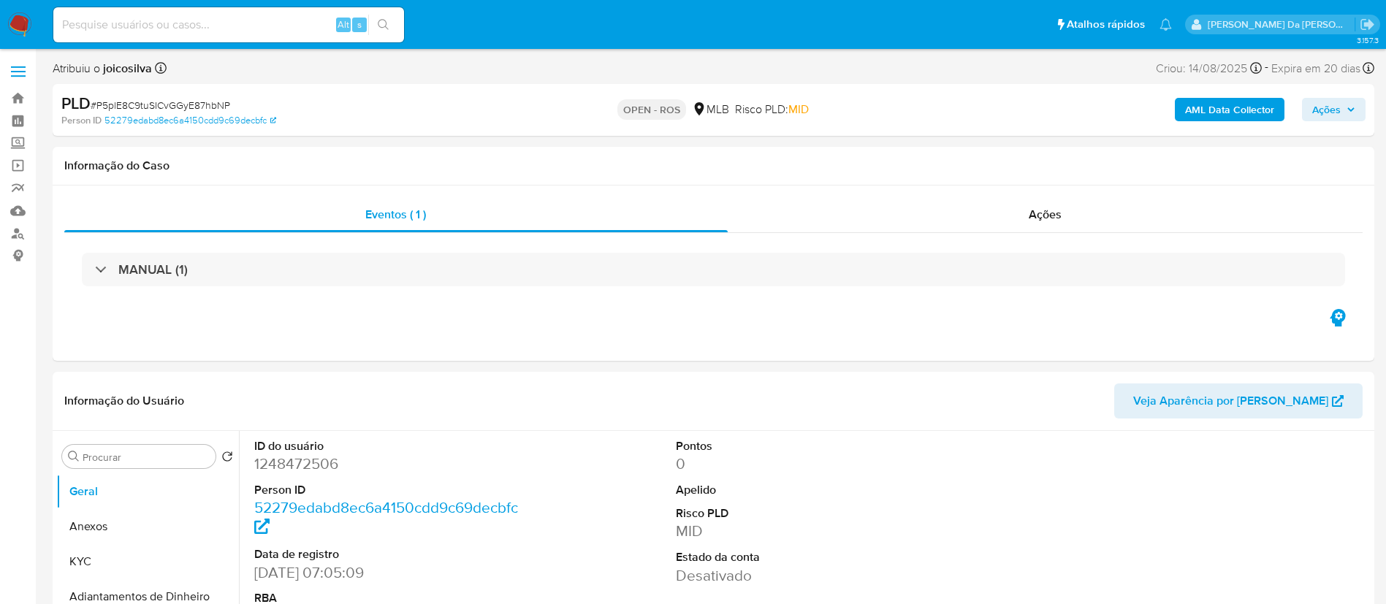
select select "10"
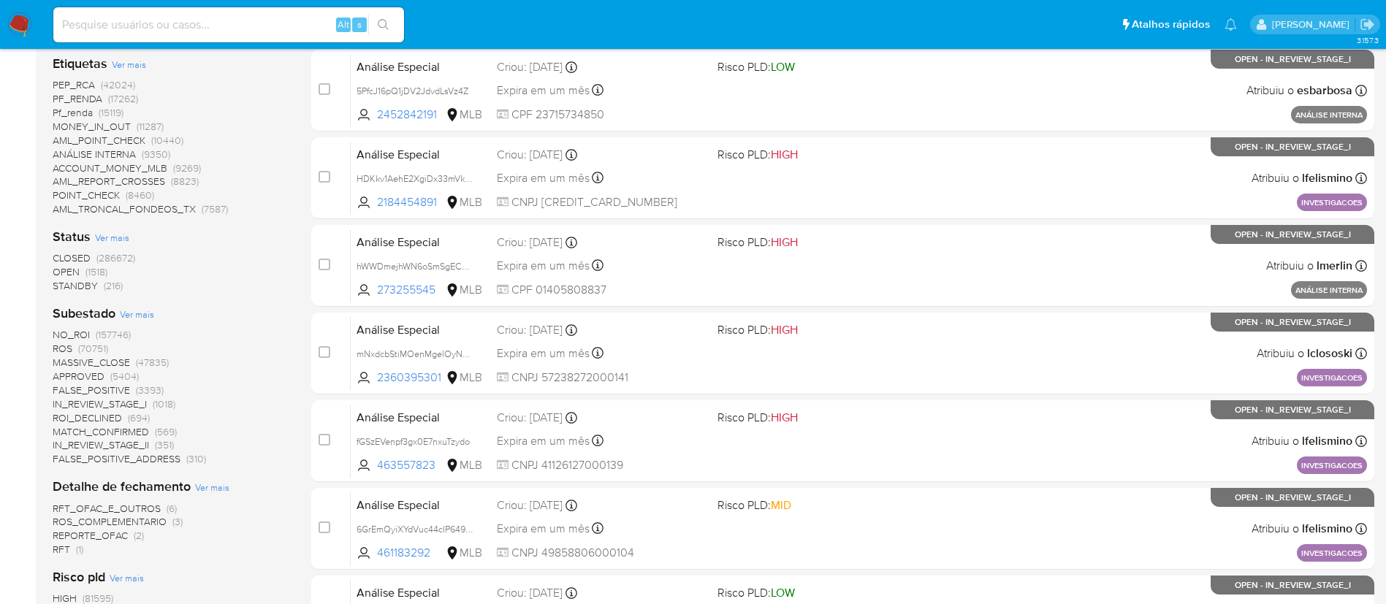
scroll to position [438, 0]
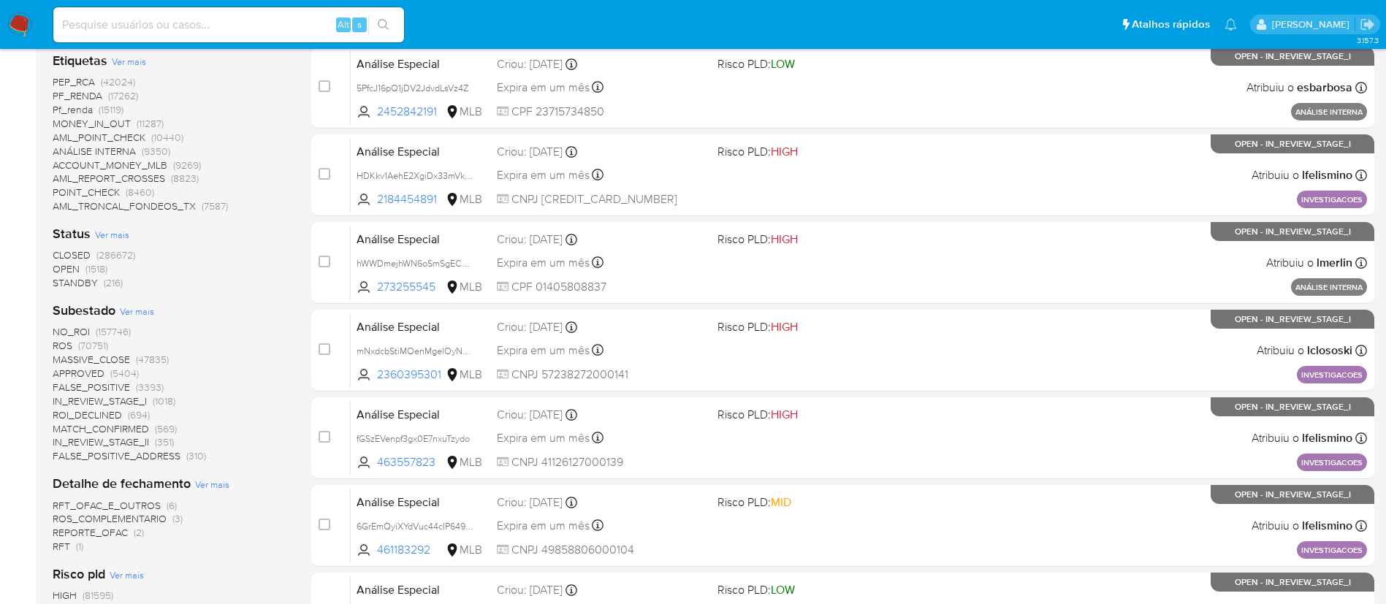
click at [97, 266] on span "(1518)" at bounding box center [96, 269] width 22 height 15
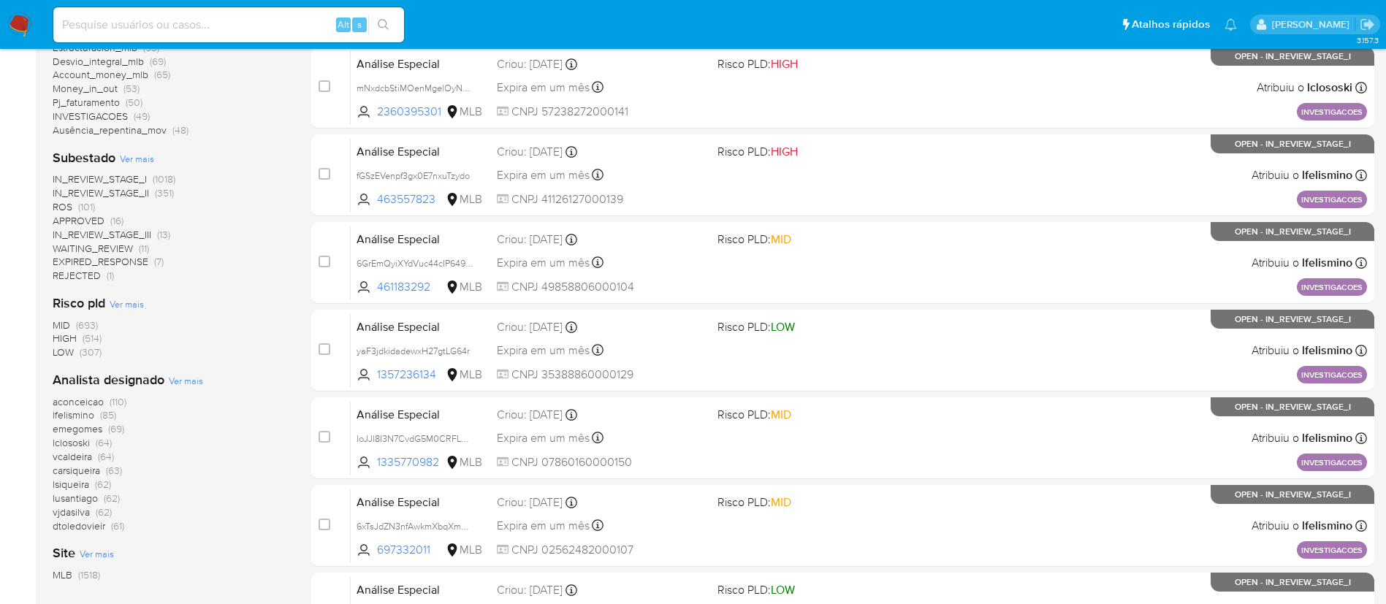
click at [91, 200] on span "(101)" at bounding box center [86, 206] width 17 height 15
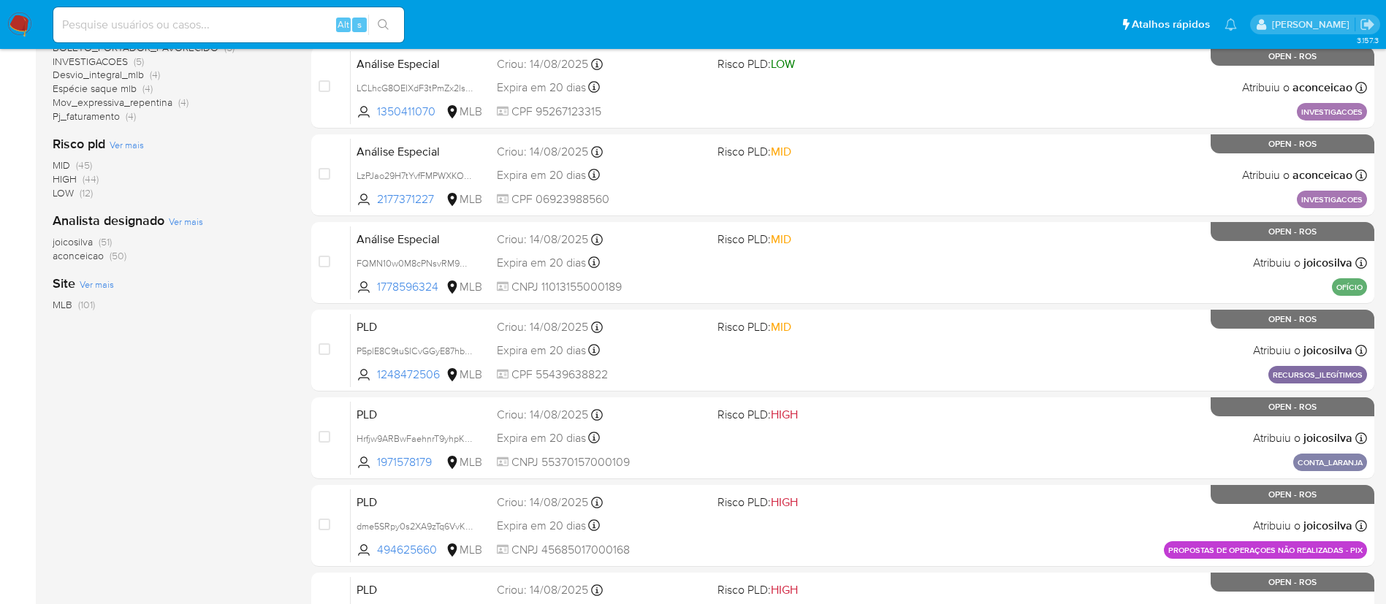
click at [91, 241] on span "joicosilva" at bounding box center [73, 242] width 40 height 15
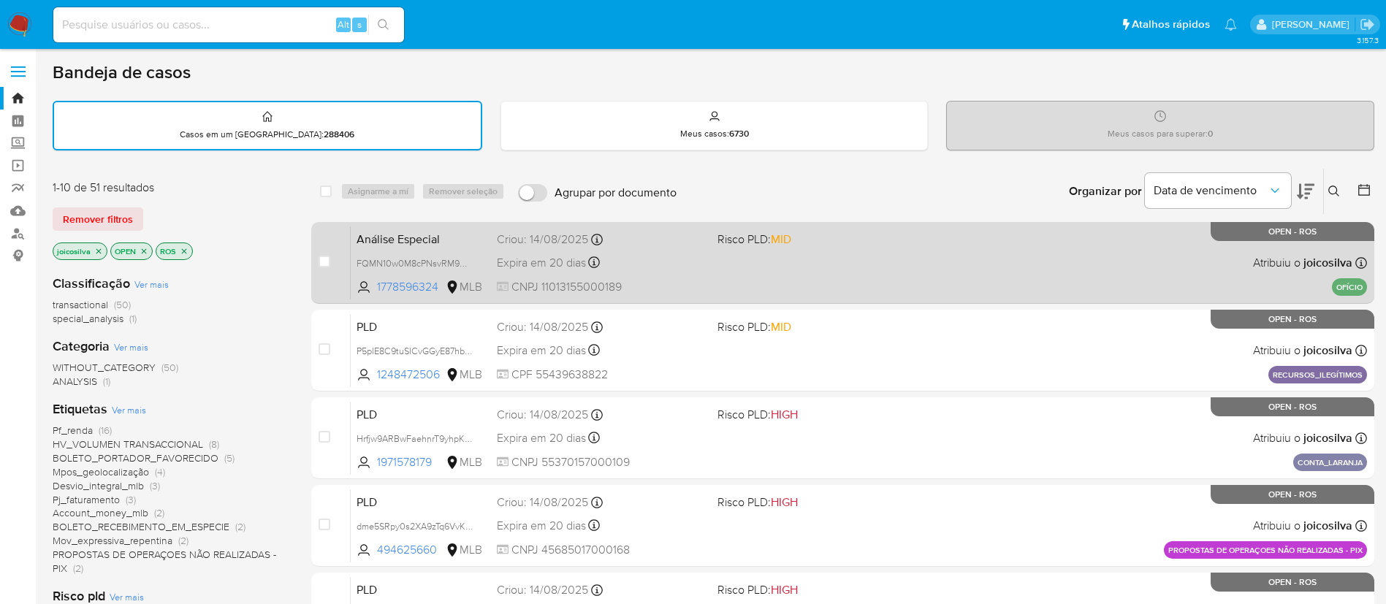
click at [781, 270] on div "Análise Especial FQMN10w0M8cPNsvRM9NEbHjy 1778596324 MLB Risco PLD: MID Criou: …" at bounding box center [859, 263] width 1016 height 74
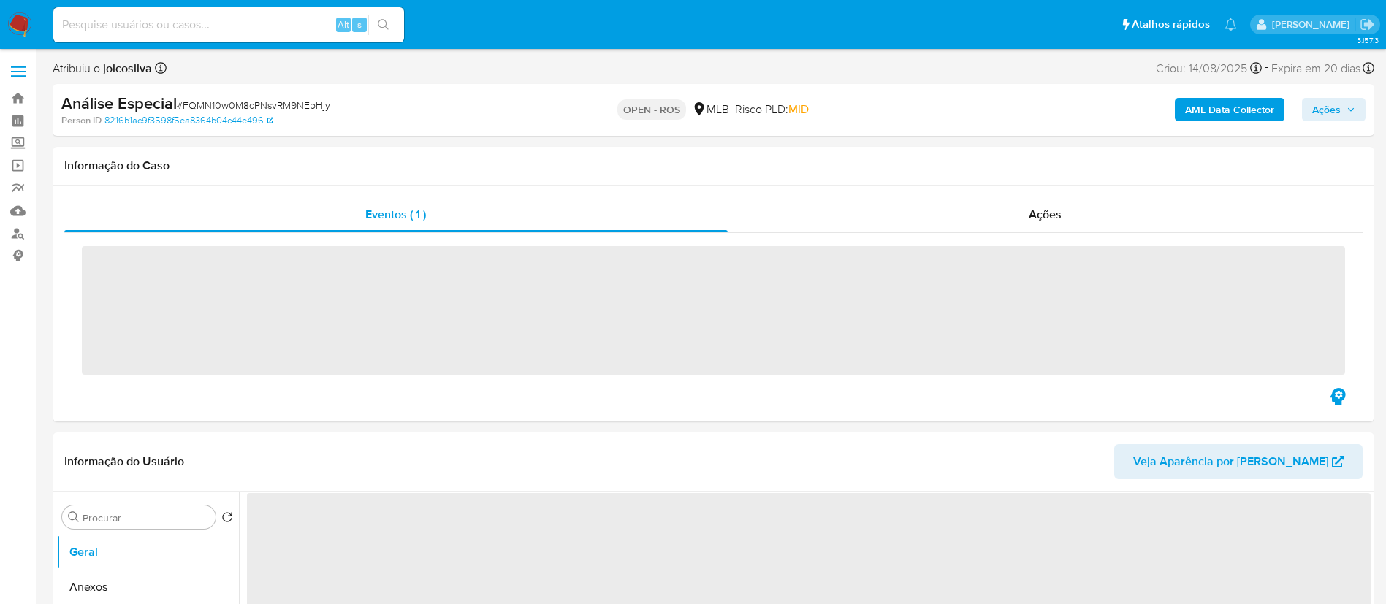
click at [319, 106] on span "# FQMN10w0M8cPNsvRM9NEbHjy" at bounding box center [253, 105] width 153 height 15
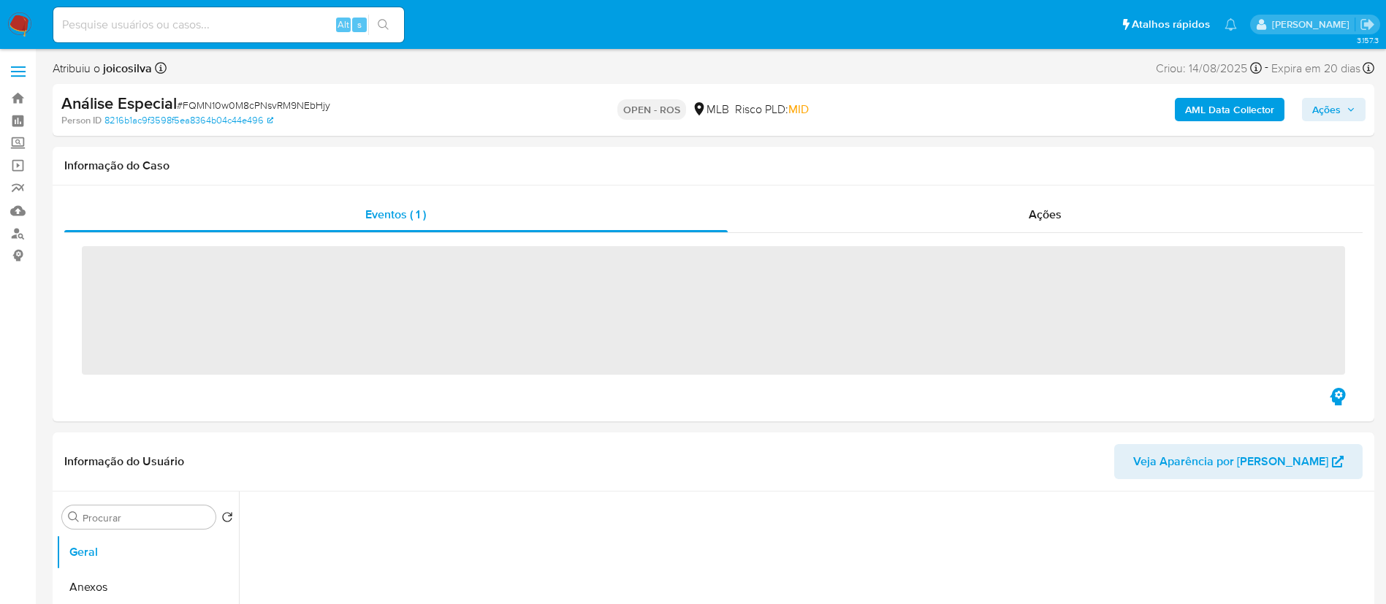
click at [319, 106] on span "# FQMN10w0M8cPNsvRM9NEbHjy" at bounding box center [253, 105] width 153 height 15
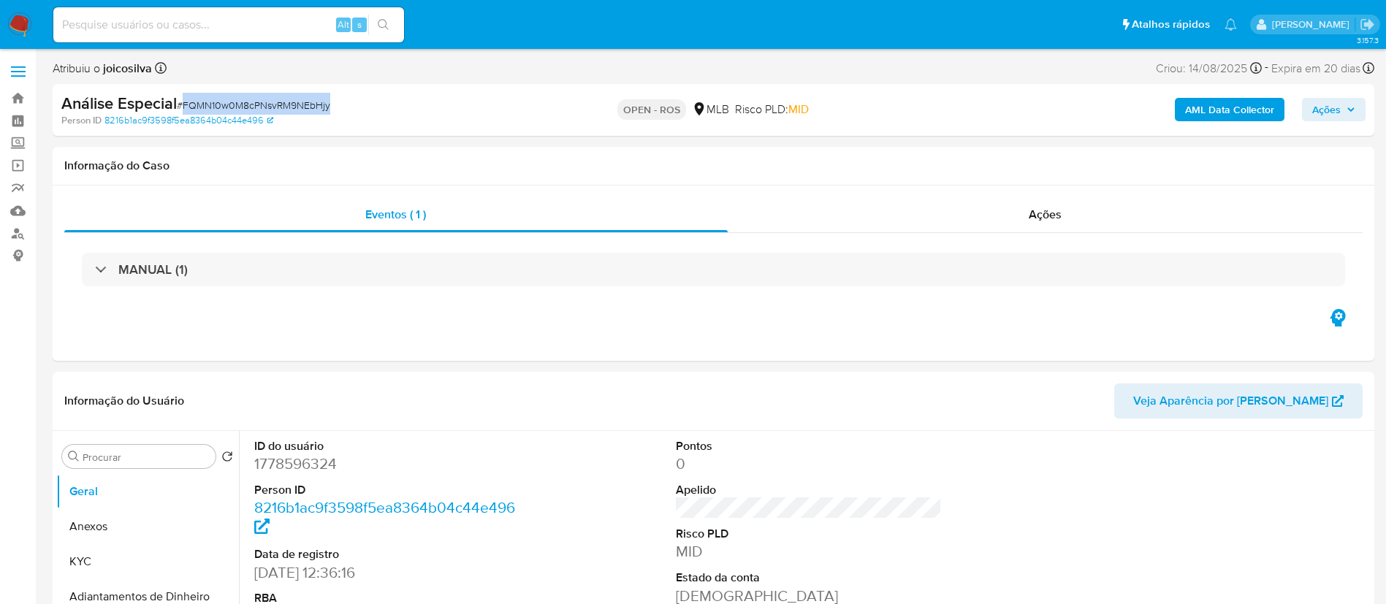
copy span "FQMN10w0M8cPNsvRM9NEbHjy"
select select "10"
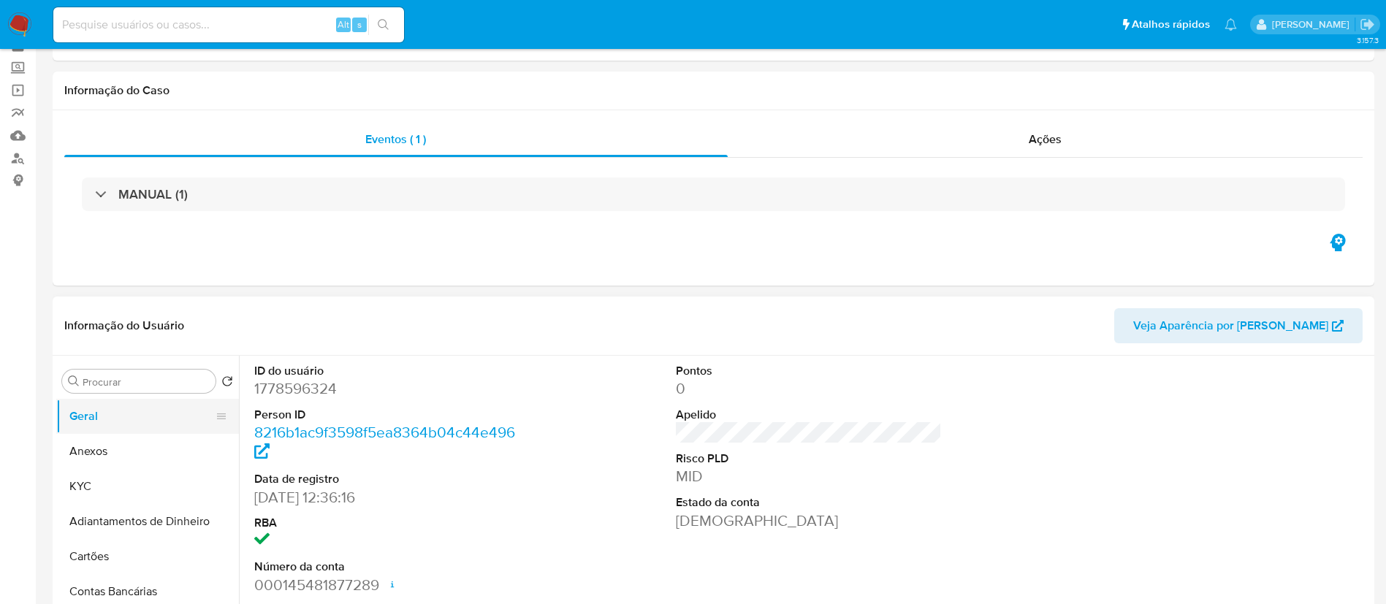
scroll to position [110, 0]
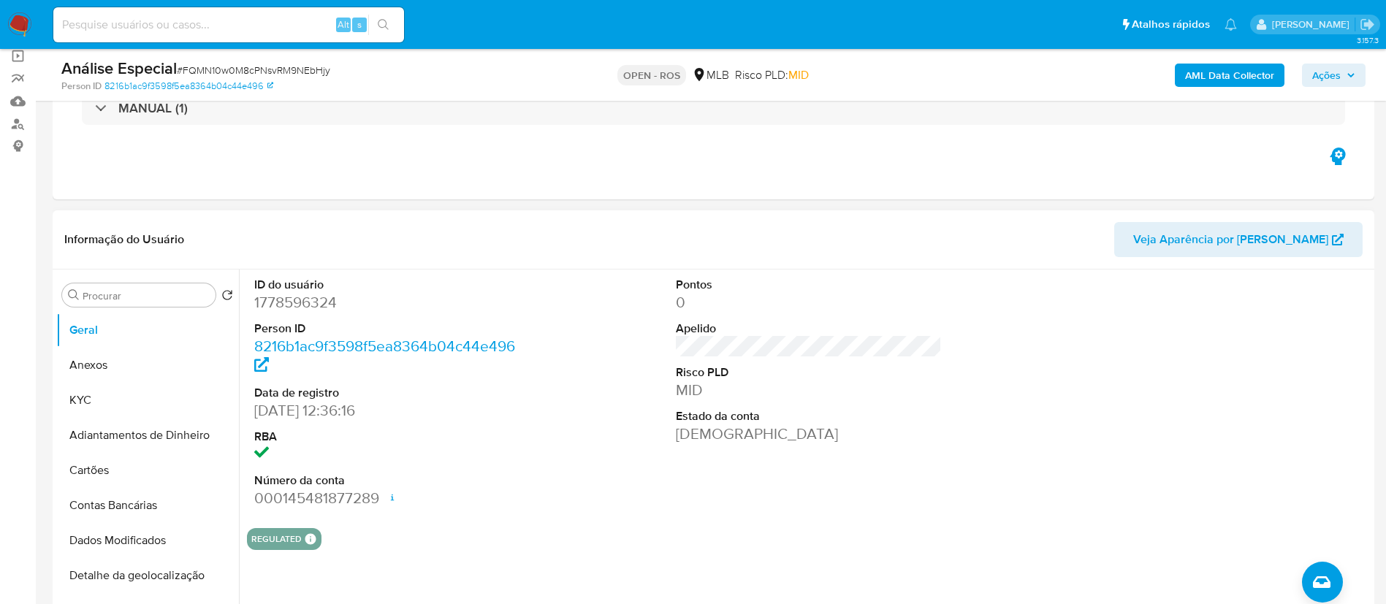
click at [1090, 320] on div at bounding box center [1230, 393] width 281 height 247
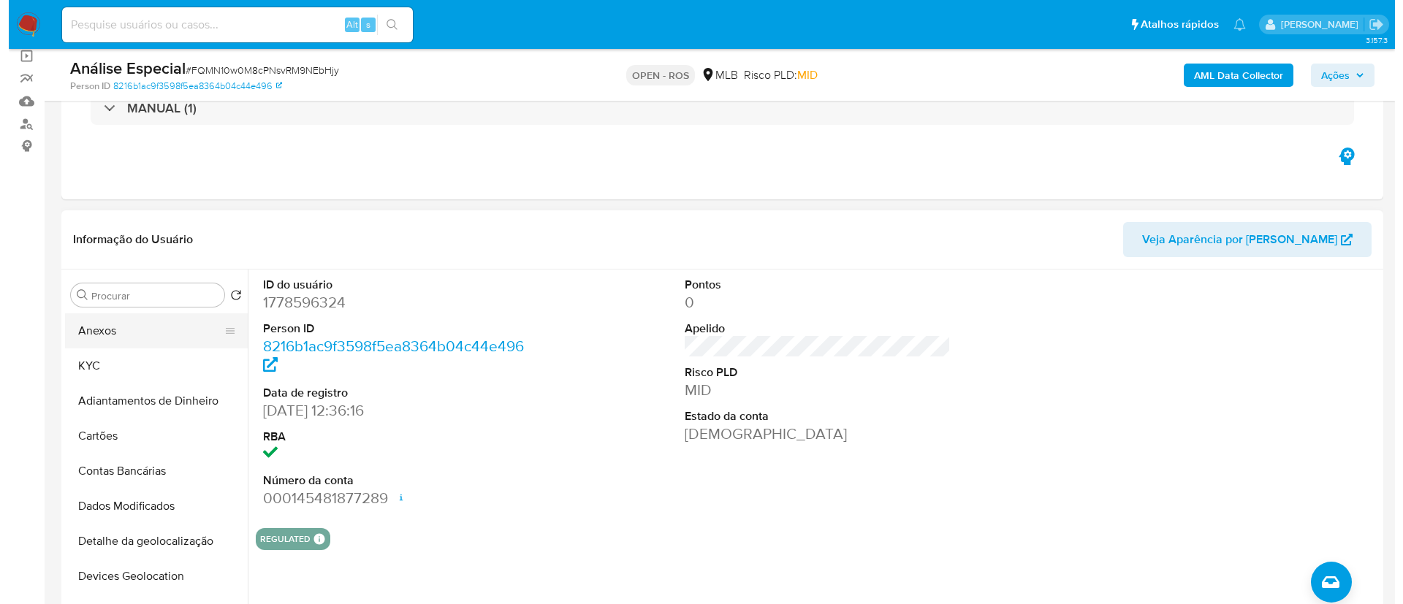
scroll to position [0, 0]
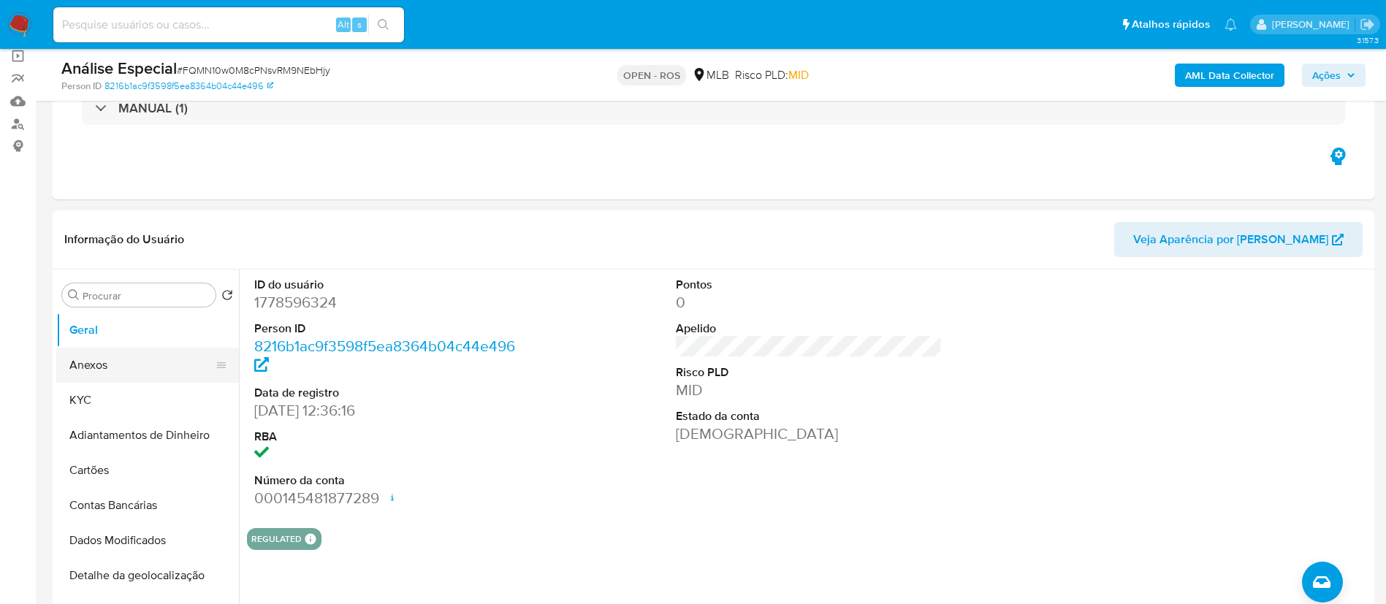
click at [100, 368] on button "Anexos" at bounding box center [141, 365] width 171 height 35
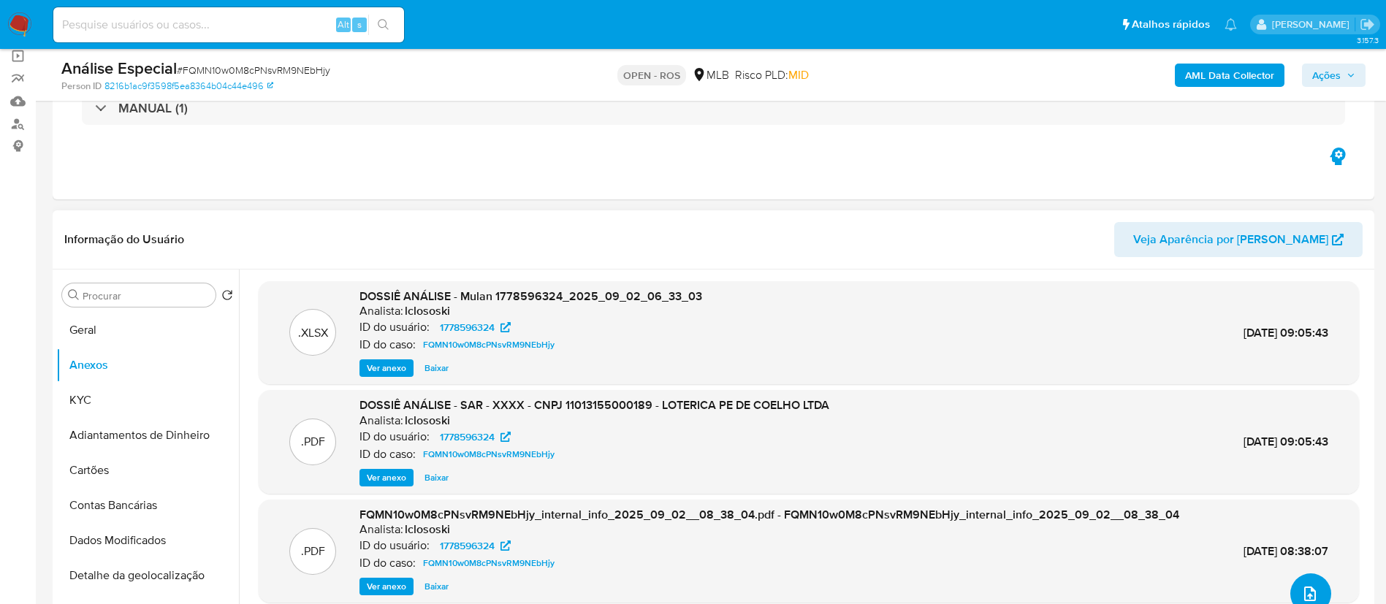
click at [1307, 588] on icon "upload-file" at bounding box center [1310, 594] width 12 height 15
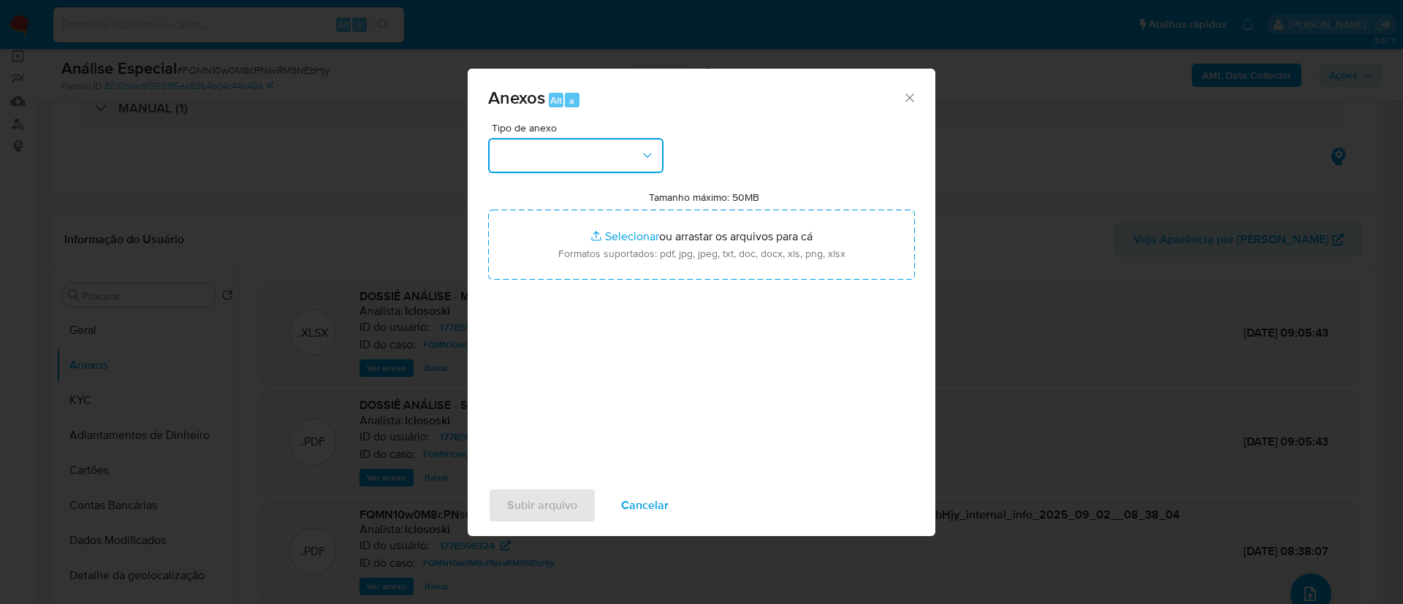
click at [598, 151] on button "button" at bounding box center [575, 155] width 175 height 35
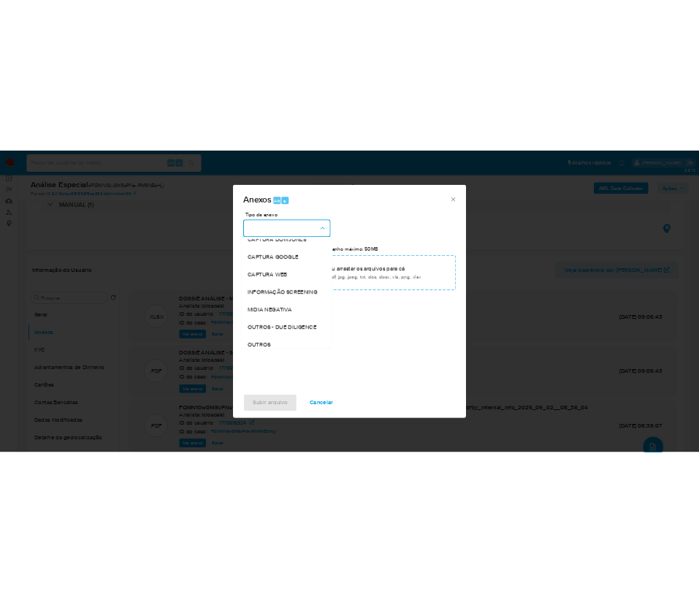
scroll to position [225, 0]
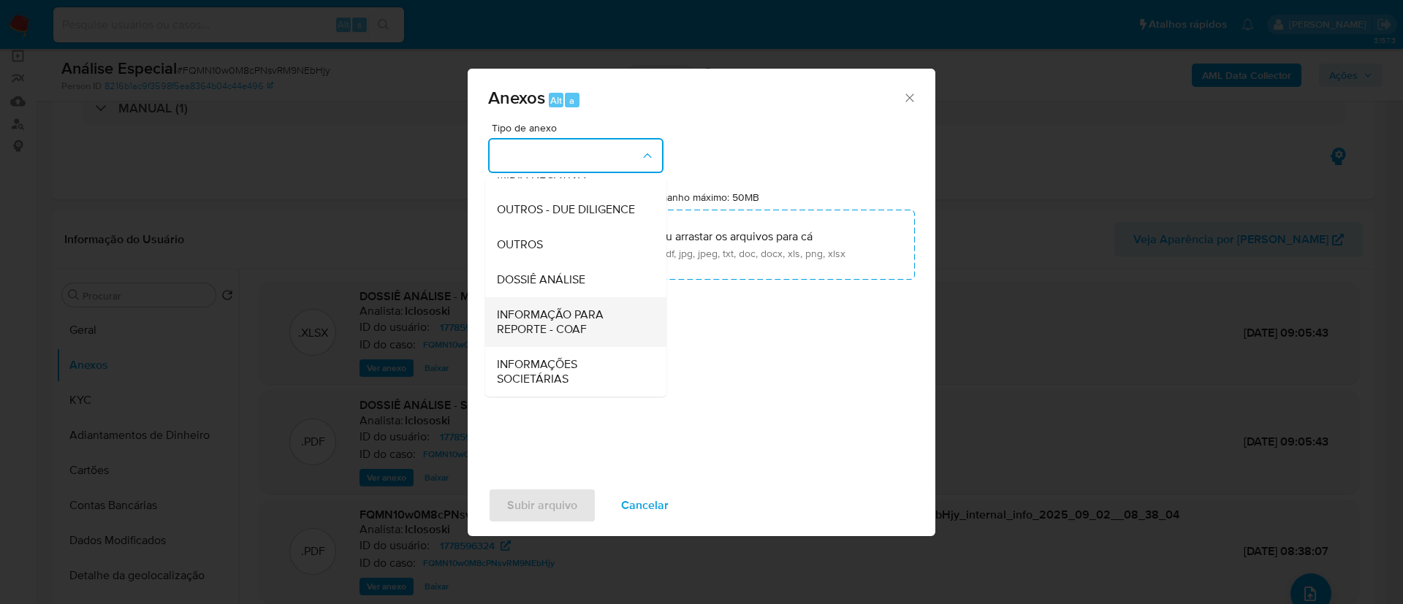
click at [592, 334] on span "INFORMAÇÃO PARA REPORTE - COAF" at bounding box center [571, 322] width 149 height 29
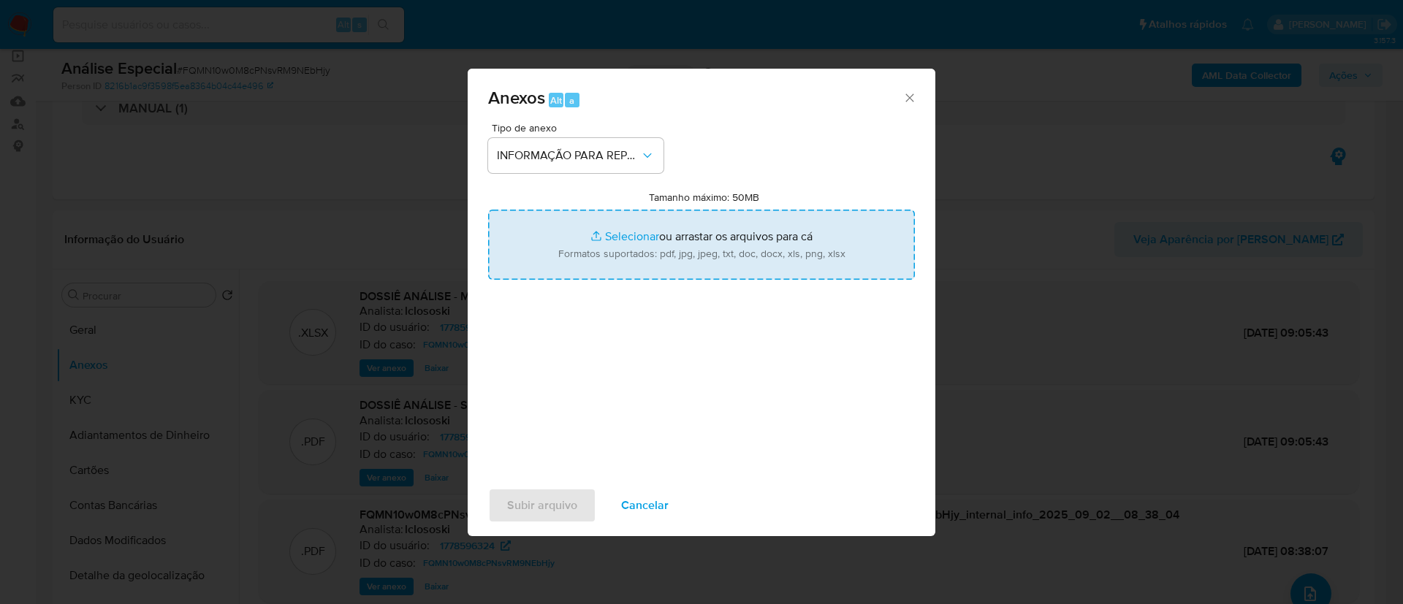
type input "C:\fakepath\SAR - FQMN10w0M8cPNsvRM9NEbHjy - CNPJ 11013155000189 - LOTERICA PE …"
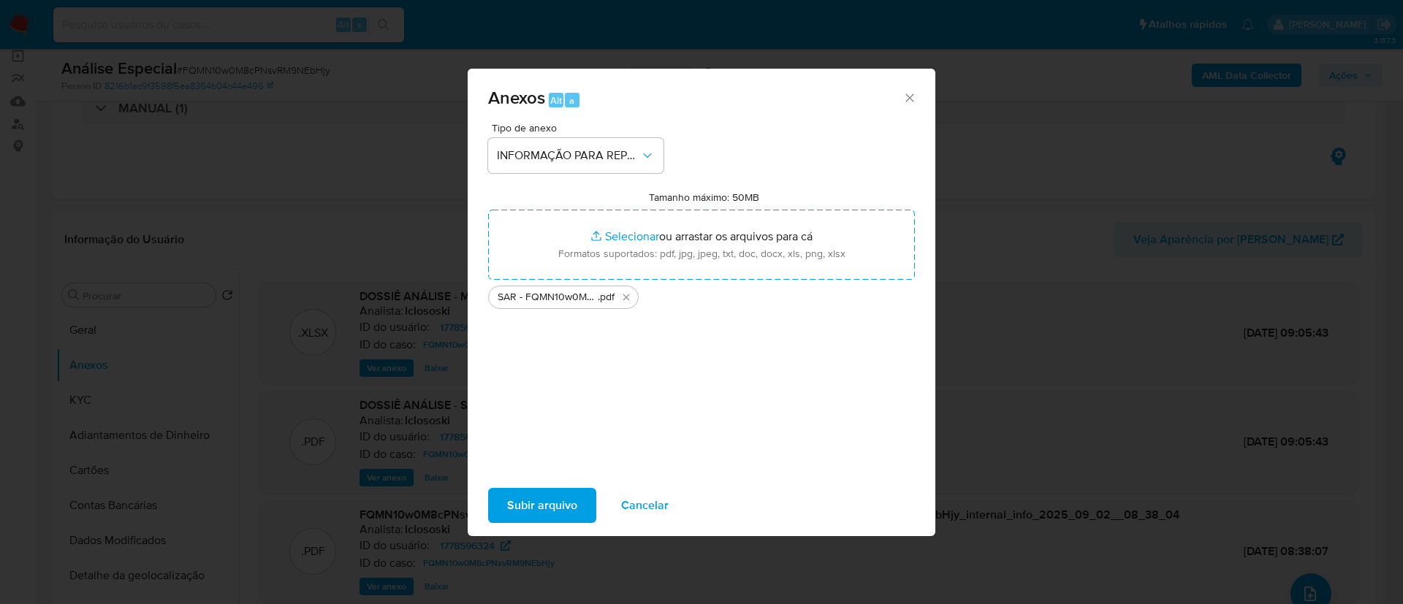
click at [566, 501] on span "Subir arquivo" at bounding box center [542, 506] width 70 height 32
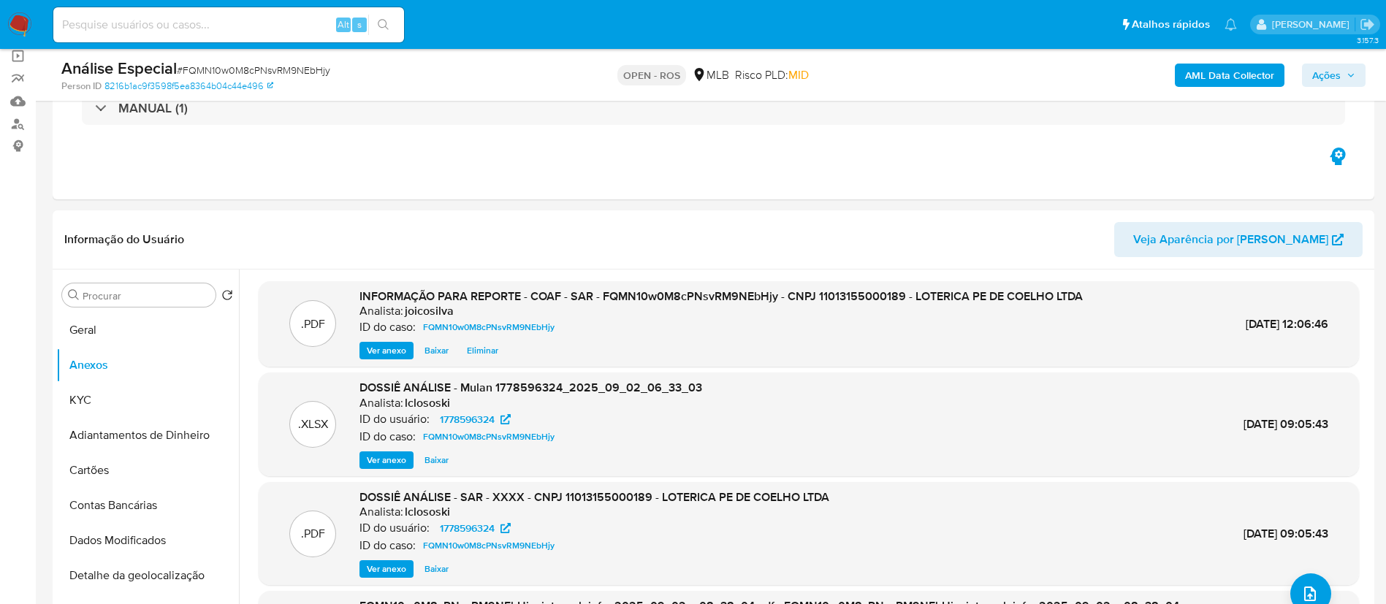
click at [1317, 69] on span "Ações" at bounding box center [1326, 75] width 28 height 23
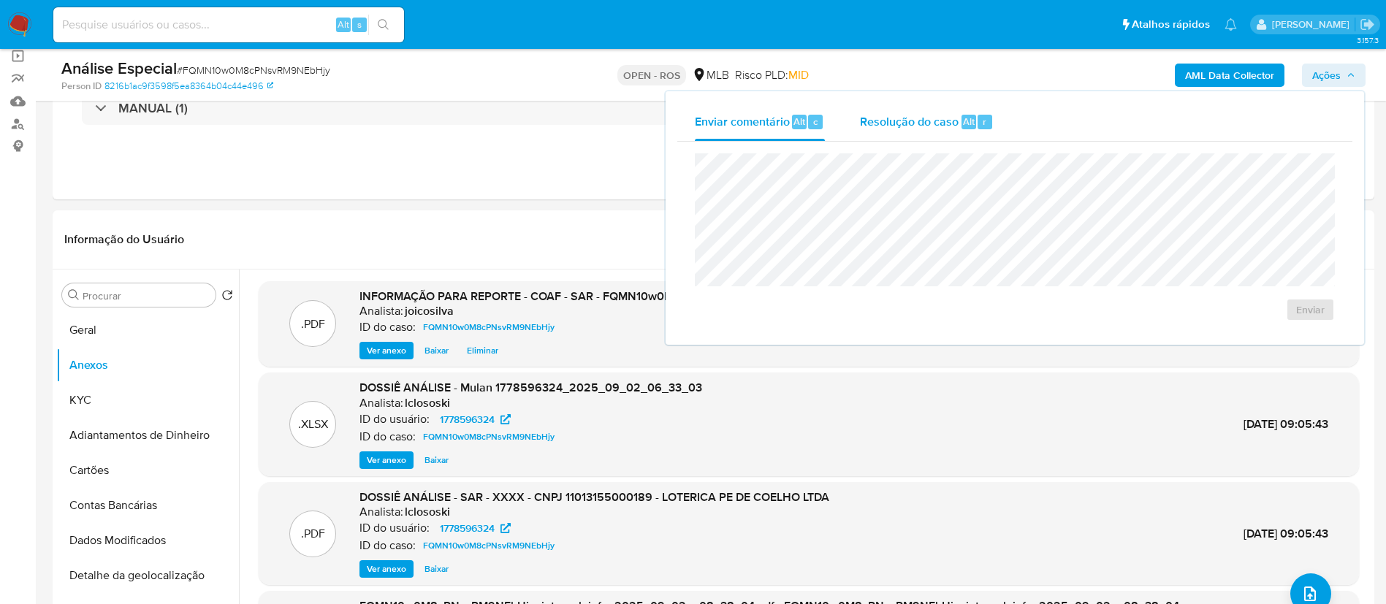
click at [889, 119] on span "Resolução do caso" at bounding box center [909, 121] width 99 height 17
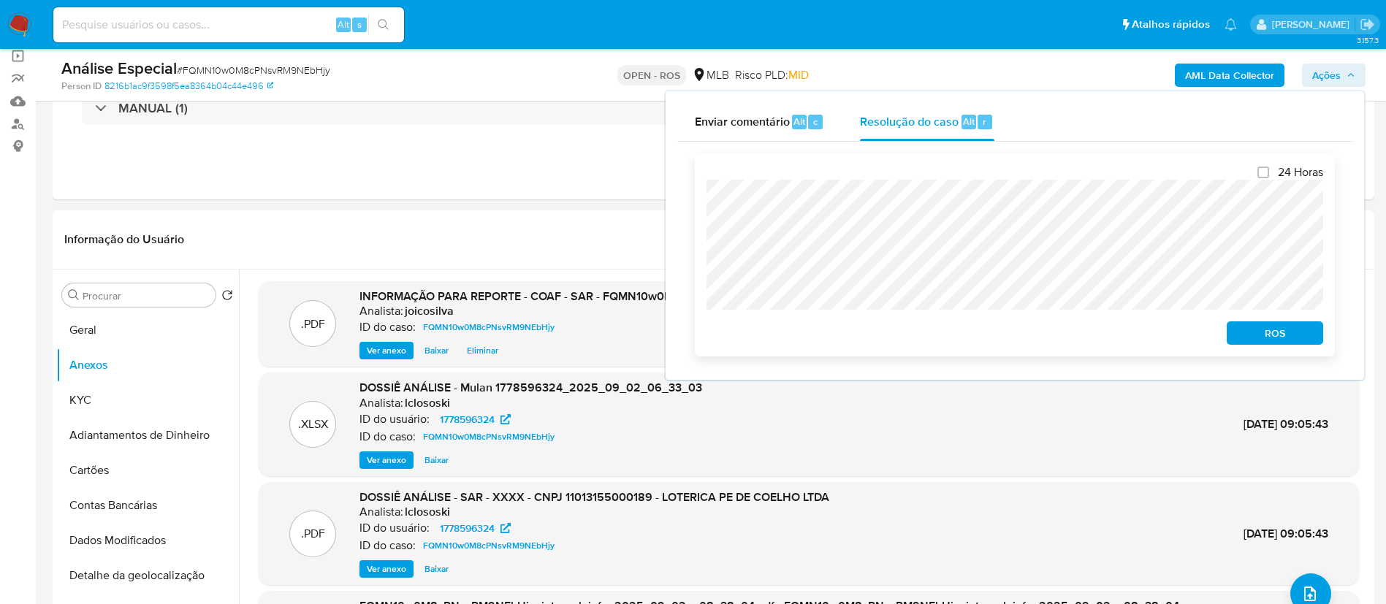
click at [1277, 333] on span "ROS" at bounding box center [1275, 333] width 76 height 20
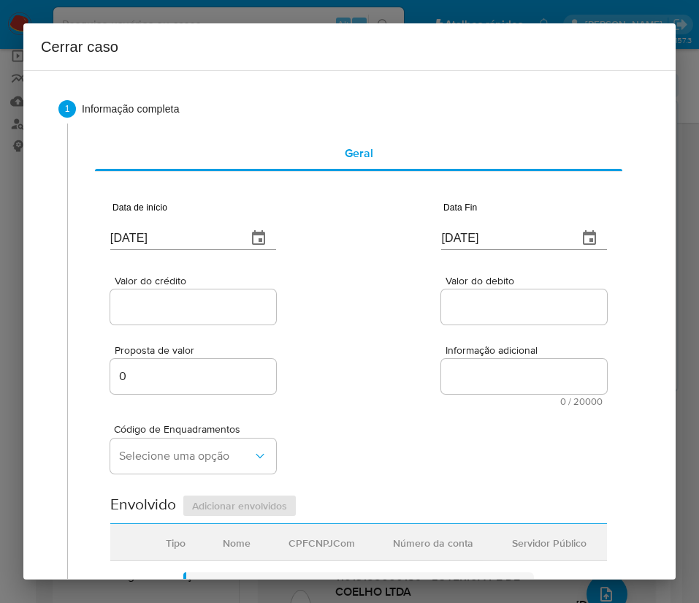
click at [170, 228] on input "08/09/2025" at bounding box center [172, 238] width 125 height 23
paste input "3/01"
type input "03/01/2025"
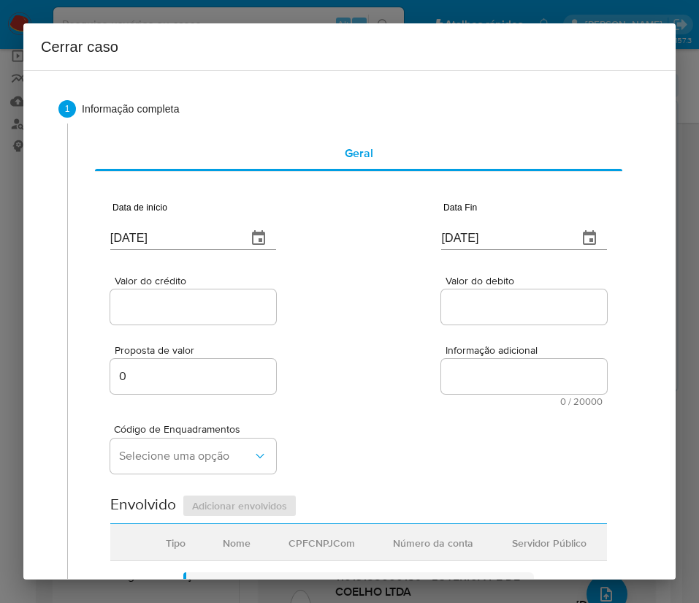
click at [439, 333] on div "Proposta de valor 0 Informação adicional 0 / 20000 20000 caracteres restantes" at bounding box center [358, 366] width 497 height 79
click at [513, 241] on input "08/09/2025" at bounding box center [503, 238] width 125 height 23
paste input "13/03"
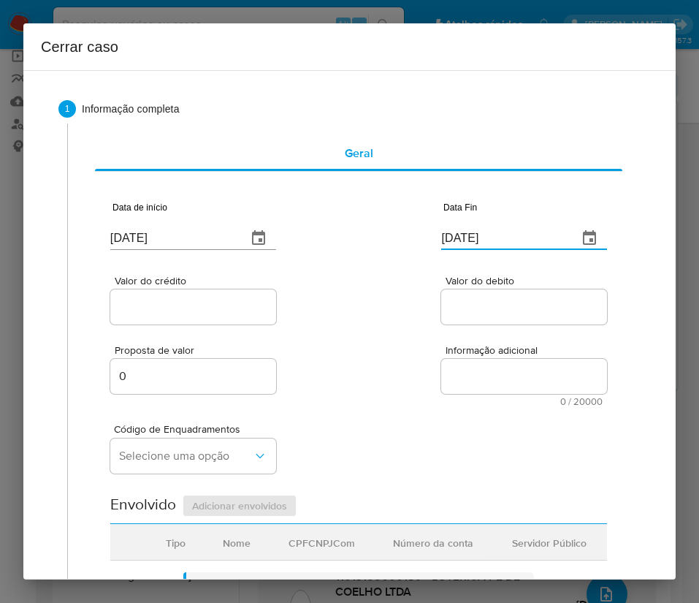
type input "13/03/2025"
click at [456, 365] on textarea "Informação adicional" at bounding box center [524, 376] width 166 height 35
click at [216, 309] on input "Valor do crédito" at bounding box center [193, 306] width 166 height 19
click at [210, 300] on input "Valor do crédito" at bounding box center [193, 306] width 166 height 19
paste input "R$56.997"
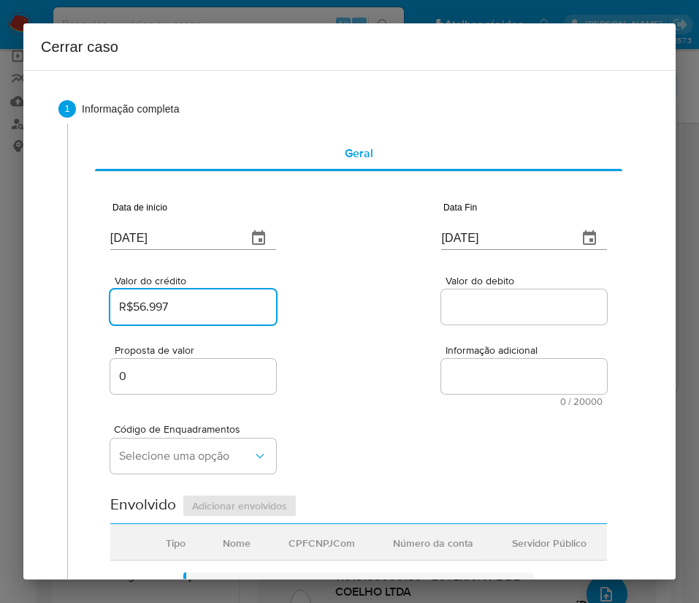
type input "R$56.997"
click at [474, 303] on input "Valor do debito" at bounding box center [524, 306] width 166 height 19
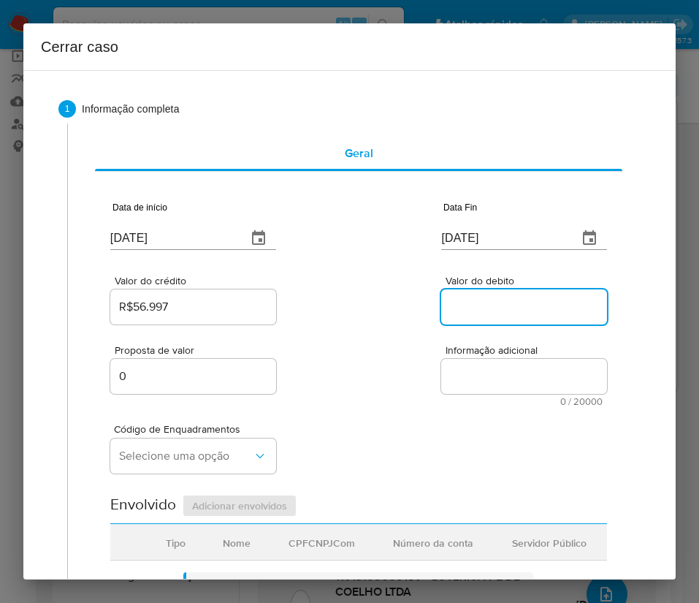
paste input "R$52.800"
type input "R$52.800"
drag, startPoint x: 373, startPoint y: 441, endPoint x: 347, endPoint y: 447, distance: 27.1
click at [373, 441] on div "Código de Enquadramentos Selecione uma opção" at bounding box center [358, 442] width 497 height 73
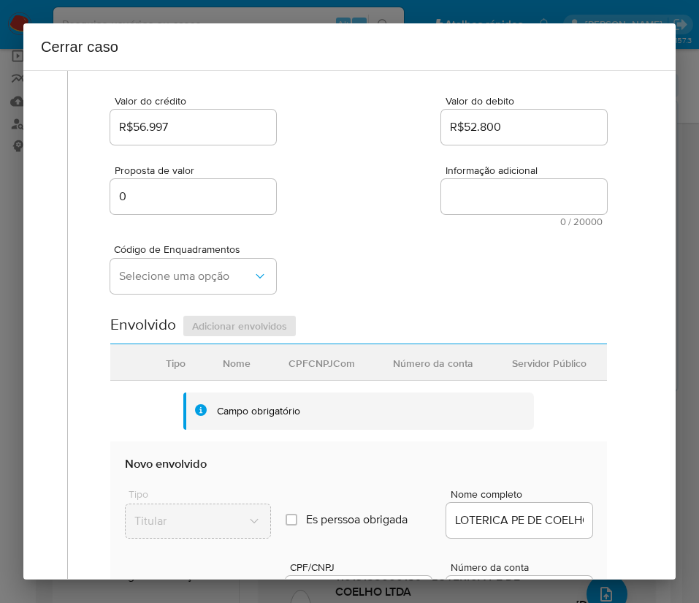
scroll to position [219, 0]
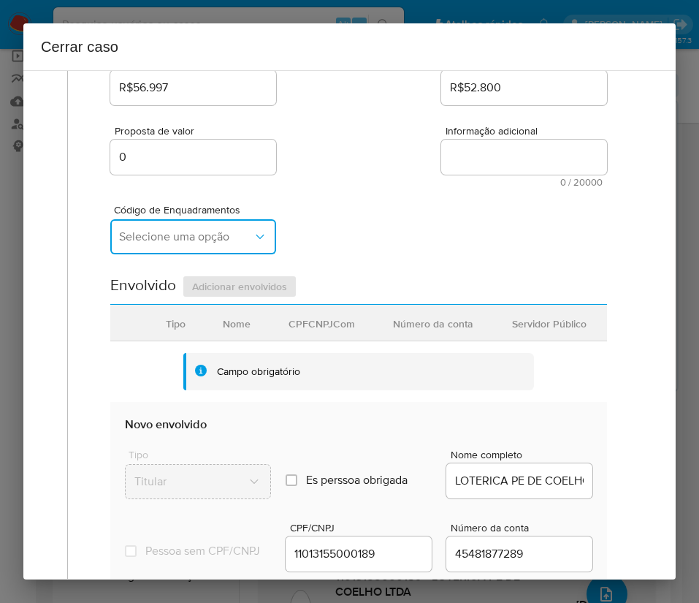
click at [181, 235] on span "Selecione uma opção" at bounding box center [186, 236] width 134 height 15
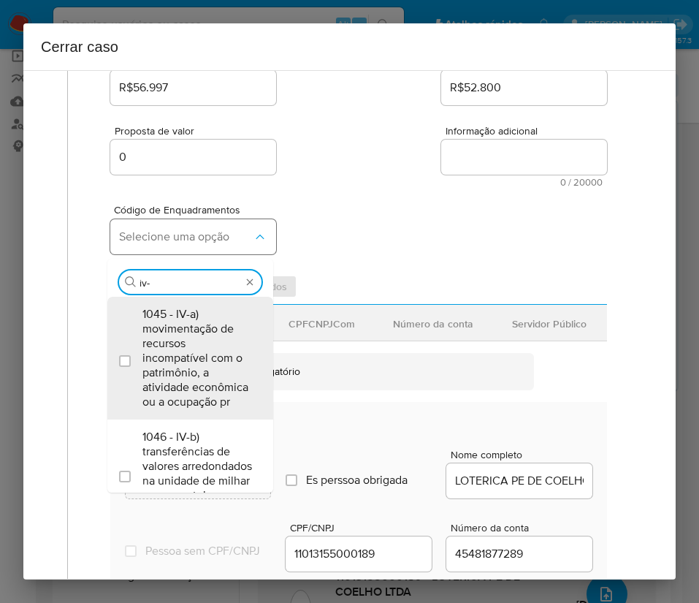
type input "iv-f"
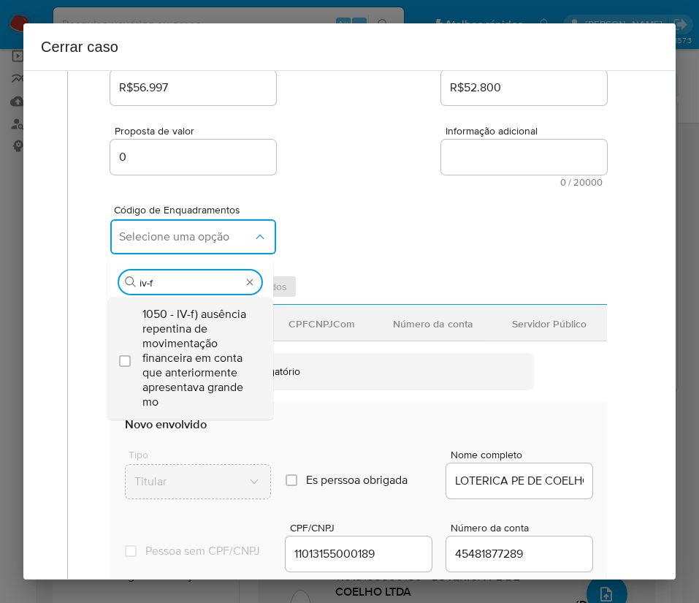
click at [202, 330] on span "1050 - IV-f) ausência repentina de movimentação financeira em conta que anterio…" at bounding box center [197, 358] width 110 height 102
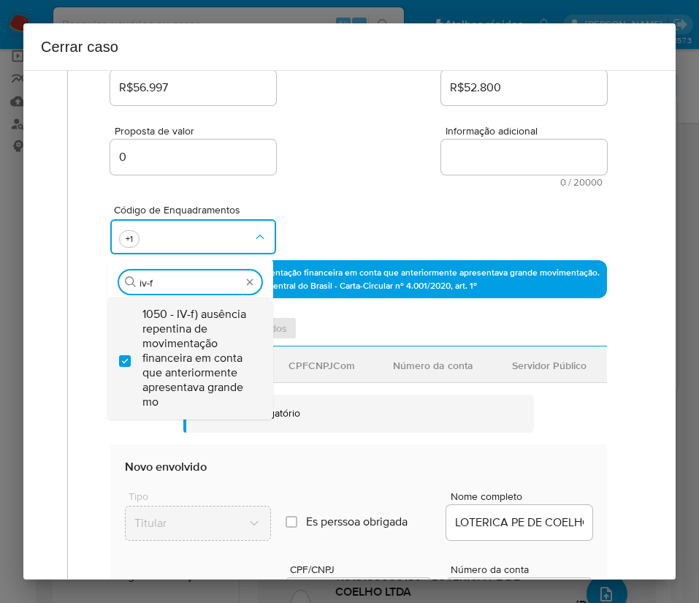
checkbox input "true"
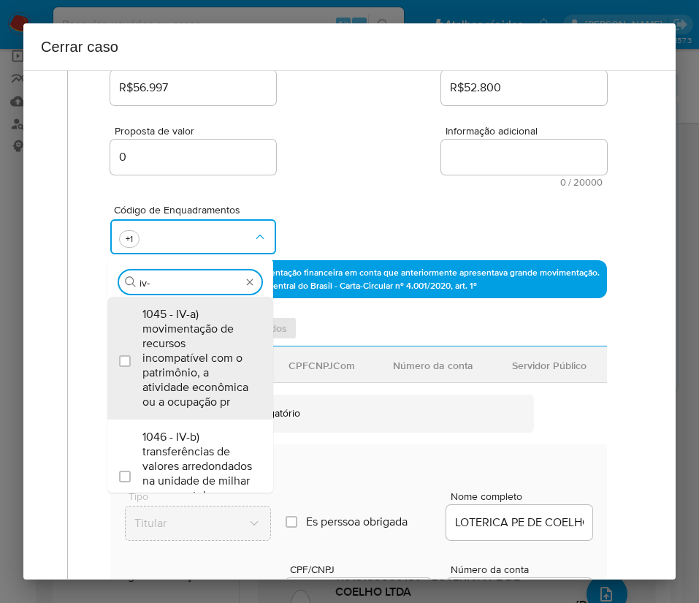
type input "iv-l"
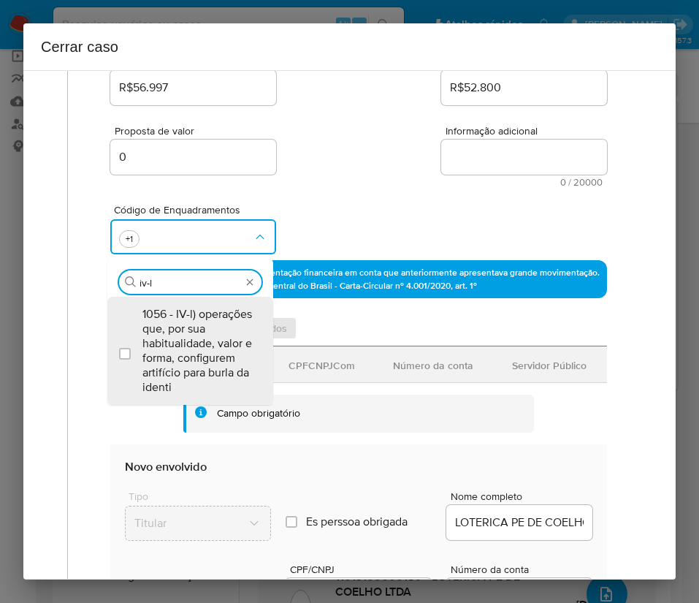
click at [202, 330] on span "1056 - IV-l) operações que, por sua habitualidade, valor e forma, configurem ar…" at bounding box center [197, 351] width 110 height 88
checkbox input "true"
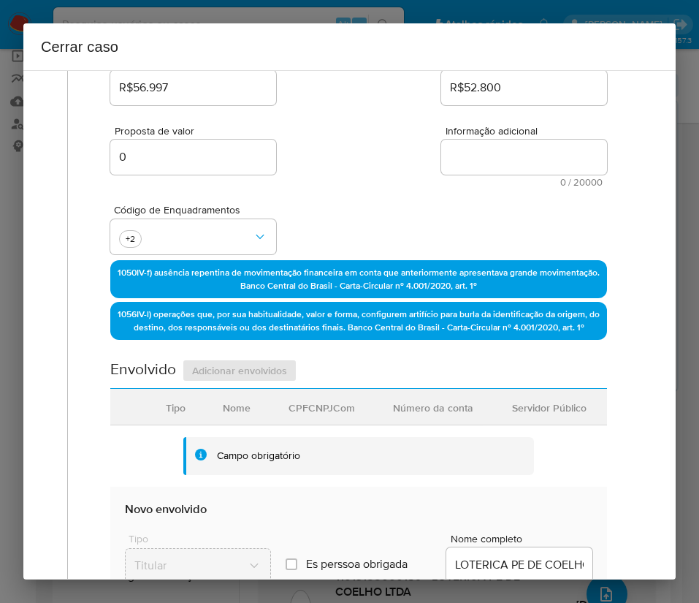
click at [327, 159] on div "Proposta de valor 0 Informação adicional 0 / 20000 20000 caracteres restantes" at bounding box center [358, 147] width 497 height 79
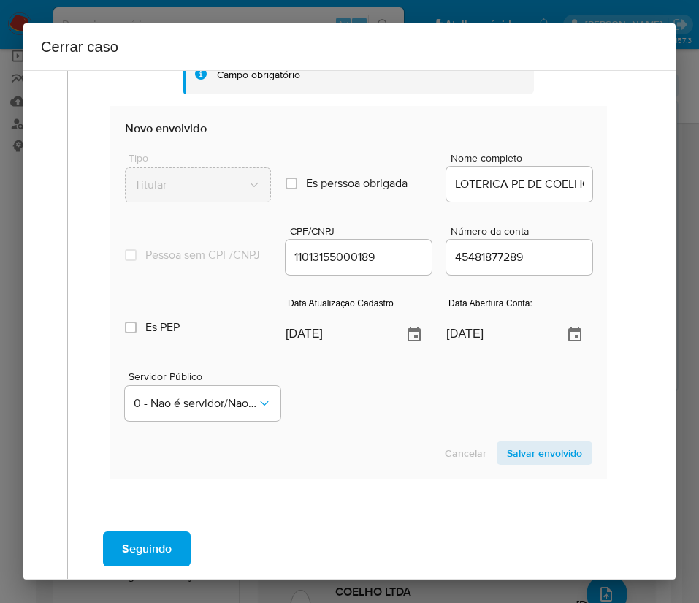
scroll to position [699, 0]
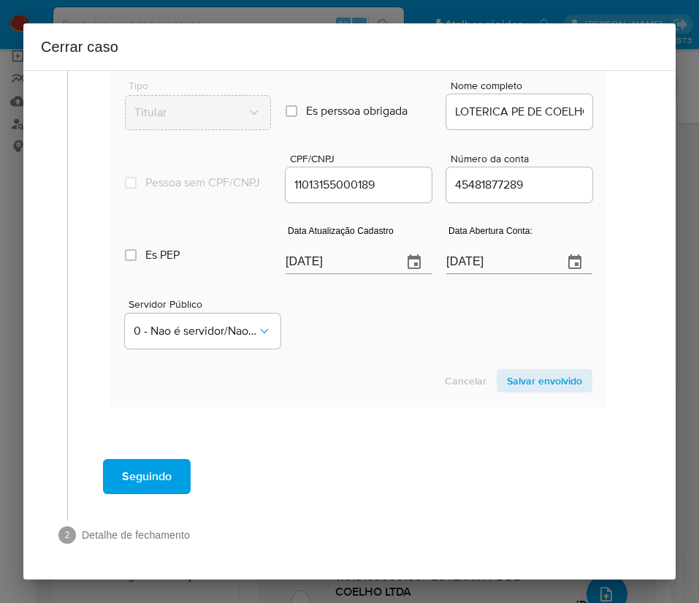
click at [324, 271] on input "08/09/2025" at bounding box center [338, 262] width 105 height 23
paste input "19/08"
type input "19/08/2025"
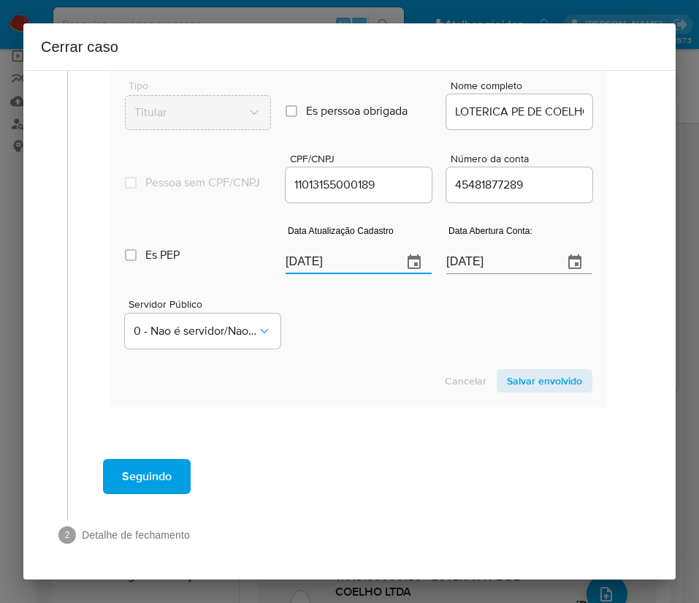
click at [395, 363] on section "Novo envolvido Tipo Titular Es perssoa obrigada Is PObrigada Nome completo LOTE…" at bounding box center [358, 220] width 497 height 373
click at [516, 243] on div "24/05/2024" at bounding box center [519, 251] width 146 height 43
click at [505, 252] on input "24/05/2024" at bounding box center [498, 262] width 105 height 23
click at [504, 251] on input "24/05/2024" at bounding box center [498, 262] width 105 height 23
click at [505, 251] on input "24/05/2024" at bounding box center [498, 262] width 105 height 23
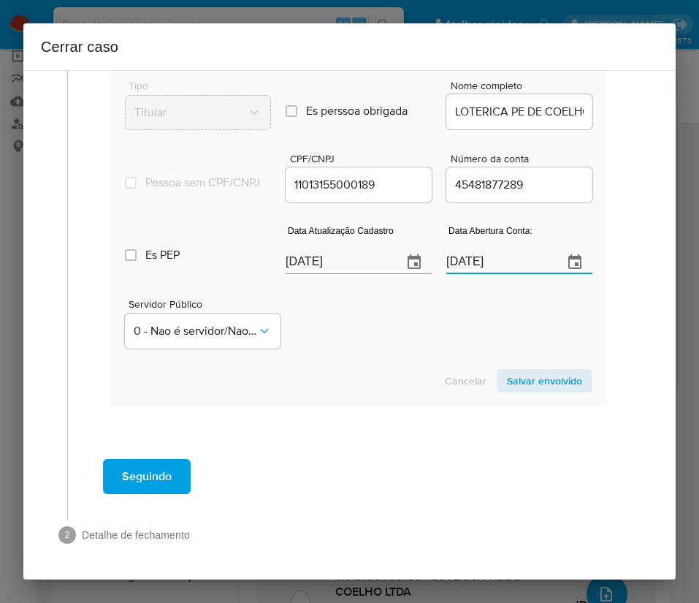
click at [486, 265] on input "24/05/2024" at bounding box center [498, 262] width 105 height 23
paste input "text"
type input "24/05/2024"
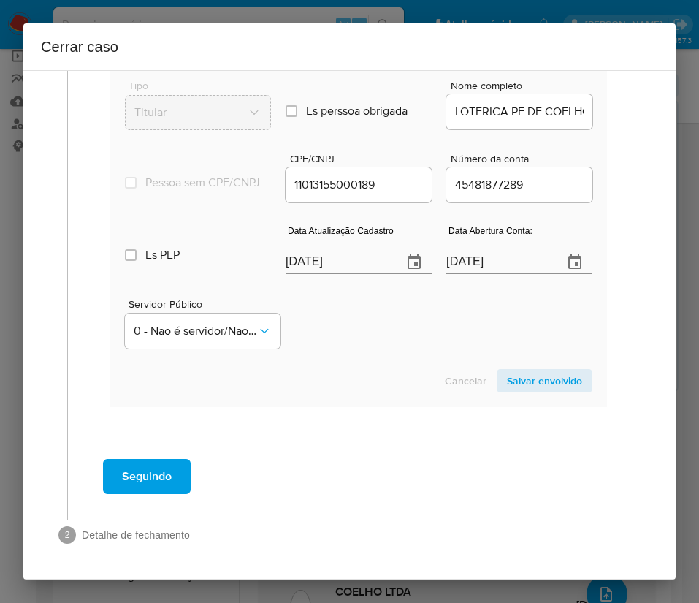
click at [432, 340] on div "Servidor Público 0 - Nao é servidor/Nao possui informacao" at bounding box center [359, 317] width 468 height 73
click at [521, 374] on span "Salvar envolvido" at bounding box center [544, 380] width 75 height 20
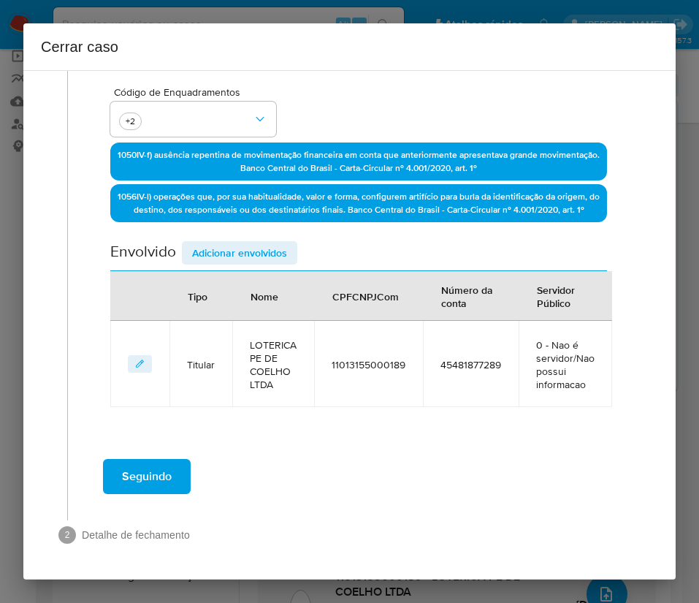
scroll to position [350, 0]
click at [249, 252] on span "Adicionar envolvidos" at bounding box center [239, 253] width 95 height 20
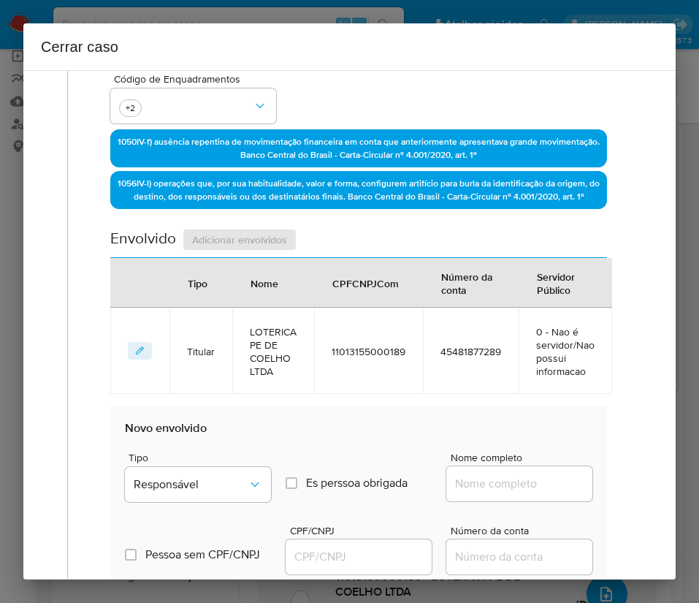
scroll to position [735, 0]
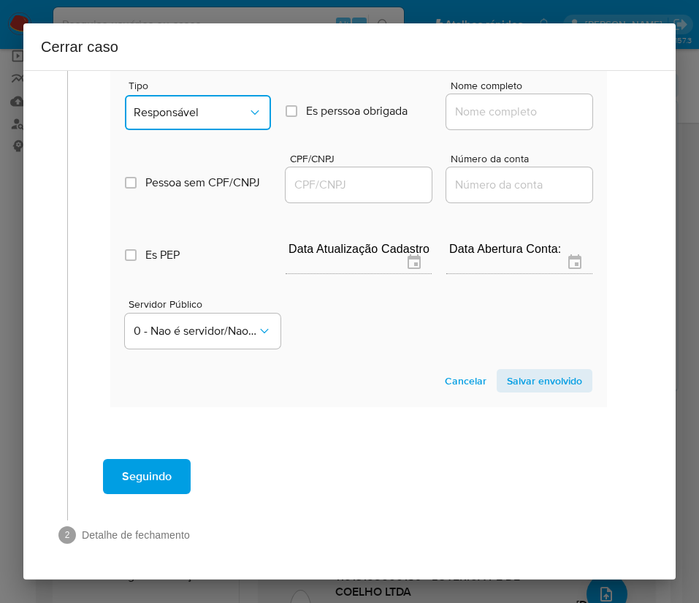
click at [223, 117] on span "Responsável" at bounding box center [191, 112] width 114 height 15
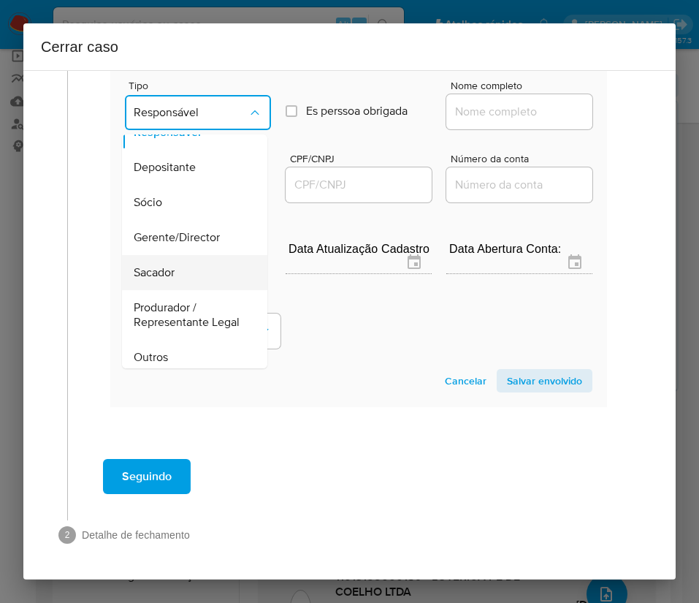
scroll to position [0, 0]
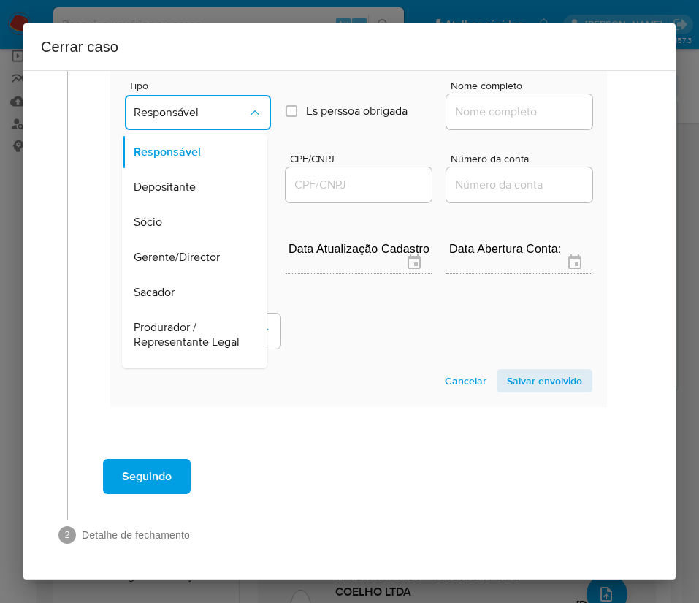
click at [156, 228] on span "Sócio" at bounding box center [148, 222] width 28 height 15
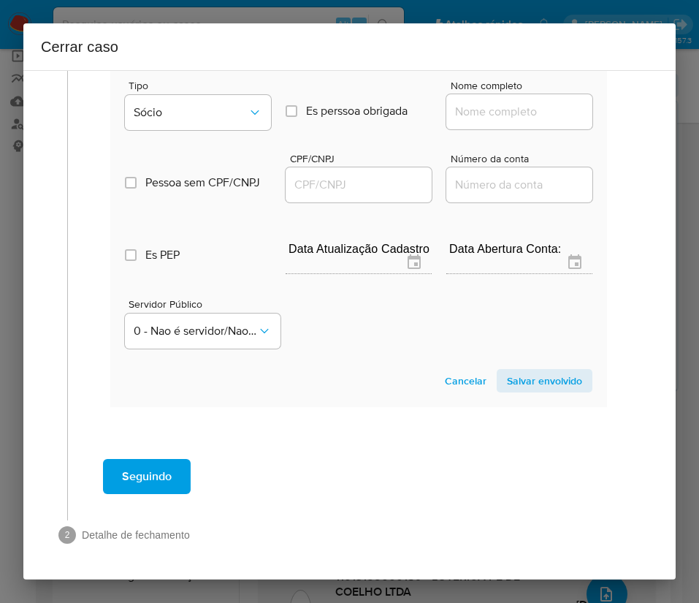
click at [473, 118] on input "Nome completo" at bounding box center [519, 111] width 146 height 19
paste input "Nerly Dos Santos Taveira, 79533531215"
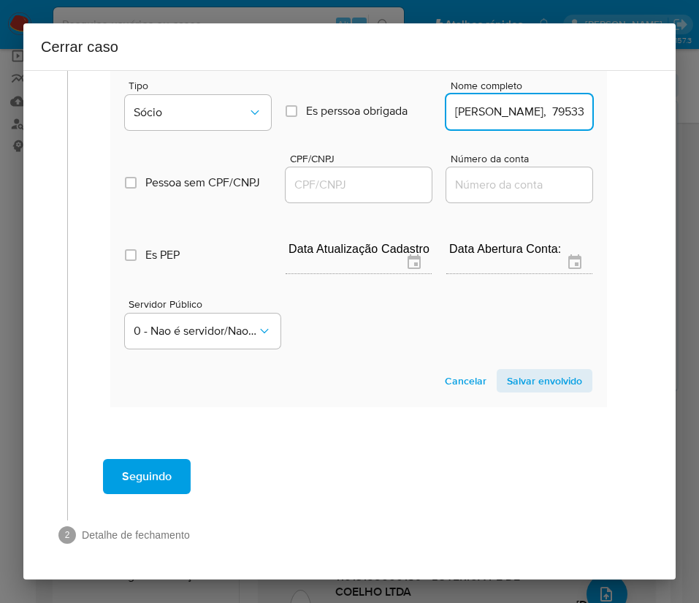
scroll to position [0, 79]
drag, startPoint x: 491, startPoint y: 115, endPoint x: 601, endPoint y: 118, distance: 110.4
type input "Nerly Dos Santos Taveira"
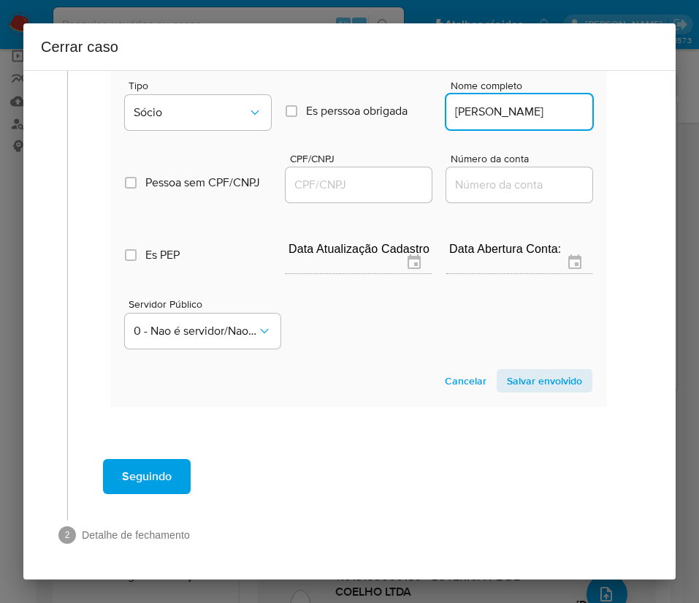
scroll to position [0, 0]
click at [354, 190] on input "CPF/CNPJ" at bounding box center [359, 184] width 146 height 19
paste input "79533531215"
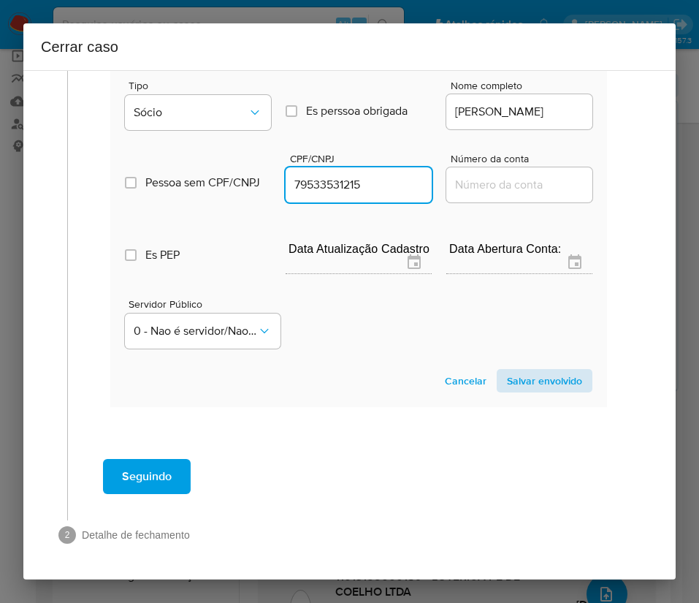
type input "79533531215"
click at [548, 387] on span "Salvar envolvido" at bounding box center [544, 380] width 75 height 20
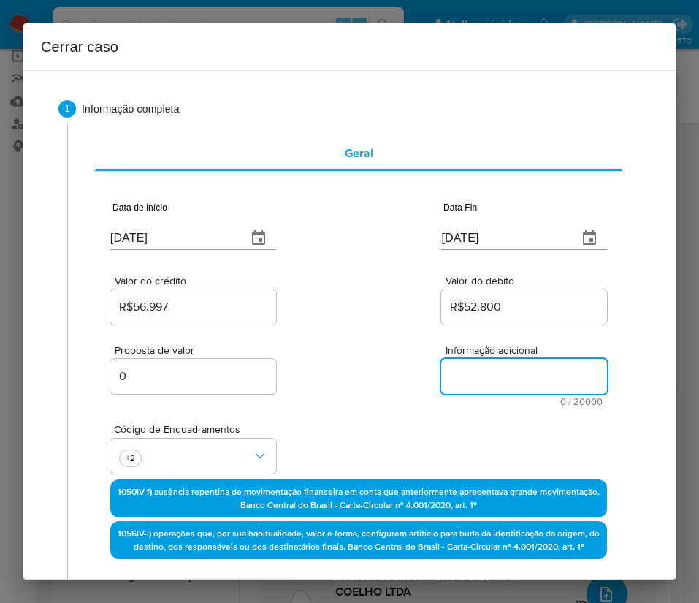
click at [484, 374] on textarea "Informação adicional" at bounding box center [524, 376] width 166 height 35
paste textarea "Informações do Cliente LOTERICA PE DE COELHO LTDA, CNPJ 11013155000189, sediada…"
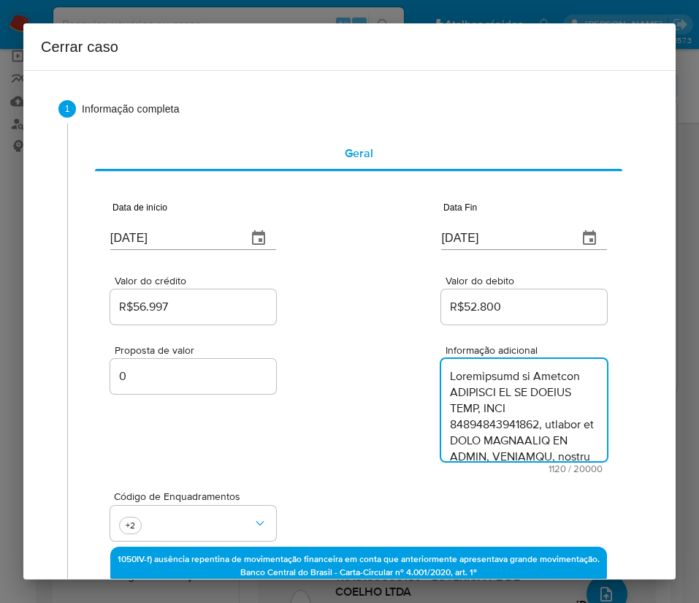
scroll to position [1097, 0]
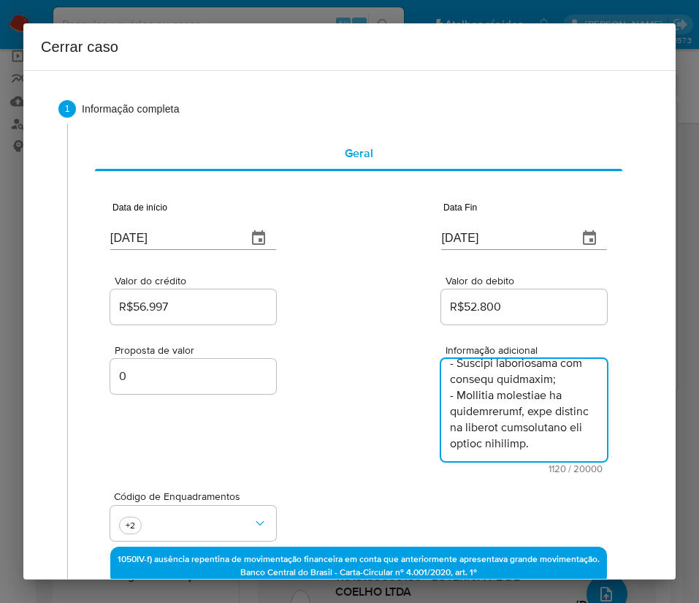
type textarea "Informações do Cliente LOTERICA PE DE COELHO LTDA, CNPJ 11013155000189, sediada…"
drag, startPoint x: 306, startPoint y: 468, endPoint x: 298, endPoint y: 465, distance: 8.8
click at [305, 467] on div "Proposta de valor 0 Informação adicional 1120 / 20000 18880 caracteres restantes" at bounding box center [358, 400] width 497 height 146
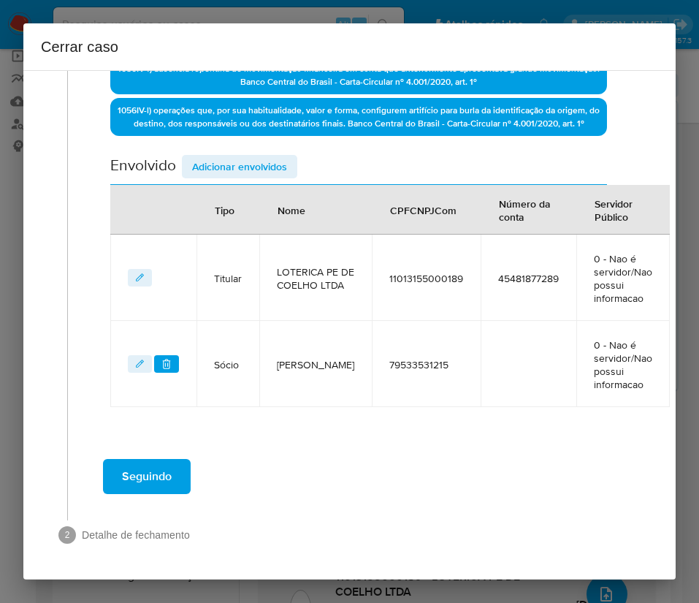
scroll to position [503, 0]
click at [197, 446] on div "Geral Data de início 03/01/2025 Data Fin 13/03/2025 Valor do crédito R$56.997 V…" at bounding box center [359, 41] width 552 height 817
click at [160, 486] on span "Seguindo" at bounding box center [147, 476] width 50 height 32
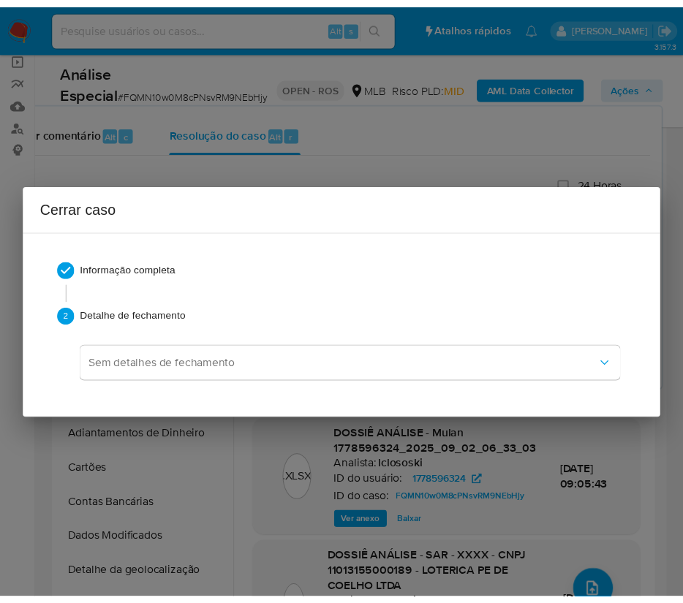
scroll to position [1065, 0]
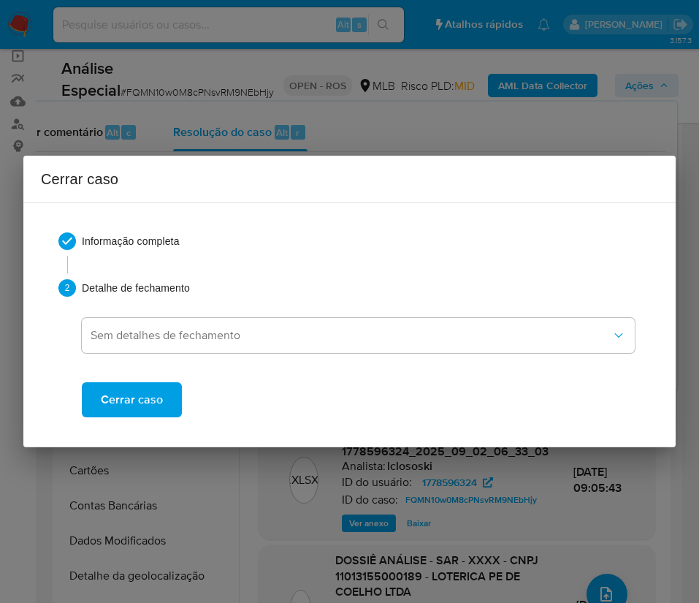
click at [159, 401] on span "Cerrar caso" at bounding box center [132, 400] width 62 height 32
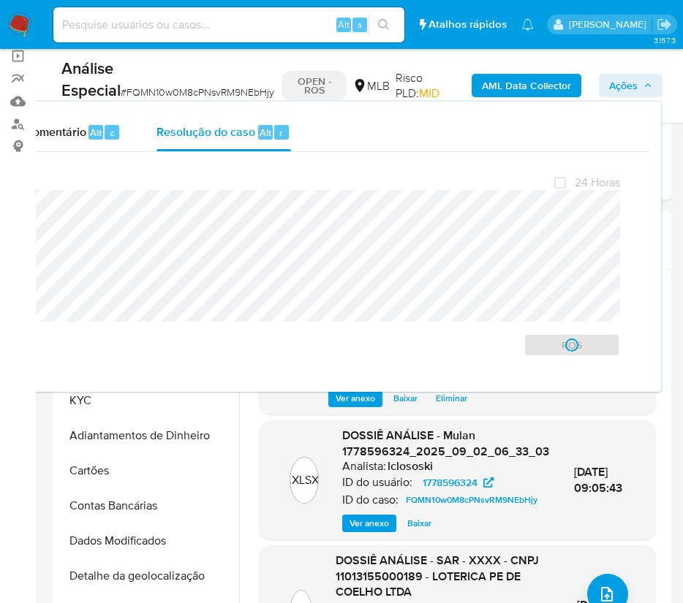
click at [143, 83] on div "Análise Especial # FQMN10w0M8cPNsvRM9NEbHjy" at bounding box center [167, 79] width 213 height 43
copy span "FQMN10w0M8cPNsvRM9NEbHjy"
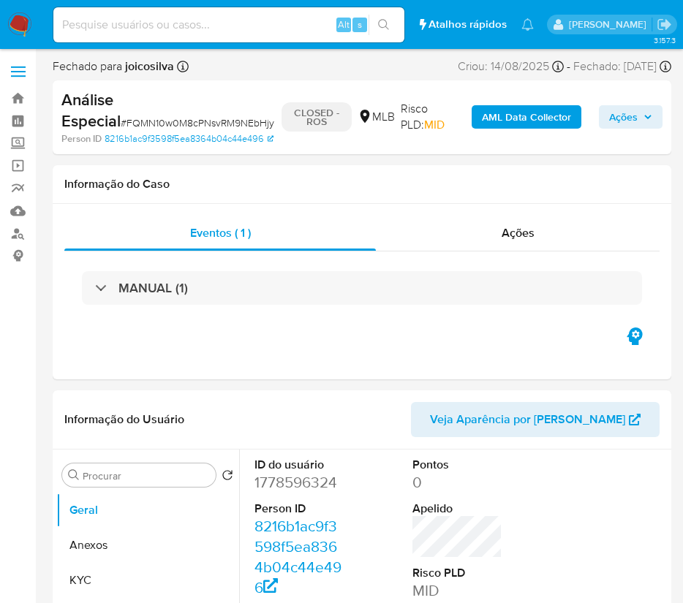
click at [22, 26] on img at bounding box center [19, 24] width 25 height 25
select select "10"
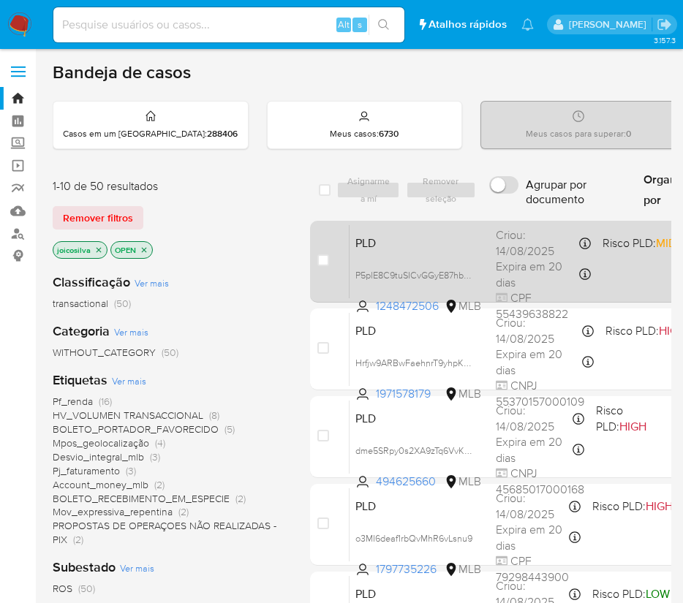
click at [630, 269] on div "PLD P5plE8C9tuSICvGGyE87hbNP 1248472506 MLB Risco PLD: MID Criou: [DATE] Criou:…" at bounding box center [634, 261] width 571 height 74
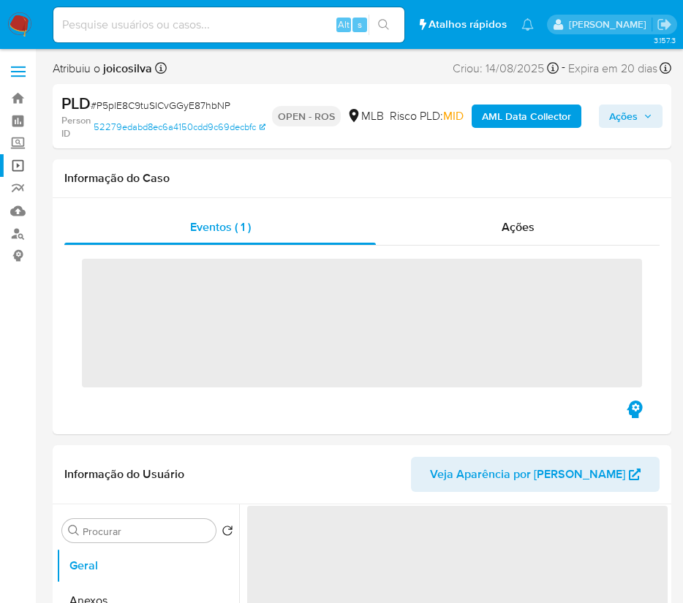
select select "10"
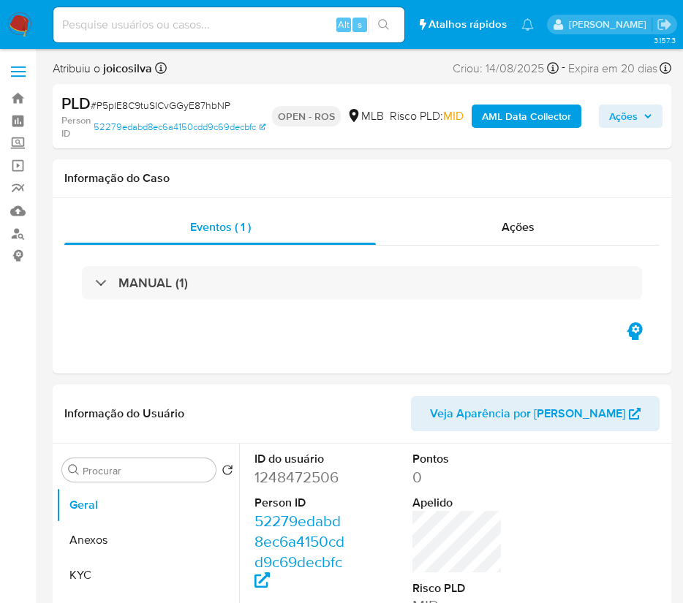
click at [226, 109] on span "# P5plE8C9tuSICvGGyE87hbNP" at bounding box center [161, 105] width 140 height 15
copy span "P5plE8C9tuSICvGGyE87hbNP"
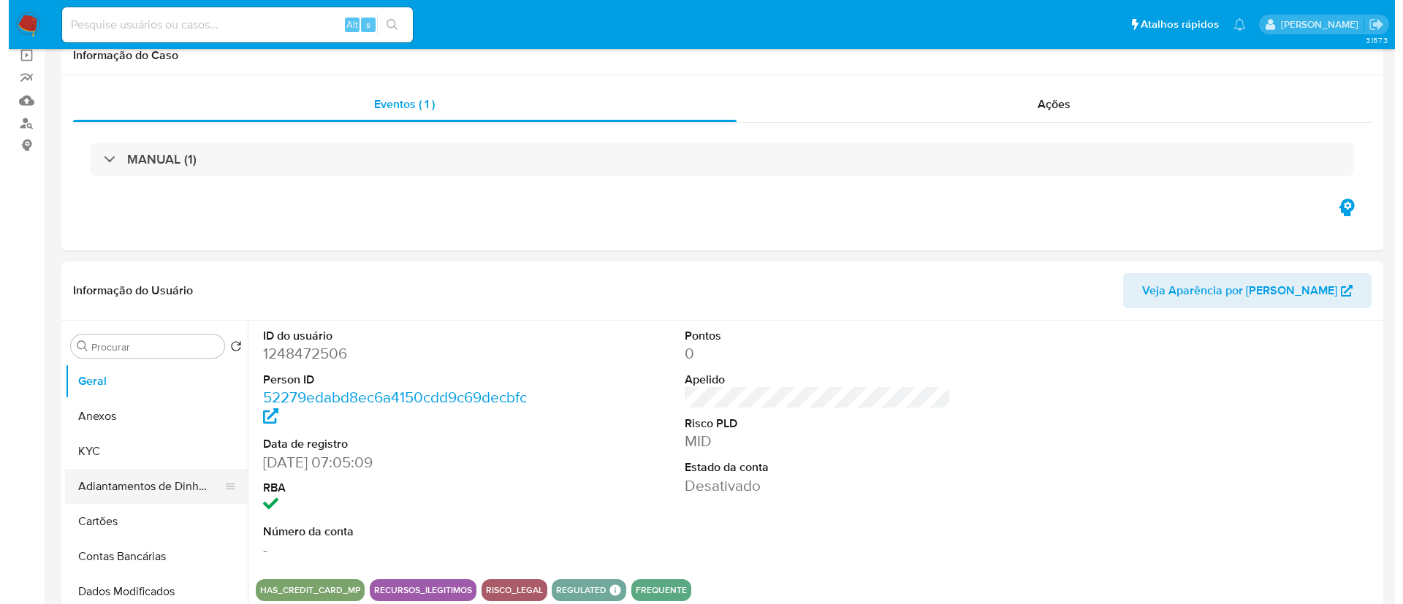
scroll to position [219, 0]
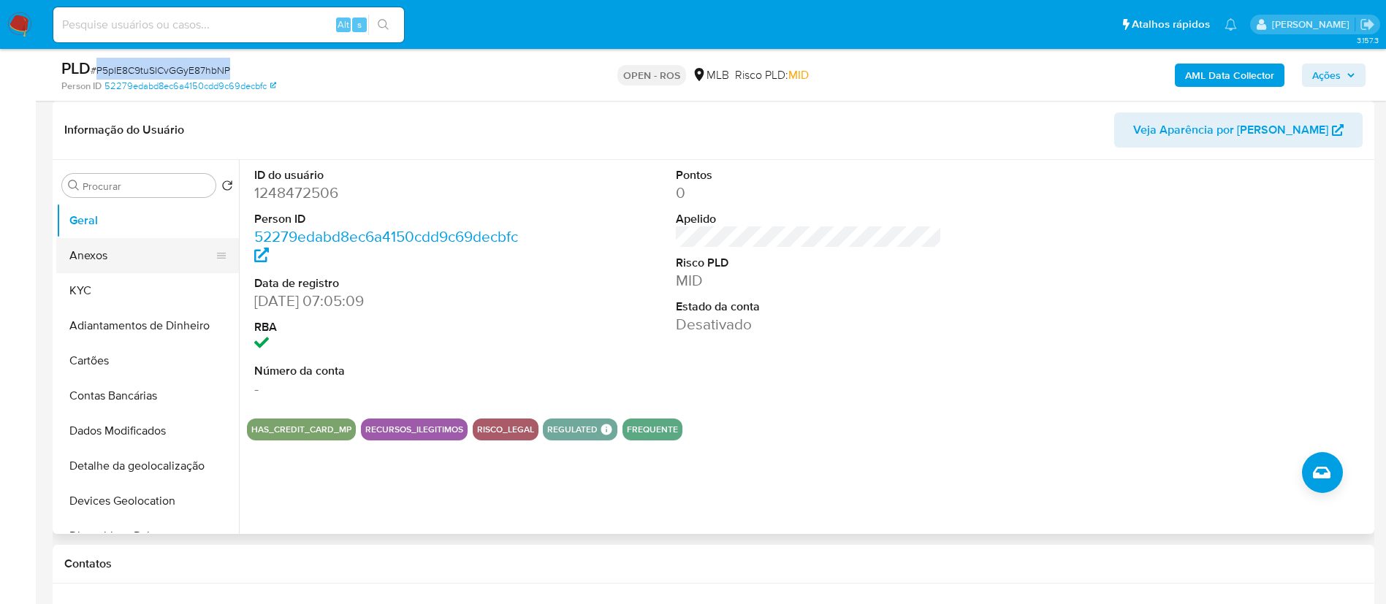
click at [115, 247] on button "Anexos" at bounding box center [141, 255] width 171 height 35
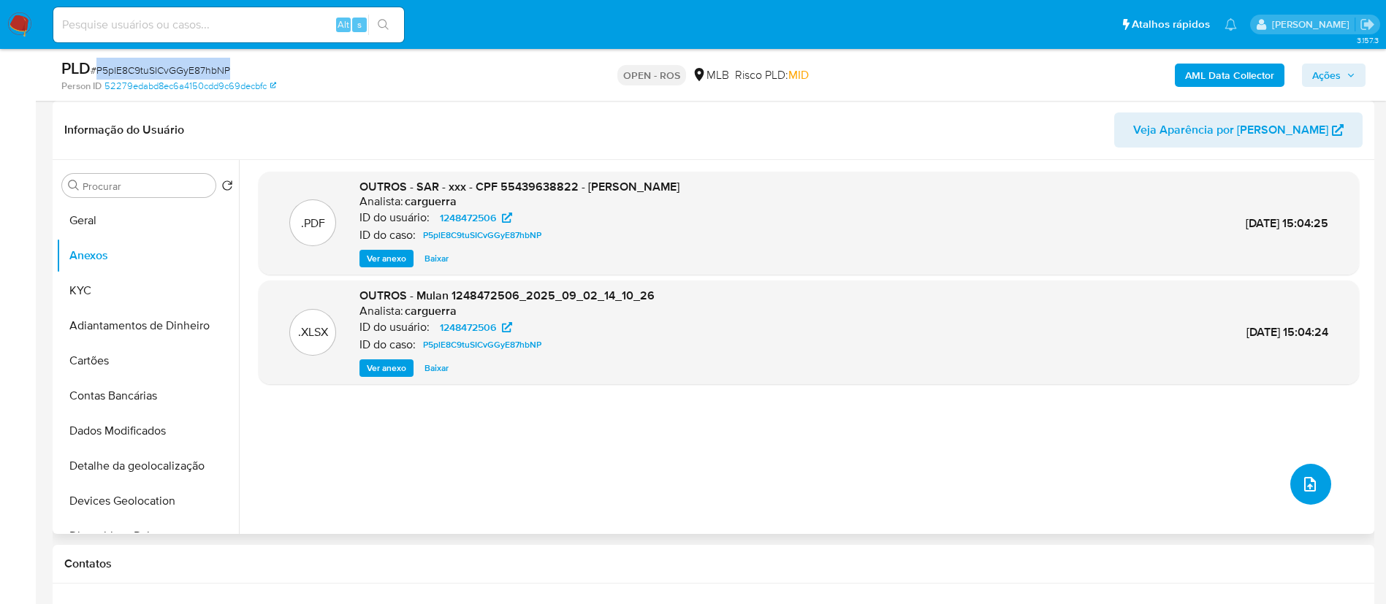
click at [699, 480] on icon "upload-file" at bounding box center [1310, 485] width 18 height 18
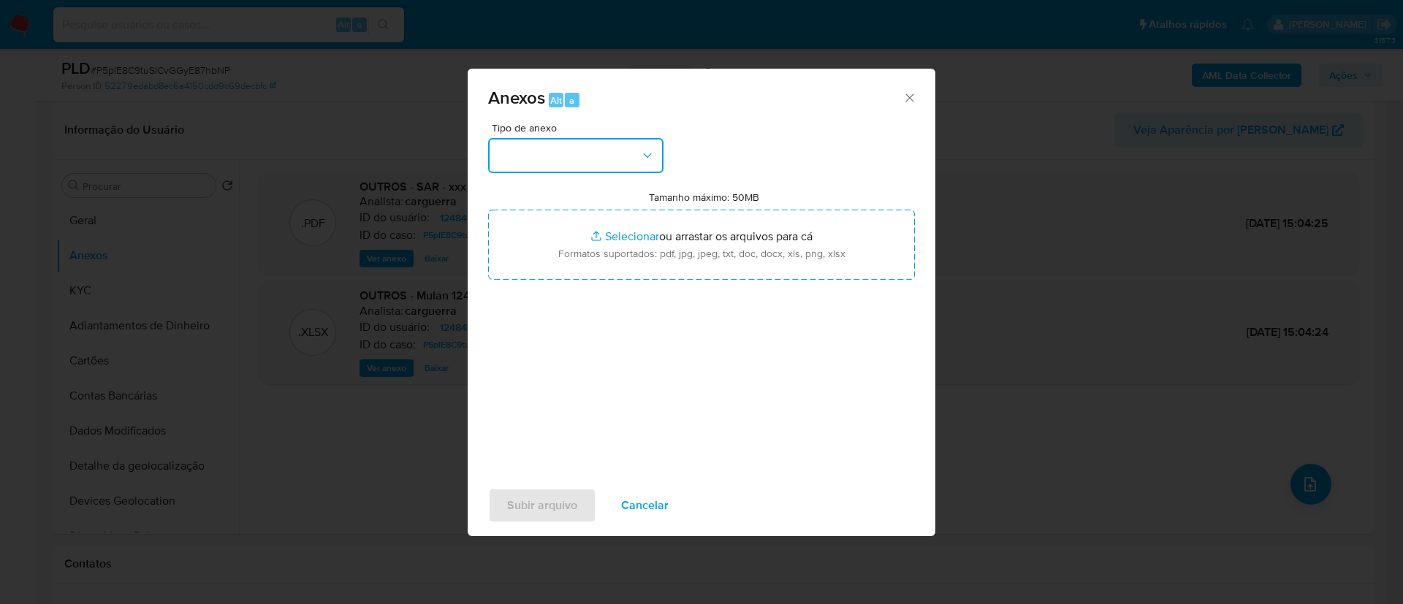
click at [590, 142] on button "button" at bounding box center [575, 155] width 175 height 35
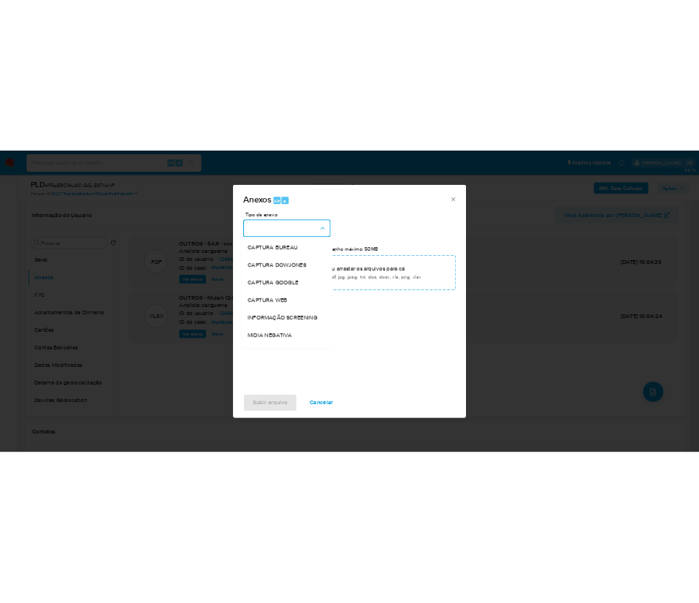
scroll to position [225, 0]
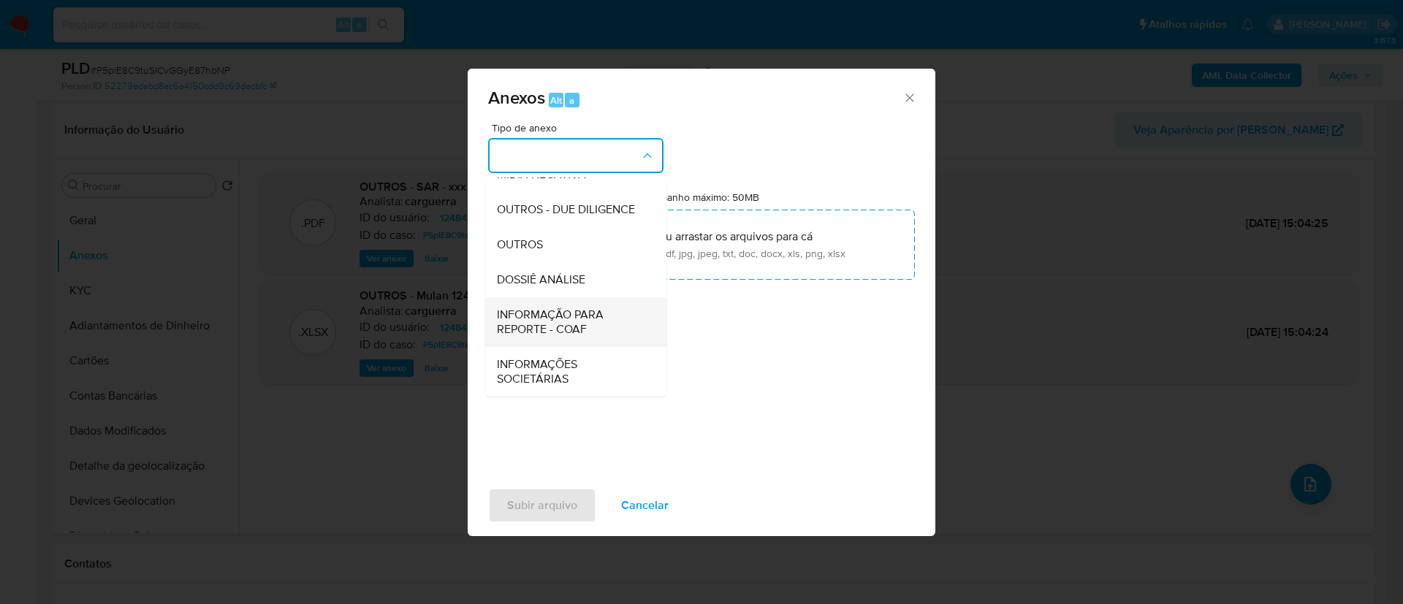
click at [574, 323] on span "INFORMAÇÃO PARA REPORTE - COAF" at bounding box center [571, 322] width 149 height 29
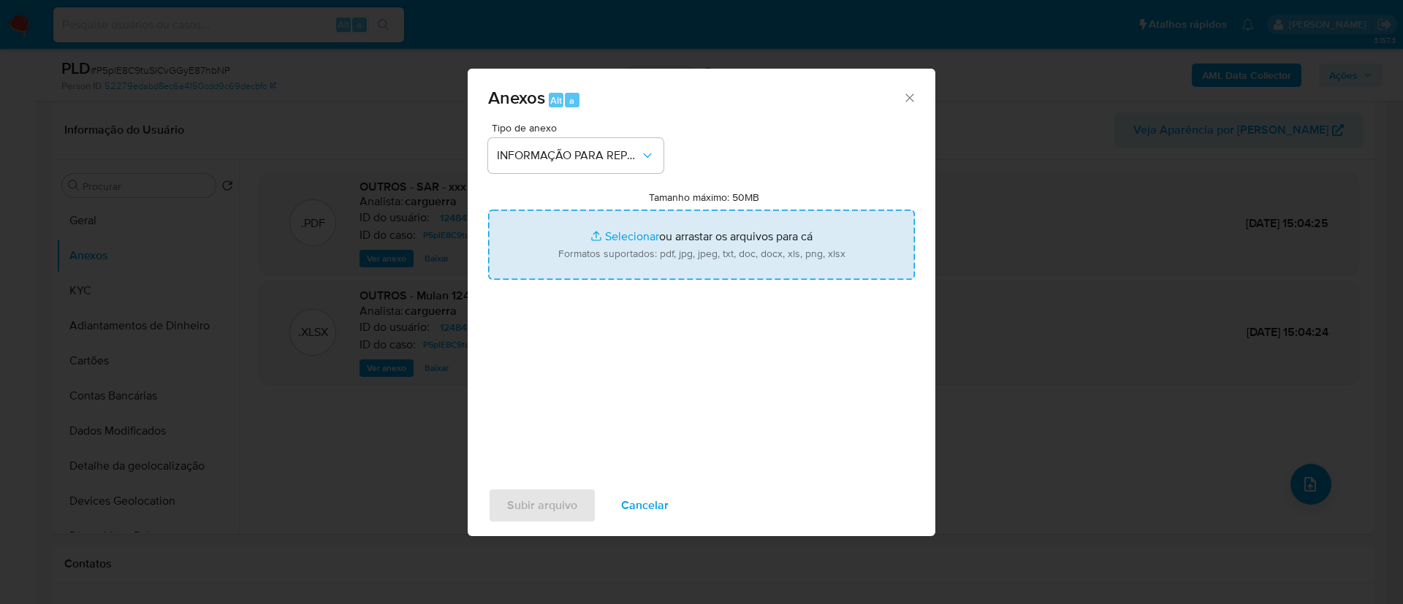
type input "C:\fakepath\SAR - P5plE8C9tuSICvGGyE87hbNP - CPF 55439638822 - [PERSON_NAME].pdf"
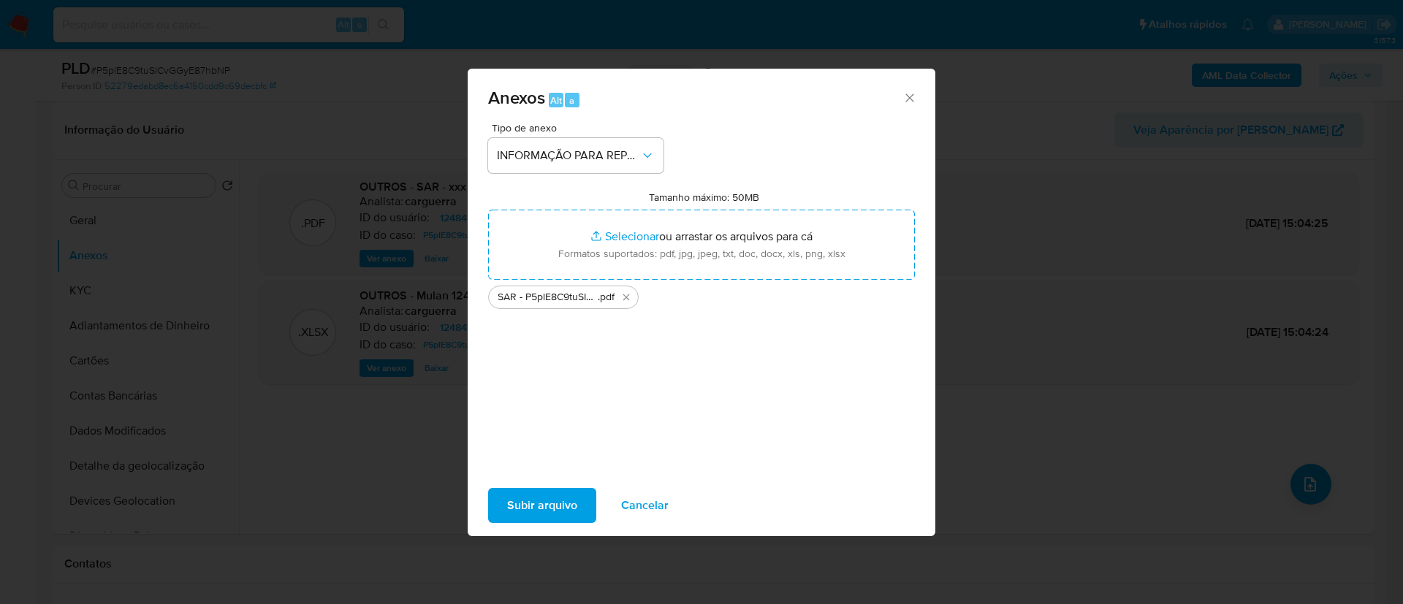
click at [555, 522] on span "Subir arquivo" at bounding box center [542, 506] width 70 height 32
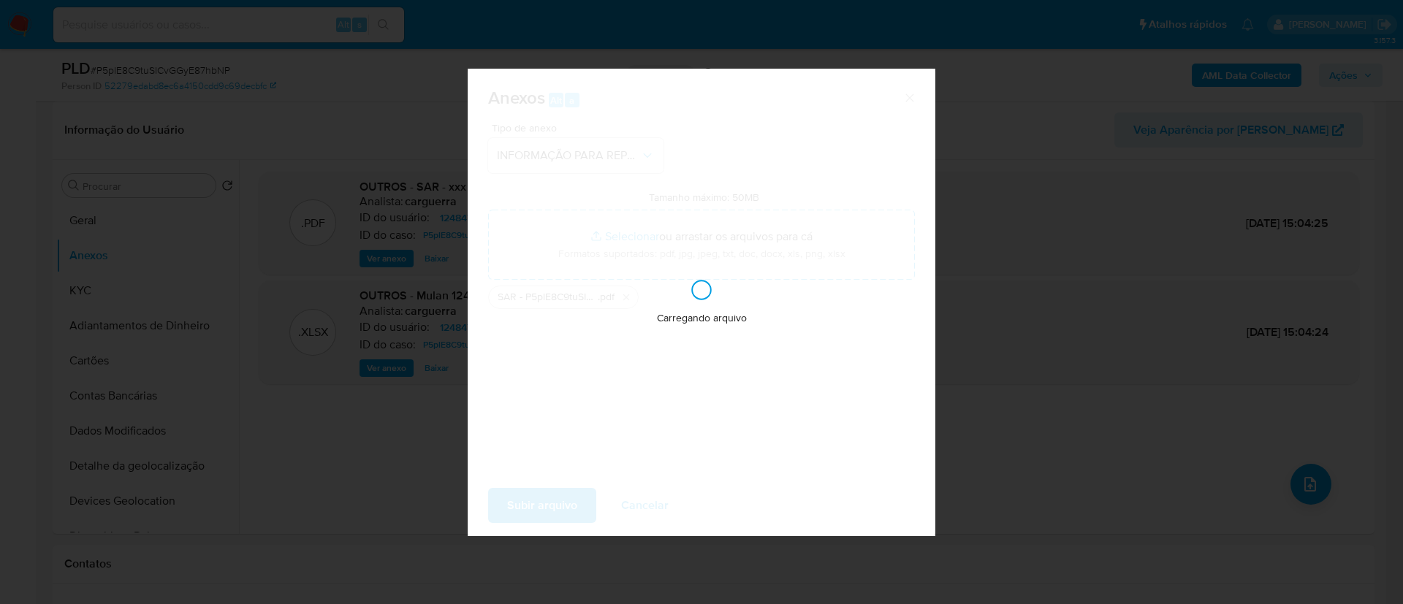
click at [562, 500] on div "Carregando arquivo" at bounding box center [702, 303] width 468 height 468
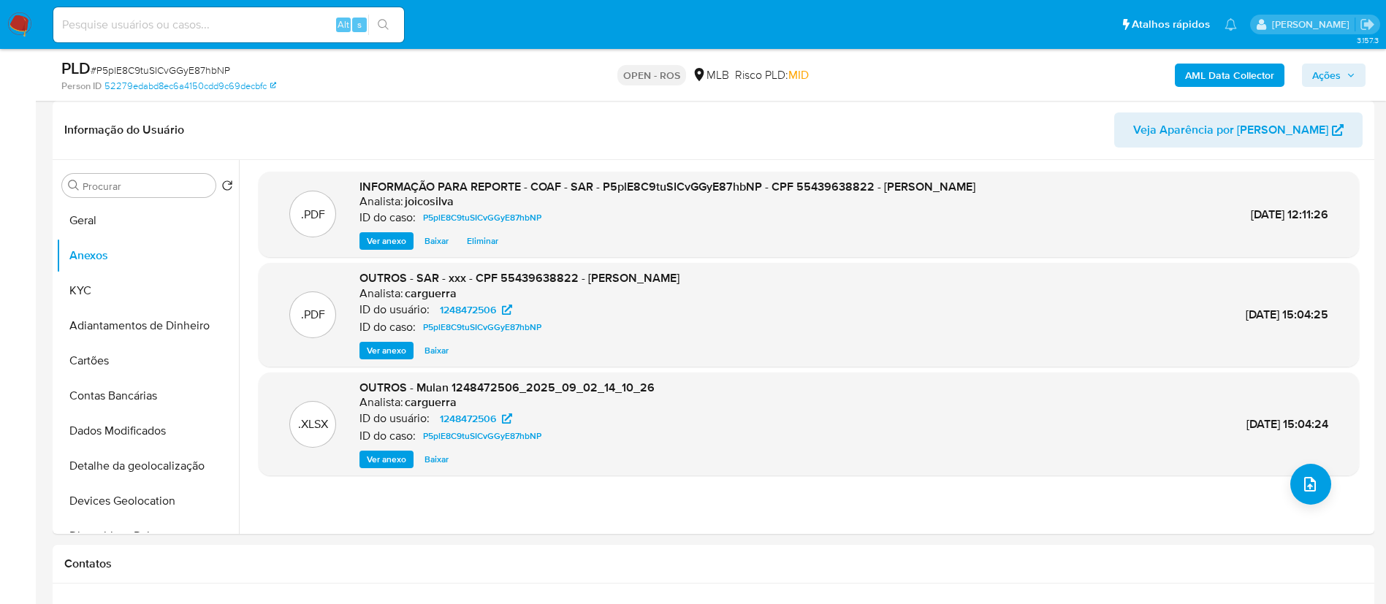
click at [699, 77] on span "Ações" at bounding box center [1326, 75] width 28 height 23
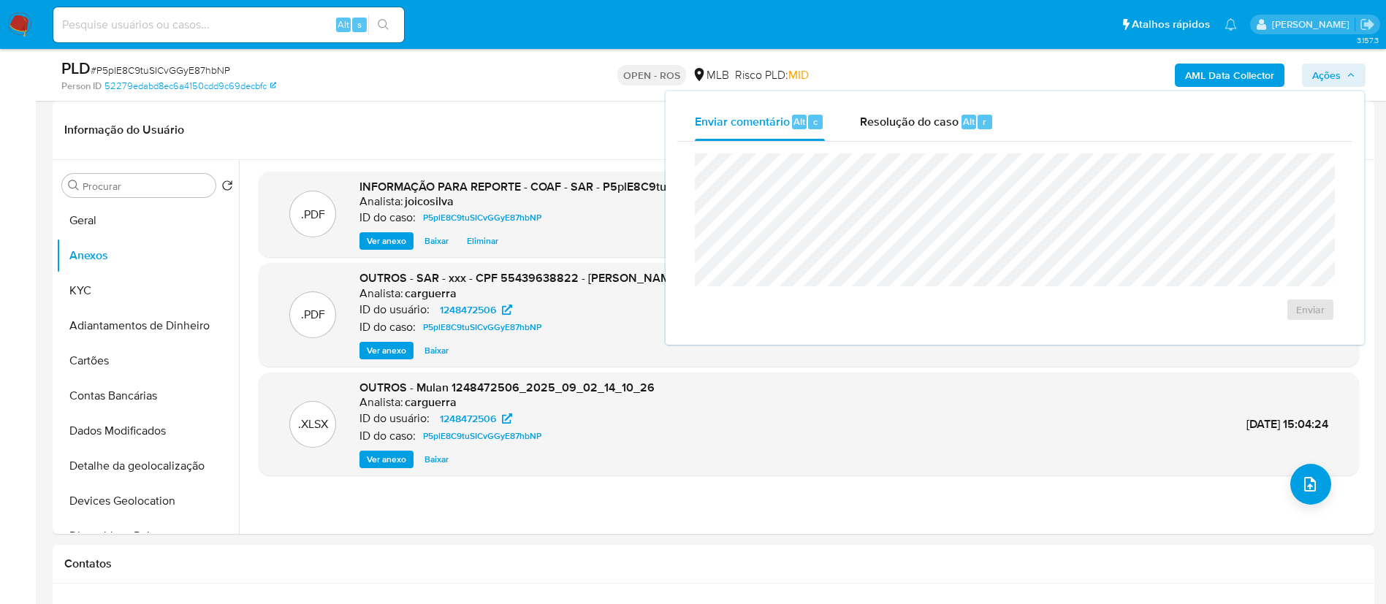
drag, startPoint x: 934, startPoint y: 127, endPoint x: 924, endPoint y: 147, distance: 22.2
click at [699, 126] on span "Resolução do caso" at bounding box center [909, 121] width 99 height 17
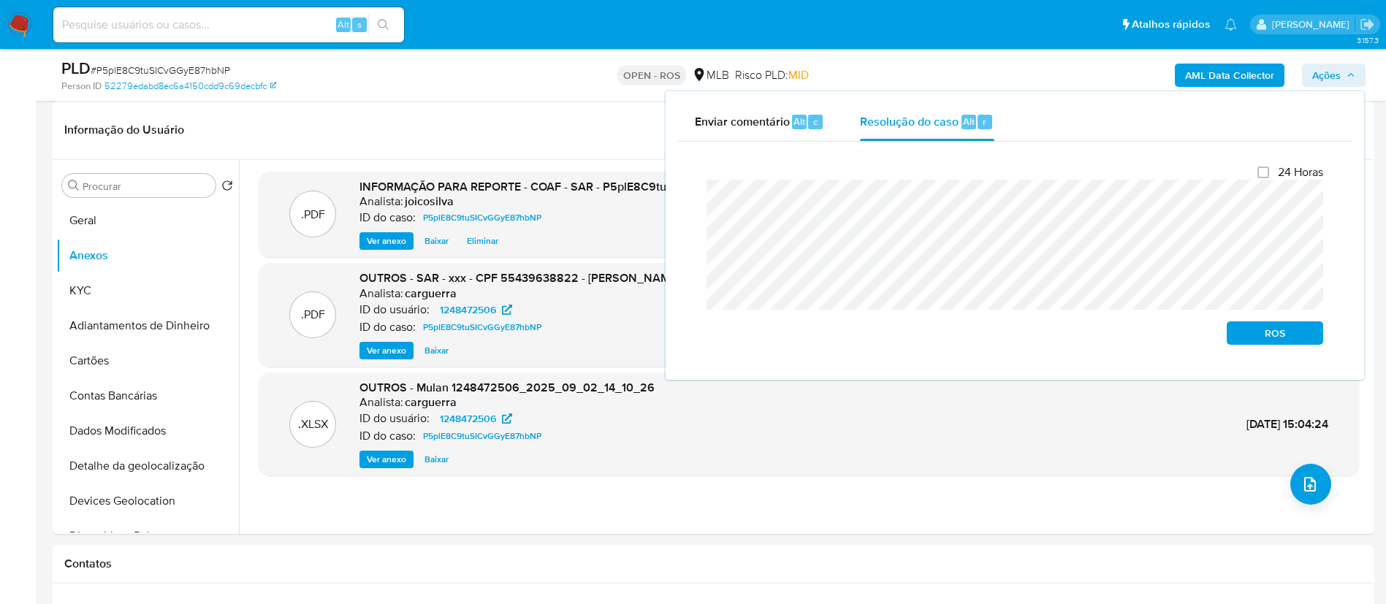
click at [688, 192] on div "Fechamento do caso 24 Horas ROS" at bounding box center [1014, 255] width 675 height 227
click at [699, 332] on span "ROS" at bounding box center [1275, 333] width 76 height 20
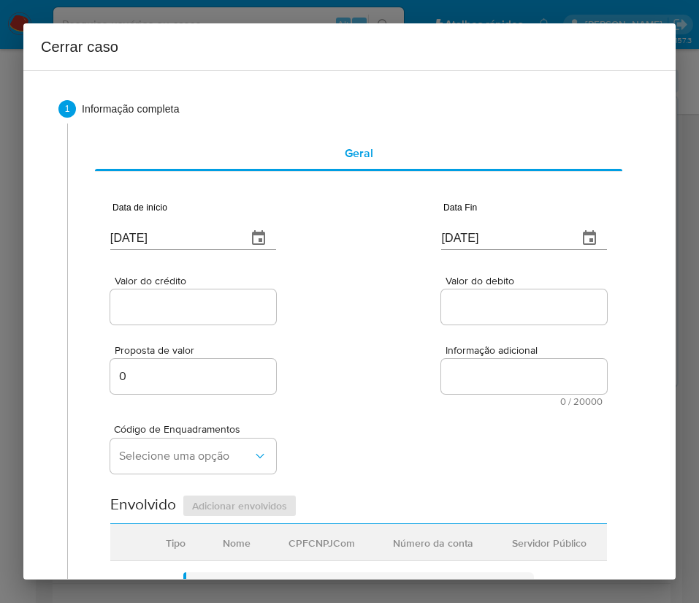
click at [170, 235] on input "[DATE]" at bounding box center [172, 238] width 125 height 23
paste input "1/07"
type input "01/07/2025"
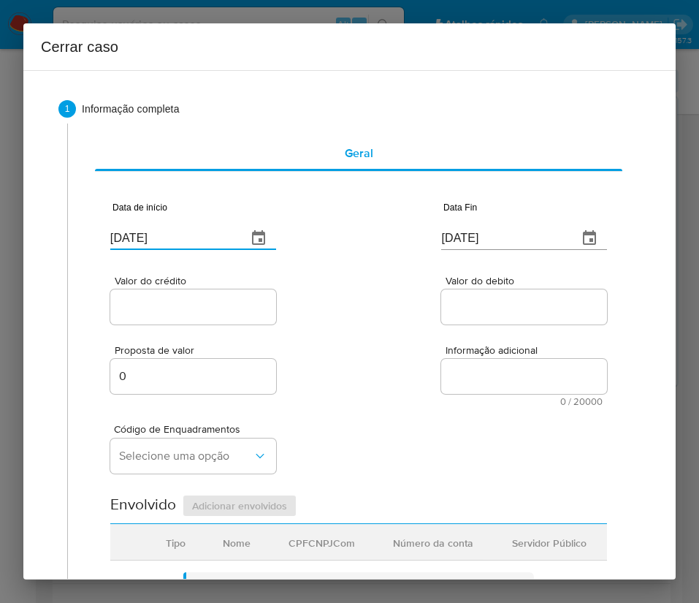
click at [408, 308] on div "Valor do crédito Valor do debito" at bounding box center [358, 292] width 497 height 69
click at [474, 232] on input "[DATE]" at bounding box center [503, 238] width 125 height 23
paste input "10/07"
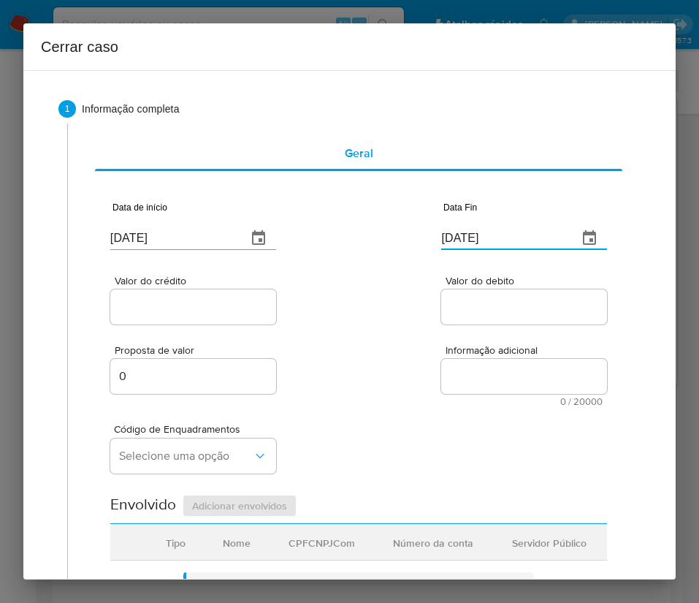
type input "10/07/2025"
drag, startPoint x: 494, startPoint y: 388, endPoint x: 279, endPoint y: 370, distance: 215.6
click at [486, 387] on textarea "Informação adicional" at bounding box center [524, 376] width 166 height 35
click at [244, 311] on input "Valor do crédito" at bounding box center [193, 306] width 166 height 19
click at [205, 303] on input "Valor do crédito" at bounding box center [193, 306] width 166 height 19
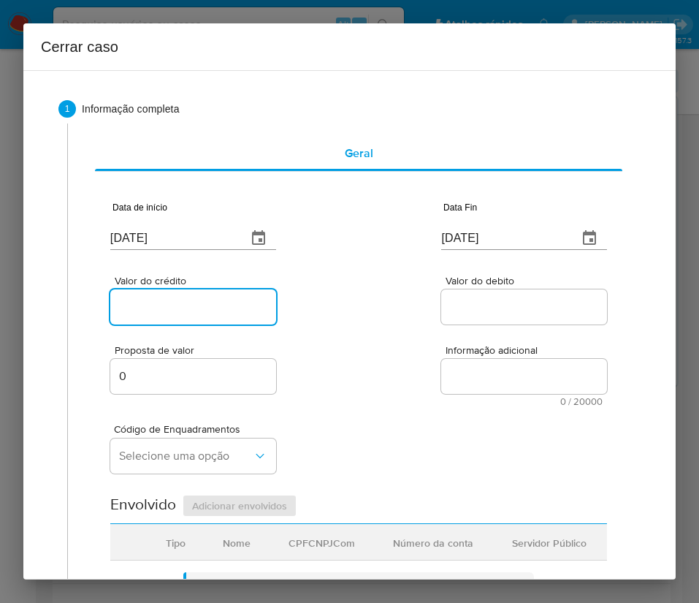
paste input "R$109.119"
type input "R$109.119"
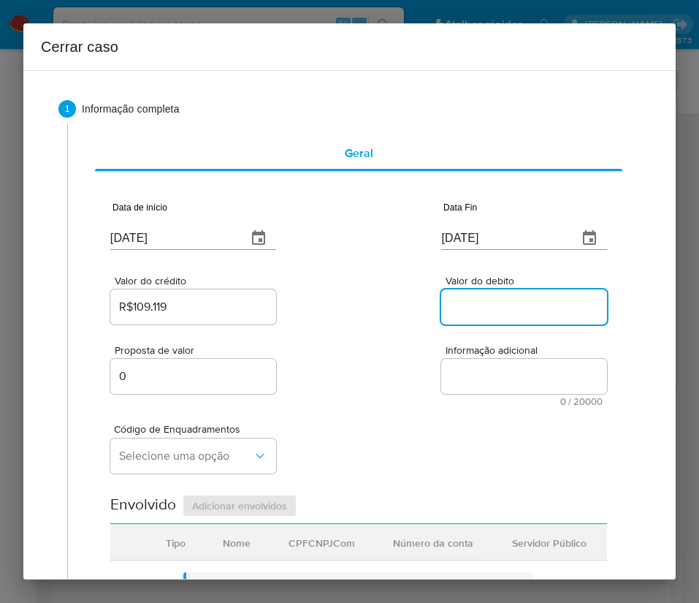
drag, startPoint x: 449, startPoint y: 308, endPoint x: 45, endPoint y: 392, distance: 413.6
click at [449, 308] on input "Valor do debito" at bounding box center [524, 306] width 166 height 19
click at [441, 293] on div at bounding box center [524, 306] width 166 height 35
drag, startPoint x: 468, startPoint y: 304, endPoint x: 441, endPoint y: 393, distance: 93.4
click at [468, 304] on input "Valor do debito" at bounding box center [524, 306] width 166 height 19
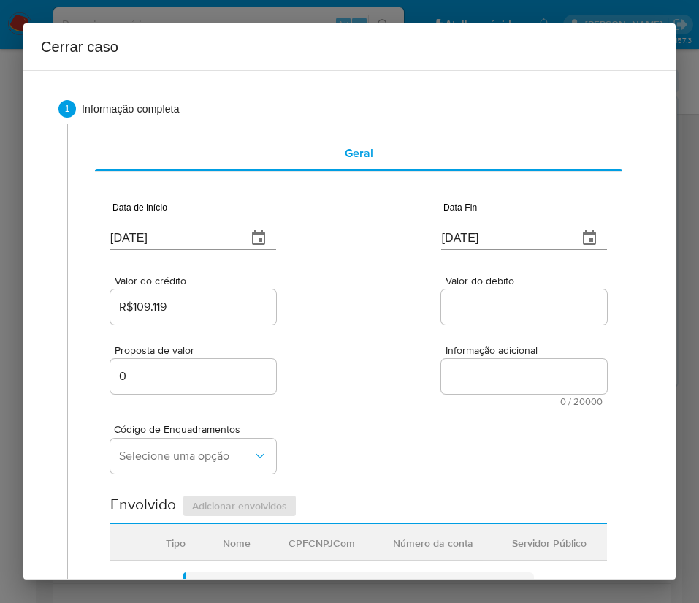
paste input "R$109.157"
type input "R$109.157"
click at [399, 422] on div "Código de Enquadramentos Selecione uma opção" at bounding box center [358, 442] width 497 height 73
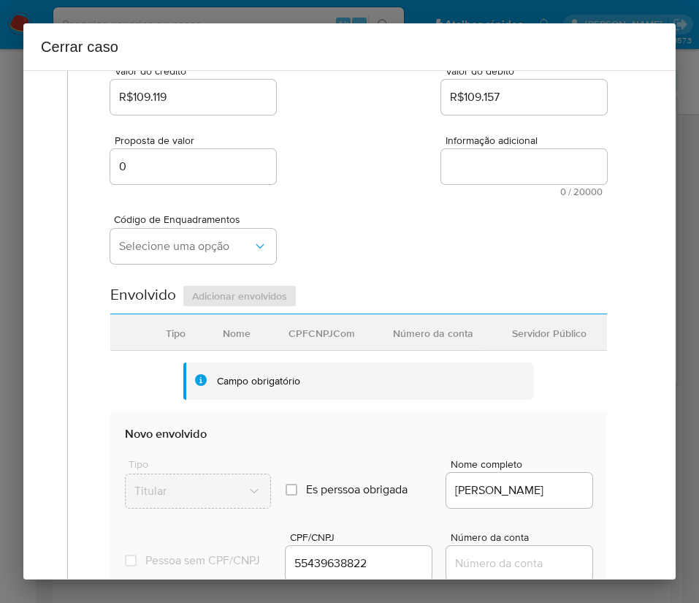
scroll to position [219, 0]
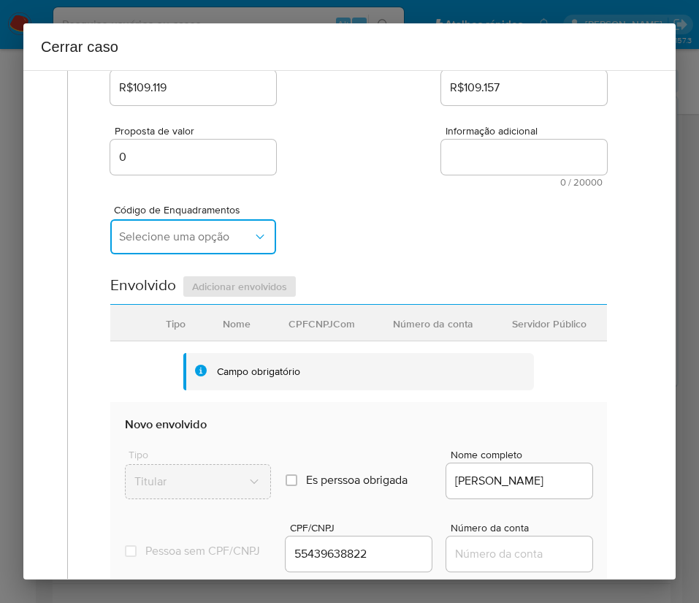
click at [197, 239] on span "Selecione uma opção" at bounding box center [186, 236] width 134 height 15
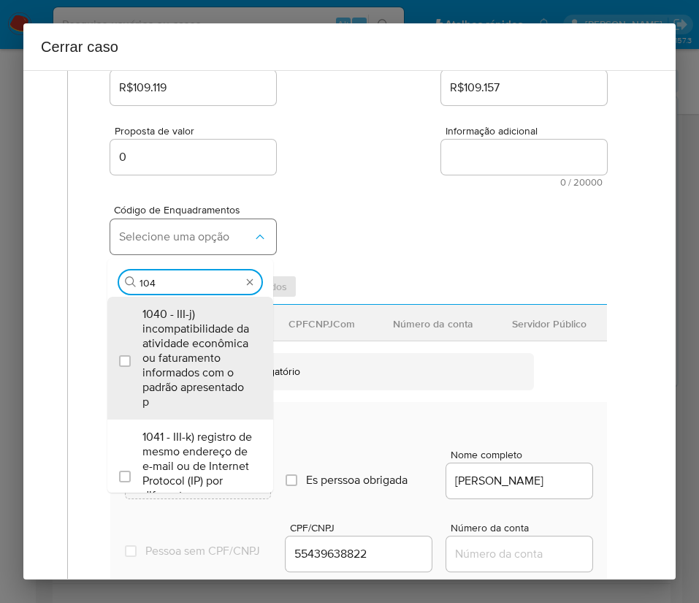
type input "1045"
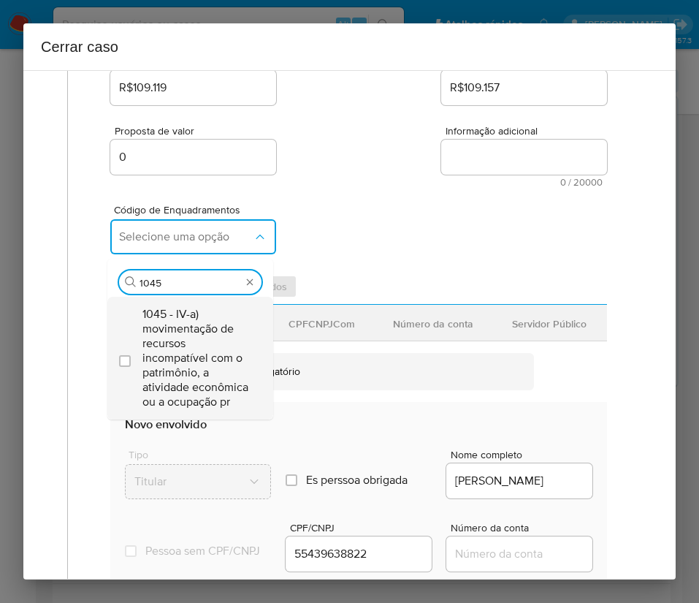
click at [226, 329] on span "1045 - IV-a) movimentação de recursos incompatível com o patrimônio, a atividad…" at bounding box center [197, 358] width 110 height 102
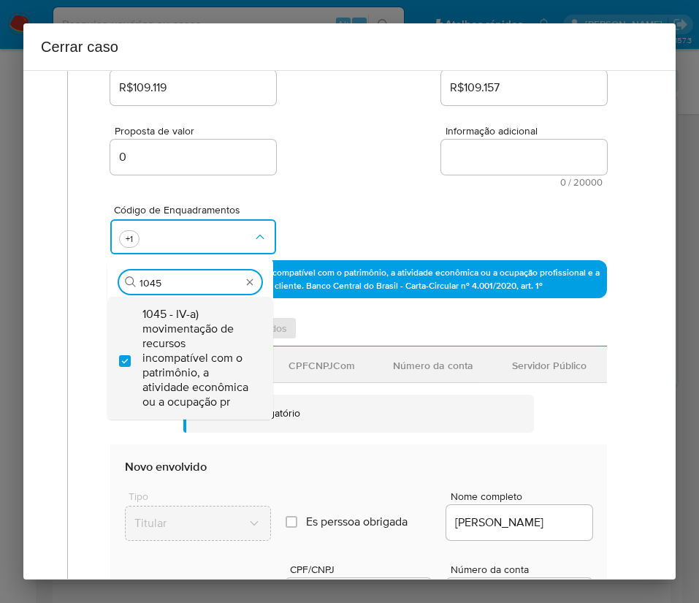
checkbox input "true"
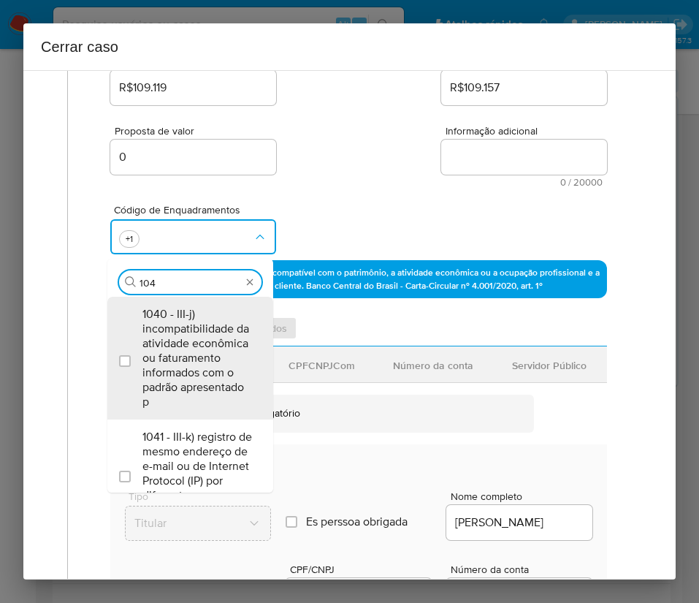
scroll to position [0, 0]
type input "1047"
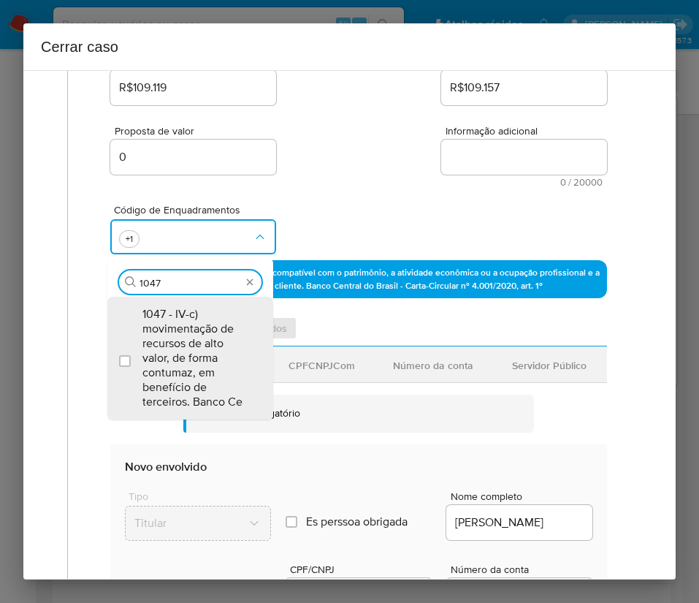
click at [226, 329] on span "1047 - IV-c) movimentação de recursos de alto valor, de forma contumaz, em bene…" at bounding box center [197, 358] width 110 height 102
checkbox input "true"
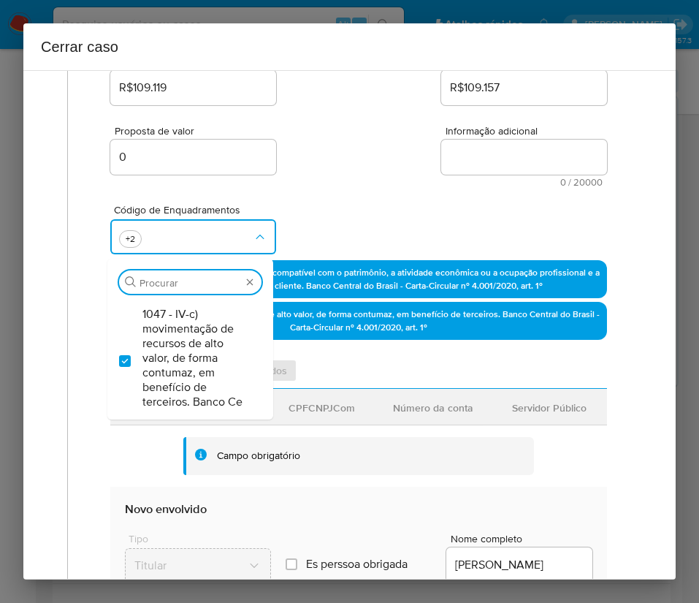
click at [330, 188] on div "Código de Enquadramentos Procurar 1047 - IV-c) movimentação de recursos de alto…" at bounding box center [358, 223] width 497 height 73
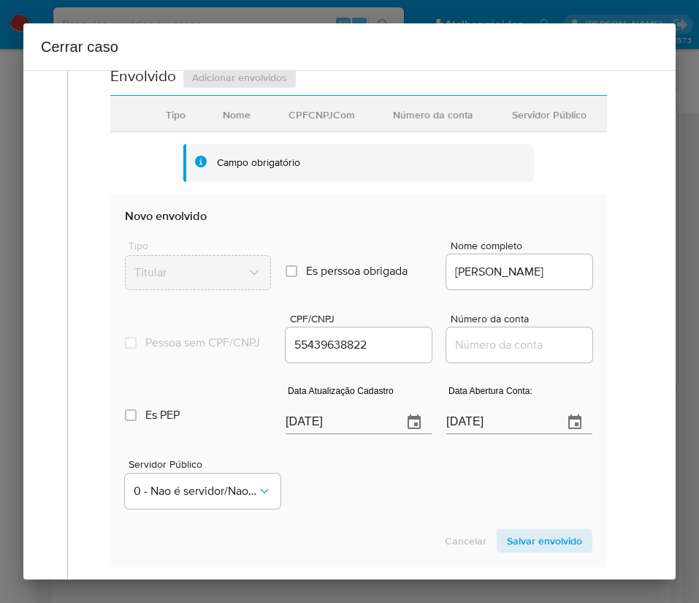
scroll to position [548, 0]
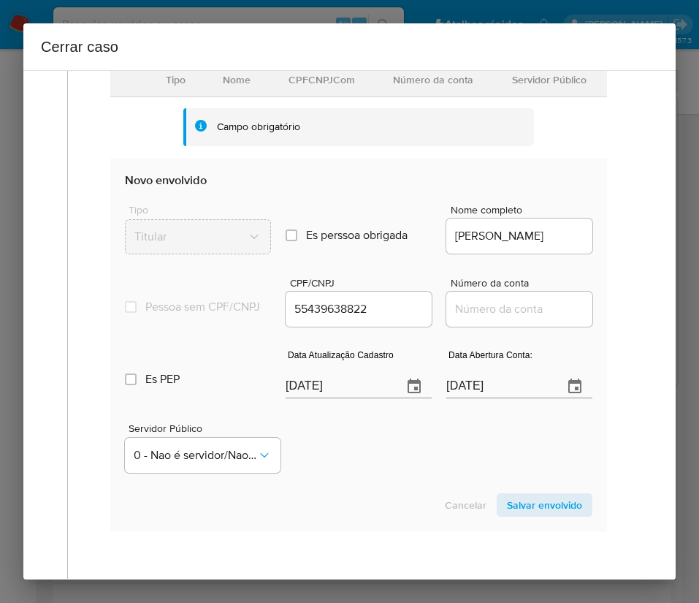
click at [347, 398] on input "[DATE]" at bounding box center [338, 386] width 105 height 23
click at [347, 398] on input "08/09/2025" at bounding box center [338, 386] width 105 height 23
paste input "26/07"
type input "26/07/2025"
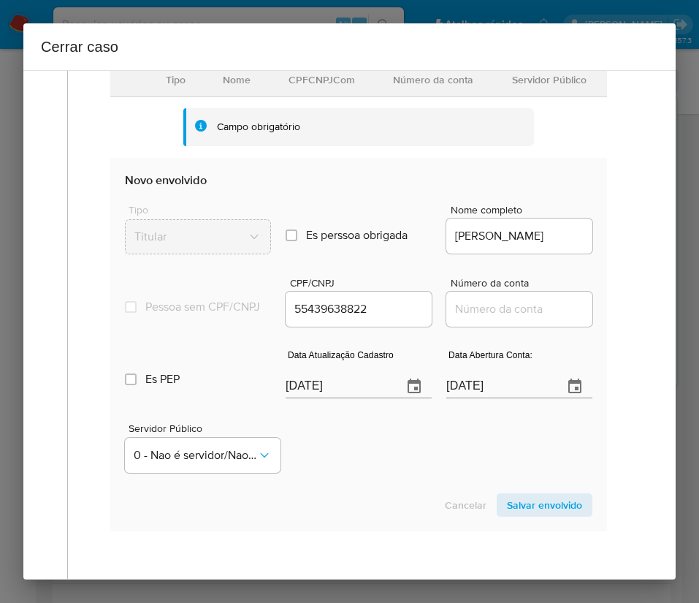
click at [373, 465] on div "Servidor Público 0 - Nao é servidor/Nao possui informacao" at bounding box center [359, 442] width 468 height 73
click at [474, 392] on input "08/09/2025" at bounding box center [498, 386] width 105 height 23
paste input "17/05/2024"
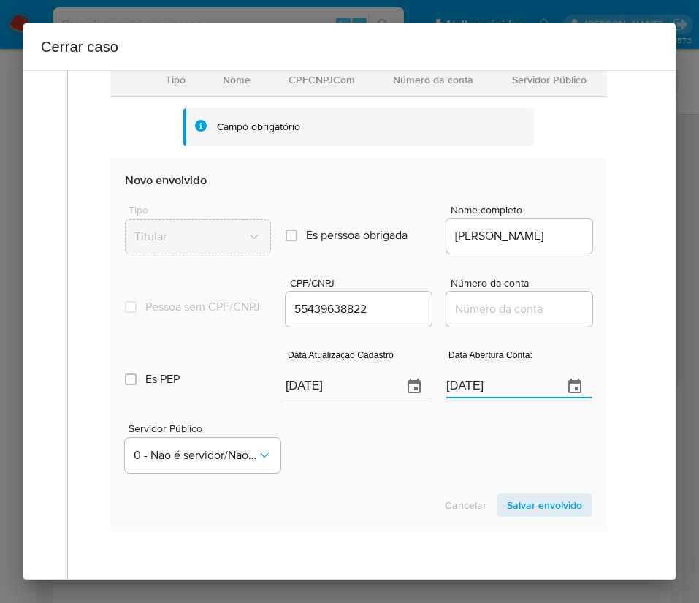
type input "17/05/2024"
click at [398, 479] on div "Servidor Público 0 - Nao é servidor/Nao possui informacao" at bounding box center [359, 442] width 468 height 73
click at [483, 318] on input "Número da conta" at bounding box center [519, 309] width 146 height 19
paste input "65893403777"
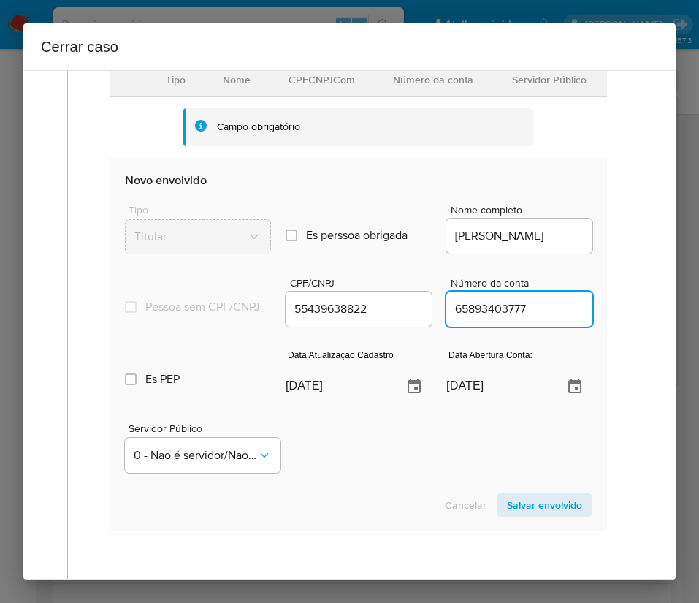
type input "65893403777"
click at [413, 476] on div "Servidor Público 0 - Nao é servidor/Nao possui informacao" at bounding box center [359, 442] width 468 height 73
click at [528, 512] on span "Salvar envolvido" at bounding box center [544, 505] width 75 height 20
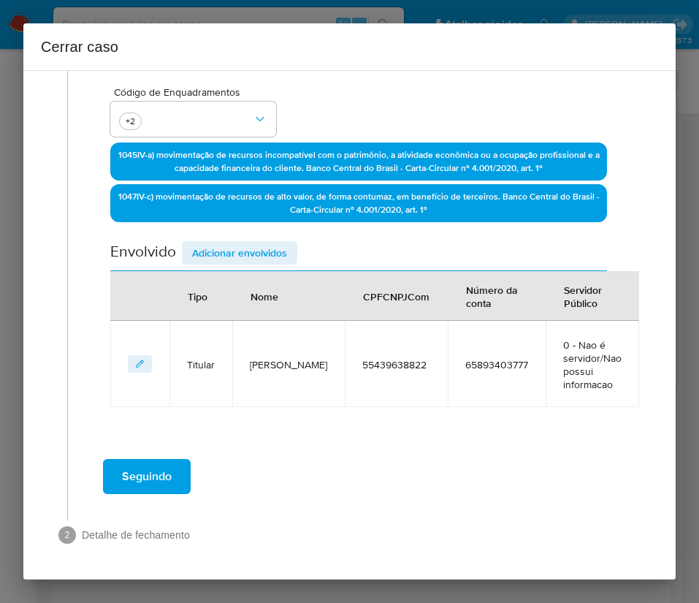
scroll to position [337, 0]
click at [214, 257] on span "Adicionar envolvidos" at bounding box center [239, 253] width 95 height 20
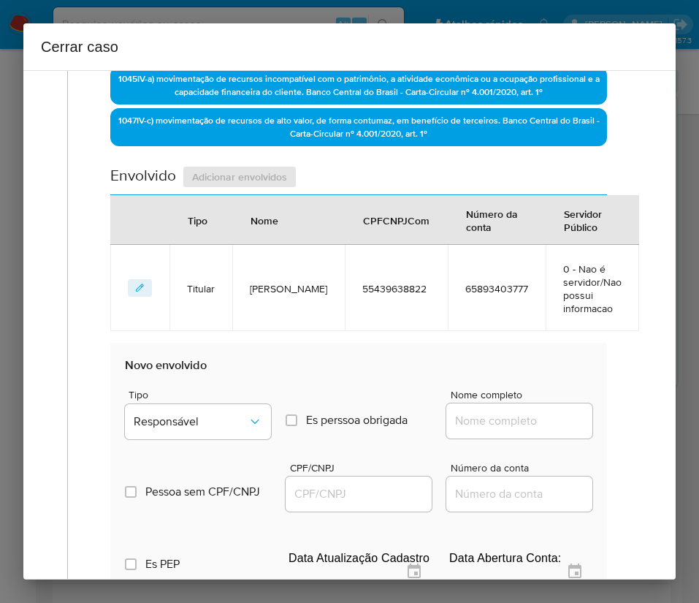
scroll to position [446, 0]
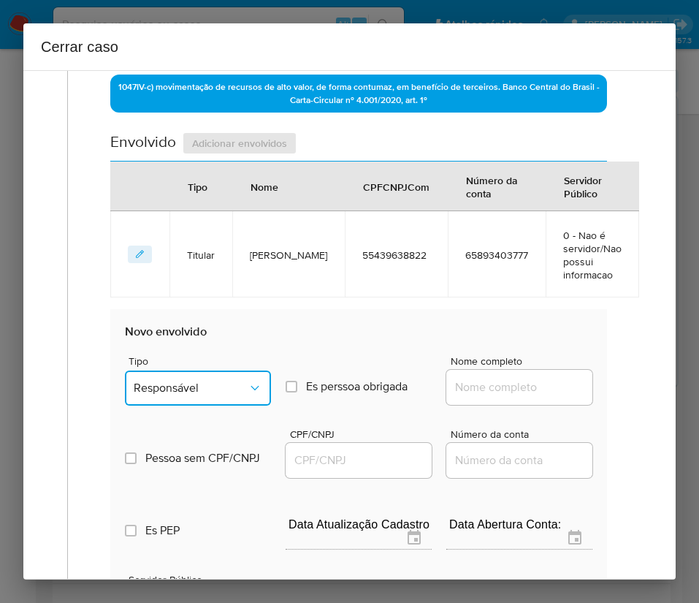
click at [188, 401] on button "Responsável" at bounding box center [198, 387] width 146 height 35
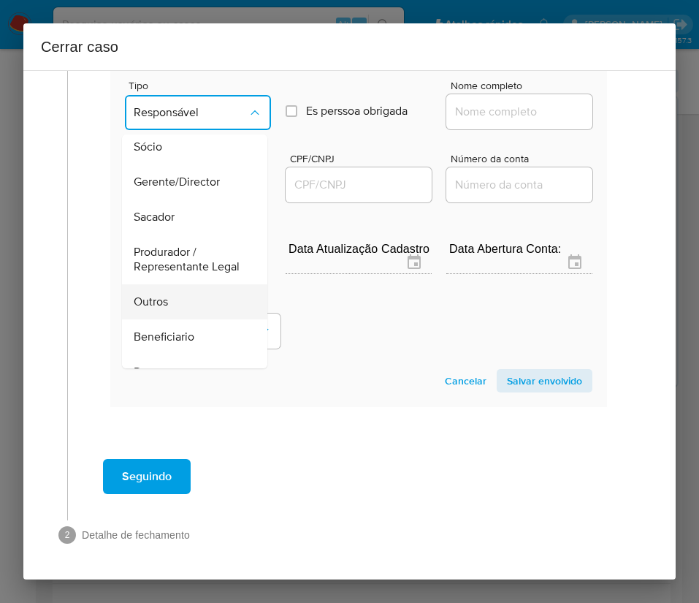
scroll to position [110, 0]
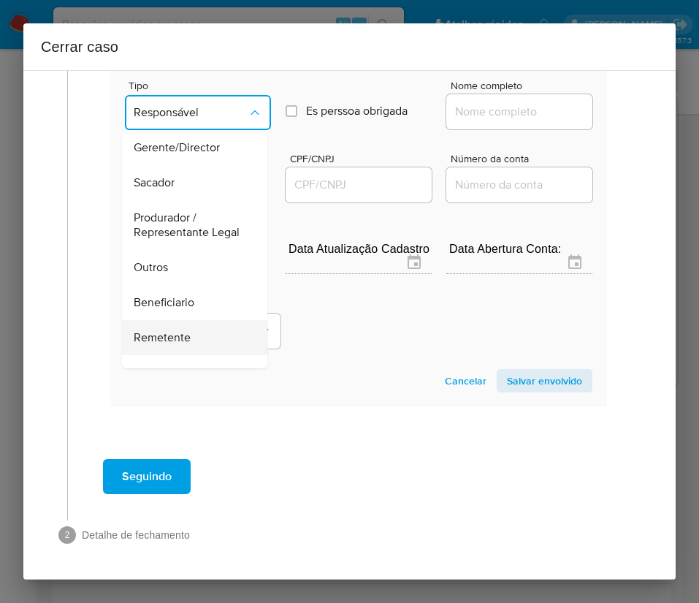
click at [185, 345] on span "Remetente" at bounding box center [162, 337] width 57 height 15
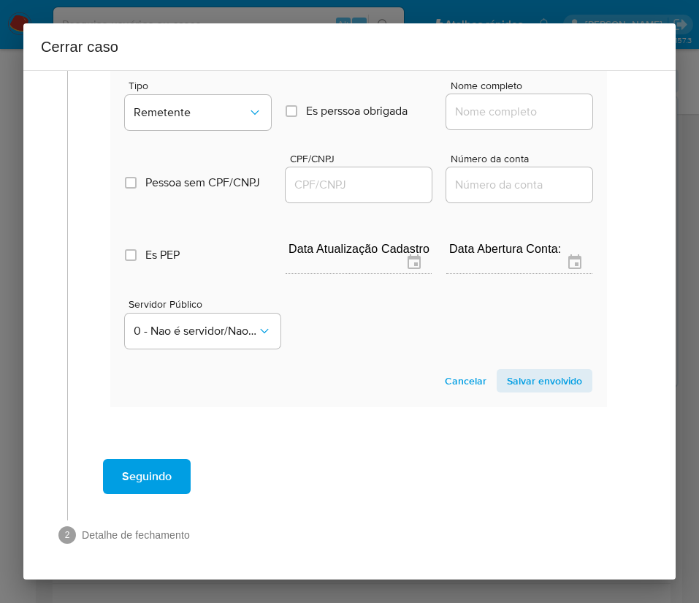
click at [457, 115] on input "Nome completo" at bounding box center [519, 111] width 146 height 19
paste input "Reinaldo Fonseca Marcos, 07221391874"
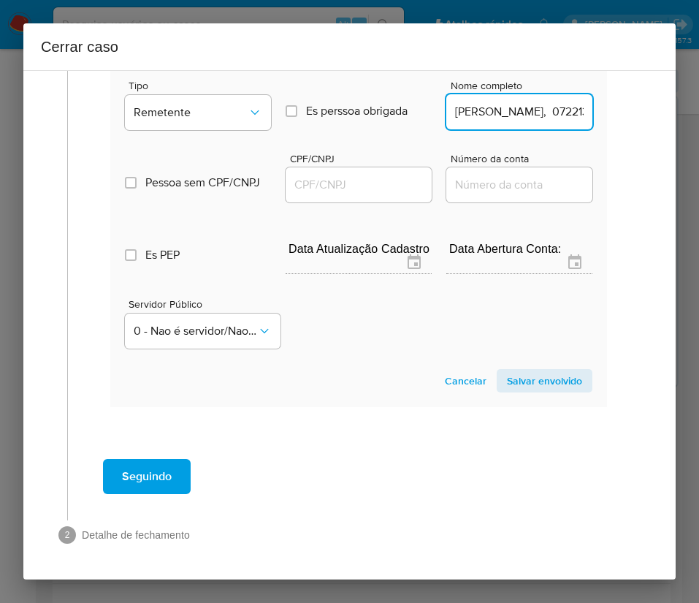
scroll to position [0, 83]
drag, startPoint x: 490, startPoint y: 115, endPoint x: 640, endPoint y: 120, distance: 149.9
type input "Reinaldo Fonseca Marcos"
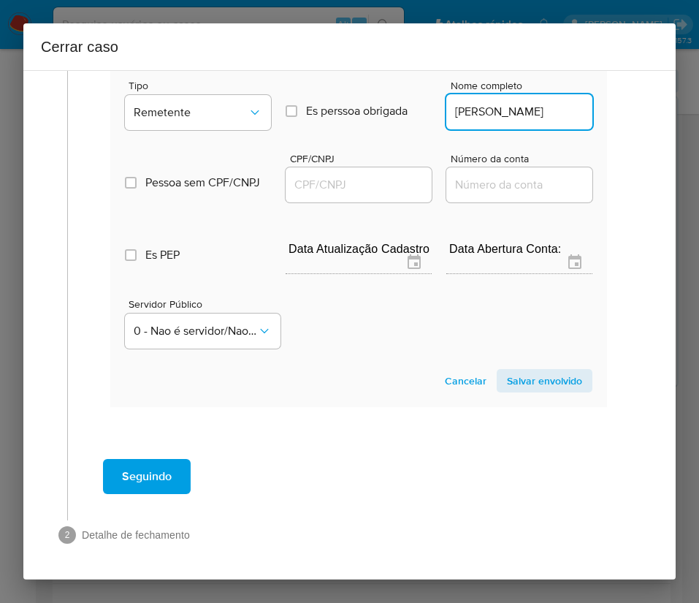
scroll to position [0, 0]
drag, startPoint x: 372, startPoint y: 188, endPoint x: 392, endPoint y: 192, distance: 20.2
click at [372, 188] on input "CPF/CNPJ" at bounding box center [359, 184] width 146 height 19
paste input "07221391874"
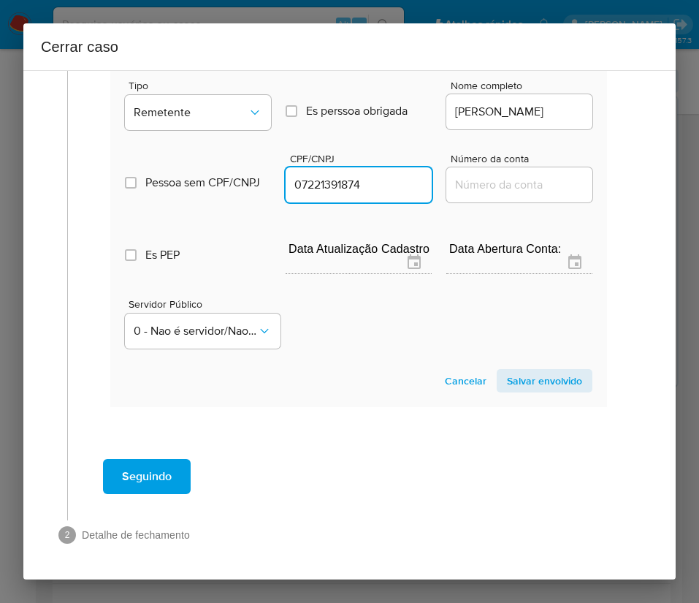
type input "7221391874"
click at [537, 362] on section "Novo envolvido Tipo Remetente Es perssoa obrigada Is PObrigada Nome completo Re…" at bounding box center [358, 220] width 497 height 373
click at [537, 374] on span "Salvar envolvido" at bounding box center [544, 380] width 75 height 20
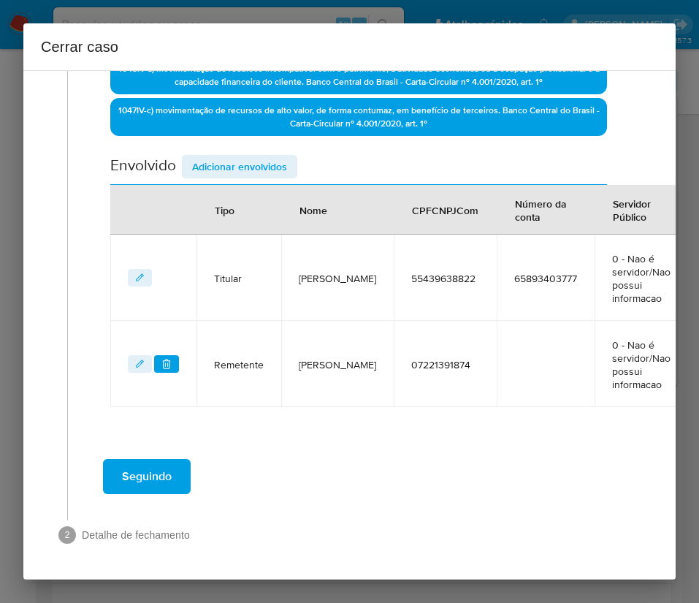
click at [208, 156] on span "Adicionar envolvidos" at bounding box center [239, 166] width 95 height 20
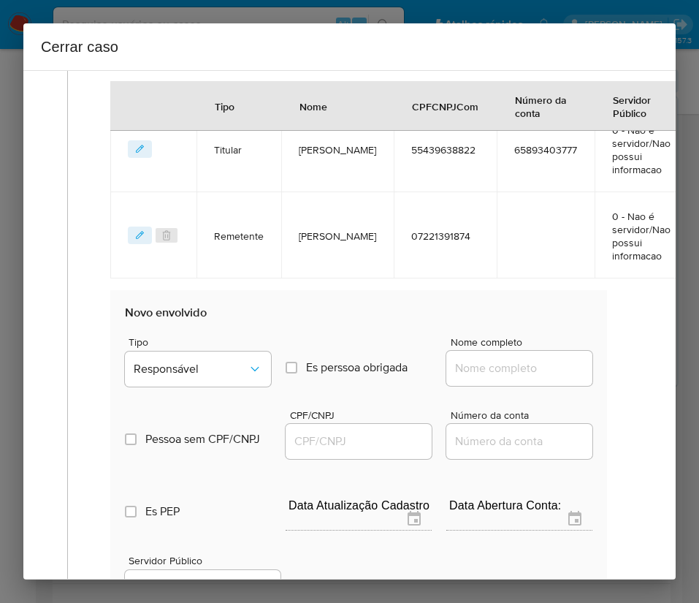
scroll to position [659, 0]
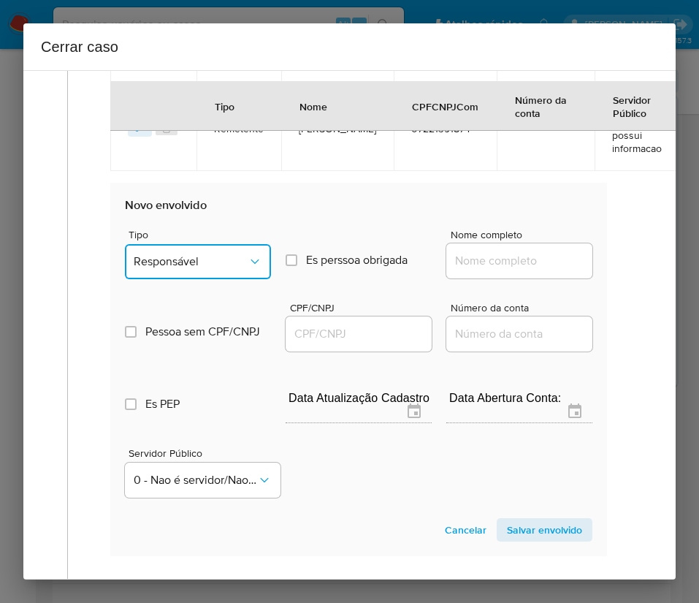
click at [211, 270] on button "Responsável" at bounding box center [198, 261] width 146 height 35
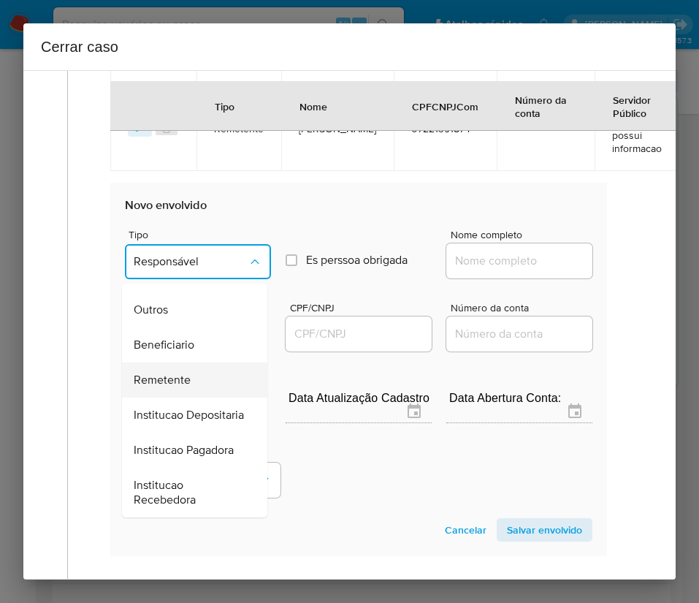
scroll to position [260, 0]
click at [183, 338] on span "Beneficiario" at bounding box center [164, 345] width 61 height 15
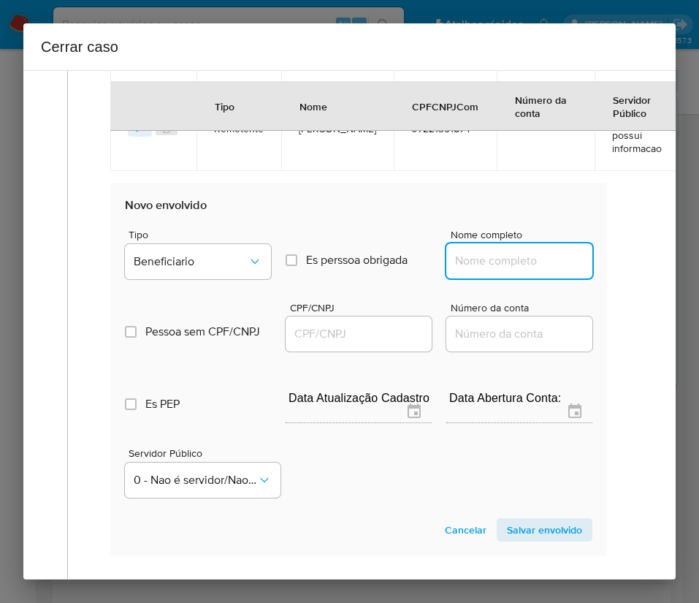
click at [483, 270] on input "Nome completo" at bounding box center [519, 260] width 146 height 19
paste input "Kevin Lorran Amorim, 57916652889"
click at [489, 263] on input "Kevin Lorran Amorim, 57916652889" at bounding box center [519, 260] width 146 height 19
drag, startPoint x: 487, startPoint y: 263, endPoint x: 631, endPoint y: 263, distance: 143.2
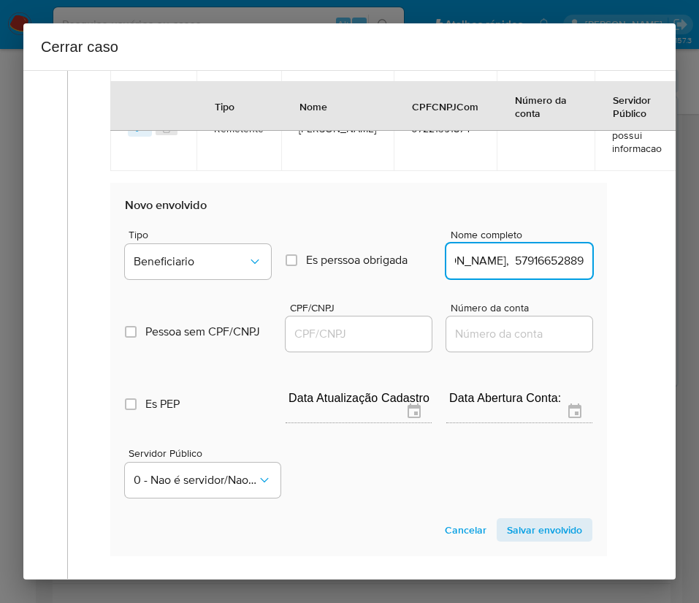
click at [631, 263] on div "1 Informação completa Geral Data de início 01/07/2025 Data Fin 10/07/2025 Valor…" at bounding box center [349, 69] width 617 height 1293
type input "Kevin Lorran Amorim"
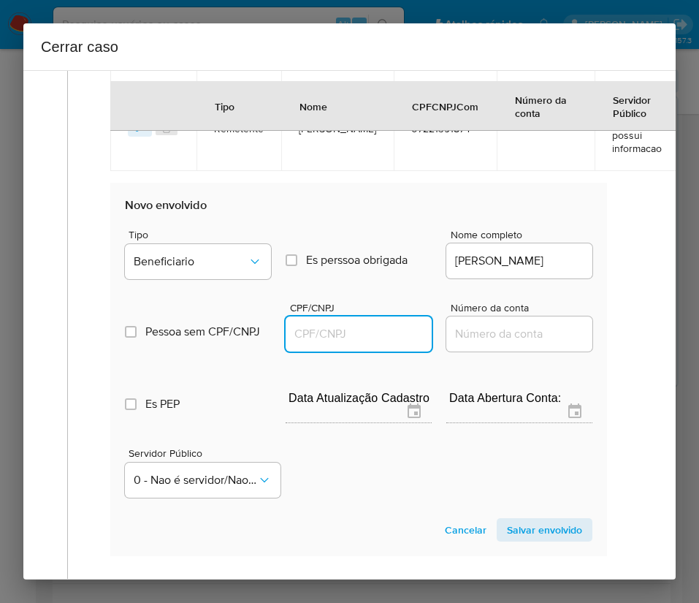
click at [319, 336] on input "CPF/CNPJ" at bounding box center [359, 333] width 146 height 19
paste input "57916652889"
type input "57916652889"
click at [510, 536] on span "Salvar envolvido" at bounding box center [544, 530] width 75 height 20
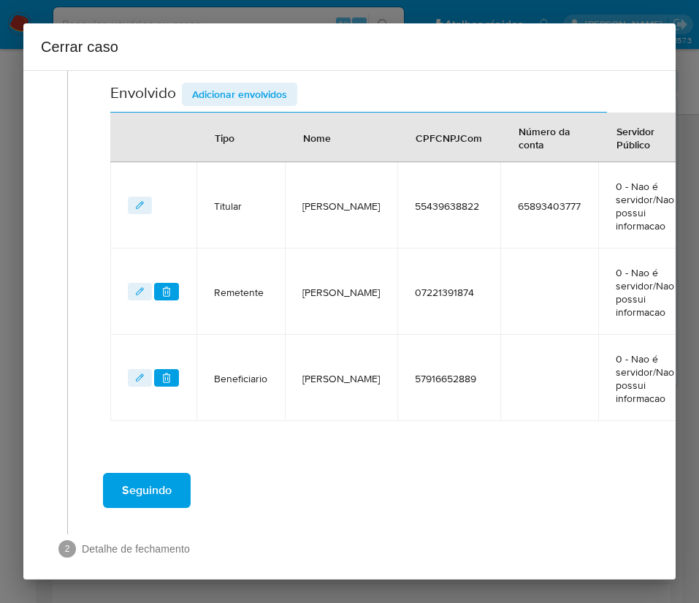
scroll to position [417, 0]
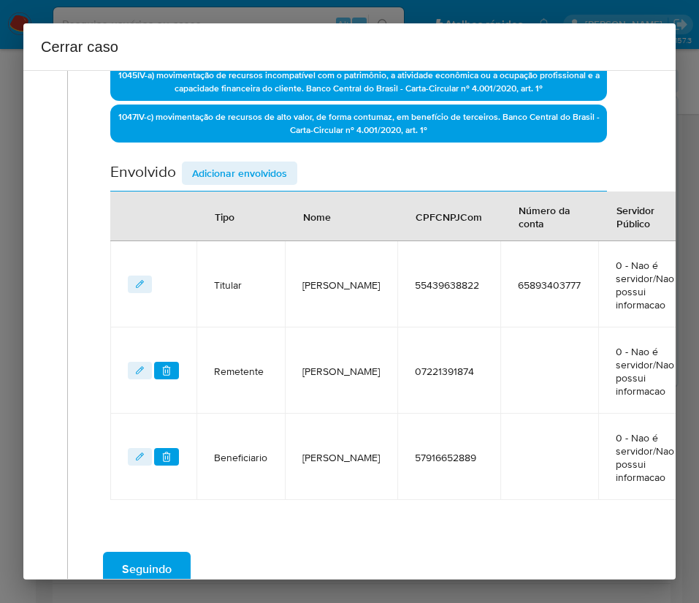
click at [236, 160] on div "Data de início 01/07/2025 Data Fin 10/07/2025 Valor do crédito R$109.119 Valor …" at bounding box center [358, 132] width 497 height 734
click at [236, 163] on span "Adicionar envolvidos" at bounding box center [239, 173] width 95 height 20
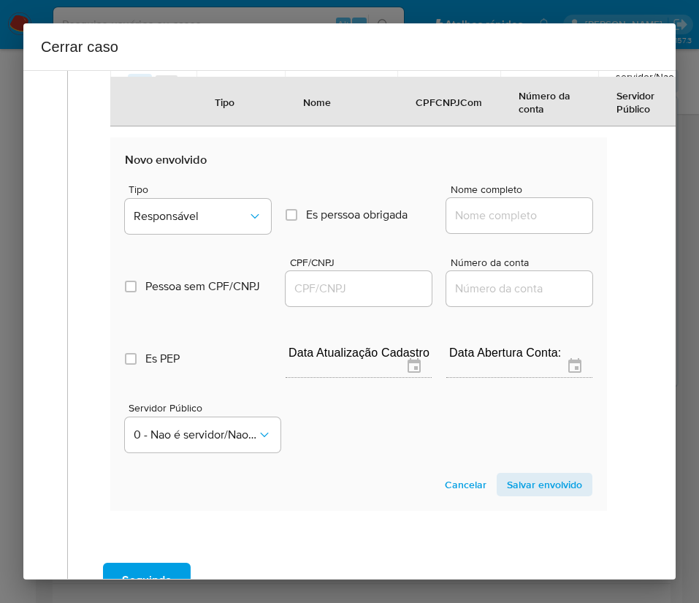
scroll to position [855, 0]
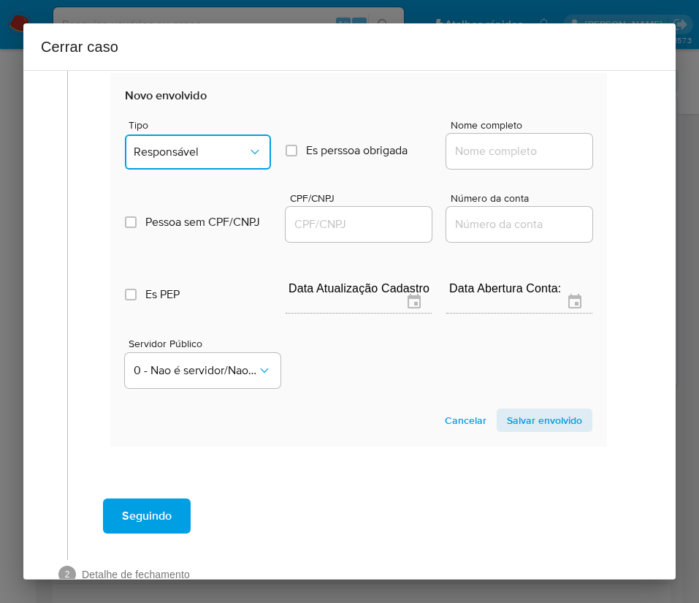
click at [215, 156] on span "Responsável" at bounding box center [191, 152] width 114 height 15
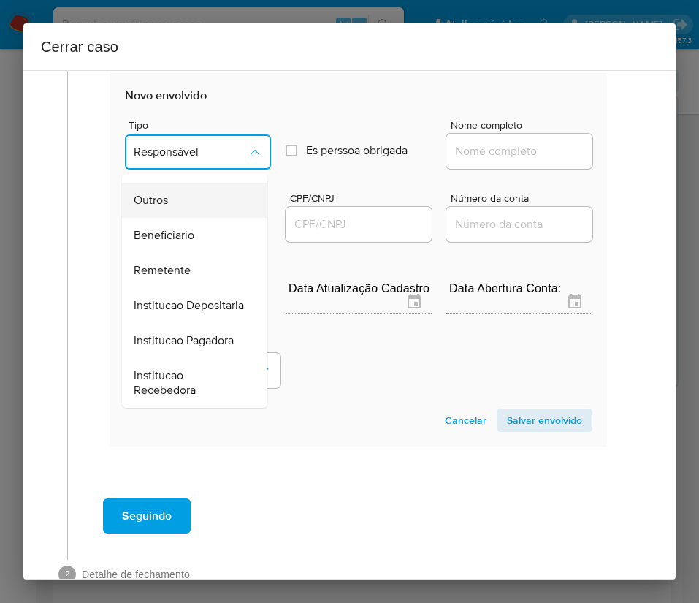
scroll to position [260, 0]
click at [191, 228] on span "Beneficiario" at bounding box center [164, 235] width 61 height 15
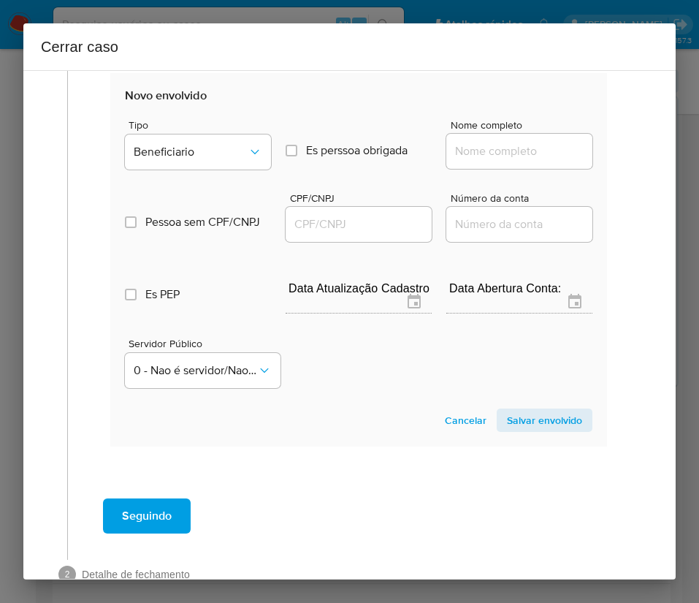
click at [468, 152] on input "Nome completo" at bounding box center [519, 151] width 146 height 19
paste input "Egler Rafael Santos Lima, 06444425573"
drag, startPoint x: 484, startPoint y: 158, endPoint x: 634, endPoint y: 158, distance: 149.1
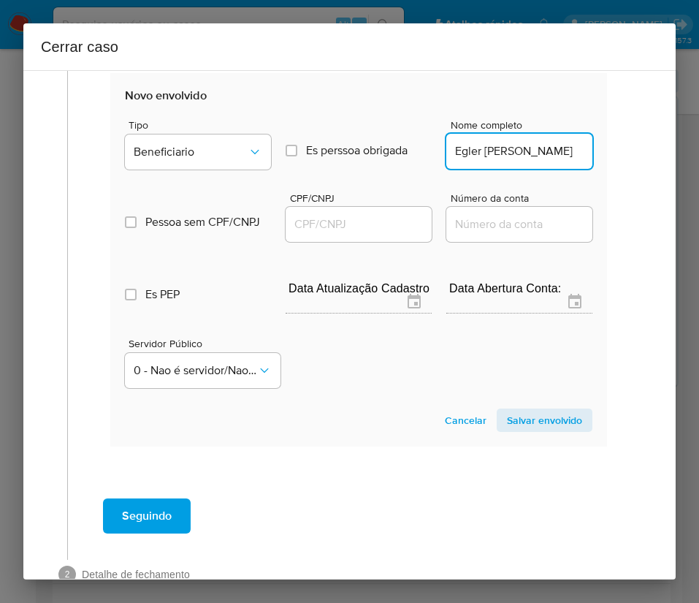
scroll to position [0, 1]
type input "Egler Rafael Santos Lima"
click at [332, 225] on input "CPF/CNPJ" at bounding box center [359, 224] width 146 height 19
paste input "06444425573"
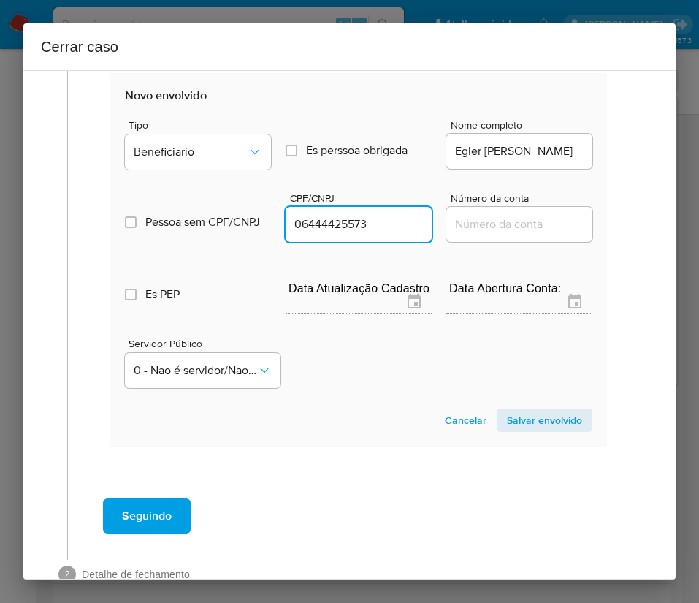
type input "6444425573"
click at [509, 421] on span "Salvar envolvido" at bounding box center [544, 420] width 75 height 20
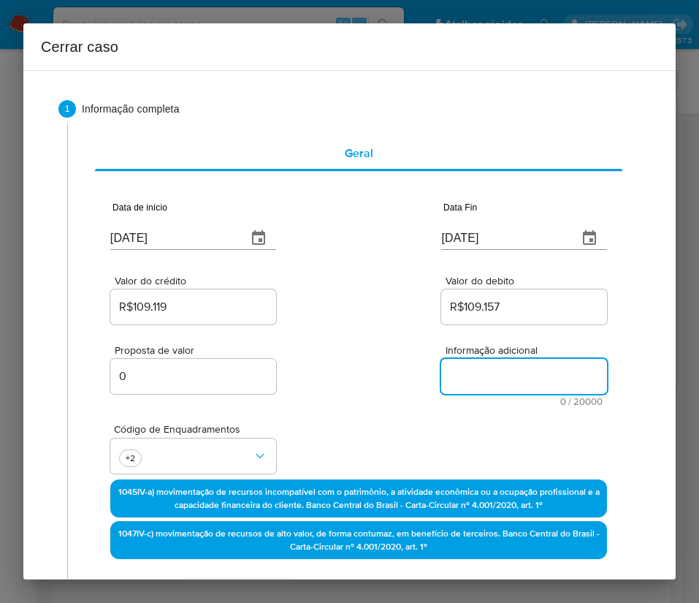
click at [473, 373] on textarea "Informação adicional" at bounding box center [524, 376] width 166 height 35
paste textarea "Informações do Cliente Mikaelly Elizalanda Mendes de Oliveira, CPF 55439638822,…"
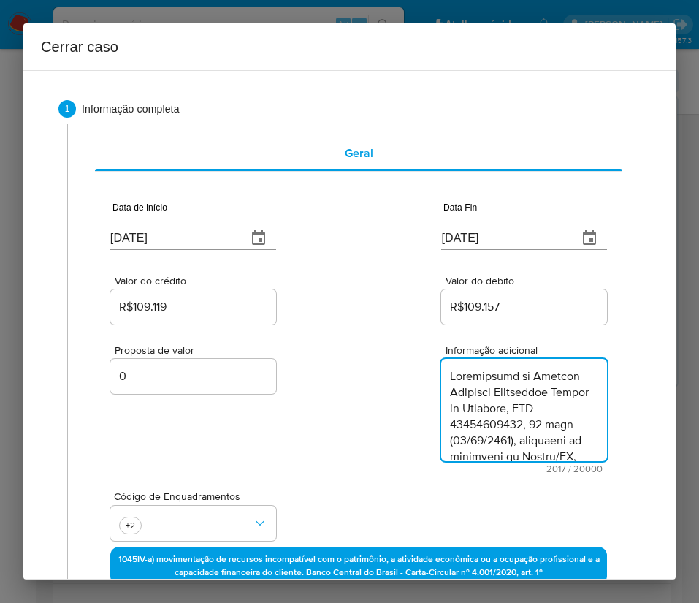
type textarea "Informações do Cliente Mikaelly Elizalanda Mendes de Oliveira, CPF 55439638822,…"
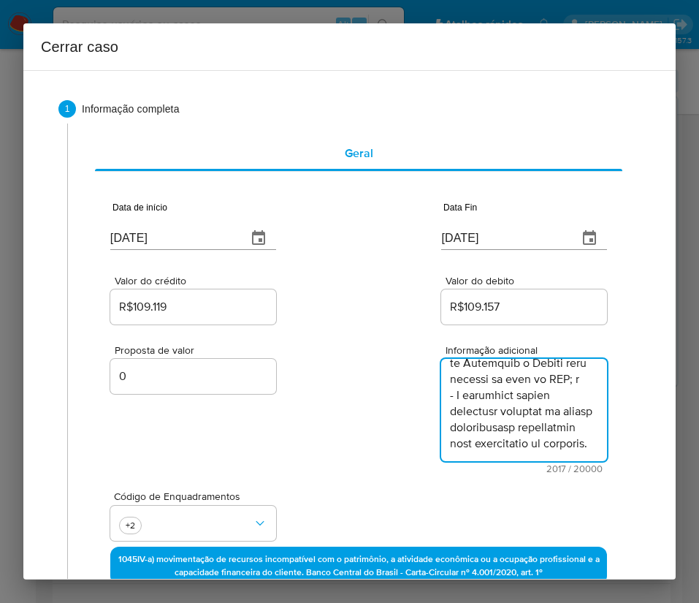
click at [350, 491] on div "Código de Enquadramentos +2" at bounding box center [358, 510] width 497 height 73
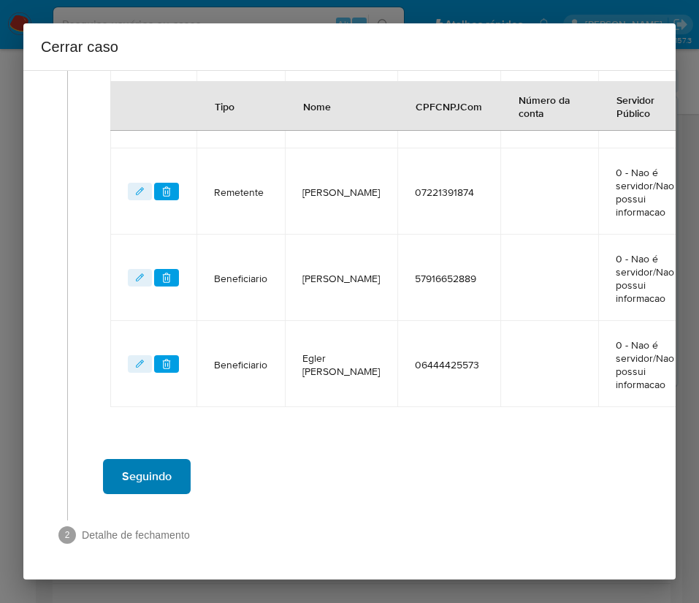
scroll to position [680, 0]
click at [163, 460] on span "Seguindo" at bounding box center [147, 476] width 50 height 32
click at [148, 460] on span "Seguindo" at bounding box center [147, 476] width 50 height 32
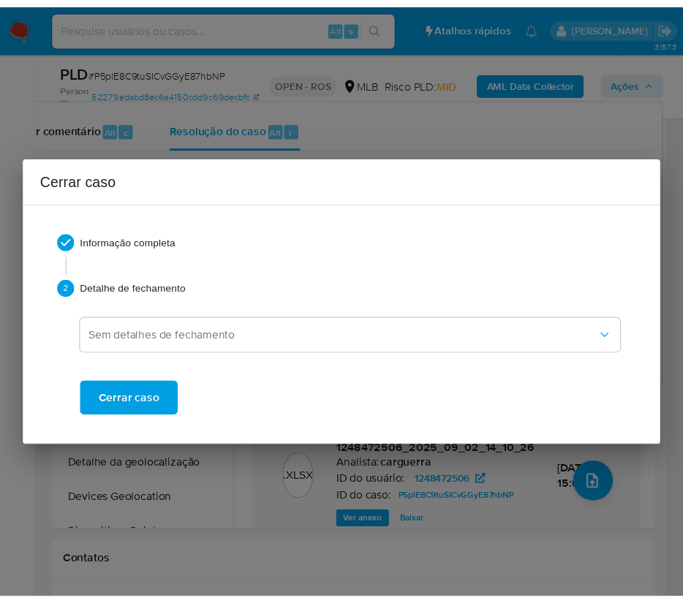
scroll to position [1756, 0]
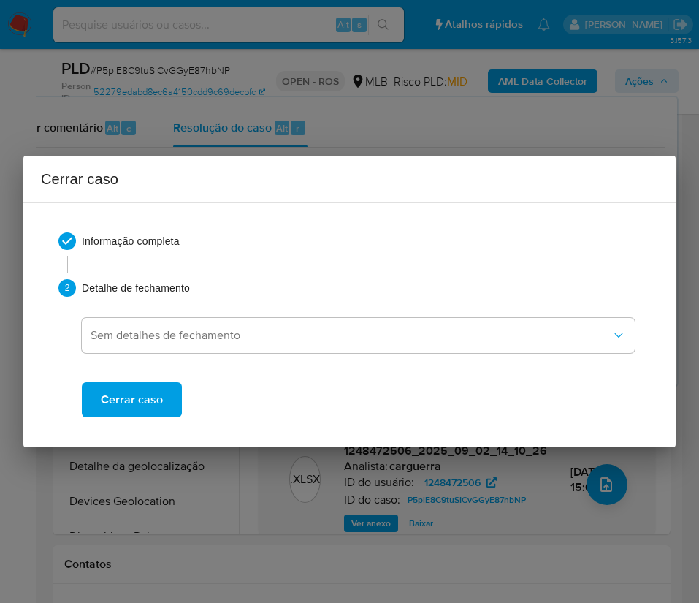
click at [169, 380] on div "Cerrar caso" at bounding box center [358, 388] width 553 height 58
click at [170, 395] on button "Cerrar caso" at bounding box center [132, 399] width 100 height 35
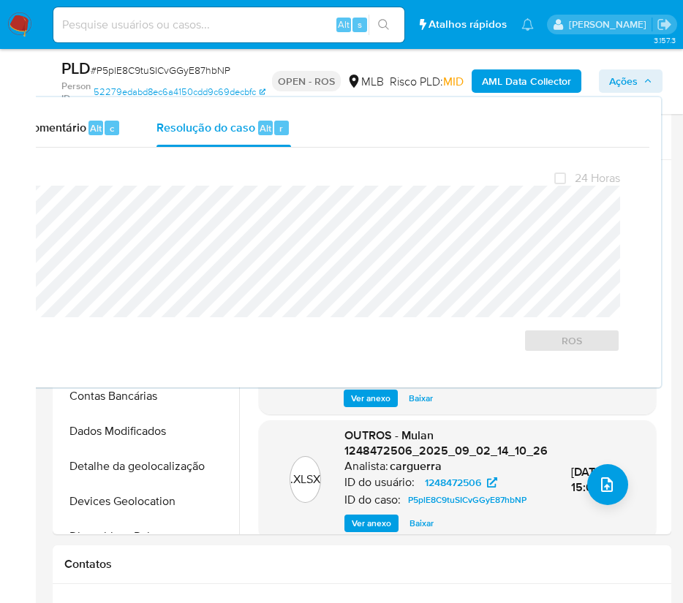
click at [140, 70] on span "# P5plE8C9tuSICvGGyE87hbNP" at bounding box center [161, 70] width 140 height 15
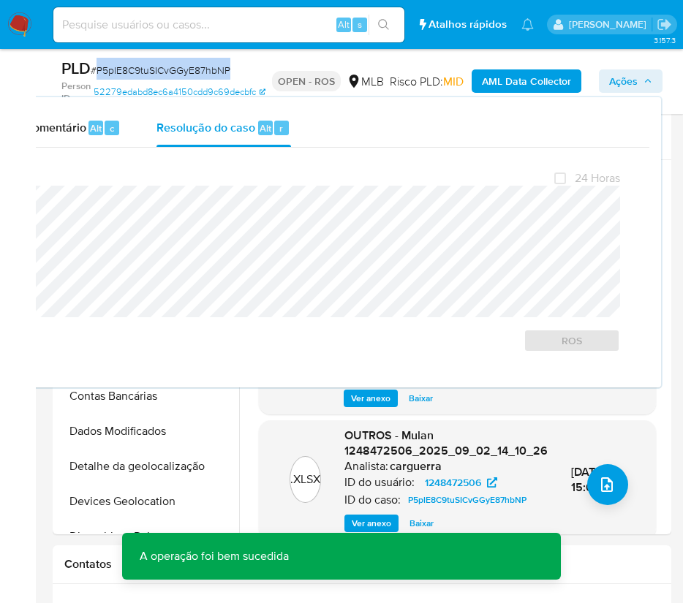
copy span "P5plE8C9tuSICvGGyE87hbNP"
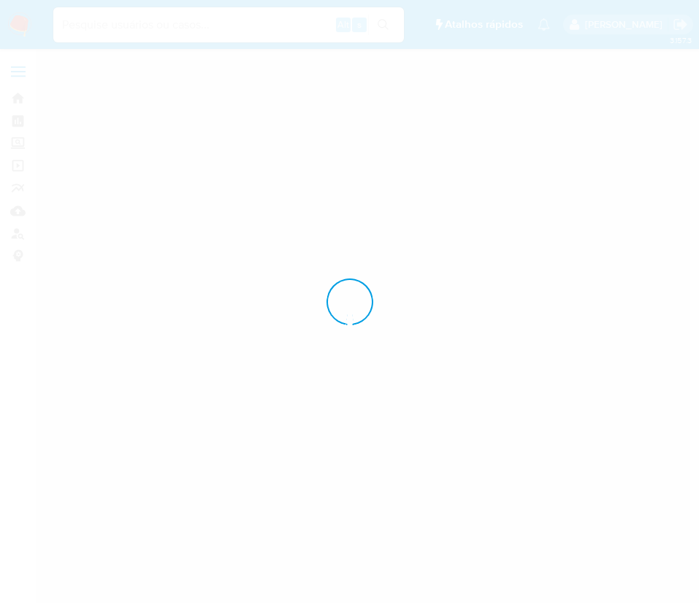
click at [18, 24] on div at bounding box center [349, 301] width 699 height 603
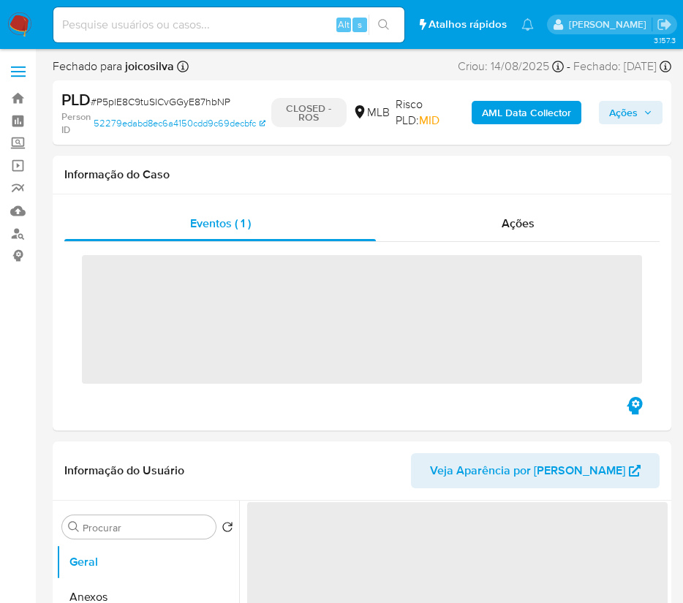
click at [18, 24] on img at bounding box center [19, 24] width 25 height 25
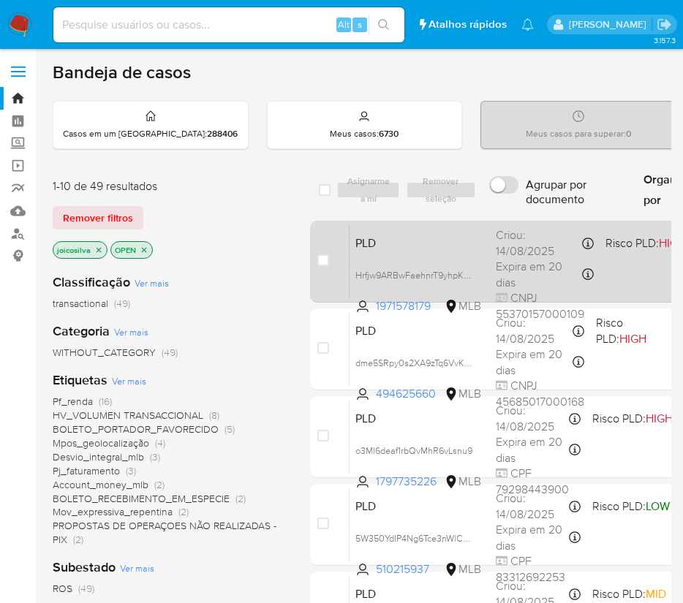
click at [643, 273] on div "PLD Hrfjw9ARBwFaehnrT9yhpKKs 1971578179 MLB Risco PLD: HIGH Criou: 14/08/2025 C…" at bounding box center [634, 261] width 571 height 74
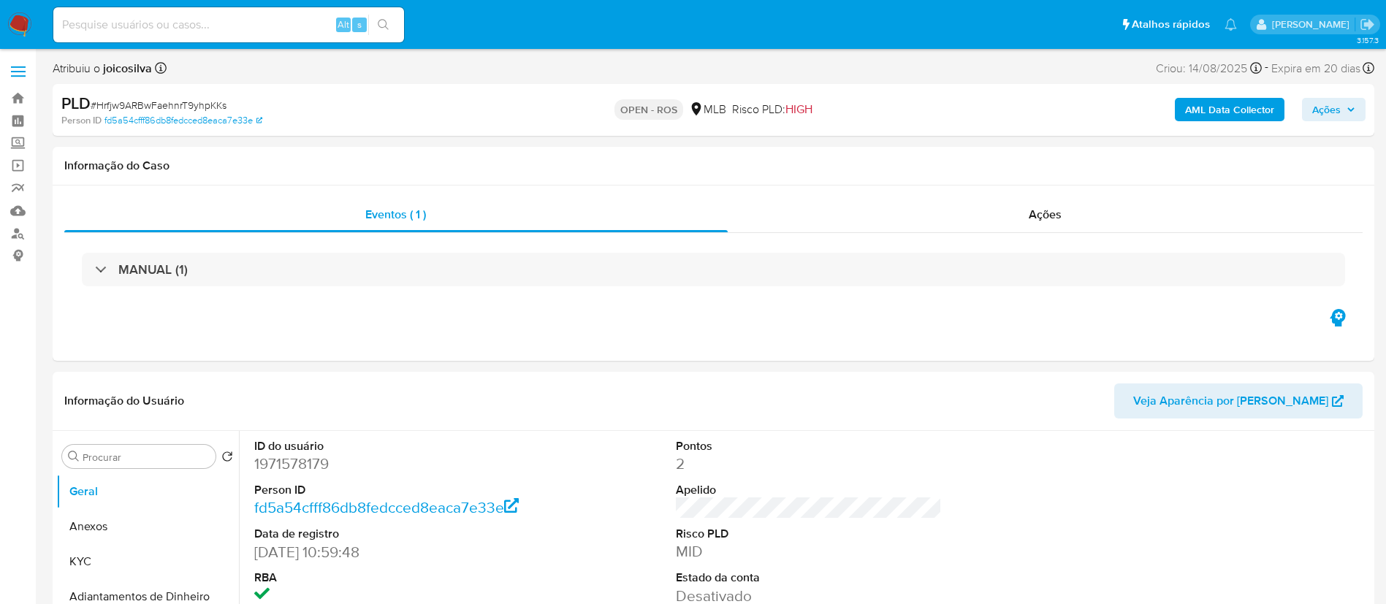
click at [219, 104] on span "# Hrfjw9ARBwFaehnrT9yhpKKs" at bounding box center [159, 105] width 136 height 15
select select "10"
click at [219, 104] on span "# Hrfjw9ARBwFaehnrT9yhpKKs" at bounding box center [159, 105] width 136 height 15
copy span "Hrfjw9ARBwFaehnrT9yhpKKs"
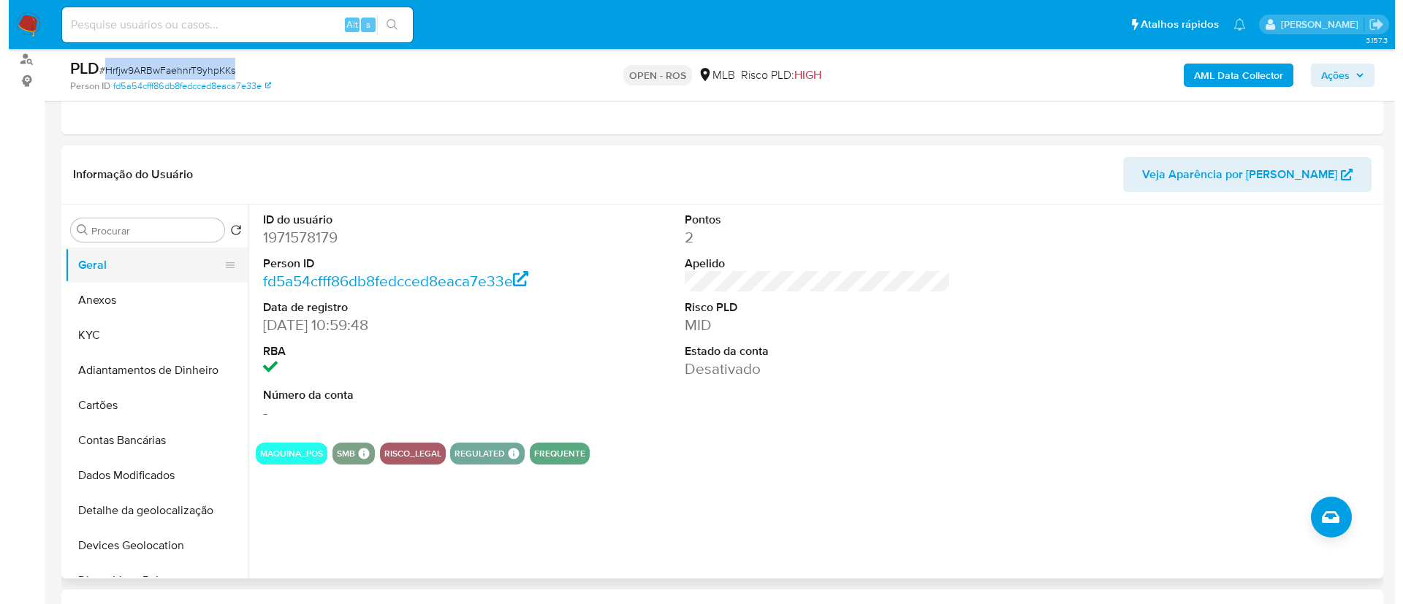
scroll to position [219, 0]
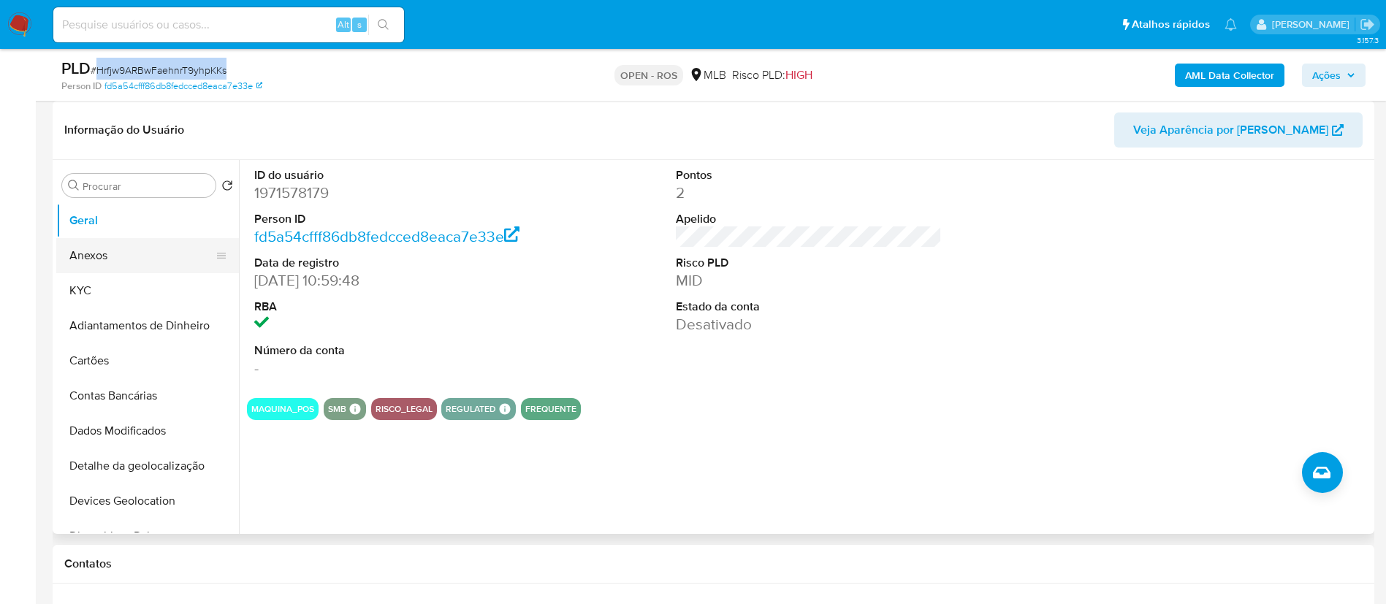
click at [132, 253] on button "Anexos" at bounding box center [141, 255] width 171 height 35
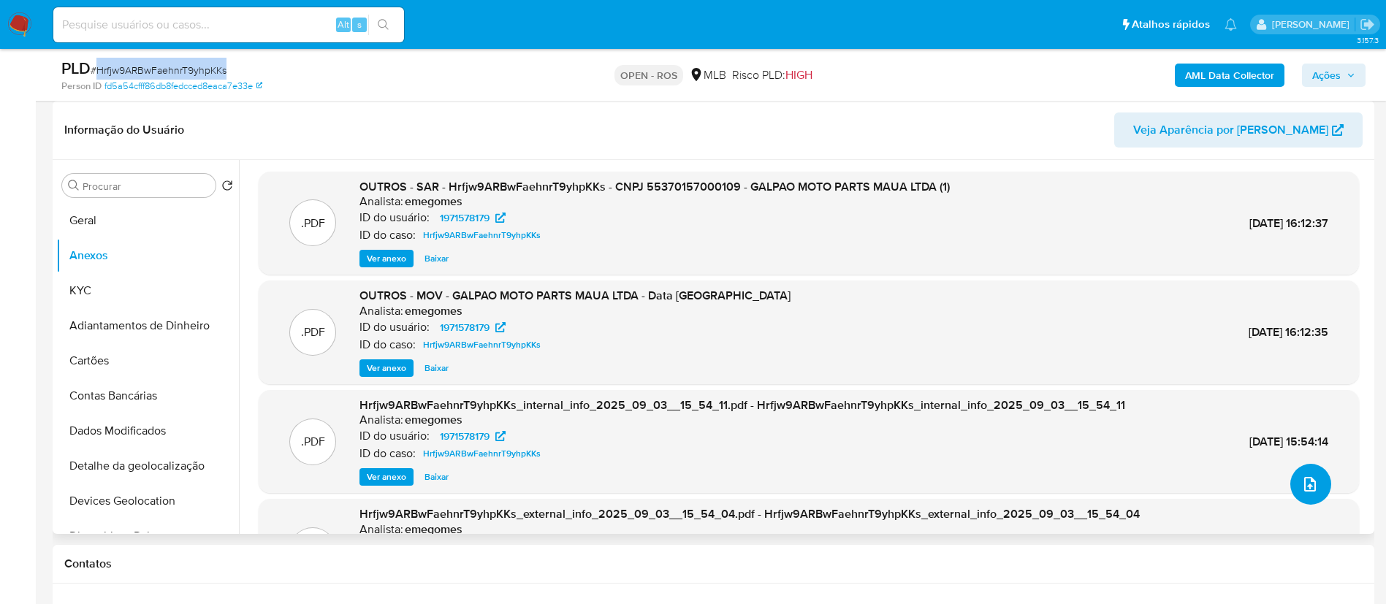
click at [699, 483] on button "upload-file" at bounding box center [1311, 484] width 41 height 41
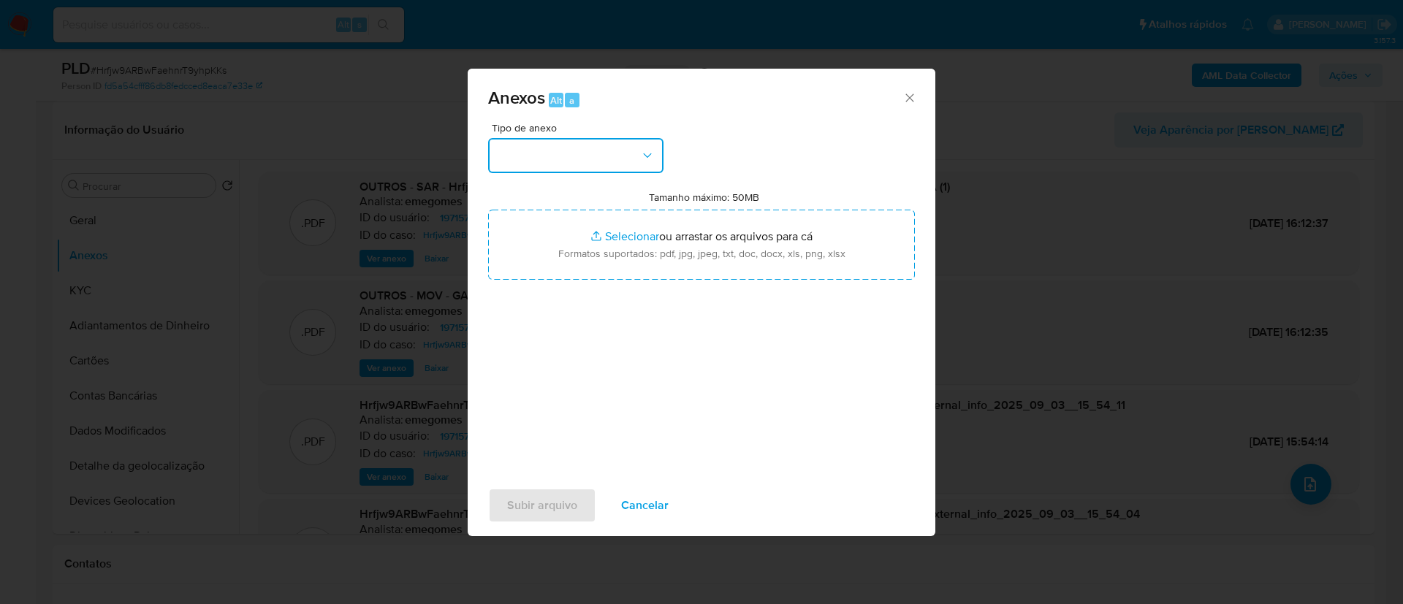
click at [625, 163] on button "button" at bounding box center [575, 155] width 175 height 35
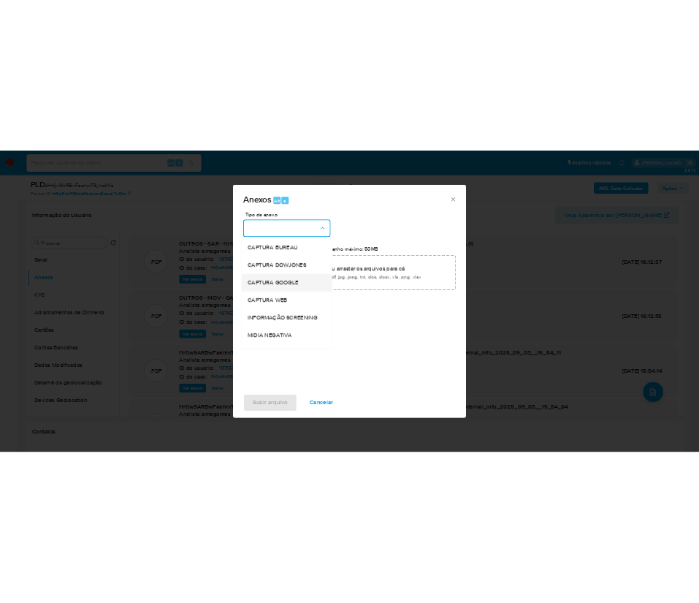
scroll to position [225, 0]
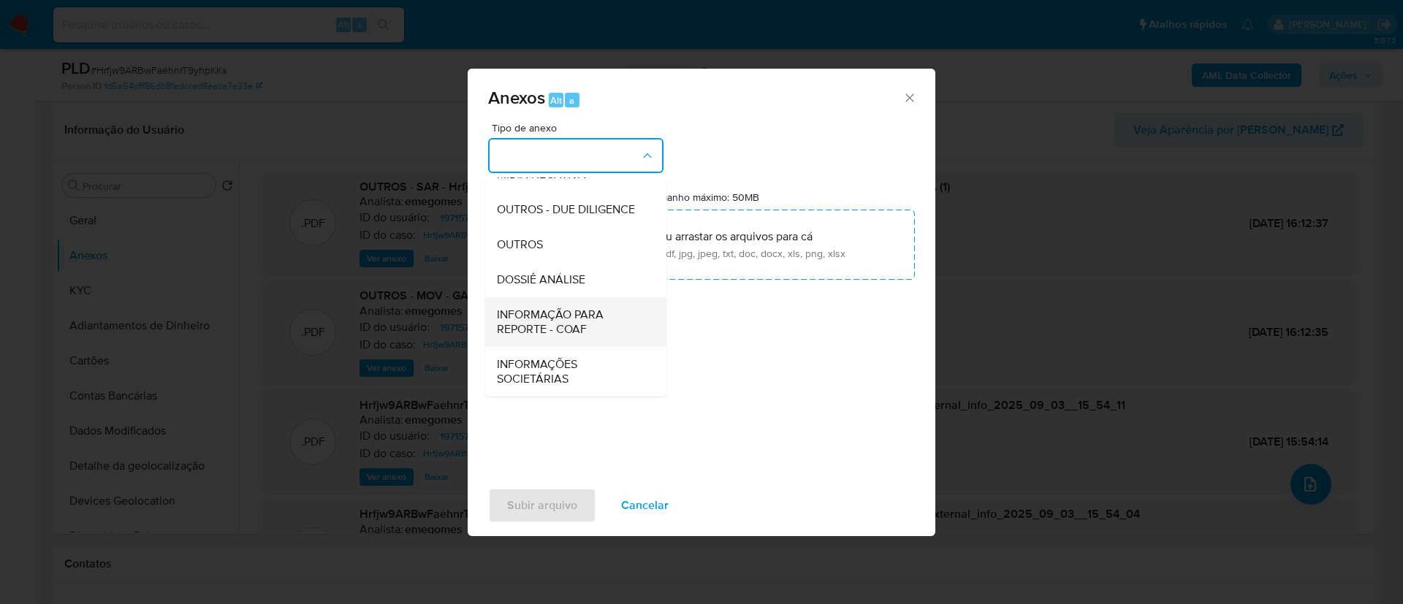
click at [571, 320] on span "INFORMAÇÃO PARA REPORTE - COAF" at bounding box center [571, 322] width 149 height 29
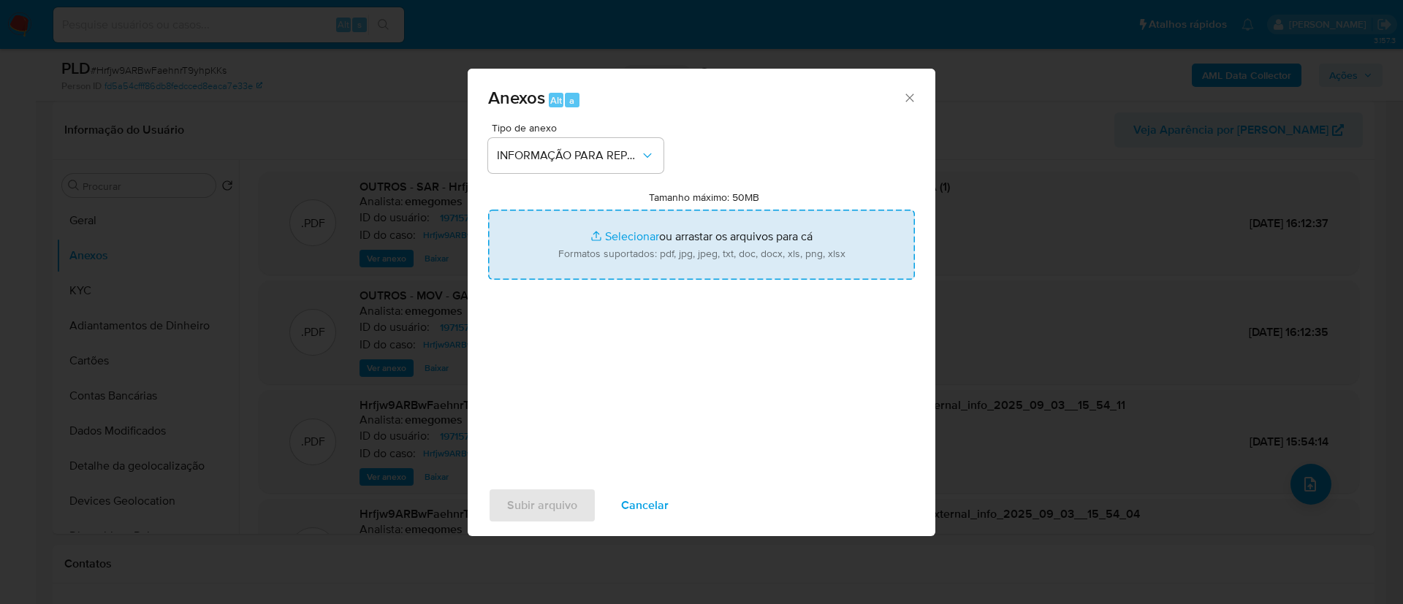
type input "C:\fakepath\SAR - Hrfjw9ARBwFaehnrT9yhpKKs - CNPJ 55370157000109 - GALPAO MOTO …"
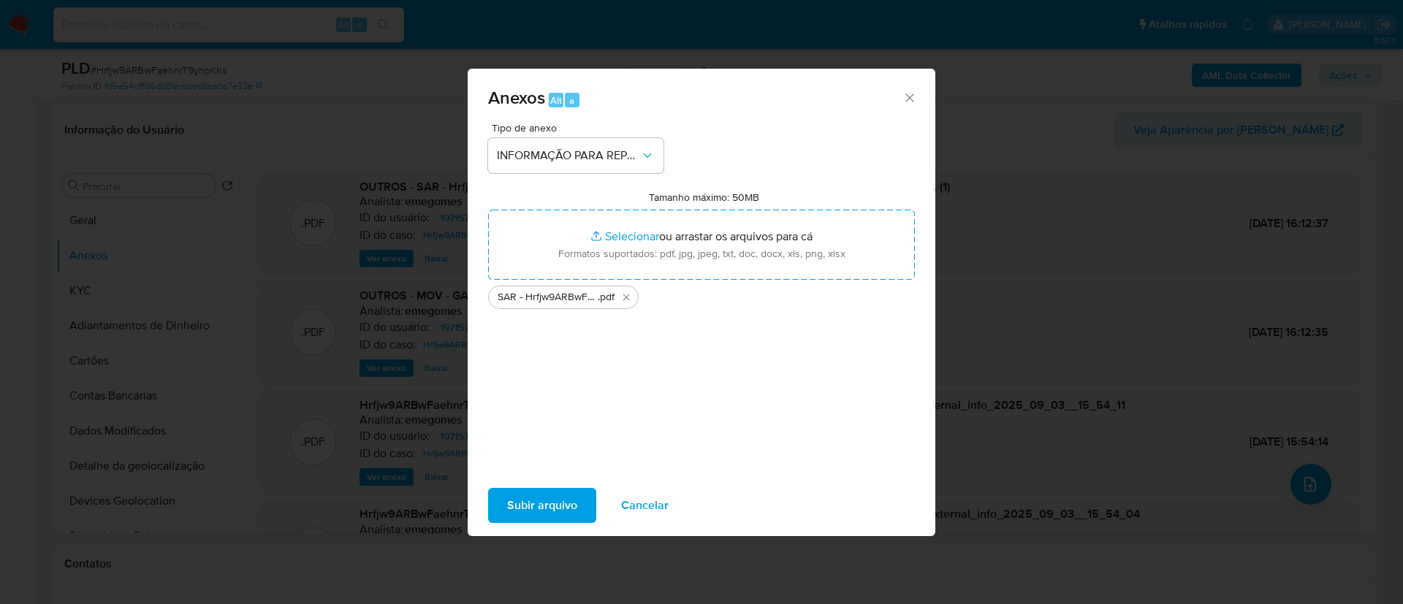
click at [566, 510] on span "Subir arquivo" at bounding box center [542, 506] width 70 height 32
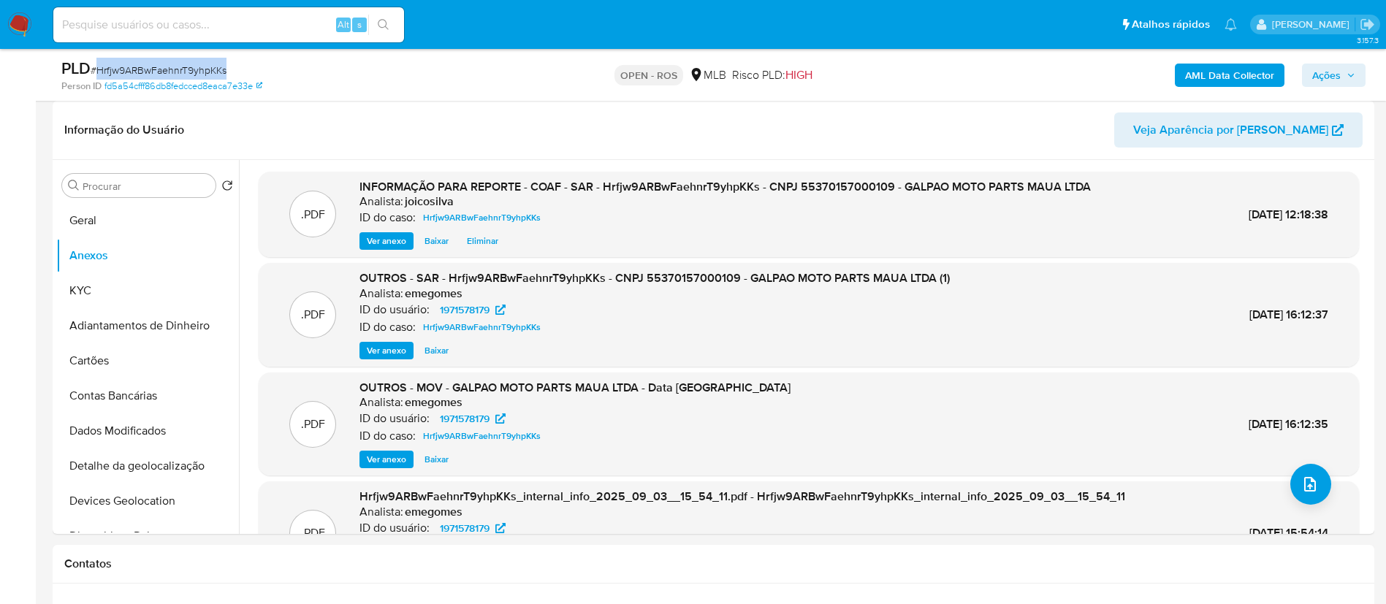
drag, startPoint x: 1329, startPoint y: 69, endPoint x: 1320, endPoint y: 76, distance: 11.0
click at [699, 69] on span "Ações" at bounding box center [1326, 75] width 28 height 23
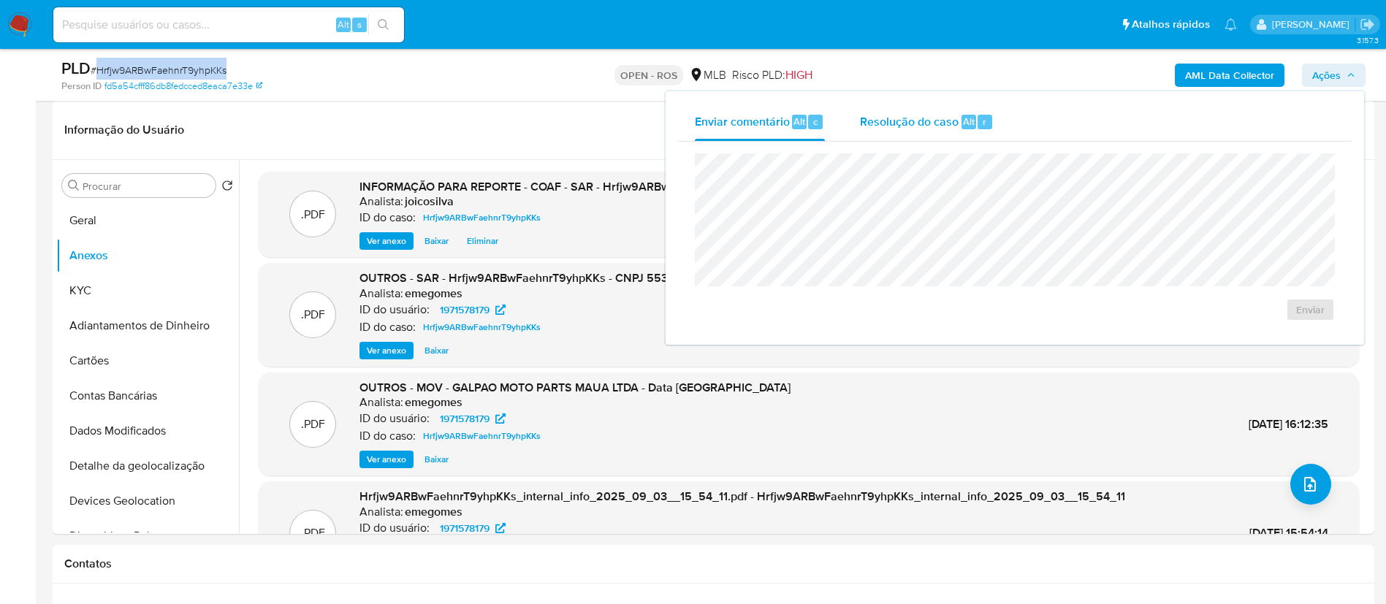
click at [699, 126] on span "Resolução do caso" at bounding box center [909, 121] width 99 height 17
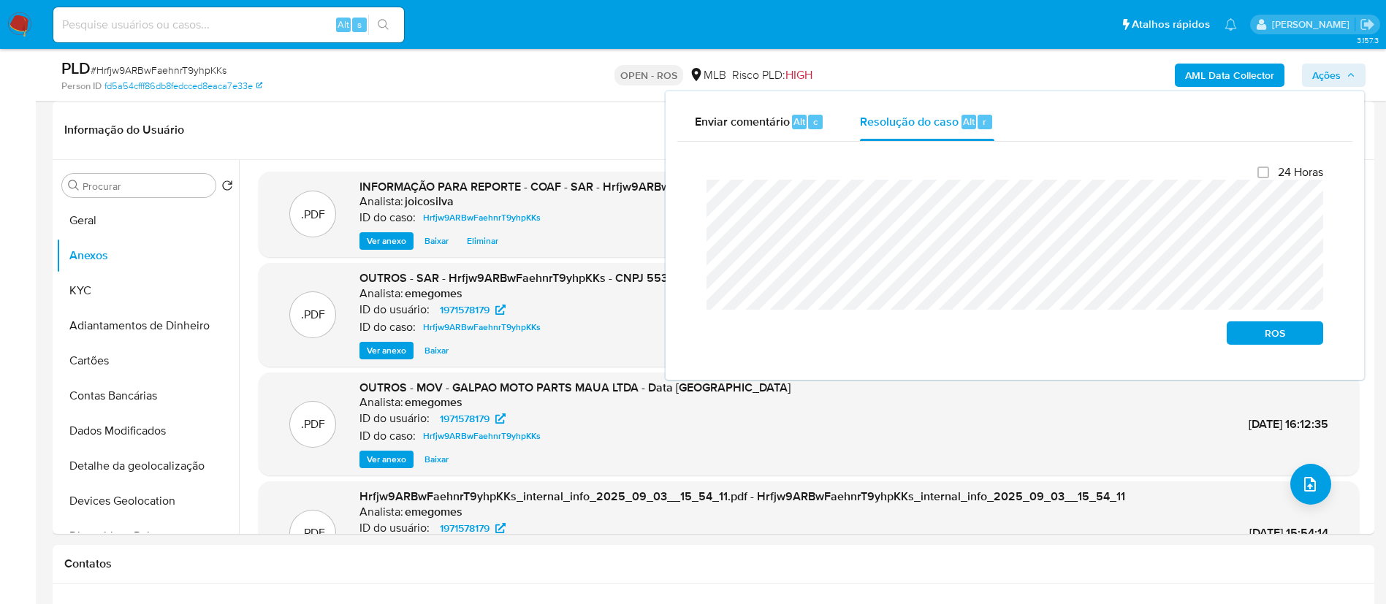
click at [689, 202] on div "Fechamento do caso 24 Horas ROS" at bounding box center [1014, 255] width 675 height 227
click at [699, 327] on span "ROS" at bounding box center [1275, 333] width 76 height 20
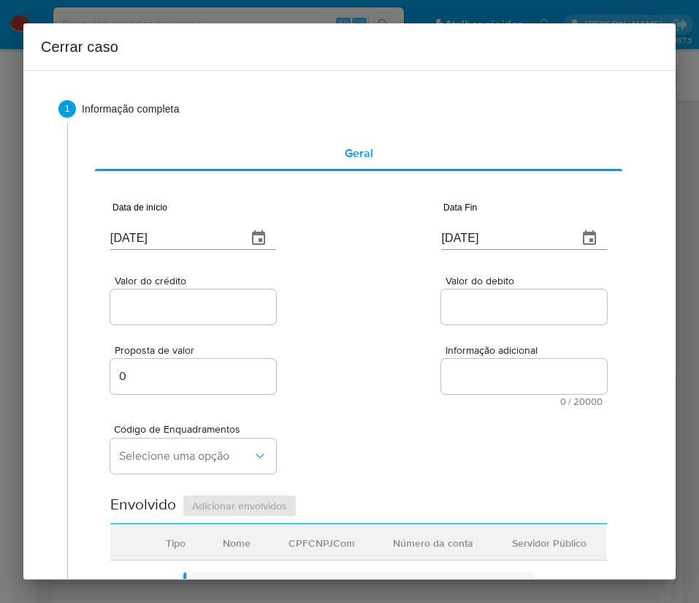
click at [116, 243] on input "[DATE]" at bounding box center [172, 238] width 125 height 23
paste input "1/03"
type input "01/03/2025"
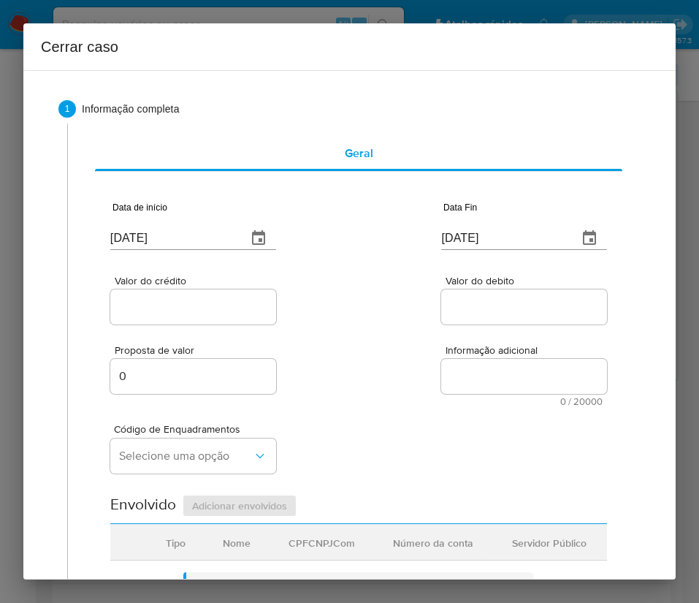
click at [311, 330] on div "Proposta de valor 0 Informação adicional 0 / 20000 20000 caracteres restantes" at bounding box center [358, 366] width 497 height 79
click at [484, 243] on input "[DATE]" at bounding box center [503, 238] width 125 height 23
paste input "1/08"
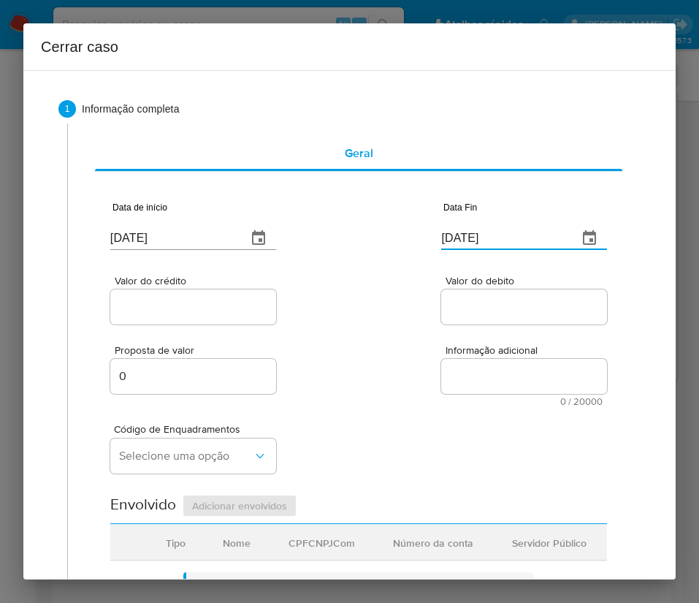
type input "01/08/2025"
click at [515, 316] on div at bounding box center [524, 306] width 166 height 35
click at [248, 305] on input "Valor do crédito" at bounding box center [193, 306] width 166 height 19
click at [211, 284] on span "Valor do crédito" at bounding box center [198, 280] width 166 height 11
click at [211, 297] on input "Valor do crédito" at bounding box center [193, 306] width 166 height 19
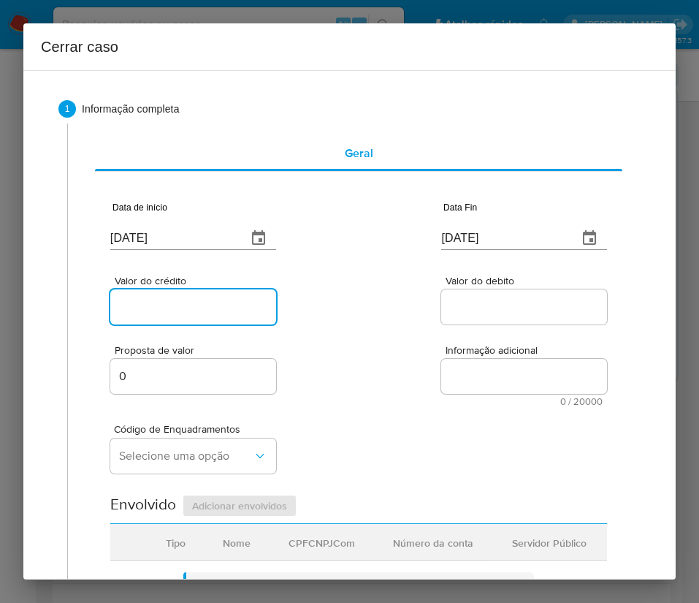
click at [214, 297] on input "Valor do crédito" at bounding box center [193, 306] width 166 height 19
paste input "R$984.221"
type input "R$984.221"
click at [351, 324] on div "Valor do crédito R$984.221 Valor do debito" at bounding box center [358, 292] width 497 height 69
click at [485, 307] on input "Valor do debito" at bounding box center [524, 306] width 166 height 19
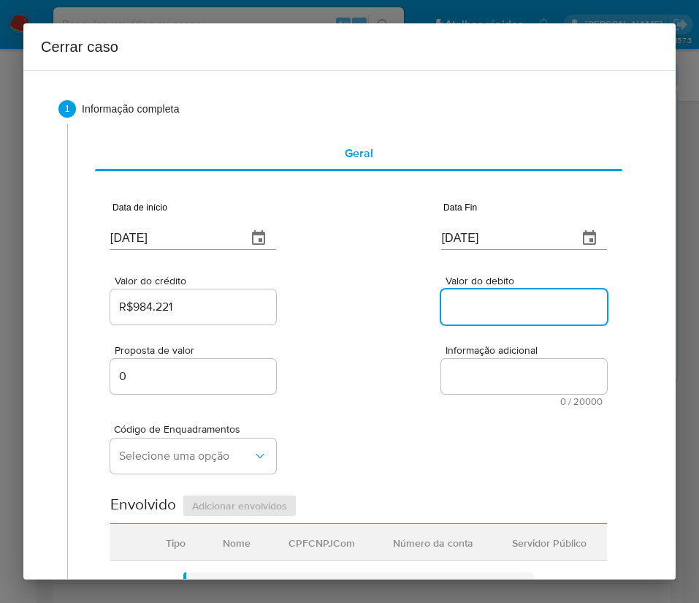
paste input "R$993.201"
type input "R$993.201"
click at [421, 394] on div "Proposta de valor 0 Informação adicional 0 / 20000 20000 caracteres restantes" at bounding box center [358, 366] width 497 height 79
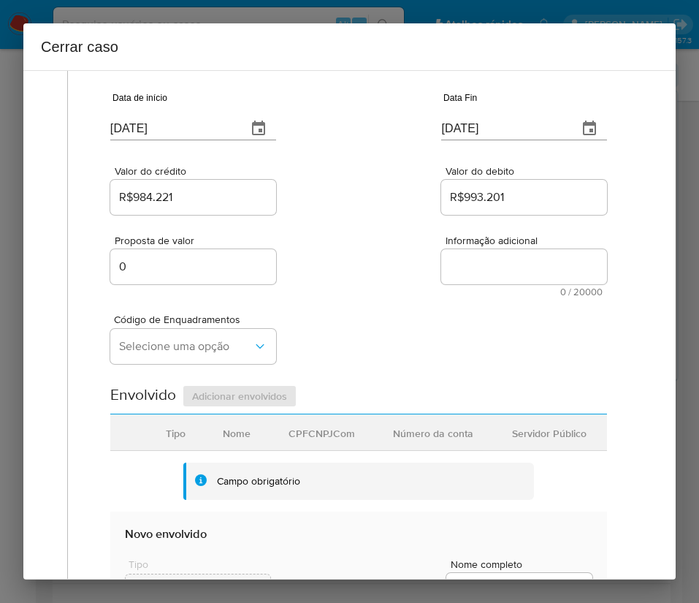
scroll to position [219, 0]
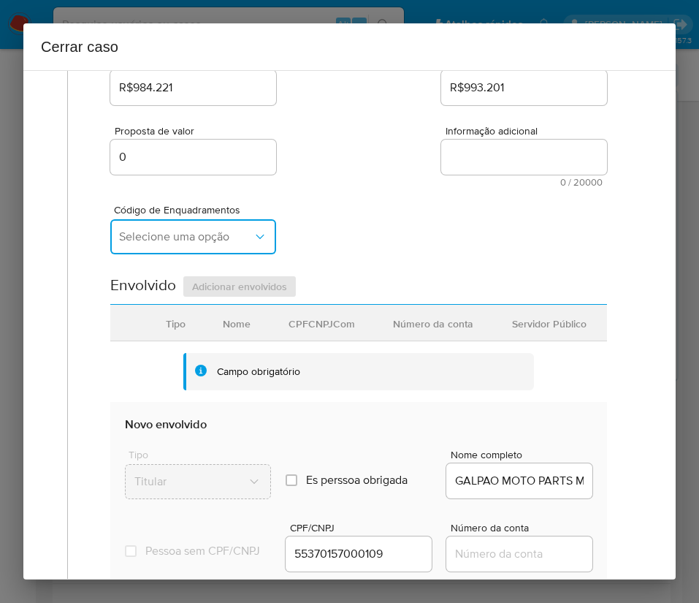
click at [191, 240] on span "Selecione uma opção" at bounding box center [186, 236] width 134 height 15
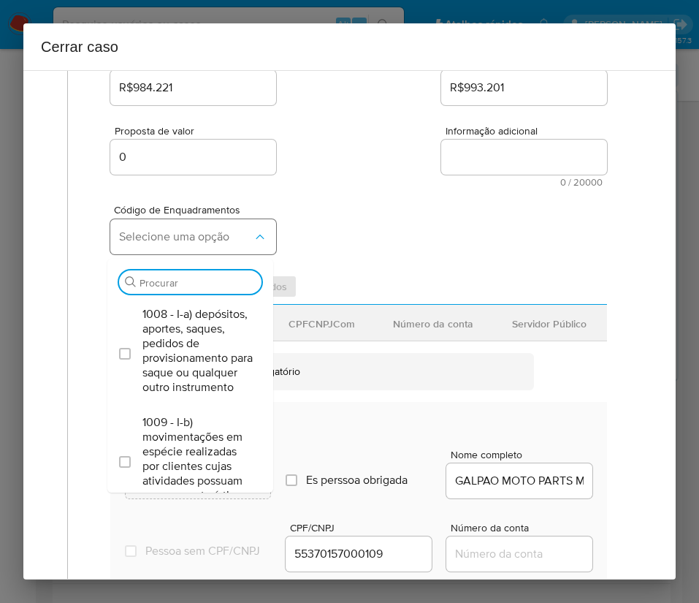
click at [191, 240] on span "Selecione uma opção" at bounding box center [186, 236] width 134 height 15
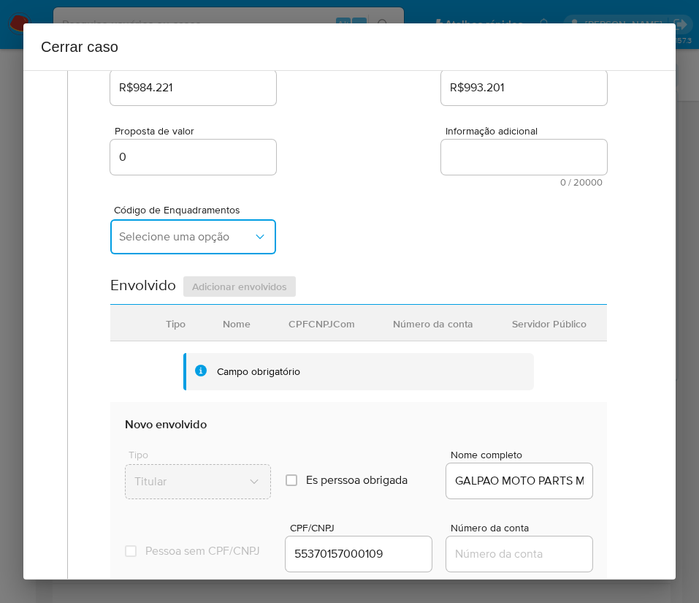
click at [191, 240] on span "Selecione uma opção" at bounding box center [186, 236] width 134 height 15
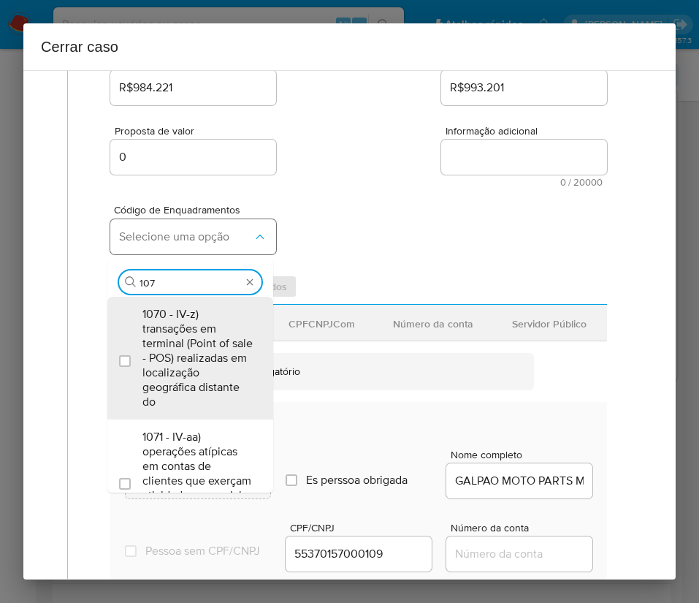
type input "1073"
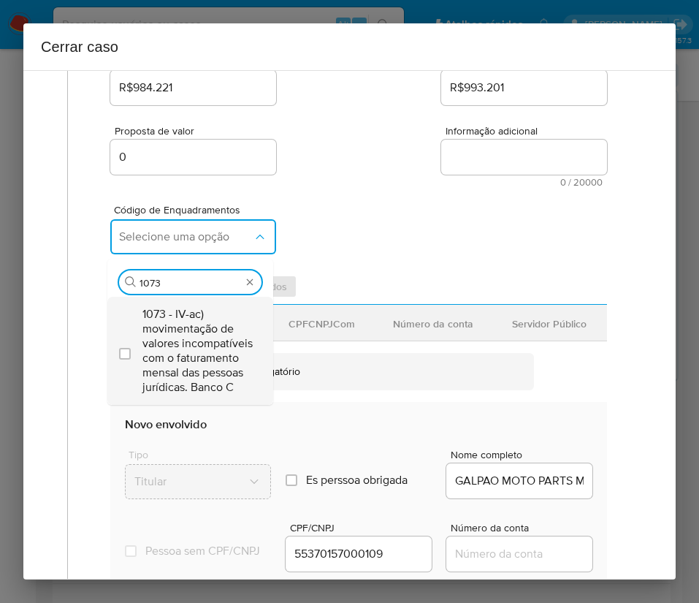
click at [204, 330] on span "1073 - IV-ac) movimentação de valores incompatíveis com o faturamento mensal da…" at bounding box center [197, 351] width 110 height 88
checkbox input "true"
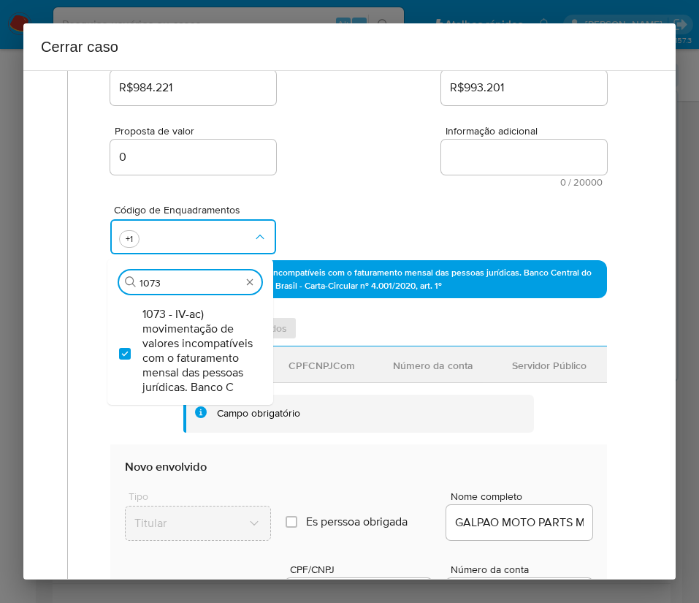
click at [391, 220] on div "Código de Enquadramentos Procurar 1073 1073 - IV-ac) movimentação de valores in…" at bounding box center [358, 223] width 497 height 73
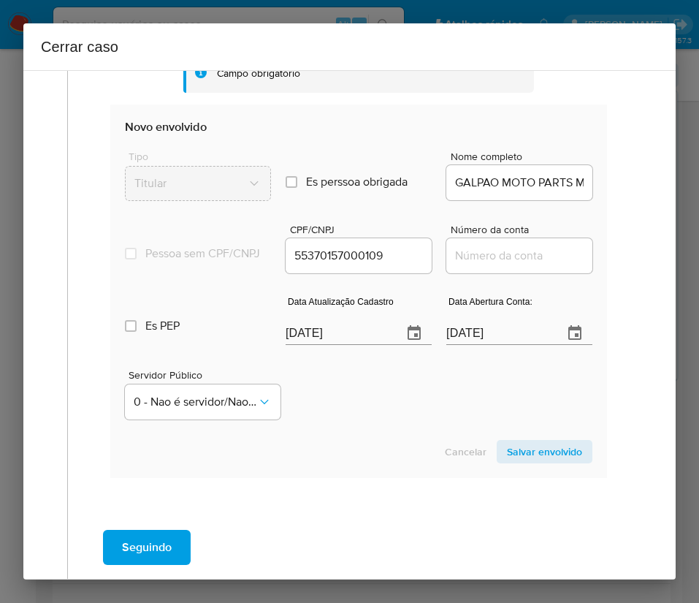
scroll to position [643, 0]
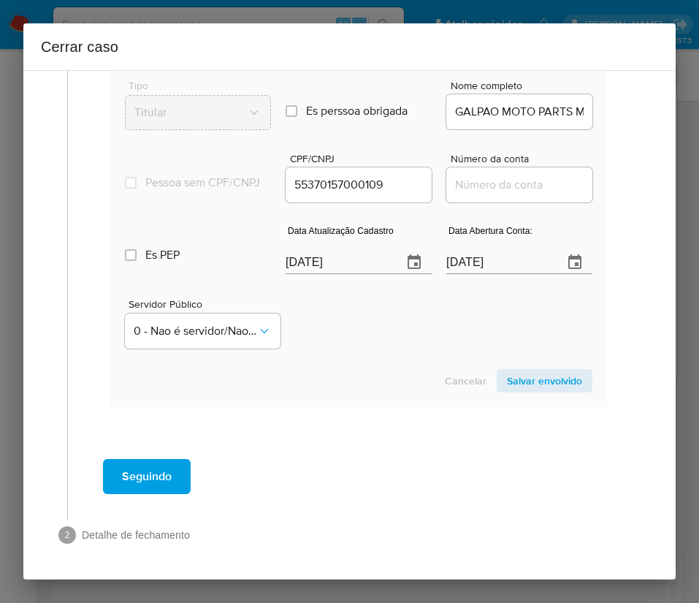
click at [324, 265] on input "[DATE]" at bounding box center [338, 262] width 105 height 23
paste input "4/08"
type input "04/08/2025"
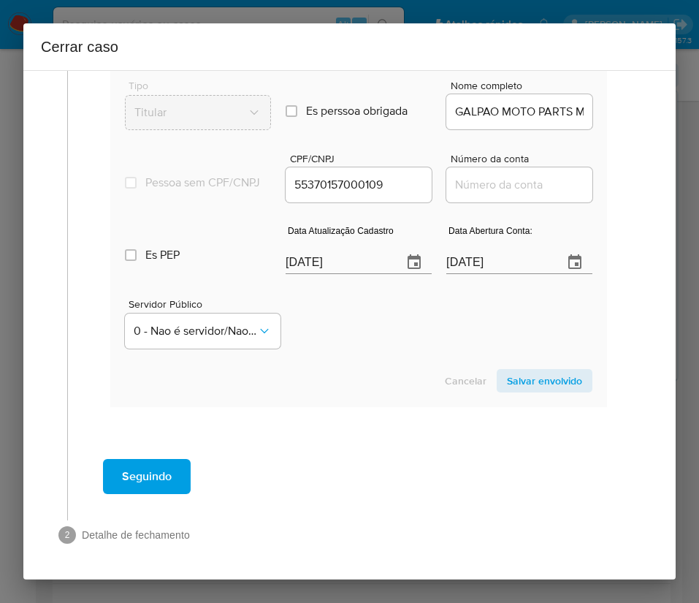
click at [343, 388] on div "Cancelar Salvar envolvido" at bounding box center [359, 380] width 468 height 23
click at [477, 263] on input "[DATE]" at bounding box center [498, 262] width 105 height 23
click at [478, 260] on input "[DATE]" at bounding box center [498, 262] width 105 height 23
drag, startPoint x: 479, startPoint y: 260, endPoint x: 476, endPoint y: 301, distance: 41.0
click at [480, 259] on input "[DATE]" at bounding box center [498, 262] width 105 height 23
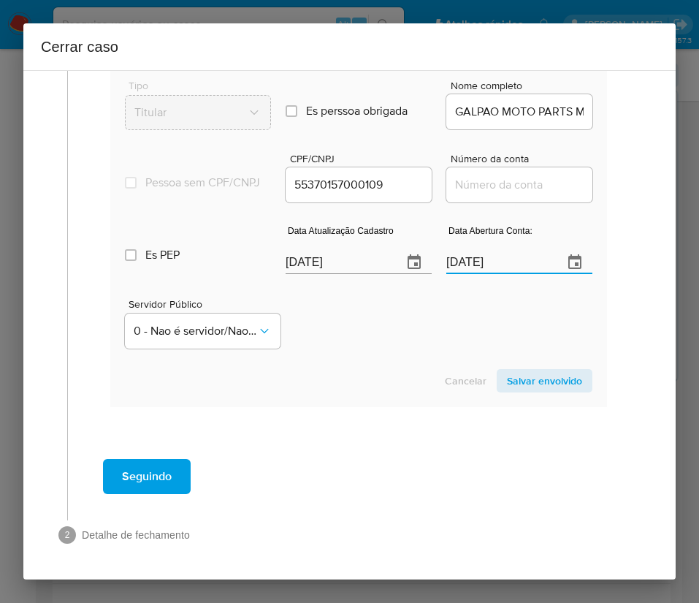
paste input "0209"
click at [505, 251] on input "08/09/0209" at bounding box center [498, 254] width 105 height 23
click at [509, 251] on input "08/09/0209" at bounding box center [498, 254] width 105 height 23
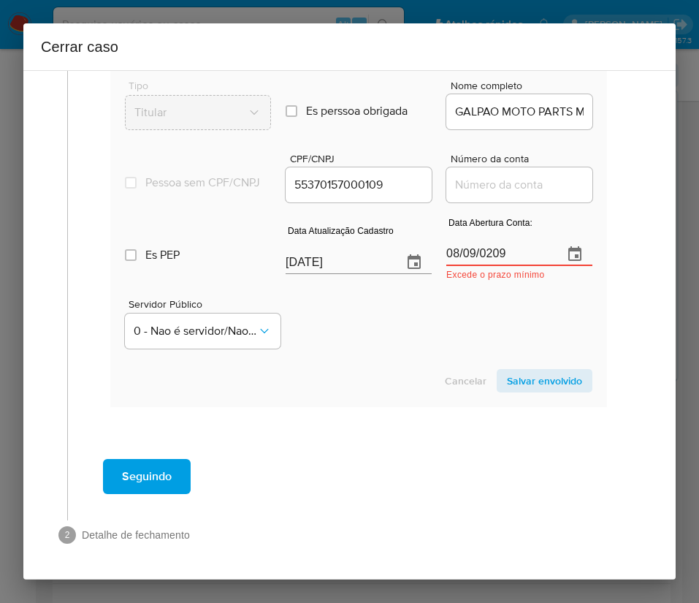
click at [474, 253] on input "08/09/0209" at bounding box center [498, 254] width 105 height 23
drag, startPoint x: 474, startPoint y: 253, endPoint x: 457, endPoint y: 266, distance: 21.3
click at [457, 266] on div "Data Abertura Conta: 08/09/0209 Excede o prazo mínimo" at bounding box center [519, 252] width 146 height 60
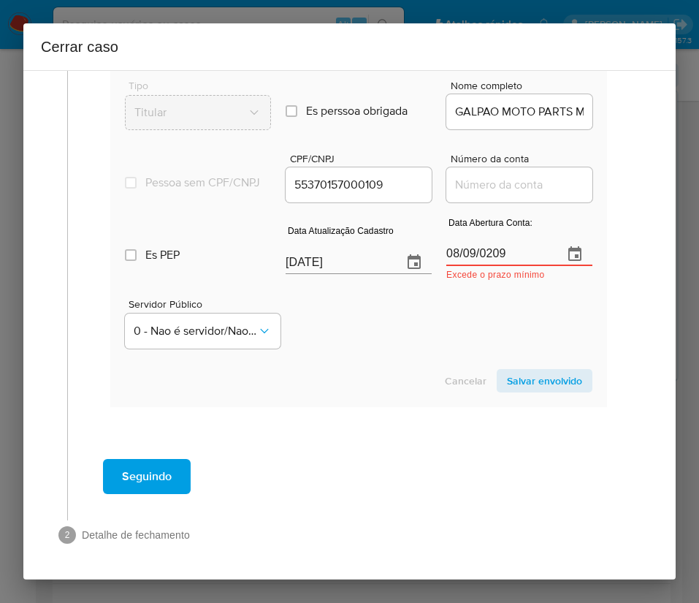
click at [452, 256] on input "08/09/0209" at bounding box center [498, 254] width 105 height 23
paste input "2/09/2024"
type input "02/09/2024"
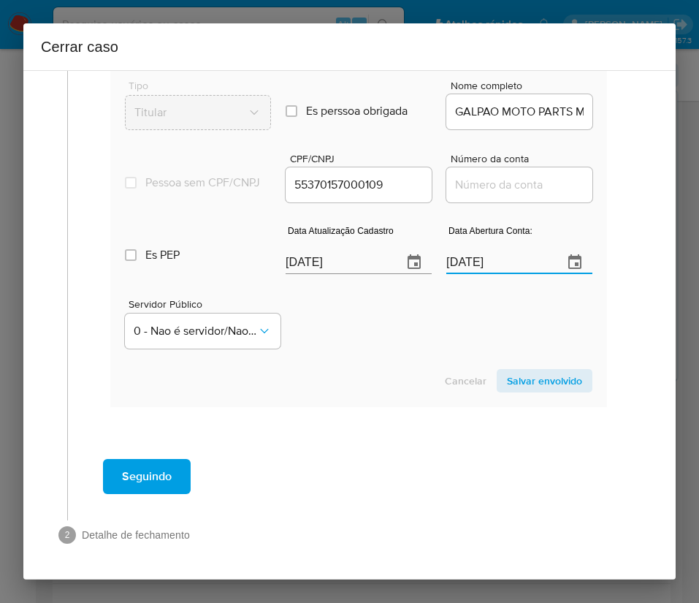
click at [408, 348] on div "Servidor Público 0 - Nao é servidor/Nao possui informacao" at bounding box center [359, 317] width 468 height 73
click at [506, 175] on input "Número da conta" at bounding box center [519, 184] width 146 height 19
paste input "82117285161"
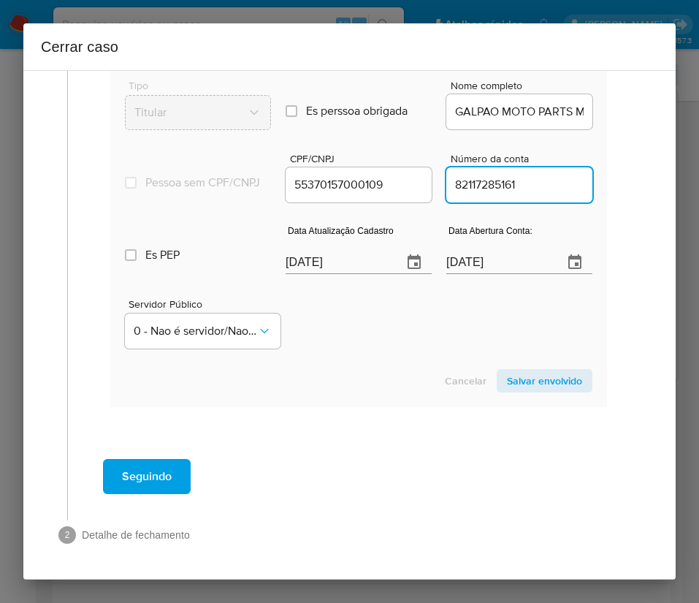
type input "82117285161"
drag, startPoint x: 352, startPoint y: 430, endPoint x: 384, endPoint y: 411, distance: 36.7
click at [533, 373] on span "Salvar envolvido" at bounding box center [544, 380] width 75 height 20
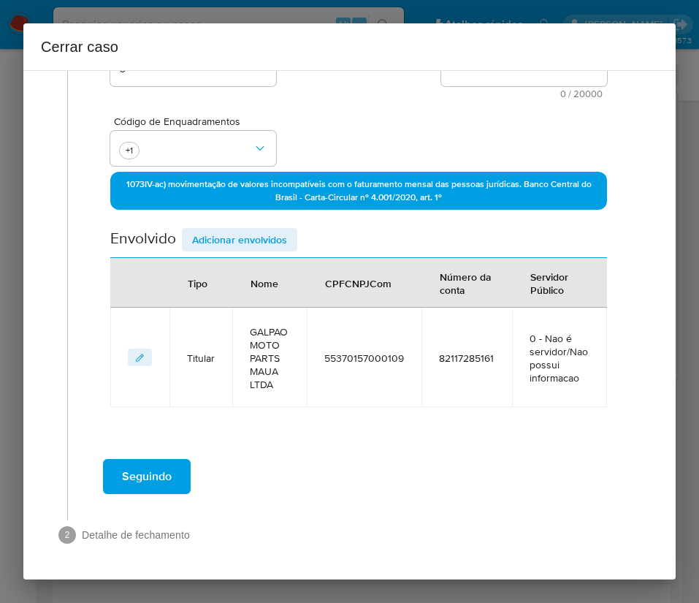
scroll to position [308, 0]
click at [248, 250] on span "Adicionar envolvidos" at bounding box center [239, 239] width 95 height 20
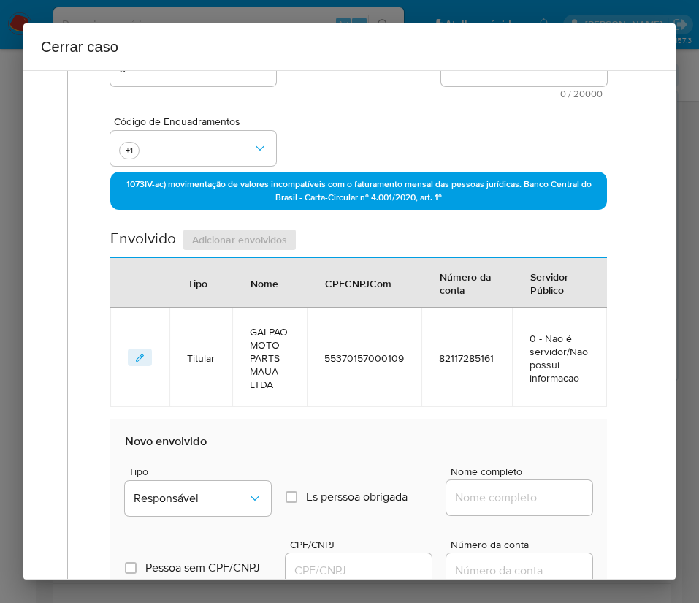
click at [257, 242] on div "Envolvido Adicionar envolvidos" at bounding box center [358, 243] width 497 height 30
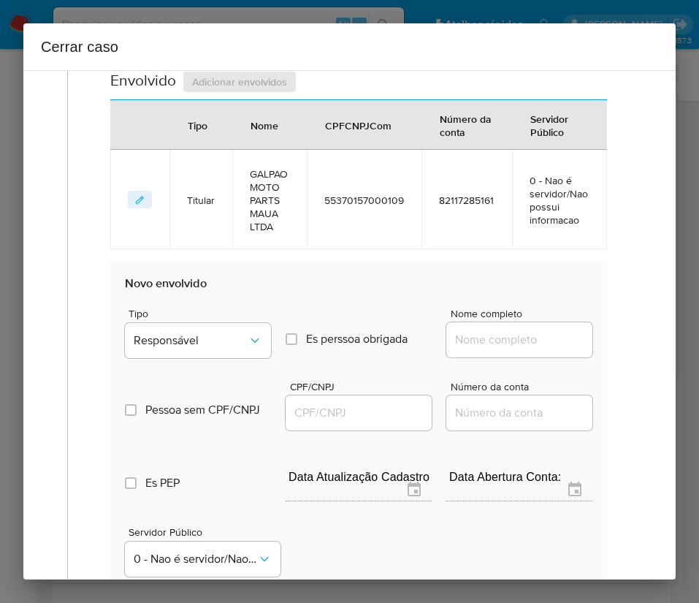
scroll to position [636, 0]
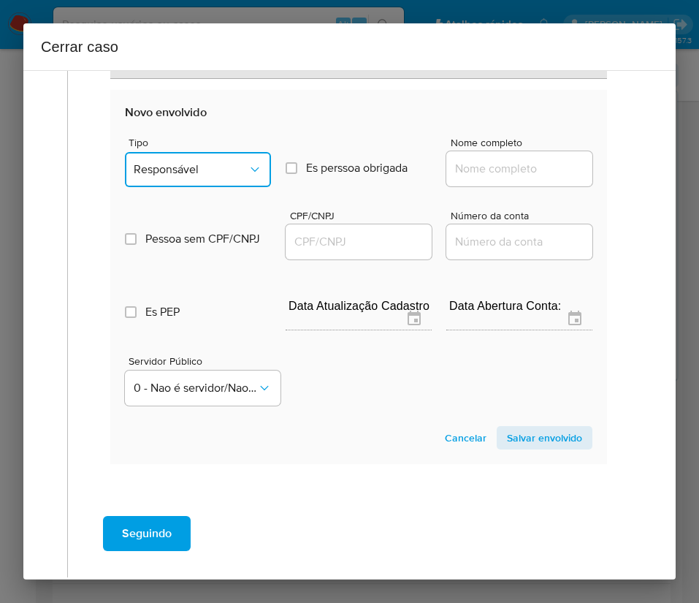
click at [226, 173] on span "Responsável" at bounding box center [191, 169] width 114 height 15
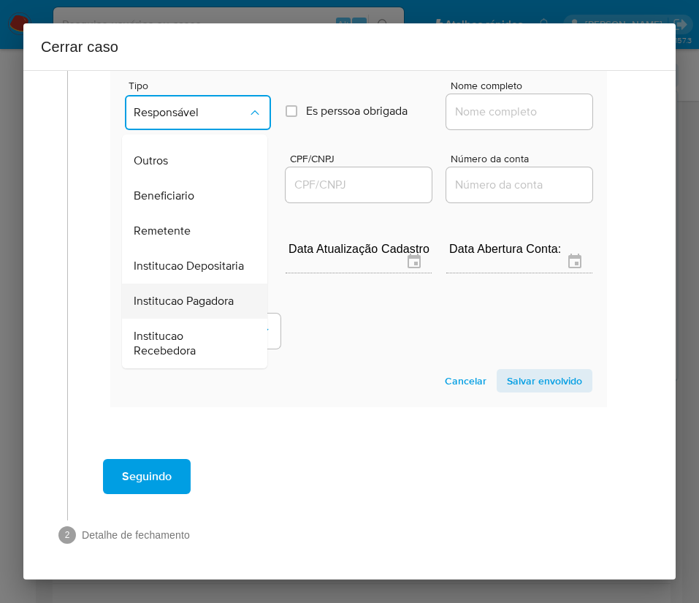
scroll to position [151, 0]
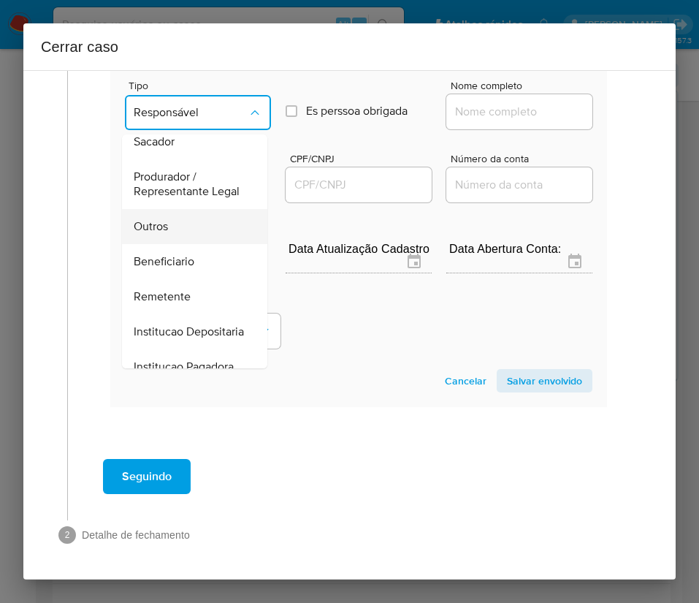
click at [159, 234] on span "Outros" at bounding box center [151, 226] width 34 height 15
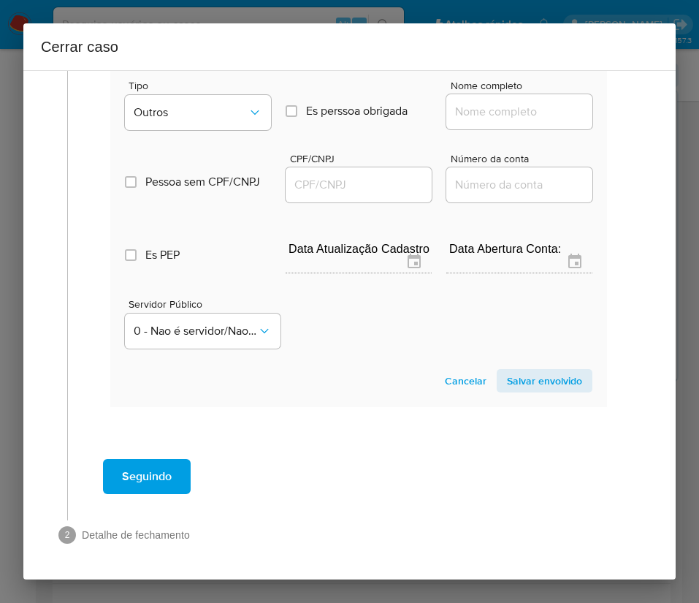
click at [469, 107] on input "Nome completo" at bounding box center [519, 111] width 146 height 19
paste input "GABRIEL DA SILVA MENDONCA, 32037013833"
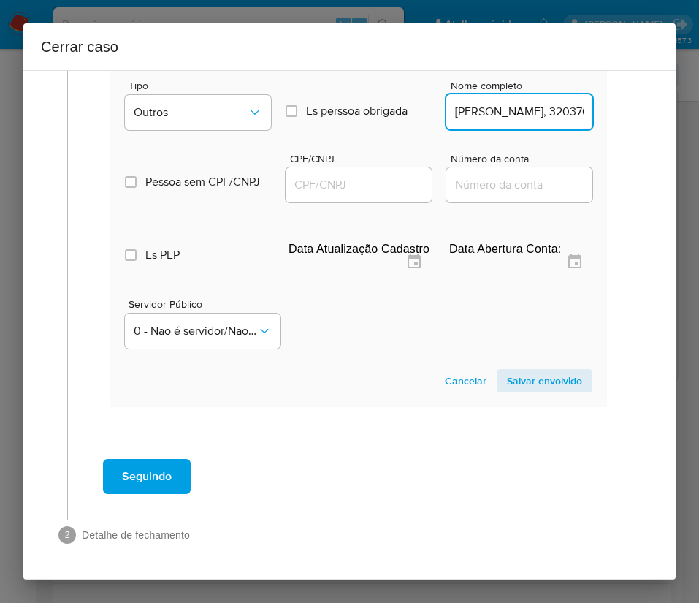
scroll to position [0, 115]
drag, startPoint x: 491, startPoint y: 114, endPoint x: 666, endPoint y: 114, distance: 174.7
click at [666, 114] on div "1 Informação completa Geral Data de início 01/03/2025 Data Fin 01/08/2025 Valor…" at bounding box center [349, 324] width 653 height 509
type input "GABRIEL DA SILVA MENDONCA"
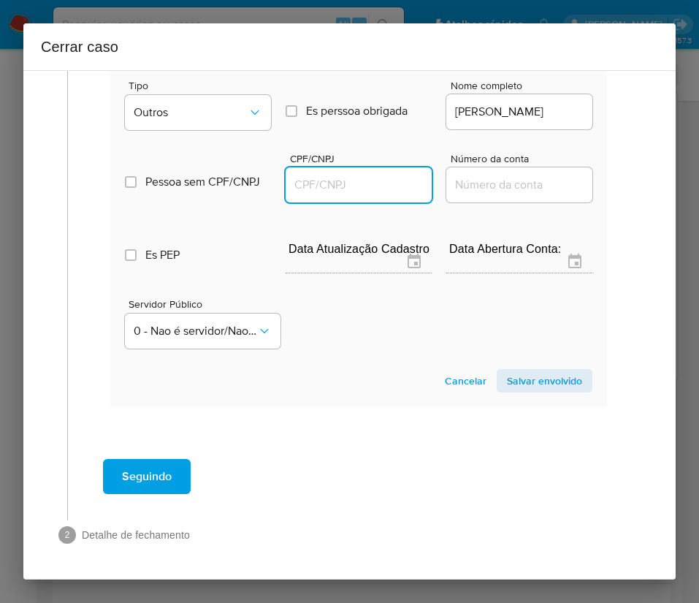
scroll to position [0, 0]
click at [349, 184] on input "CPF/CNPJ" at bounding box center [359, 184] width 146 height 19
paste input "32037013833"
type input "32037013833"
click at [543, 389] on span "Salvar envolvido" at bounding box center [544, 380] width 75 height 20
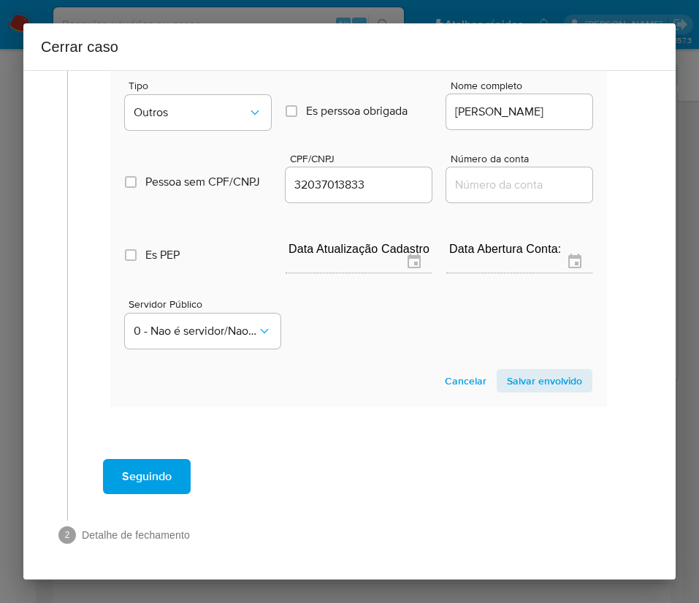
scroll to position [381, 0]
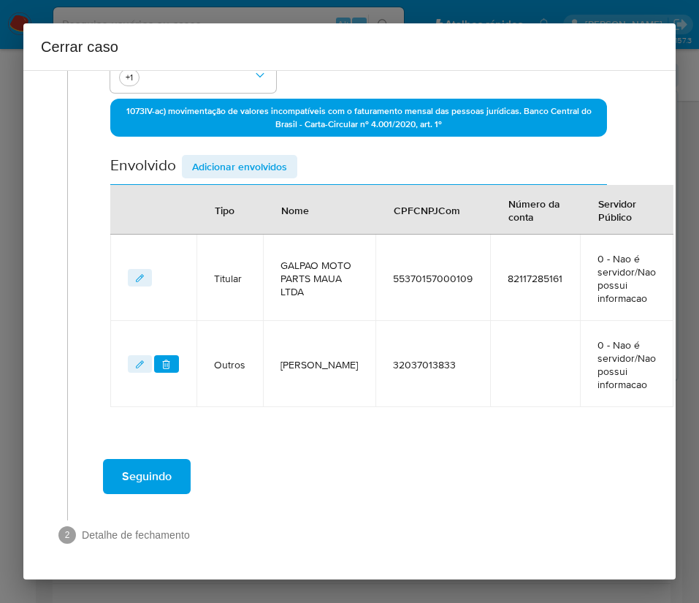
click at [235, 177] on span "Adicionar envolvidos" at bounding box center [239, 166] width 95 height 20
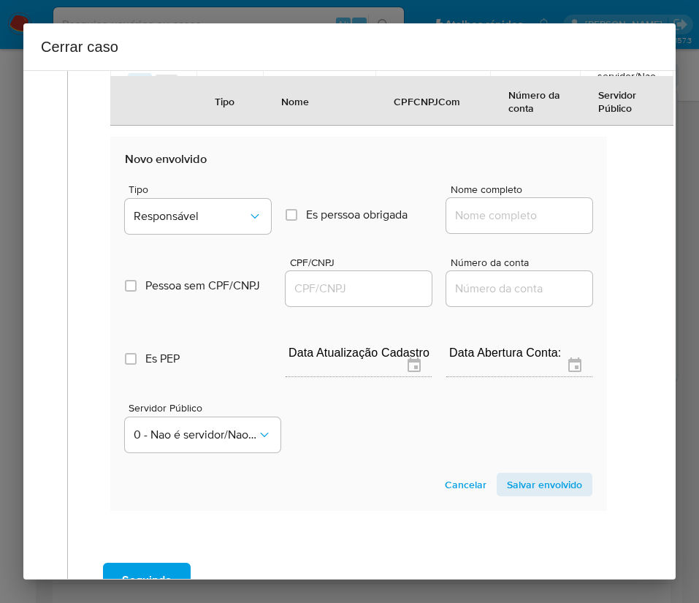
scroll to position [710, 0]
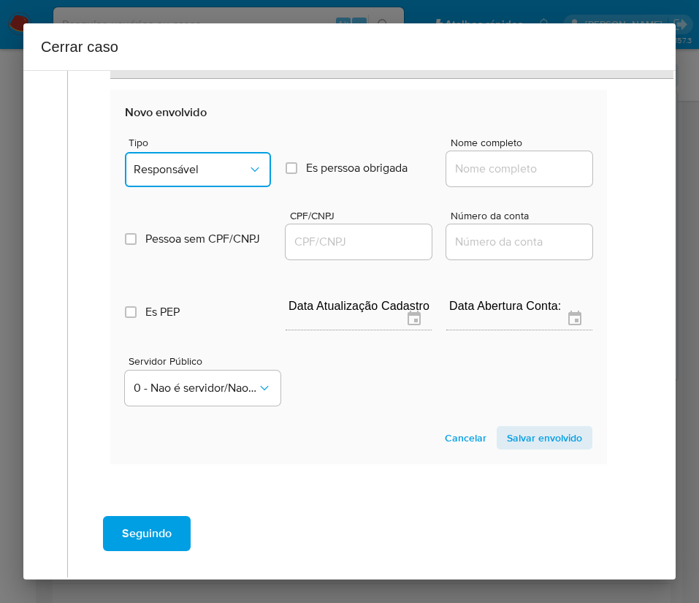
click at [201, 167] on span "Responsável" at bounding box center [191, 169] width 114 height 15
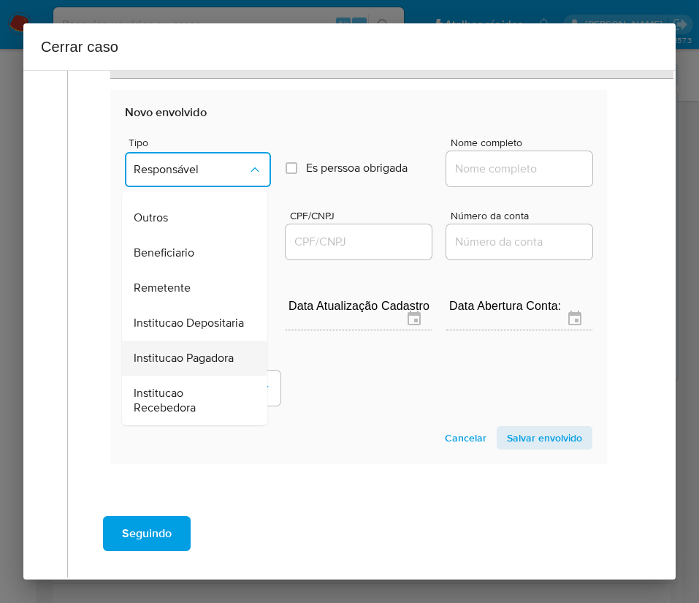
scroll to position [151, 0]
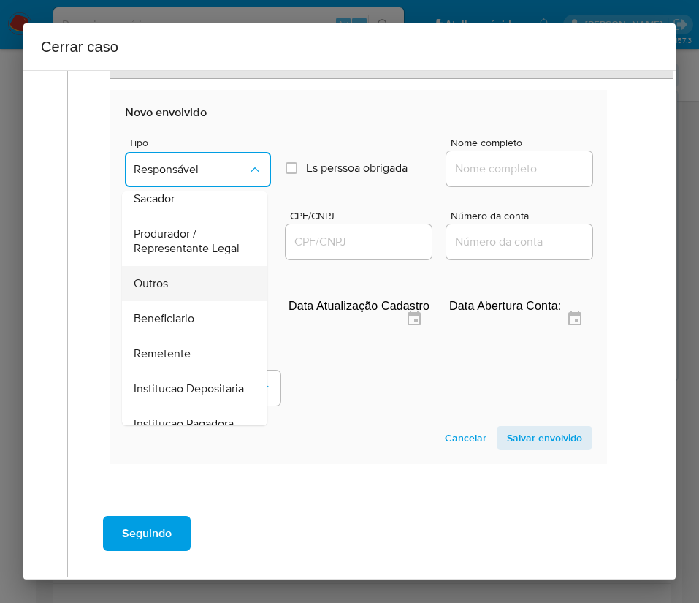
click at [161, 291] on span "Outros" at bounding box center [151, 283] width 34 height 15
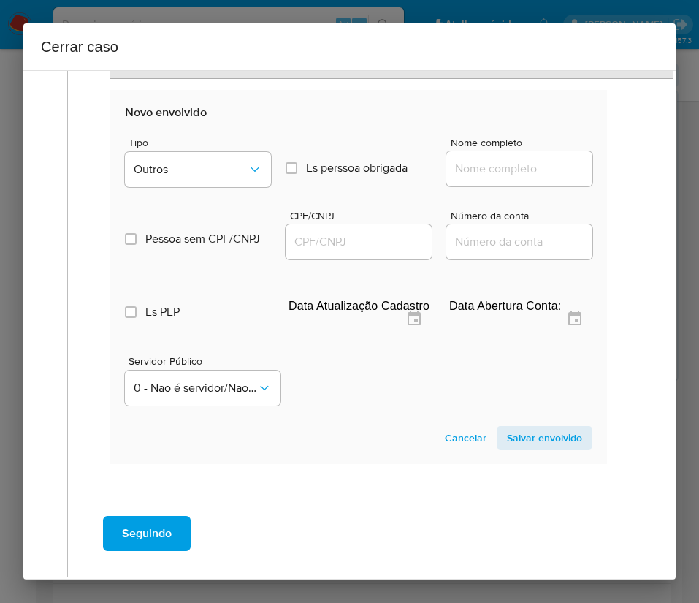
click at [457, 166] on input "Nome completo" at bounding box center [519, 168] width 146 height 19
paste input "FELIPE AUGUSTO NUNES FELICIANO, 33083068832"
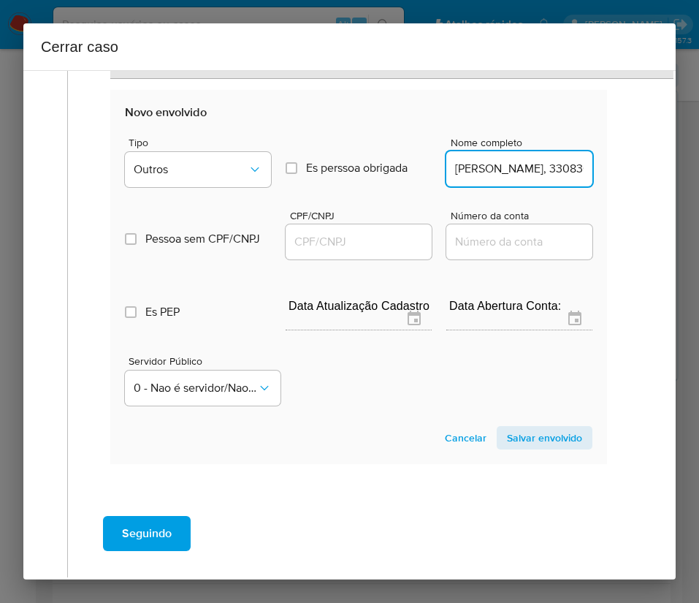
scroll to position [0, 148]
drag, startPoint x: 482, startPoint y: 168, endPoint x: 631, endPoint y: 167, distance: 149.1
type input "FELIPE AUGUSTO NUNES FELICIANO"
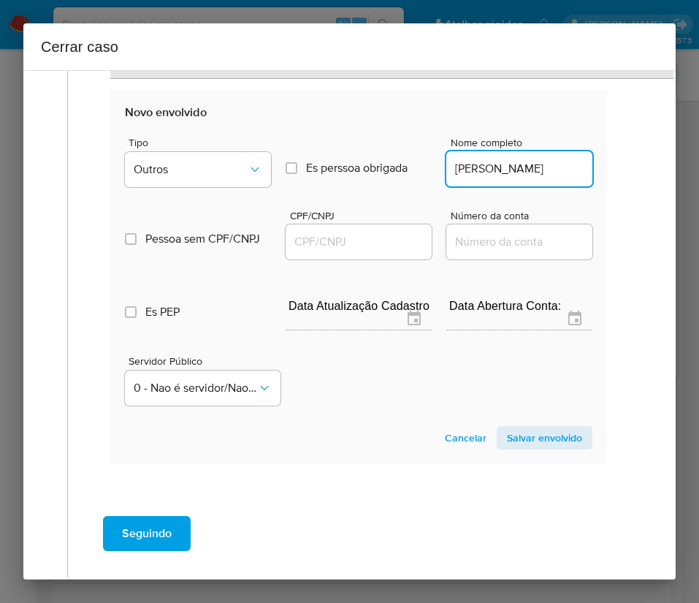
scroll to position [0, 0]
click at [358, 238] on input "CPF/CNPJ" at bounding box center [359, 241] width 146 height 19
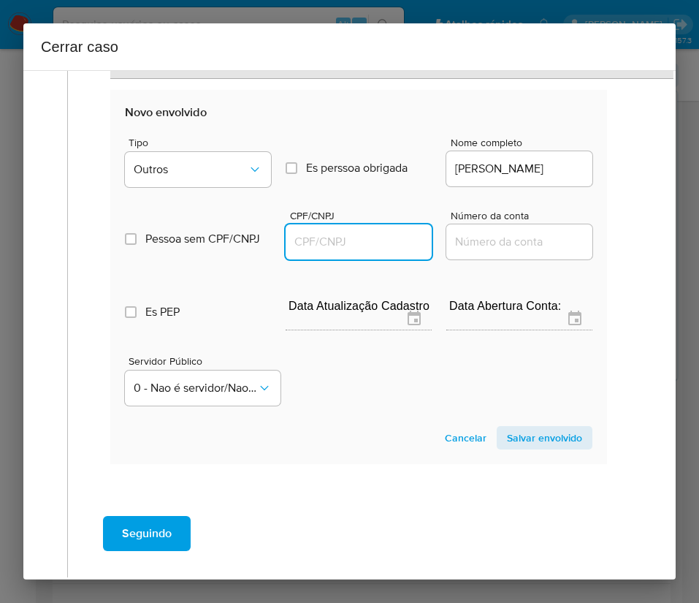
paste input "33083068832"
type input "33083068832"
click at [507, 430] on span "Salvar envolvido" at bounding box center [544, 437] width 75 height 20
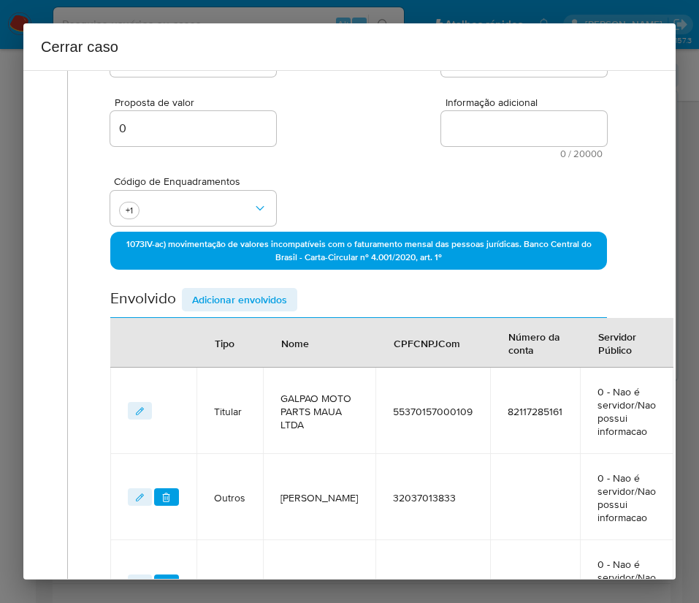
click at [239, 300] on span "Adicionar envolvidos" at bounding box center [239, 299] width 95 height 20
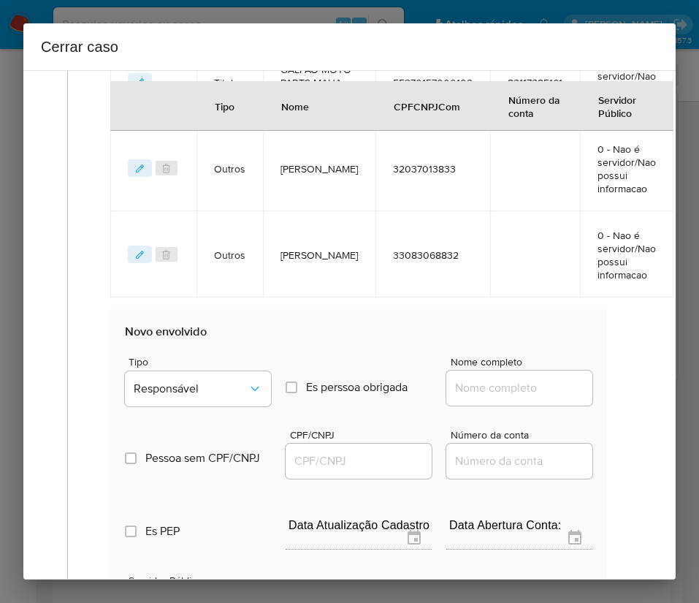
scroll to position [796, 0]
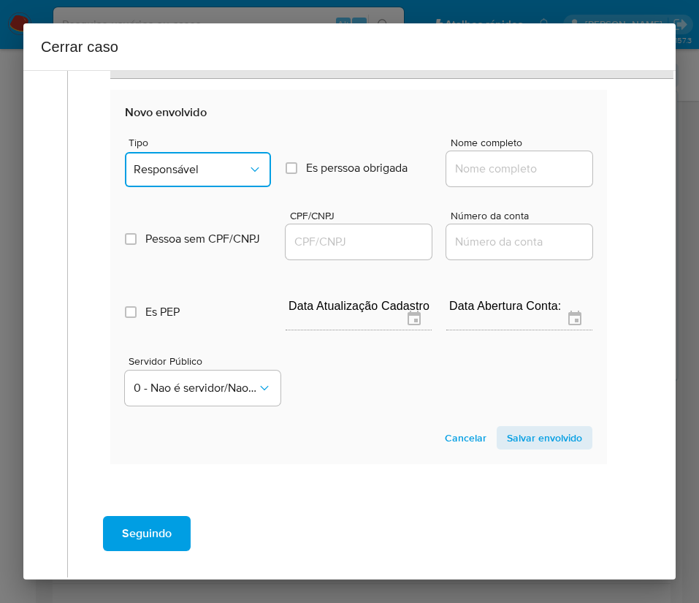
click at [186, 159] on button "Responsável" at bounding box center [198, 169] width 146 height 35
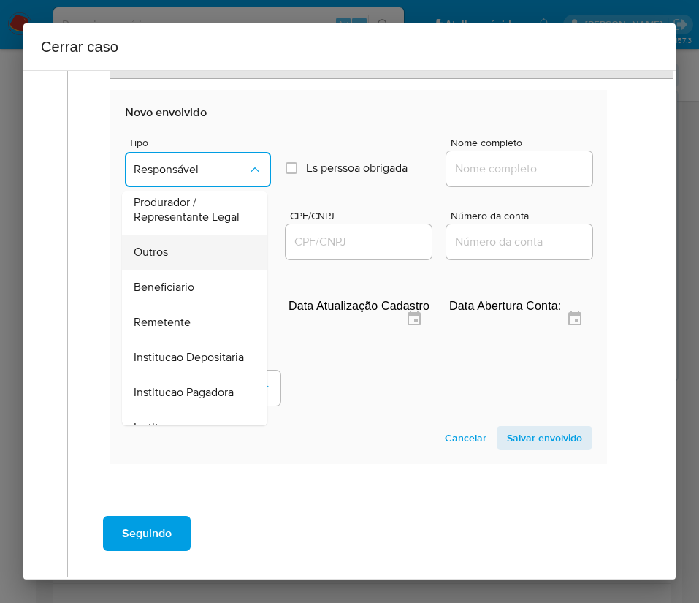
scroll to position [151, 0]
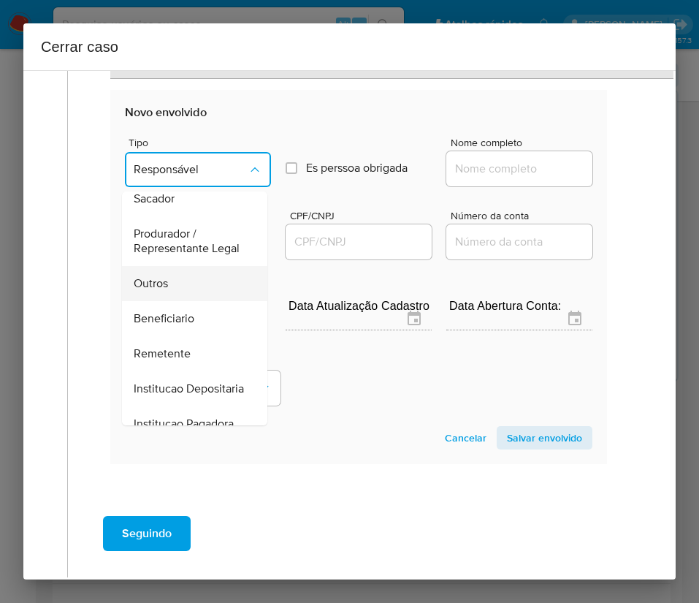
click at [167, 291] on span "Outros" at bounding box center [151, 283] width 34 height 15
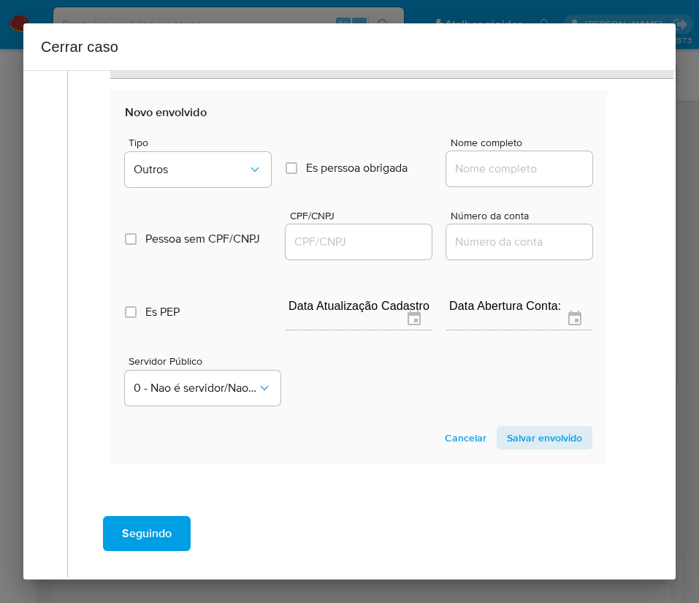
drag, startPoint x: 468, startPoint y: 164, endPoint x: 469, endPoint y: 175, distance: 11.8
click at [468, 163] on input "Nome completo" at bounding box center [519, 168] width 146 height 19
paste input "ALEX NEVES DE PAULA, 34706288827"
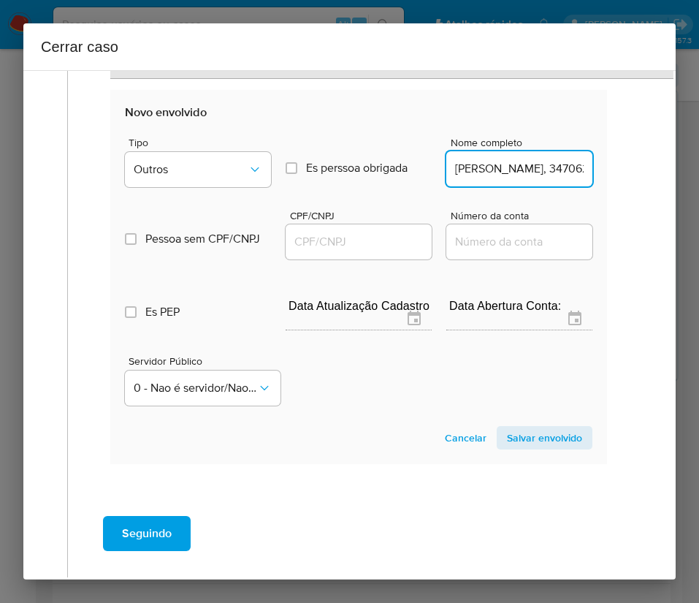
scroll to position [0, 77]
drag, startPoint x: 485, startPoint y: 170, endPoint x: 656, endPoint y: 169, distance: 171.0
click at [656, 169] on div "1 Informação completa Geral Data de início 01/03/2025 Data Fin 01/08/2025 Valor…" at bounding box center [349, 324] width 653 height 509
type input "ALEX NEVES DE PAULA"
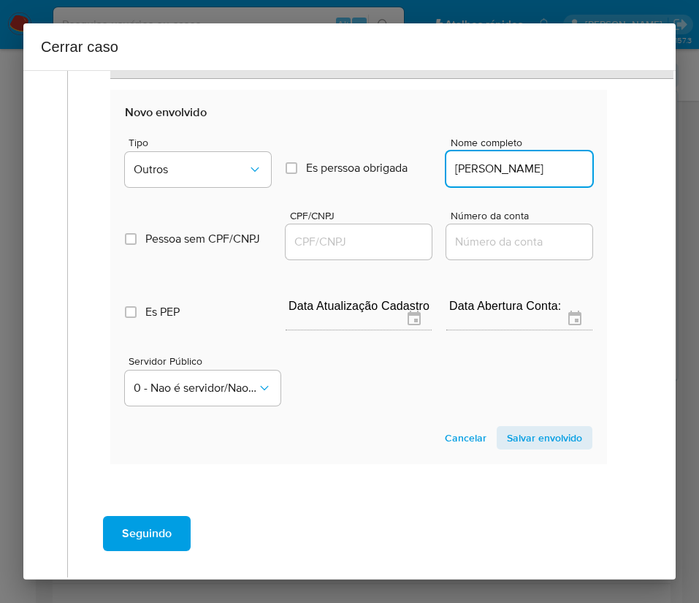
drag, startPoint x: 354, startPoint y: 248, endPoint x: 365, endPoint y: 245, distance: 11.3
click at [354, 248] on input "CPF/CNPJ" at bounding box center [359, 241] width 146 height 19
paste input "34706288827"
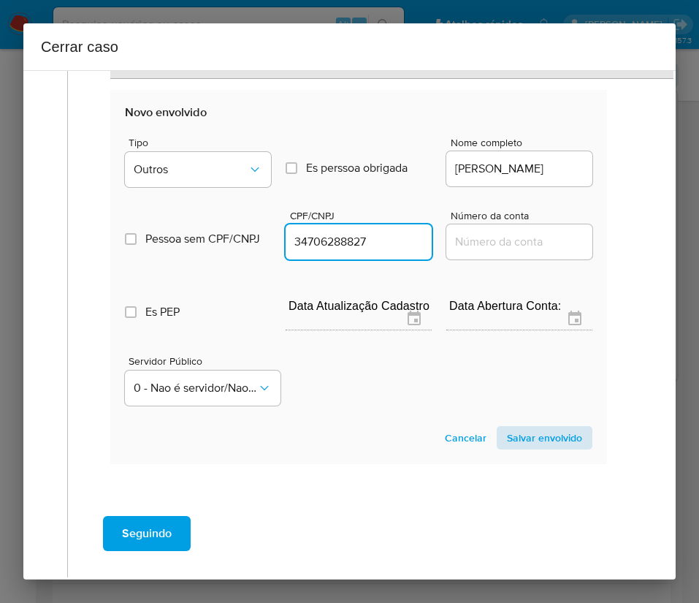
type input "34706288827"
click at [517, 436] on span "Salvar envolvido" at bounding box center [544, 437] width 75 height 20
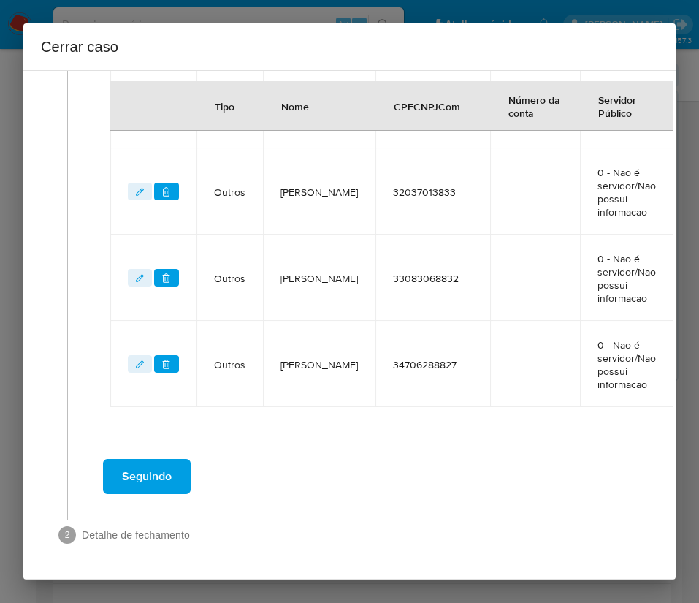
scroll to position [553, 0]
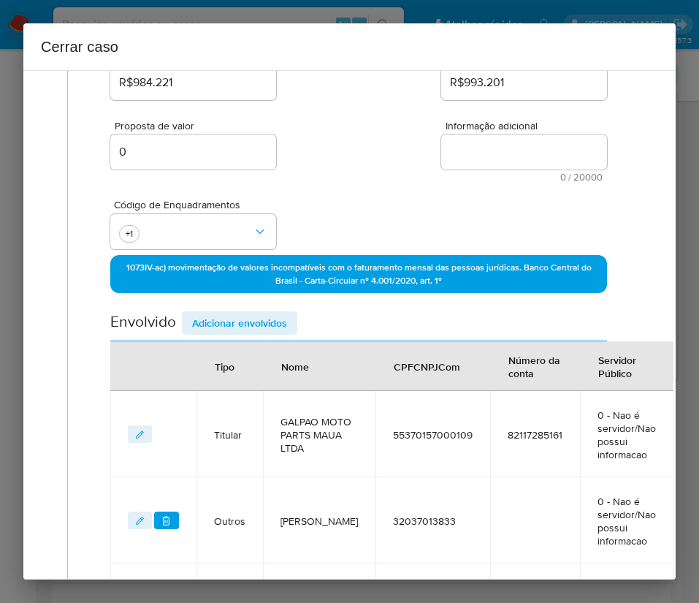
click at [229, 326] on span "Adicionar envolvidos" at bounding box center [239, 323] width 95 height 20
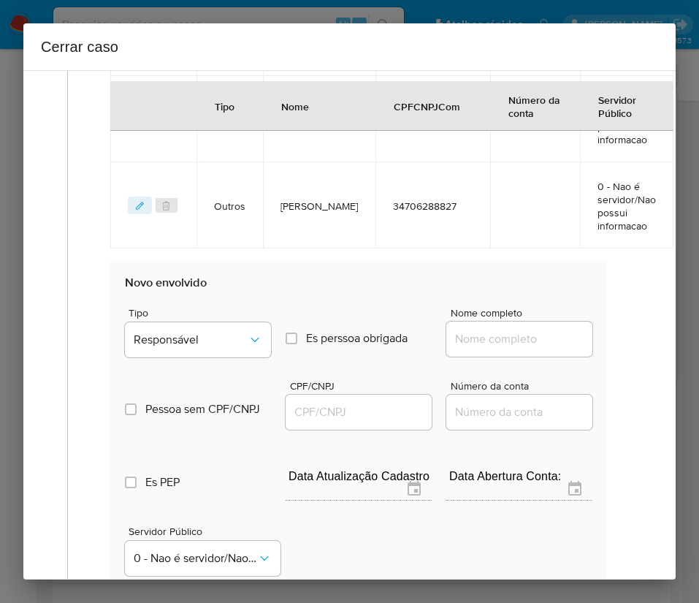
scroll to position [772, 0]
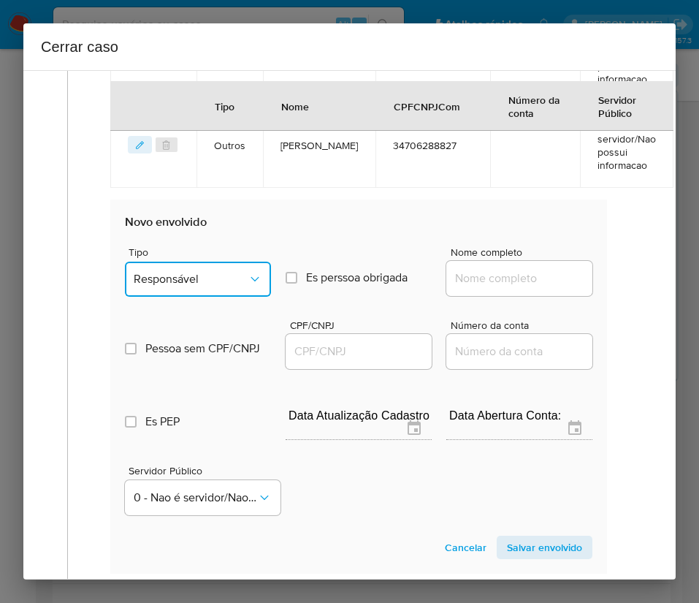
click at [210, 278] on span "Responsável" at bounding box center [191, 279] width 114 height 15
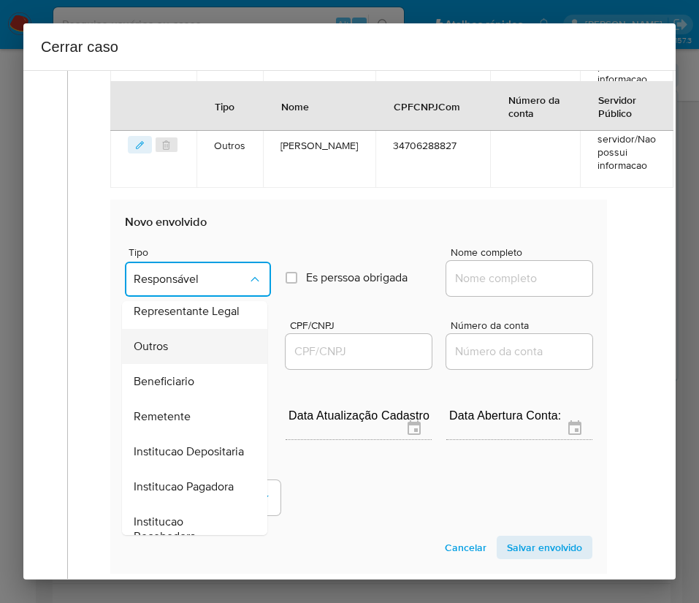
scroll to position [151, 0]
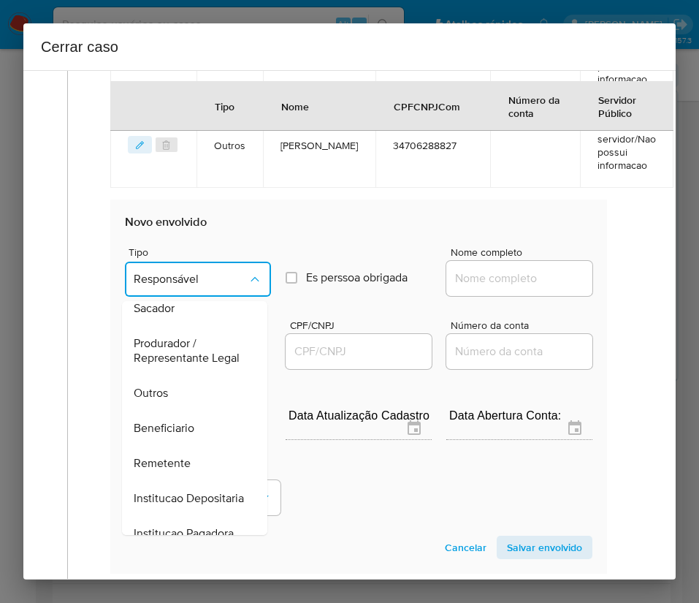
click at [164, 400] on span "Outros" at bounding box center [151, 393] width 34 height 15
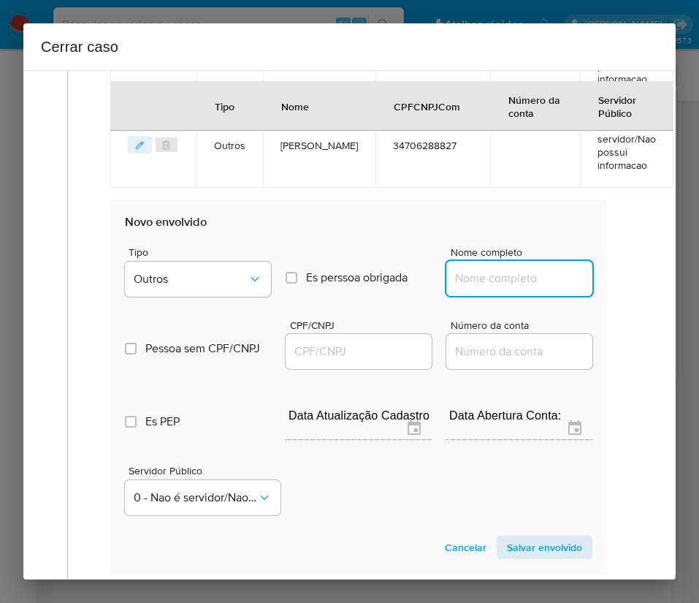
click at [462, 281] on input "Nome completo" at bounding box center [519, 278] width 146 height 19
paste input "ERIKA CRISTINA GARCIA FELICIANO, 34843696803"
drag, startPoint x: 484, startPoint y: 277, endPoint x: 699, endPoint y: 275, distance: 214.8
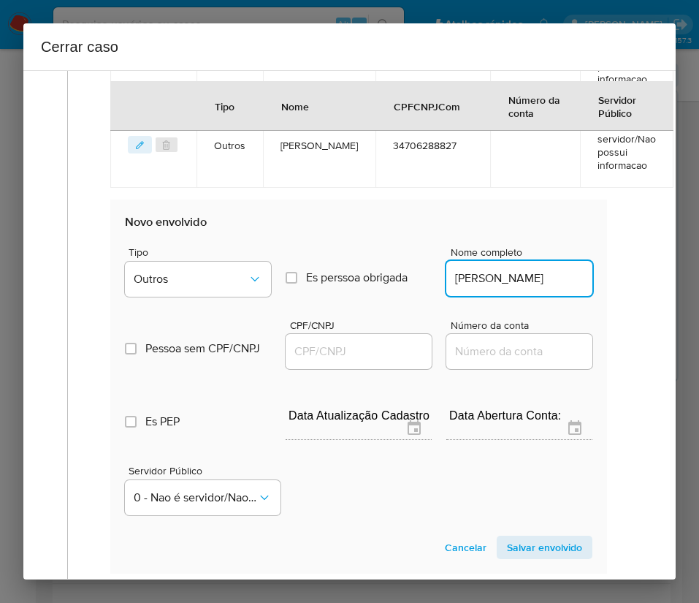
scroll to position [0, 64]
type input "ERIKA CRISTINA GARCIA FELICIANO"
click at [354, 348] on input "CPF/CNPJ" at bounding box center [359, 351] width 146 height 19
paste input "34843696803"
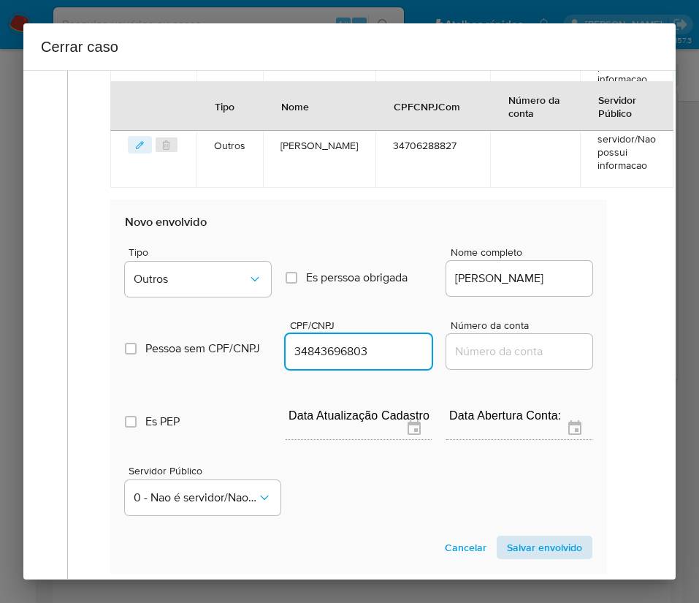
type input "34843696803"
click at [528, 549] on span "Salvar envolvido" at bounding box center [544, 547] width 75 height 20
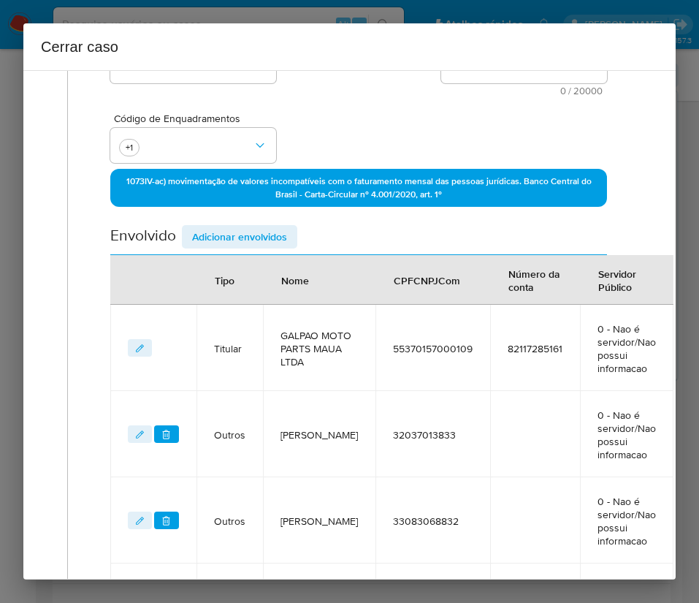
click at [239, 233] on span "Adicionar envolvidos" at bounding box center [239, 237] width 95 height 20
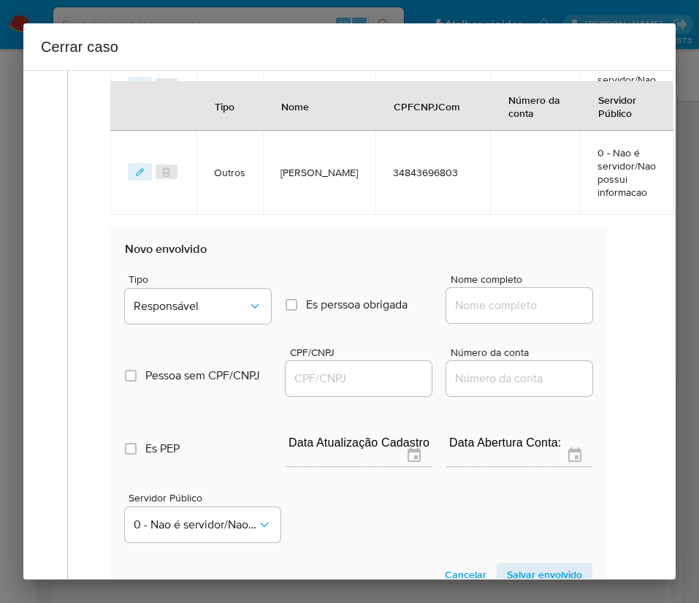
scroll to position [968, 0]
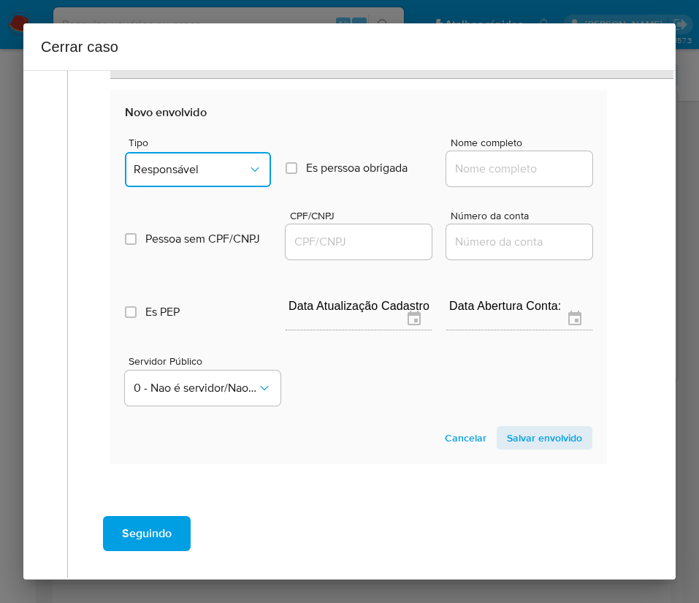
click at [221, 172] on span "Responsável" at bounding box center [191, 169] width 114 height 15
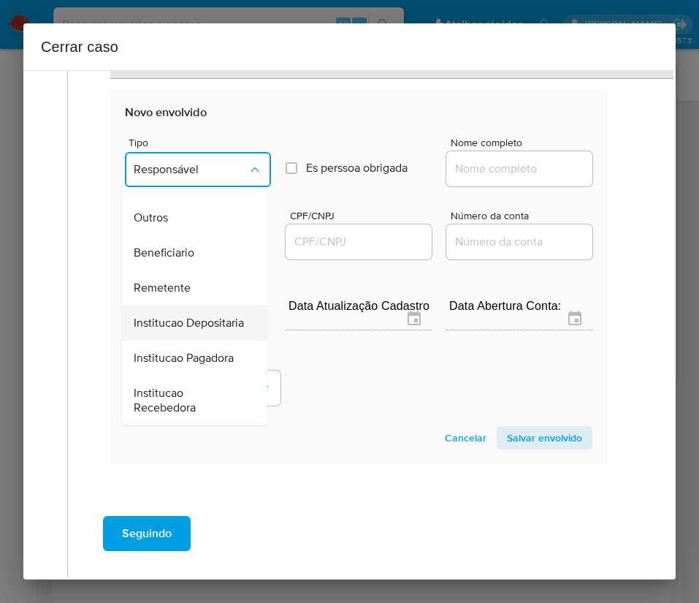
scroll to position [260, 0]
click at [181, 270] on div "Remetente" at bounding box center [190, 287] width 113 height 35
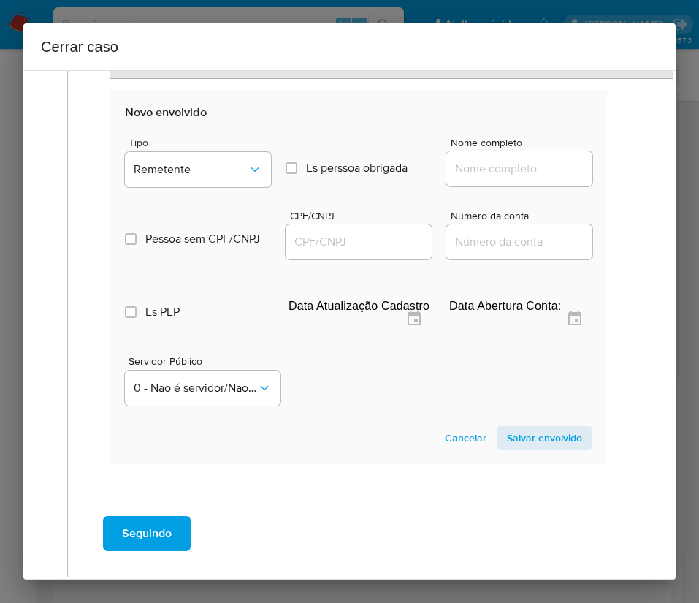
click at [482, 172] on input "Nome completo" at bounding box center [519, 168] width 146 height 19
paste input "Lucas Queiroz De Almeida, 47052404800"
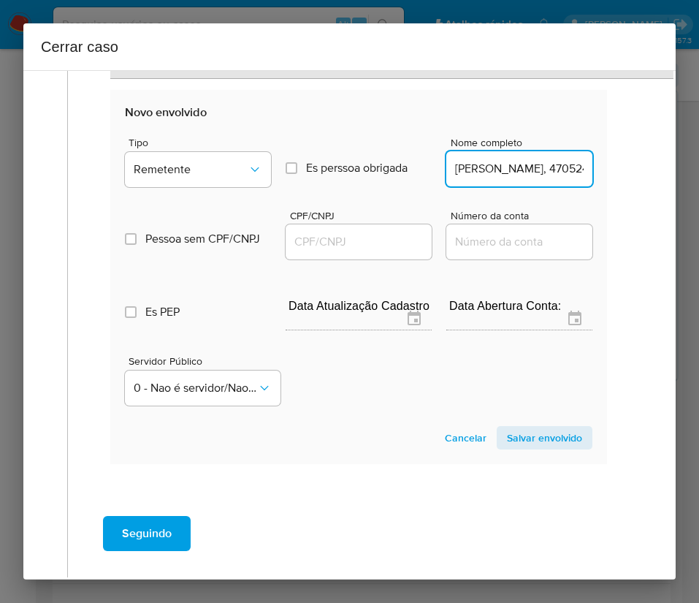
scroll to position [0, 91]
drag, startPoint x: 485, startPoint y: 172, endPoint x: 607, endPoint y: 168, distance: 122.1
type input "Lucas Queiroz De Almeida"
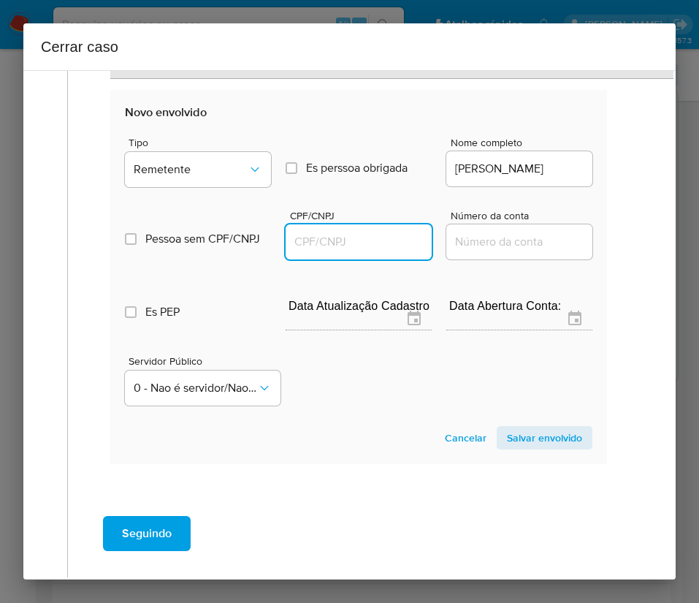
click at [333, 243] on input "CPF/CNPJ" at bounding box center [359, 241] width 146 height 19
paste input "47052404800"
type input "47052404800"
click at [513, 444] on span "Salvar envolvido" at bounding box center [544, 437] width 75 height 20
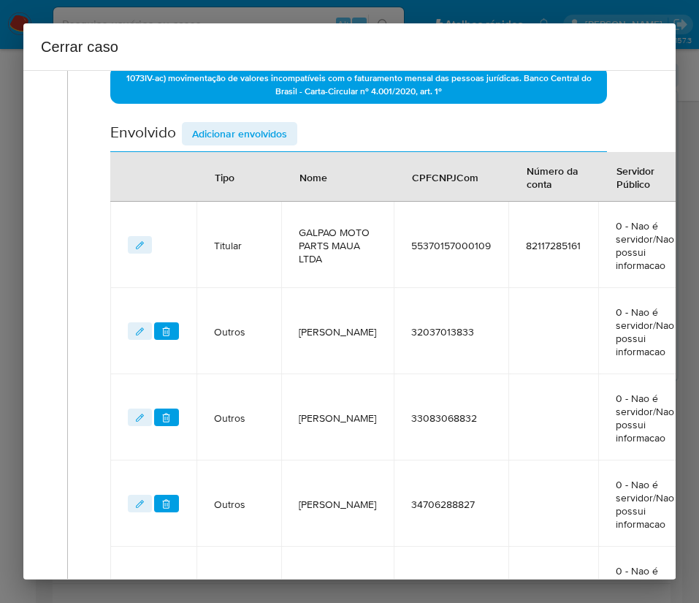
click at [235, 134] on span "Adicionar envolvidos" at bounding box center [239, 133] width 95 height 20
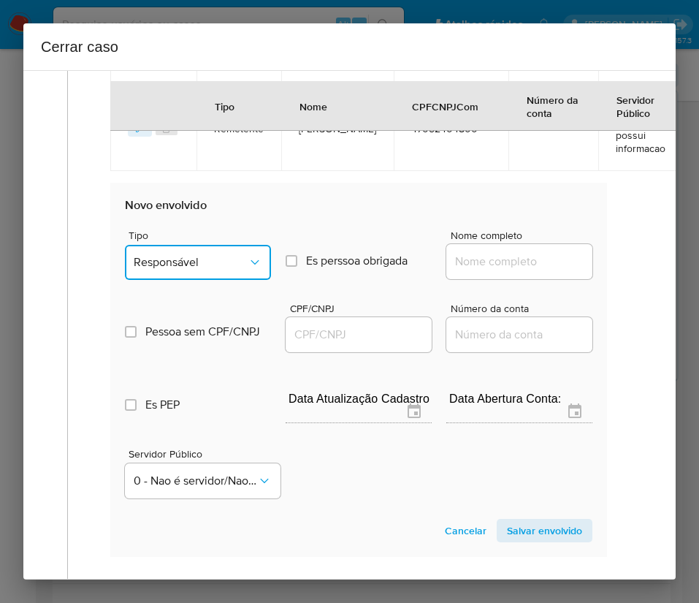
click at [194, 255] on span "Responsável" at bounding box center [191, 262] width 114 height 15
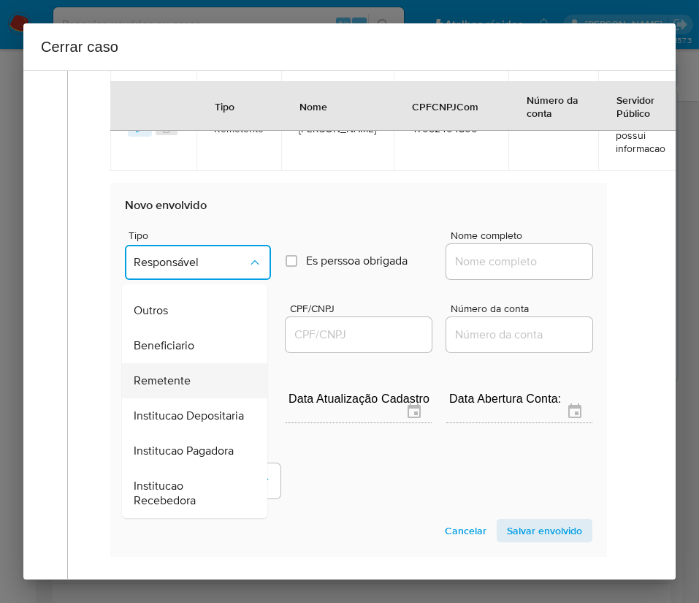
click at [181, 373] on span "Remetente" at bounding box center [162, 380] width 57 height 15
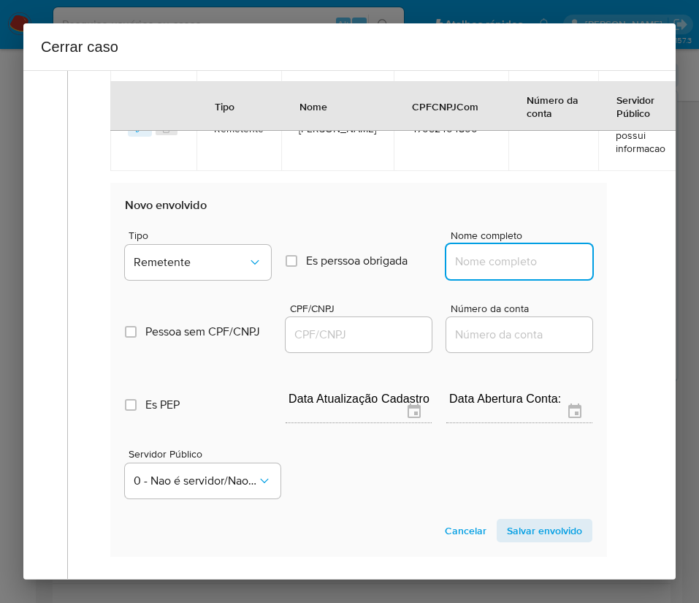
click at [474, 259] on input "Nome completo" at bounding box center [519, 261] width 146 height 19
paste input "Sivaldi De Oliveira Silva, 39159071893"
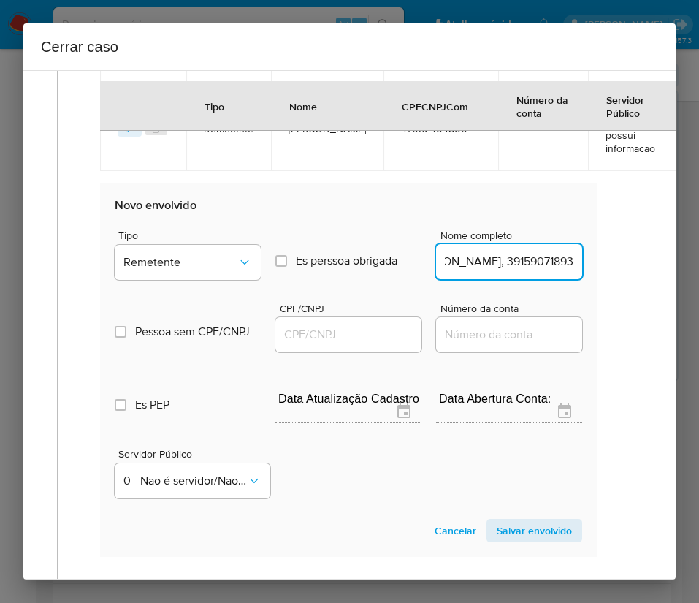
drag, startPoint x: 490, startPoint y: 263, endPoint x: 678, endPoint y: 262, distance: 187.8
click at [678, 262] on div "Cerrar caso 1 Informação completa Geral Data de início 01/03/2025 Data Fin 01/0…" at bounding box center [349, 301] width 699 height 603
type input "Sivaldi De Oliveira Silva"
click at [357, 335] on input "CPF/CNPJ" at bounding box center [348, 334] width 146 height 19
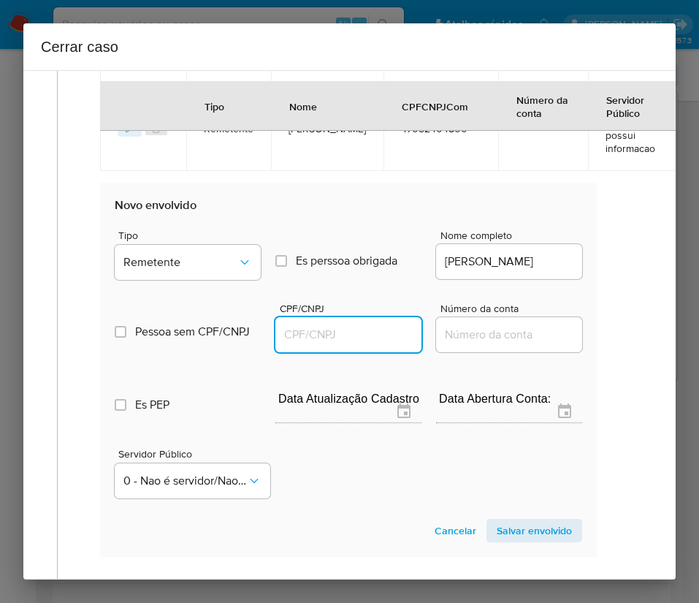
paste input "39159071893"
type input "39159071893"
click at [528, 533] on span "Salvar envolvido" at bounding box center [534, 530] width 75 height 20
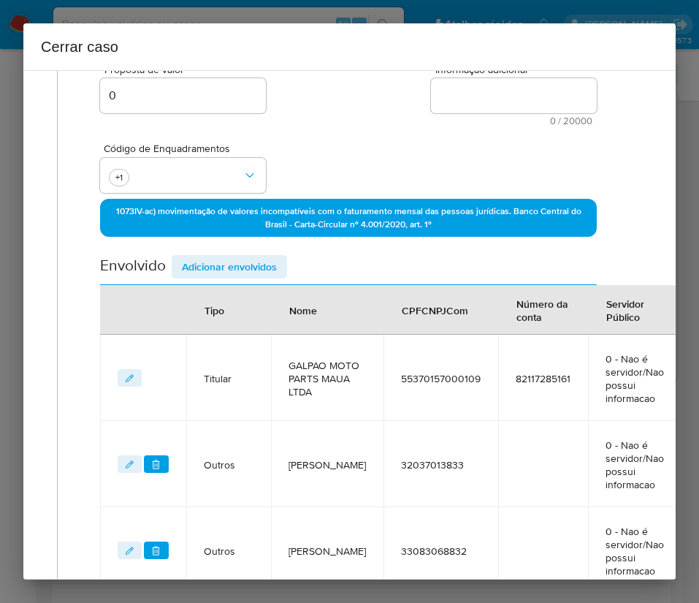
click at [246, 268] on span "Adicionar envolvidos" at bounding box center [229, 266] width 95 height 20
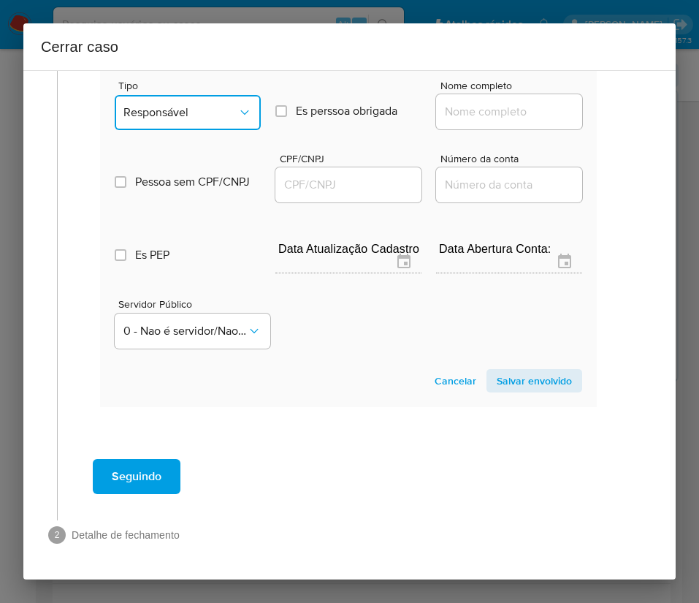
click at [174, 105] on span "Responsável" at bounding box center [180, 112] width 114 height 15
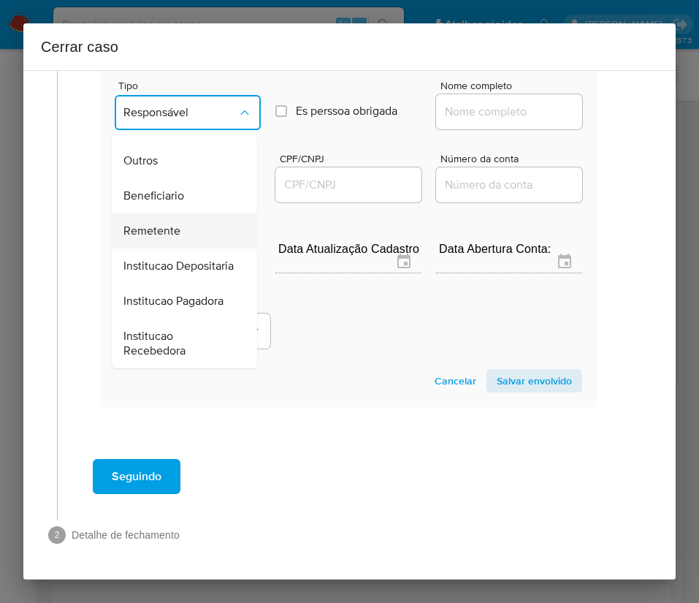
click at [170, 224] on span "Remetente" at bounding box center [151, 231] width 57 height 15
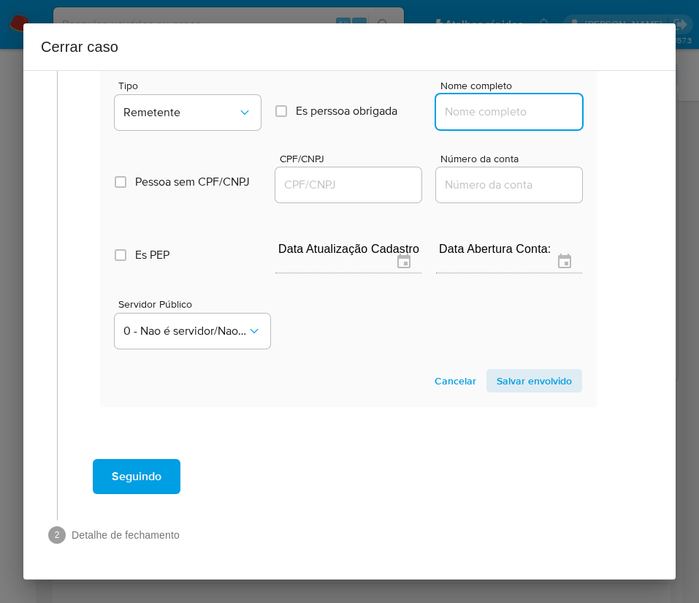
click at [476, 102] on input "Nome completo" at bounding box center [509, 111] width 146 height 19
paste input "Alexandro Da Silva Vasconcelos Junior, 46325257820"
drag, startPoint x: 476, startPoint y: 96, endPoint x: 639, endPoint y: 96, distance: 163.0
click at [639, 96] on div "1 Informação completa Geral Data de início 01/03/2025 Data Fin 01/08/2025 Valor…" at bounding box center [349, 324] width 653 height 509
type input "Alexandro Da Silva Vasconcelos Junior"
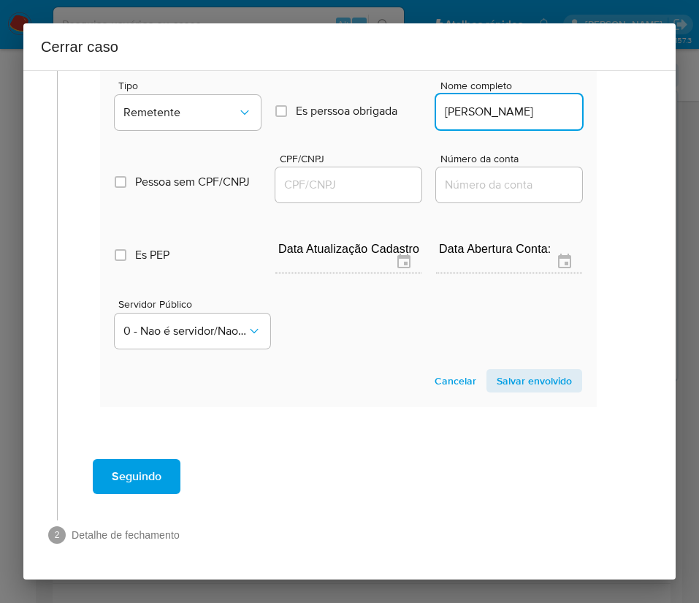
click at [313, 175] on input "CPF/CNPJ" at bounding box center [348, 184] width 146 height 19
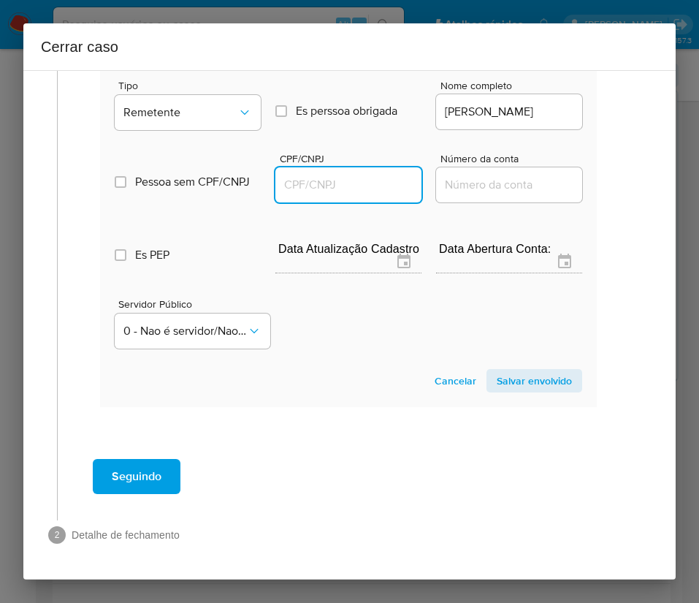
paste input "46325257820"
type input "46325257820"
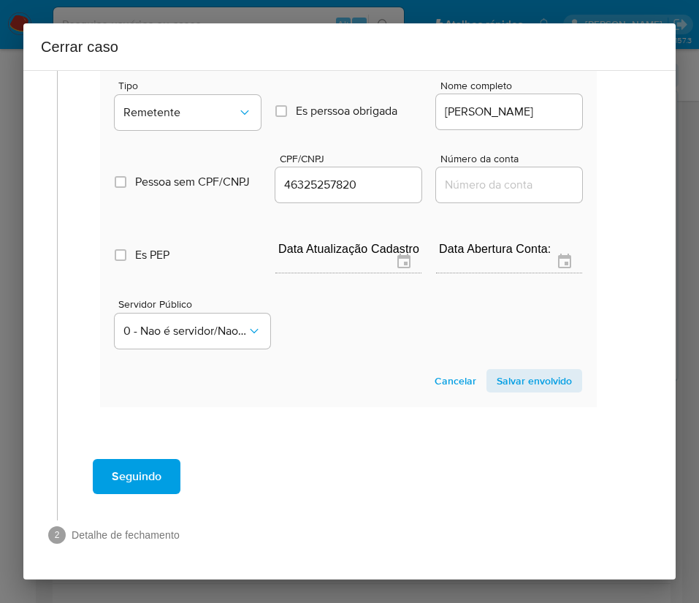
click at [506, 370] on span "Salvar envolvido" at bounding box center [534, 380] width 75 height 20
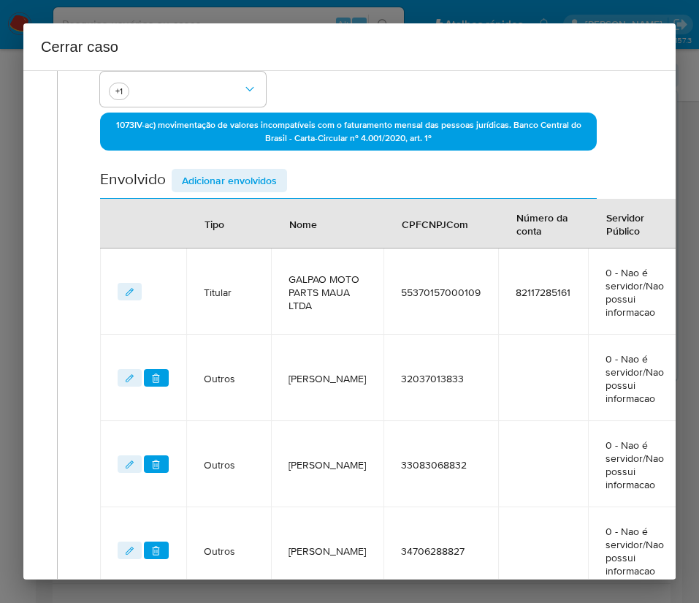
click at [238, 189] on span "Adicionar envolvidos" at bounding box center [229, 180] width 95 height 20
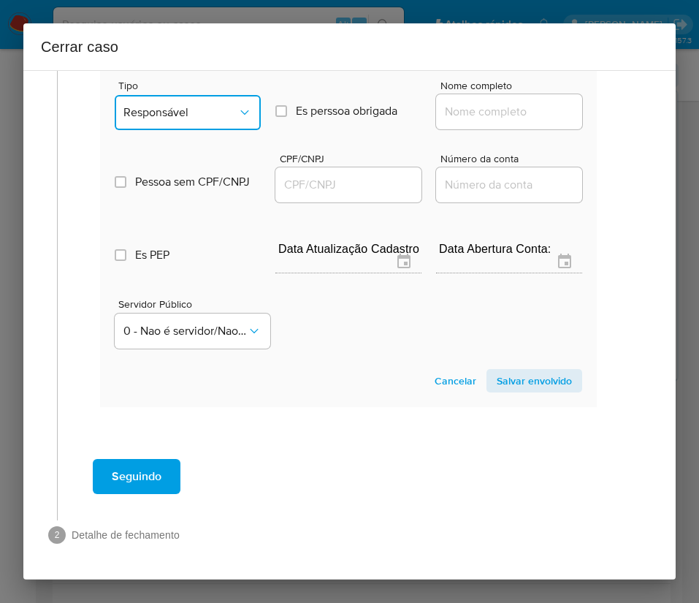
click at [203, 113] on button "Responsável" at bounding box center [188, 112] width 146 height 35
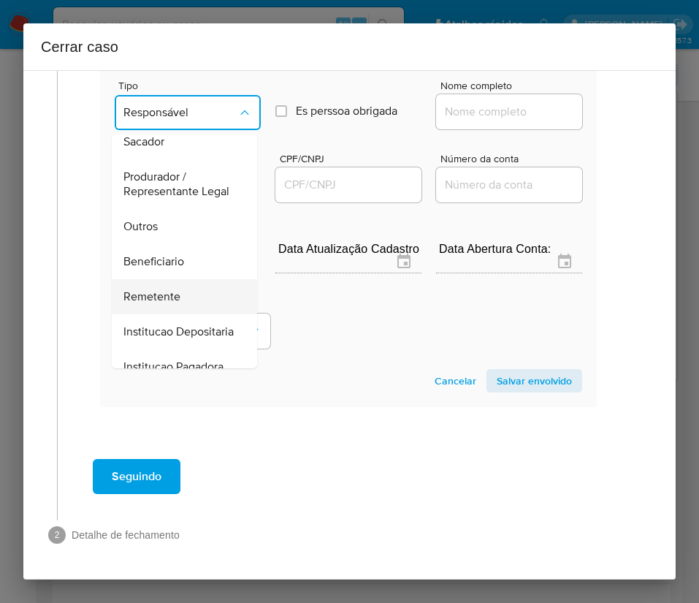
click at [164, 295] on span "Remetente" at bounding box center [151, 296] width 57 height 15
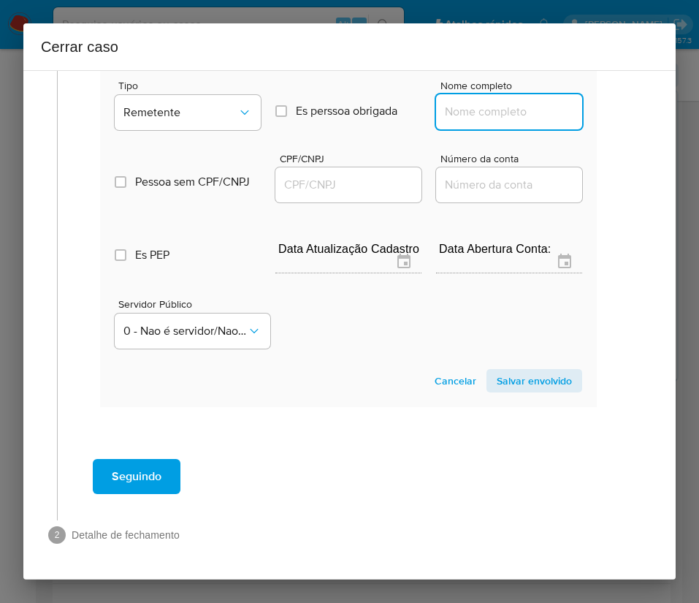
click at [482, 102] on input "Nome completo" at bounding box center [509, 111] width 146 height 19
paste input "Galpao Moto Parts Itaim Paulista Ltda, 52765837000125"
drag, startPoint x: 458, startPoint y: 100, endPoint x: 593, endPoint y: 99, distance: 134.5
type input "Galpao Moto Parts Itaim Paulista Ltda"
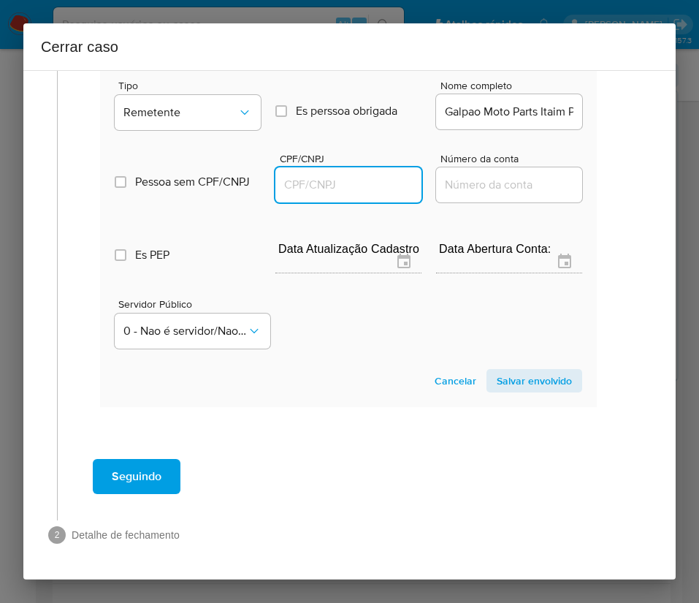
click at [350, 175] on input "CPF/CNPJ" at bounding box center [348, 184] width 146 height 19
paste input "52765837000125"
type input "52765837000125"
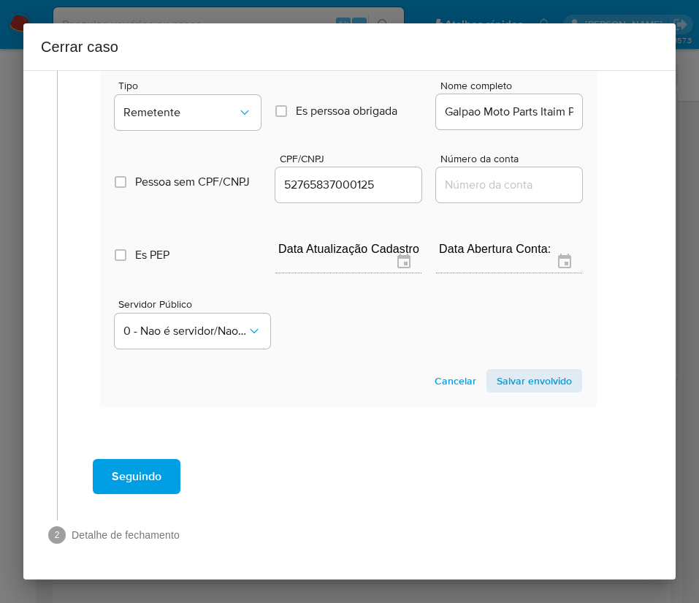
click at [510, 349] on section "Novo envolvido Tipo Remetente Es perssoa obrigada Is PObrigada Nome completo Ga…" at bounding box center [348, 219] width 497 height 373
click at [509, 370] on span "Salvar envolvido" at bounding box center [534, 380] width 75 height 20
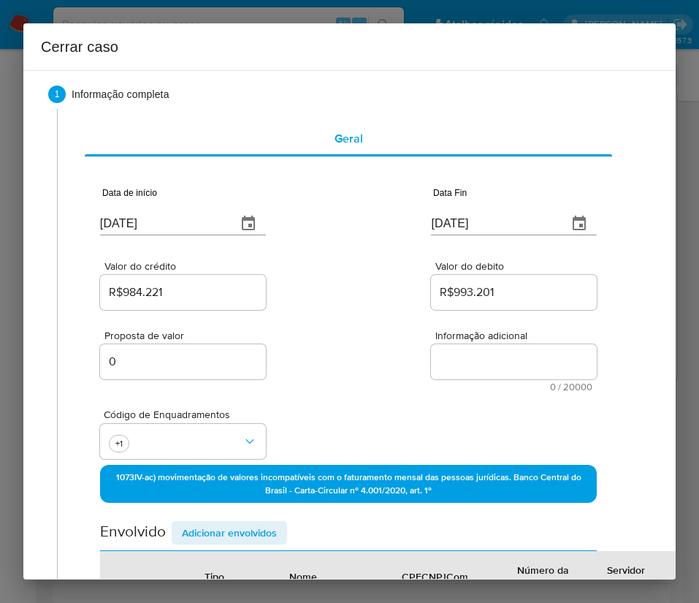
click at [461, 346] on textarea "Informação adicional" at bounding box center [514, 361] width 166 height 35
paste textarea "Informações do Cliente GALPAO MOTO PARTS MAUA LTDA, CNPJ 55370157000109, sediad…"
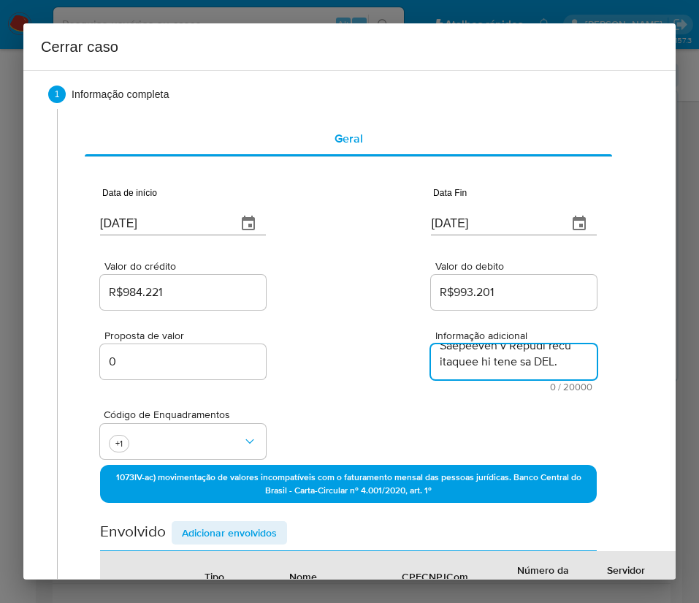
type textarea "Informações do Cliente GALPAO MOTO PARTS MAUA LTDA, CNPJ 55370157000109, sediad…"
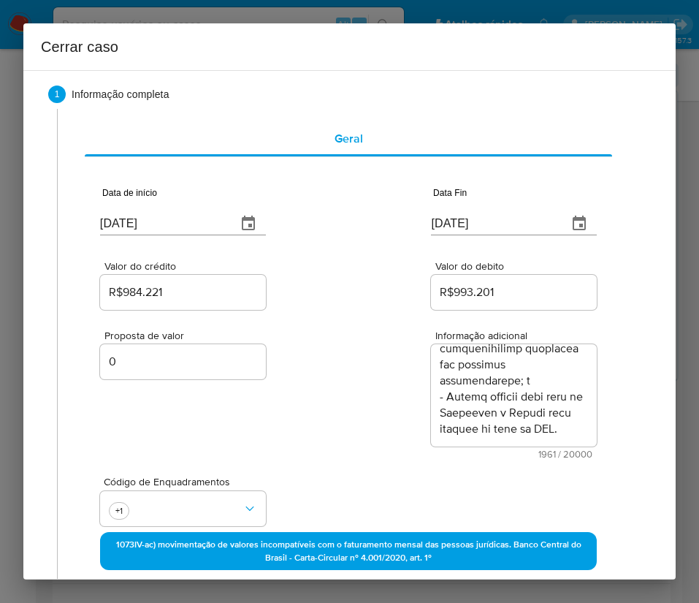
click at [352, 414] on div "Proposta de valor 0 Informação adicional 1961 / 20000 18039 caracteres restantes" at bounding box center [348, 386] width 497 height 146
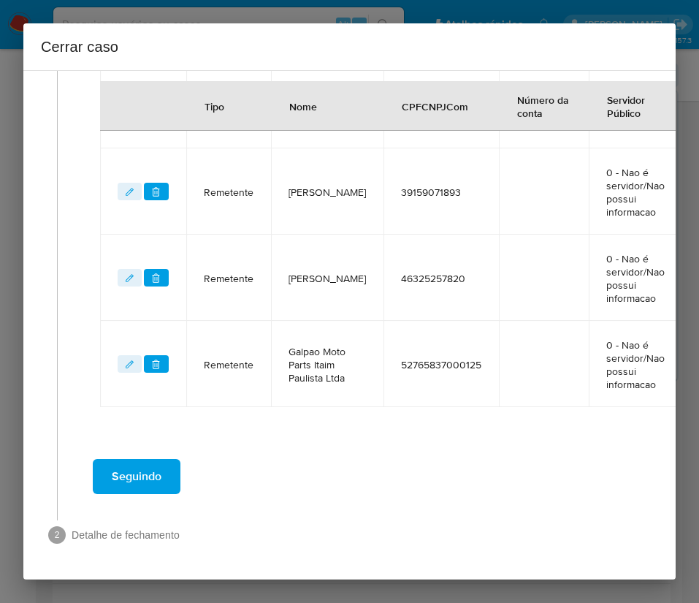
click at [161, 460] on span "Seguindo" at bounding box center [137, 476] width 50 height 32
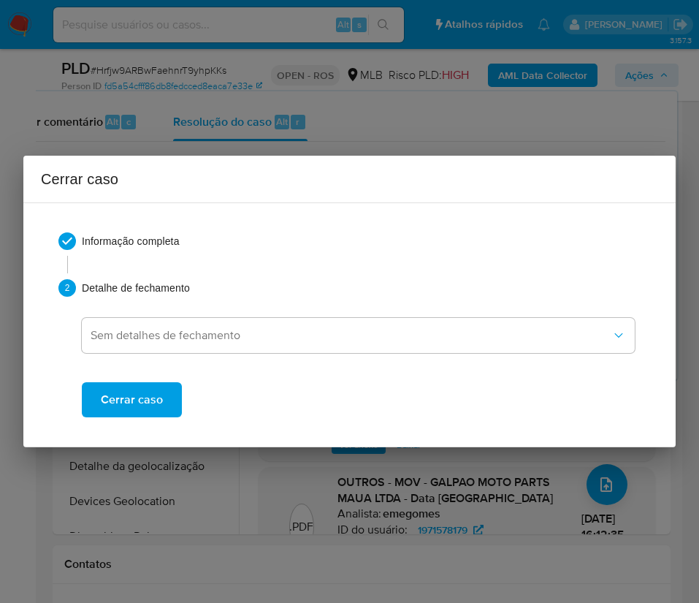
click at [146, 393] on span "Cerrar caso" at bounding box center [132, 400] width 62 height 32
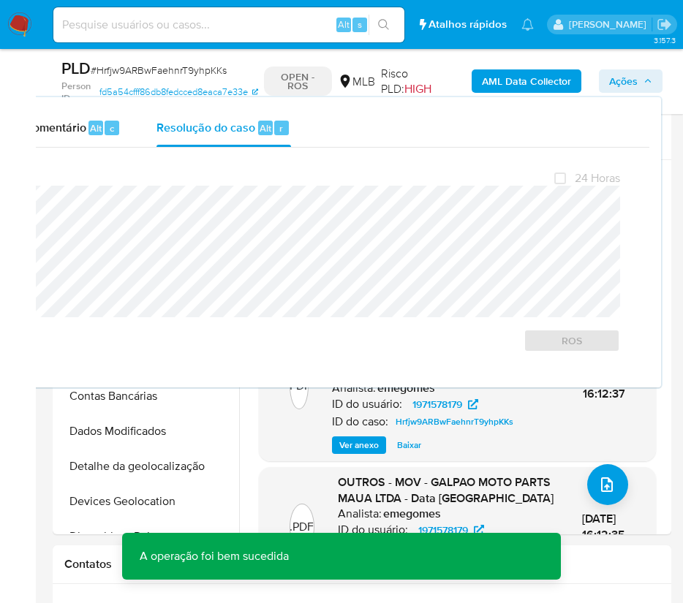
click at [109, 71] on span "# Hrfjw9ARBwFaehnrT9yhpKKs" at bounding box center [159, 70] width 136 height 15
copy span "Hrfjw9ARBwFaehnrT9yhpKKs"
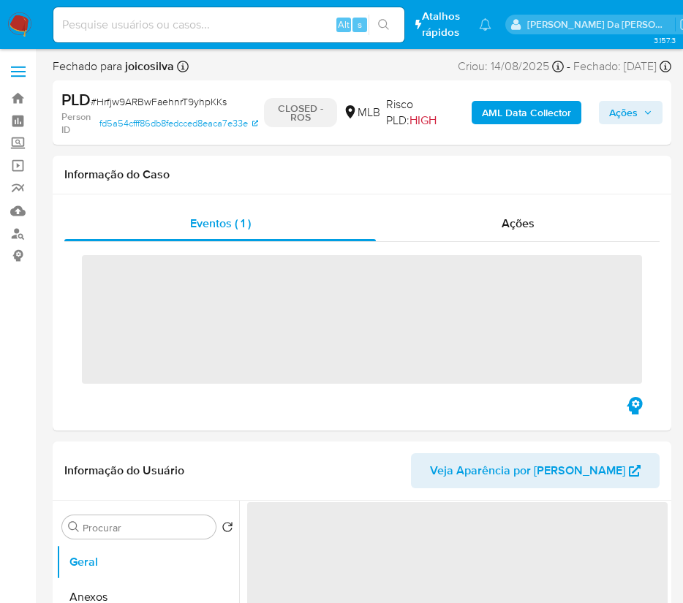
click at [18, 26] on img at bounding box center [19, 24] width 25 height 25
click at [20, 31] on img at bounding box center [19, 24] width 25 height 25
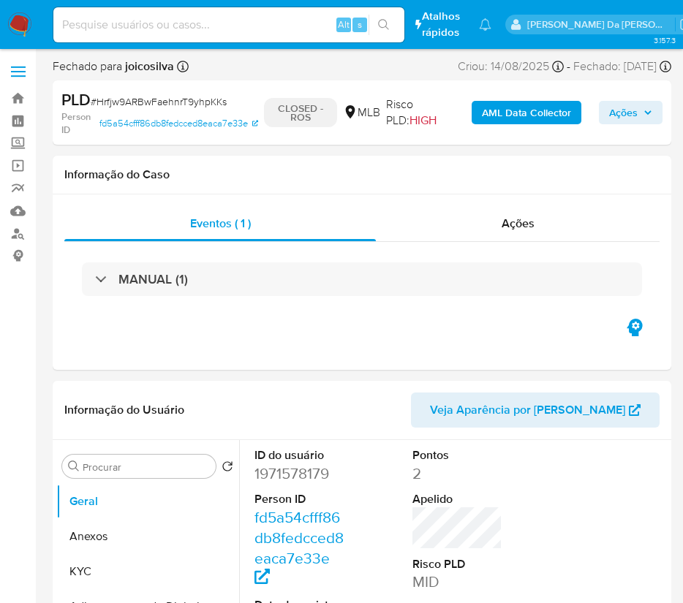
select select "10"
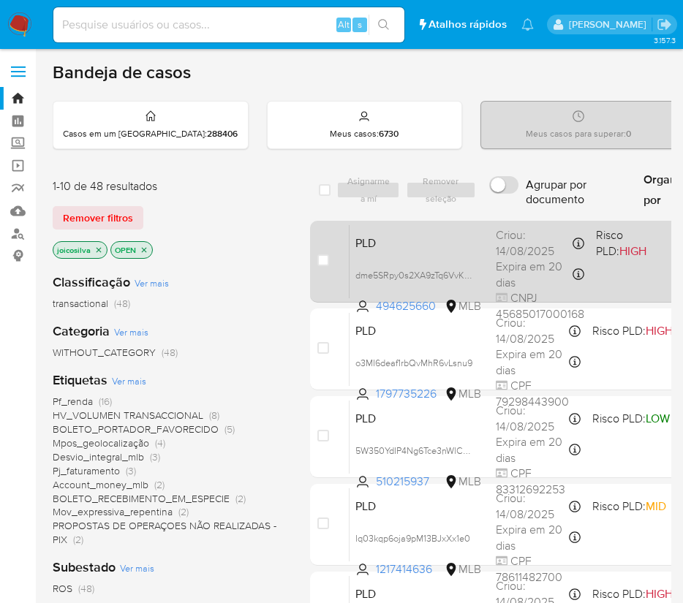
click at [413, 265] on div "PLD dme5SRpy0s2XA9zTq6VvKjh9 494625660 MLB Risco PLD: HIGH Criou: [DATE] Criou:…" at bounding box center [634, 261] width 571 height 74
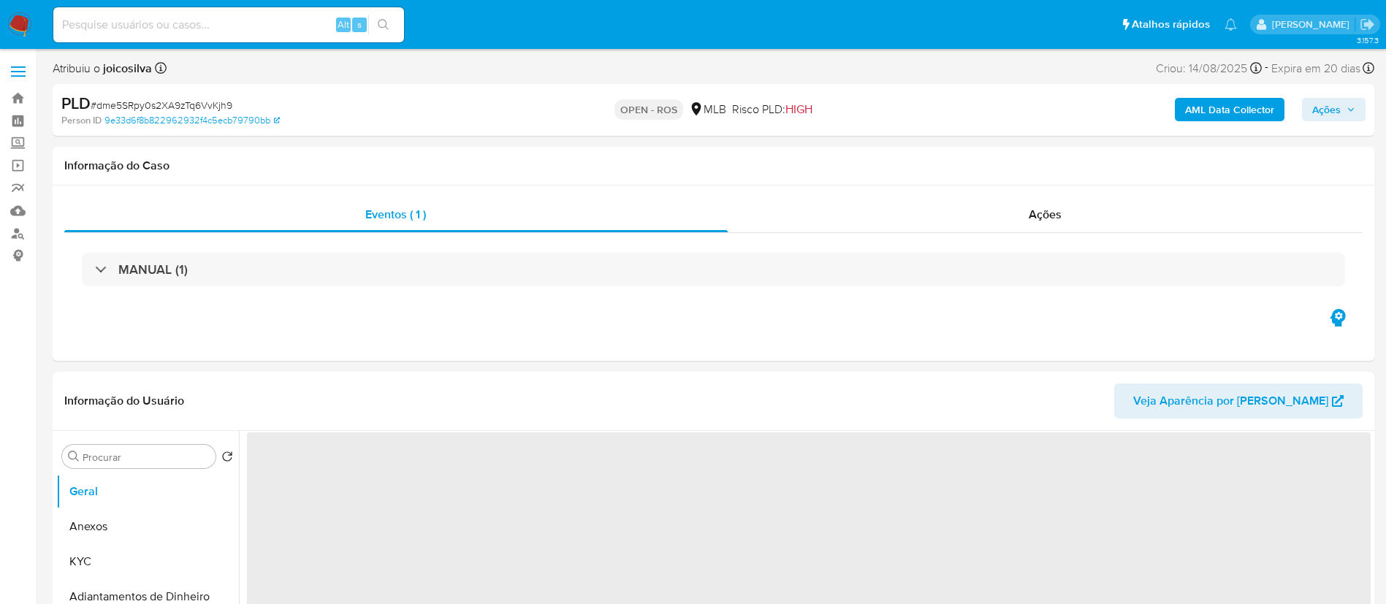
click at [218, 101] on span "# dme5SRpy0s2XA9zTq6VvKjh9" at bounding box center [162, 105] width 142 height 15
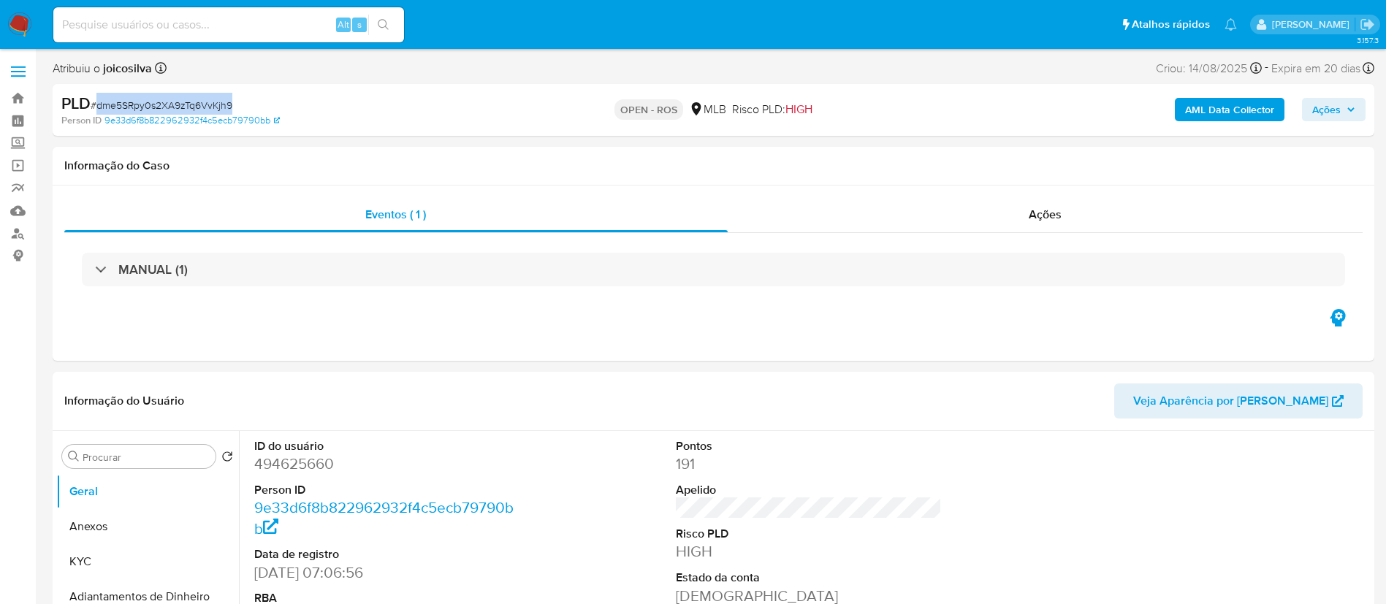
copy span "dme5SRpy0s2XA9zTq6VvKjh9"
select select "10"
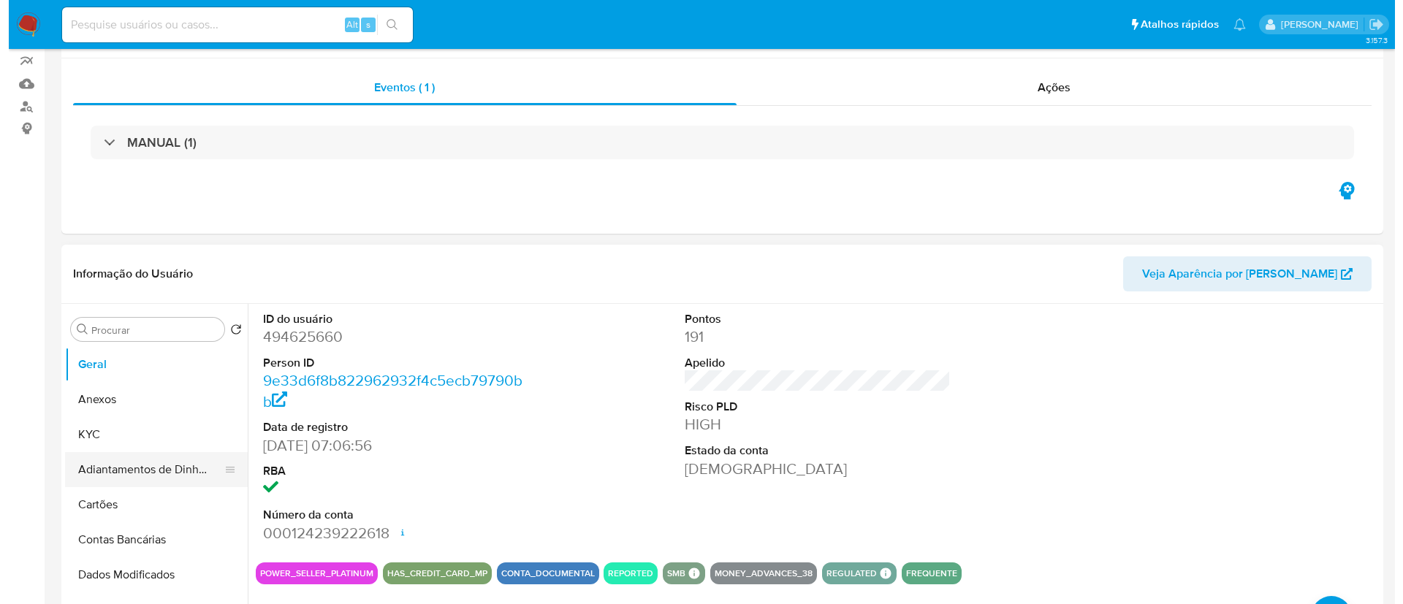
scroll to position [219, 0]
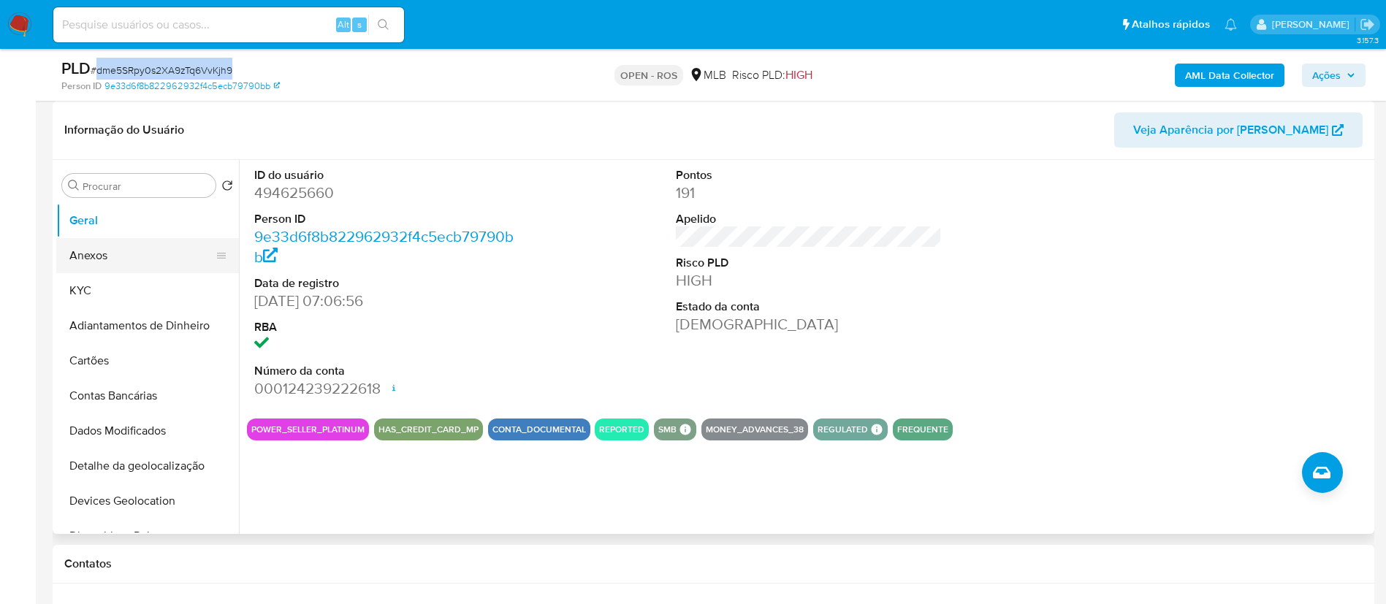
click at [100, 265] on button "Anexos" at bounding box center [141, 255] width 171 height 35
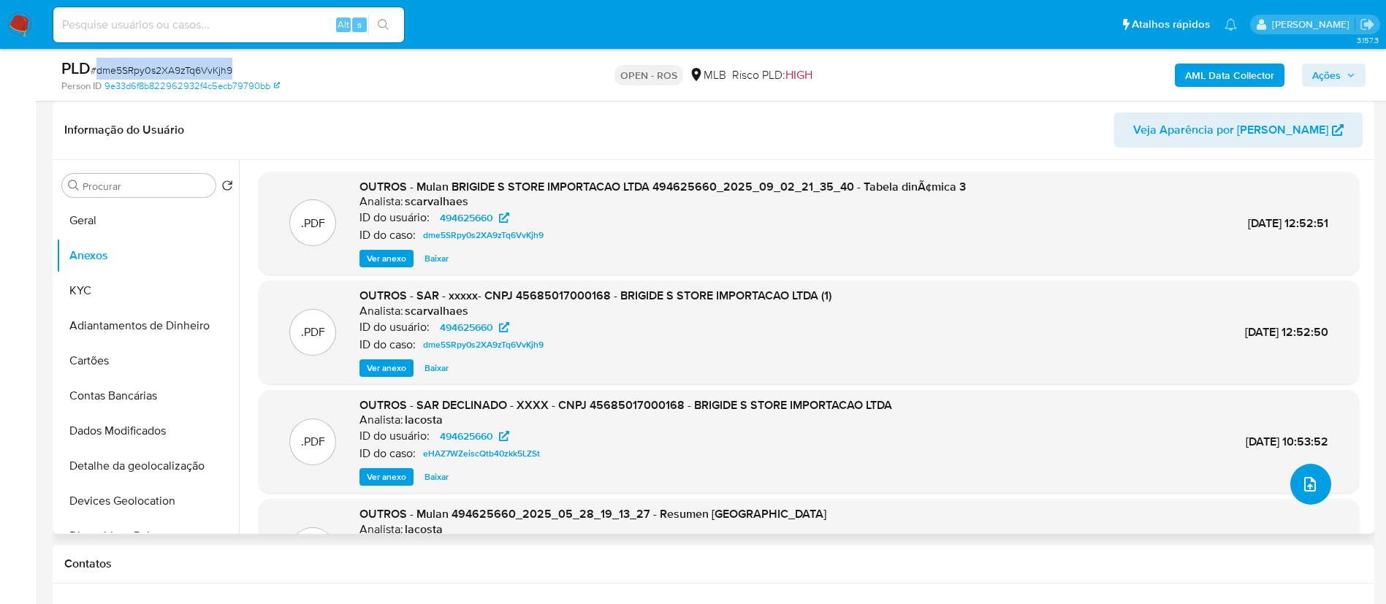
click at [699, 488] on icon "upload-file" at bounding box center [1310, 485] width 18 height 18
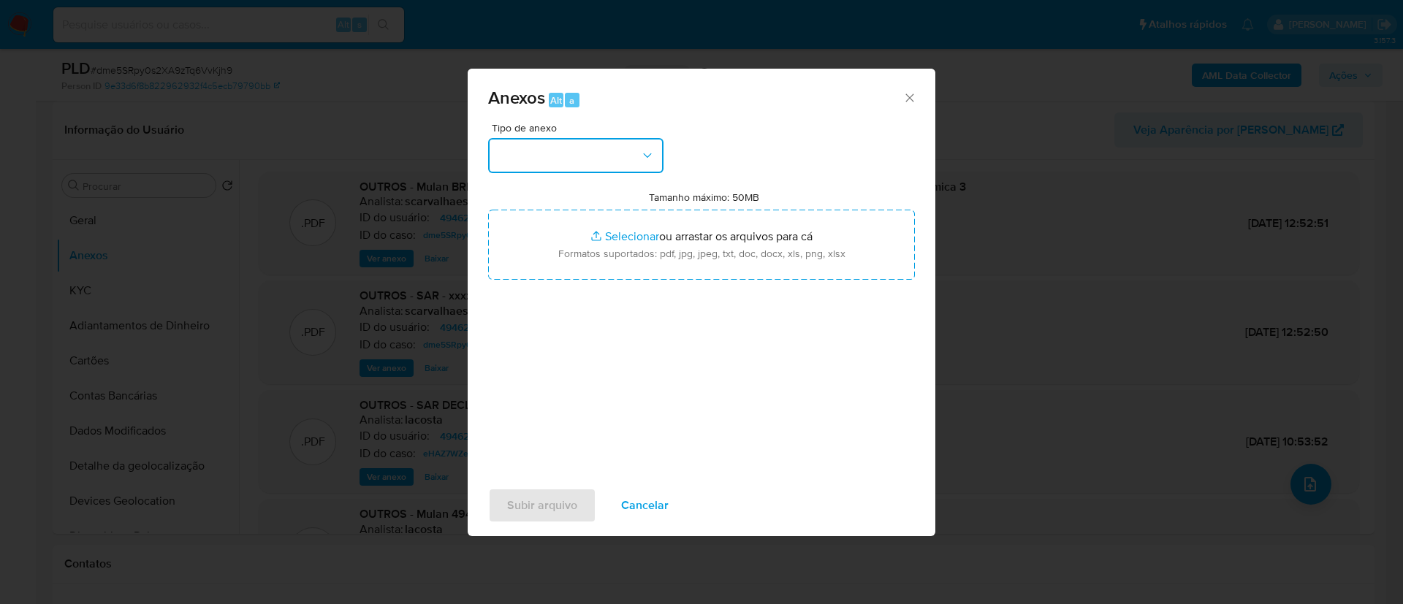
click at [590, 148] on button "button" at bounding box center [575, 155] width 175 height 35
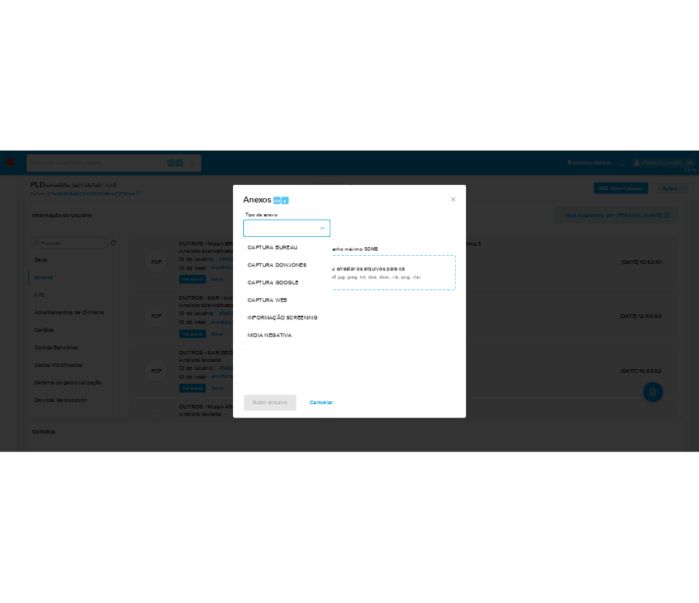
scroll to position [225, 0]
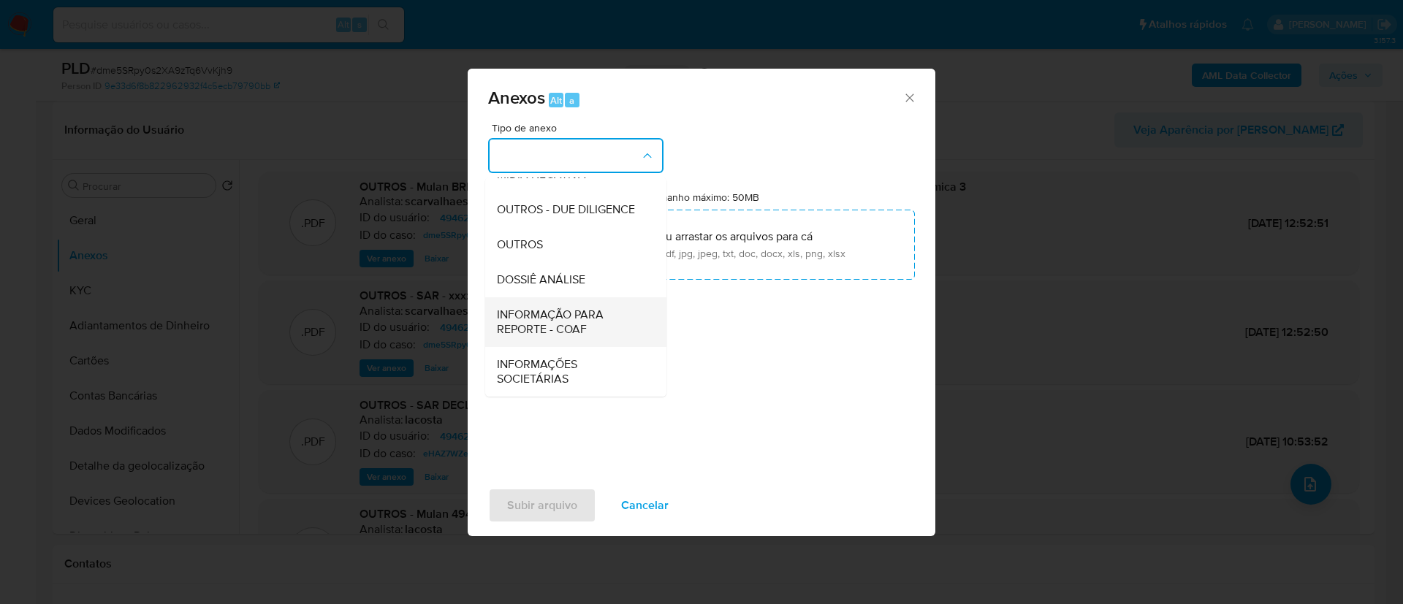
click at [570, 316] on span "INFORMAÇÃO PARA REPORTE - COAF" at bounding box center [571, 322] width 149 height 29
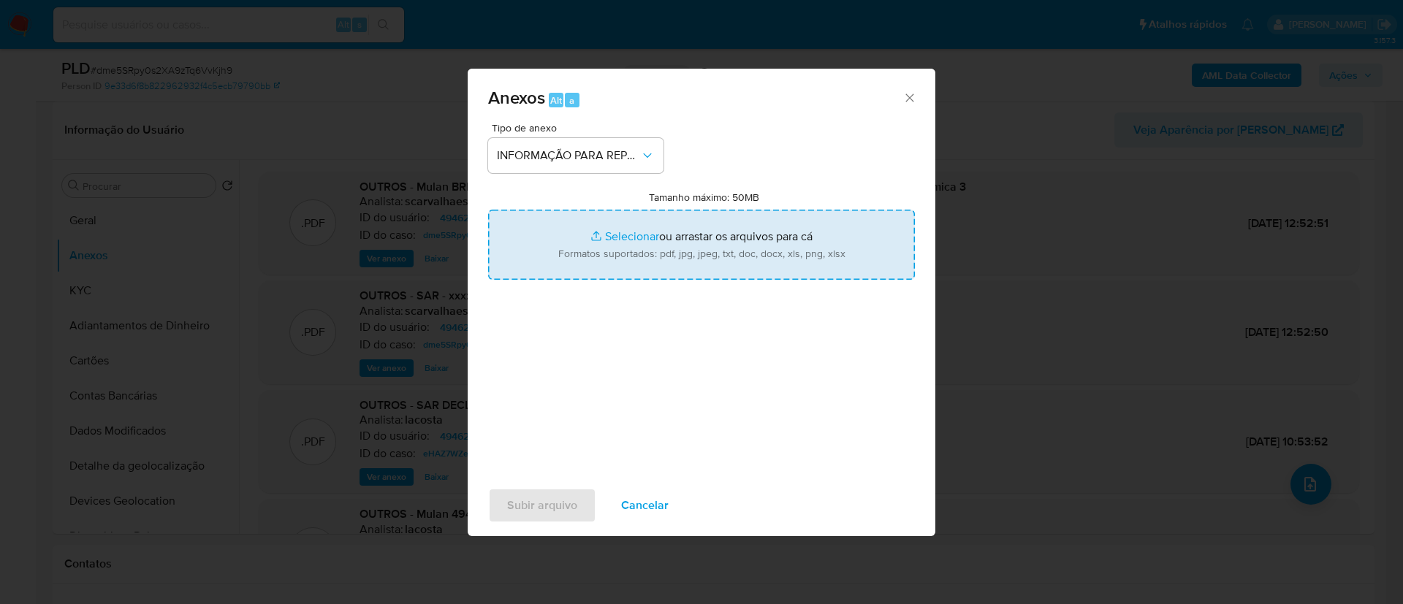
type input "C:\fakepath\SAR - dme5SRpy0s2XA9zTq6VvKjh9 - CNPJ 45685017000168 - BRIGIDE S ST…"
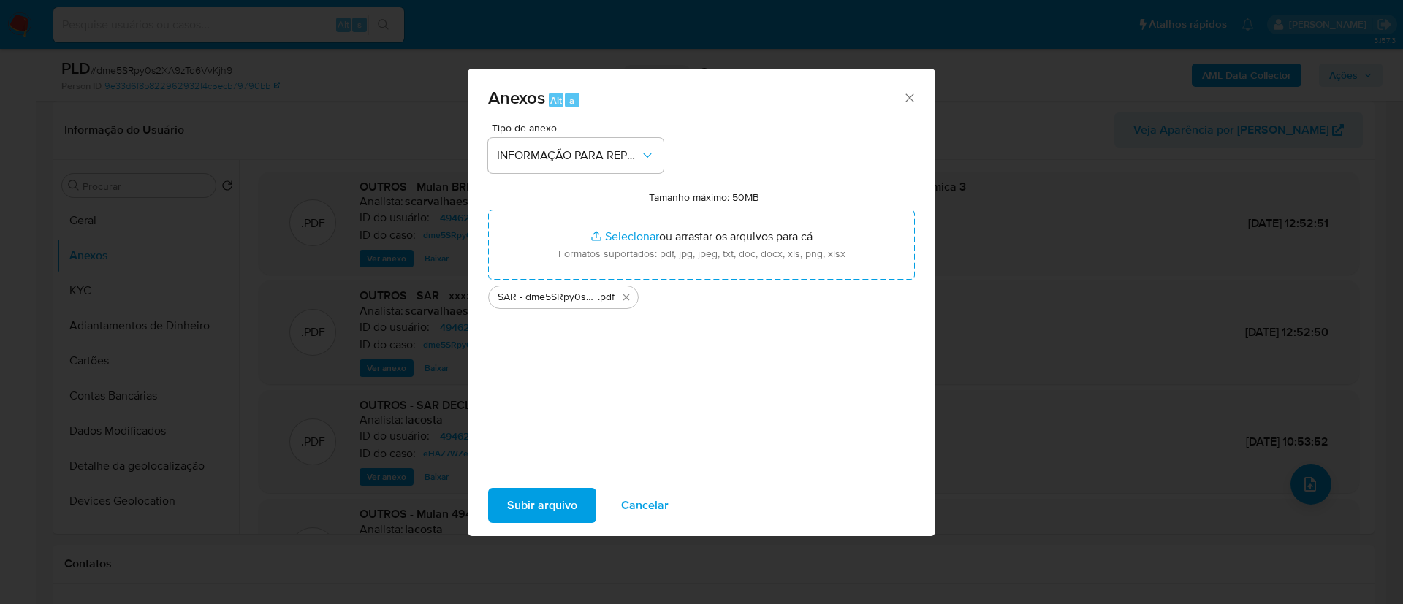
click at [554, 506] on span "Subir arquivo" at bounding box center [542, 506] width 70 height 32
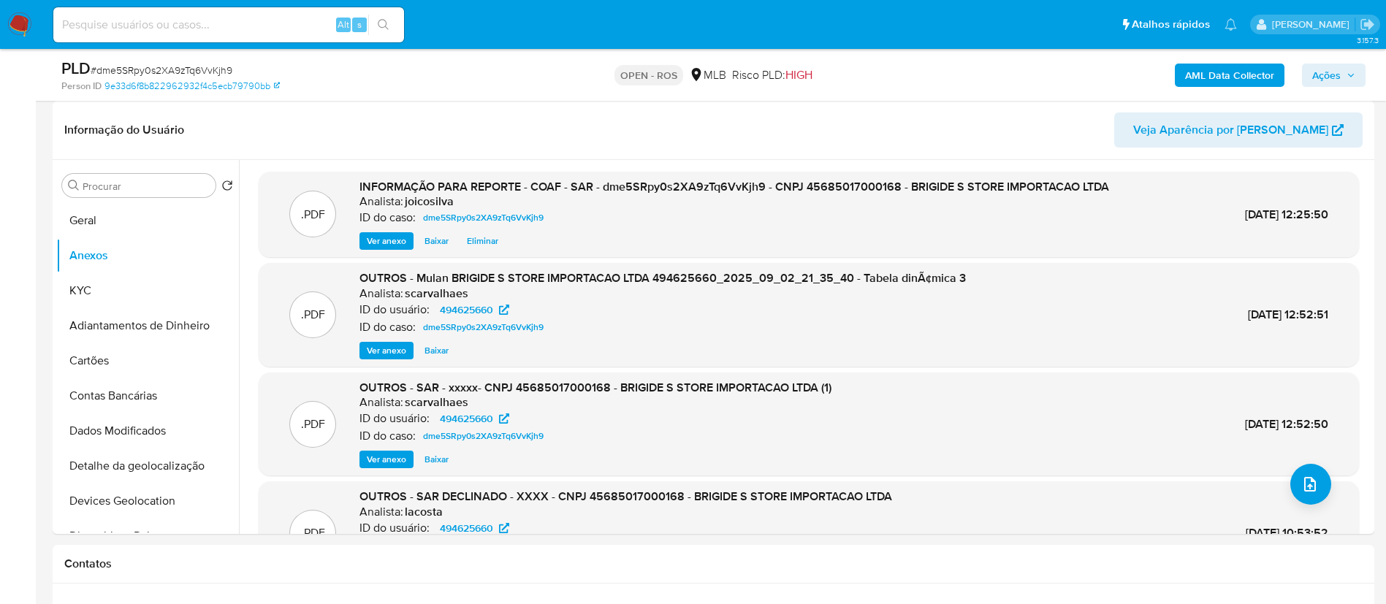
click at [699, 48] on nav "Pausado Ver notificaciones Alt s Atalhos rápidos Presiona las siguientes teclas…" at bounding box center [693, 24] width 1386 height 49
click at [699, 77] on span "Ações" at bounding box center [1333, 75] width 43 height 20
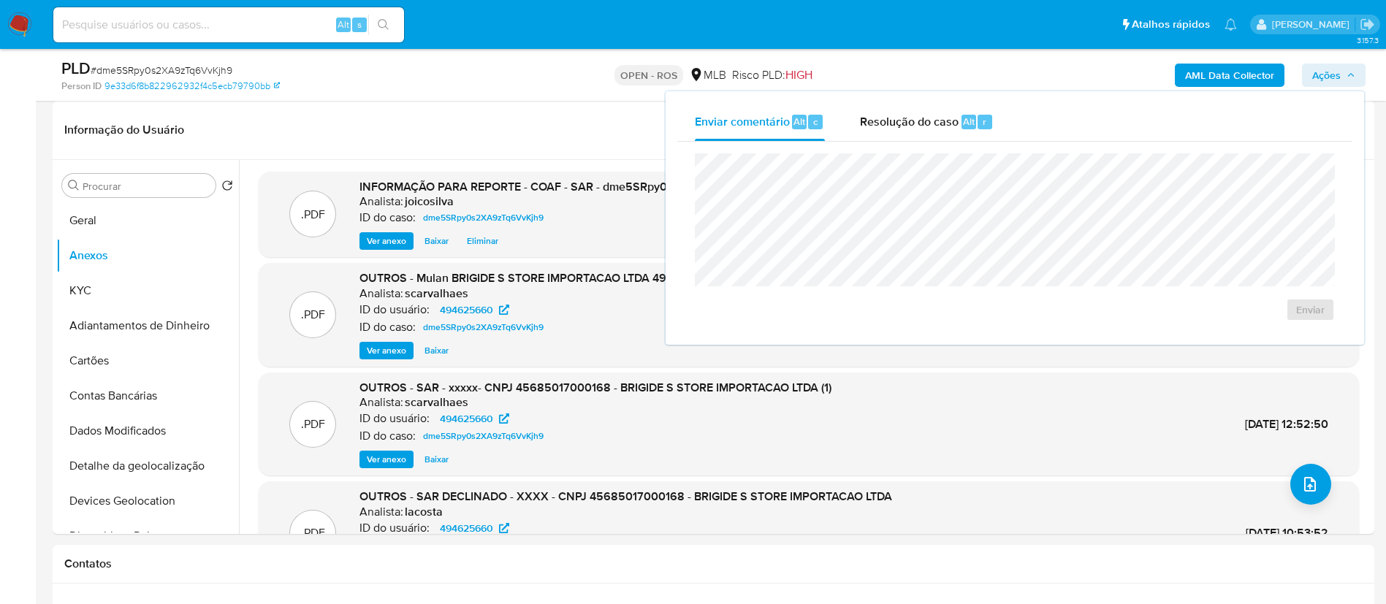
drag, startPoint x: 900, startPoint y: 120, endPoint x: 885, endPoint y: 152, distance: 35.3
click at [699, 119] on span "Resolução do caso" at bounding box center [909, 121] width 99 height 17
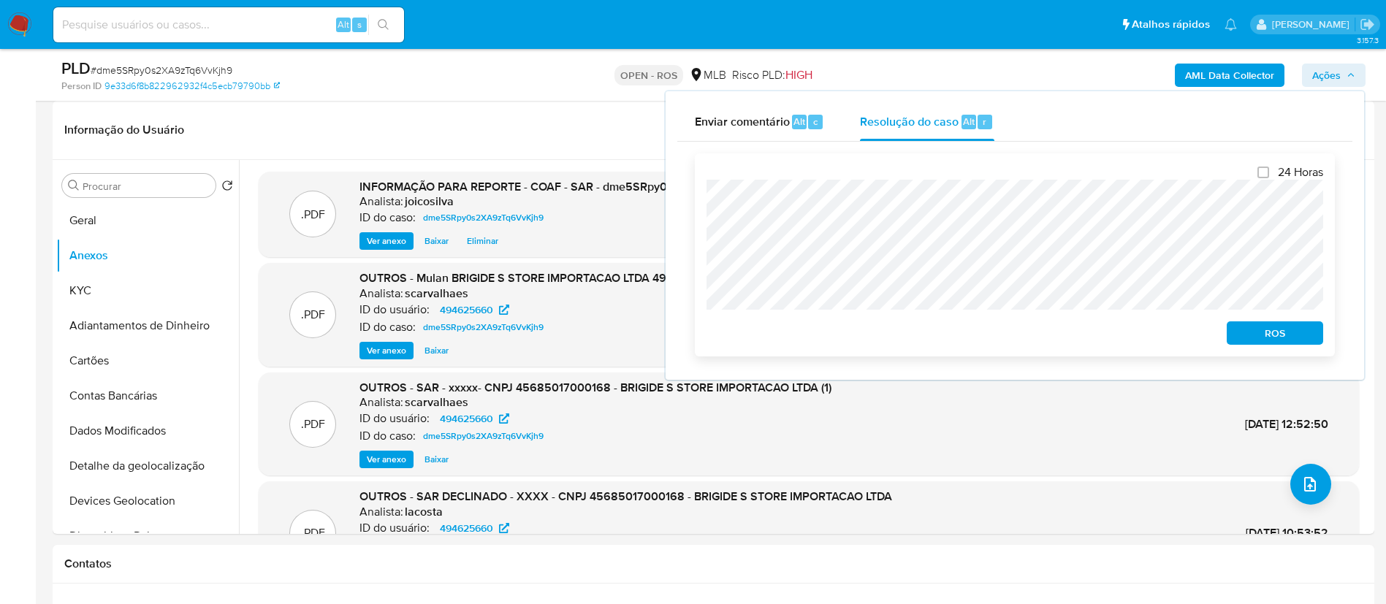
click at [699, 339] on button "ROS" at bounding box center [1275, 333] width 96 height 23
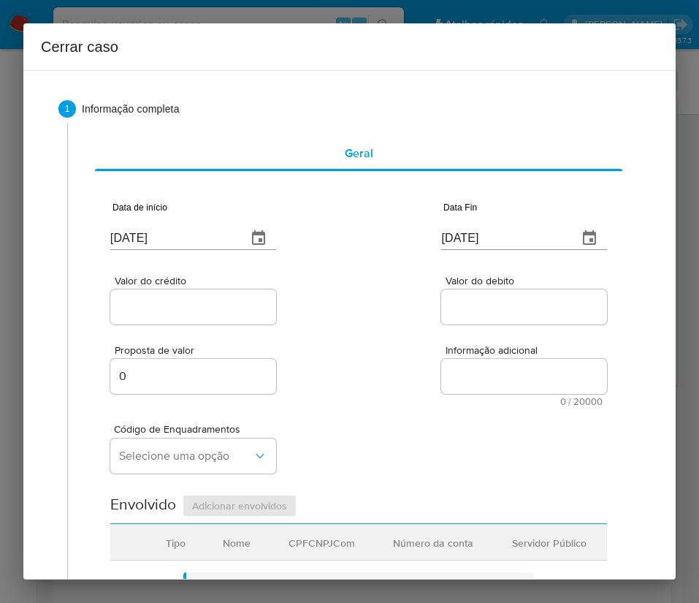
click at [135, 248] on input "[DATE]" at bounding box center [172, 238] width 125 height 23
click at [144, 235] on input "[DATE]" at bounding box center [172, 238] width 125 height 23
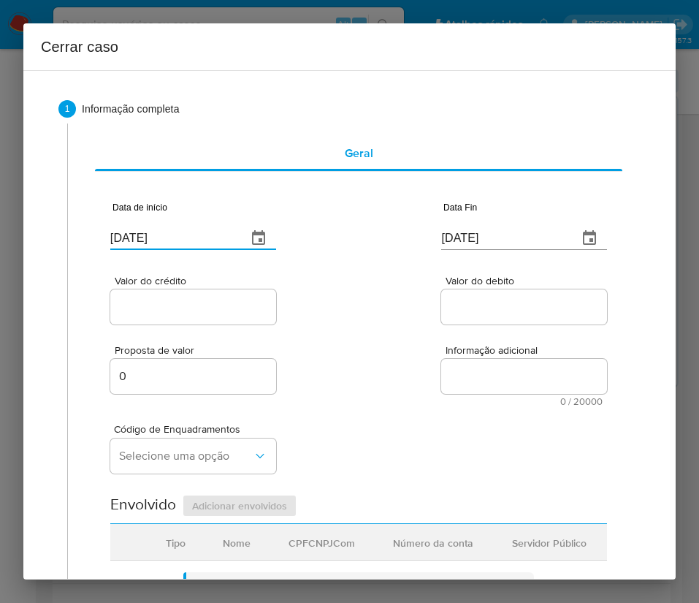
paste input "30/06"
type input "[DATE]"
click at [365, 346] on div "Proposta de valor 0 Informação adicional 0 / 20000 20000 caracteres restantes" at bounding box center [358, 366] width 497 height 79
click at [479, 243] on input "[DATE]" at bounding box center [503, 238] width 125 height 23
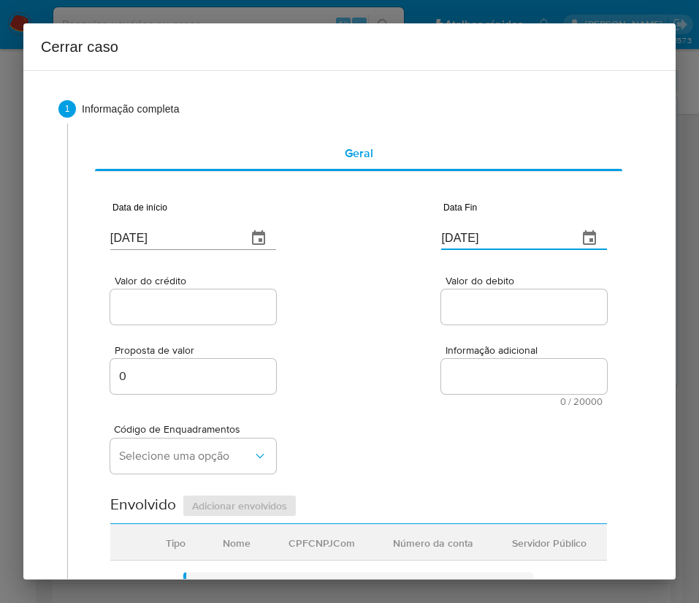
click at [479, 243] on input "[DATE]" at bounding box center [503, 238] width 125 height 23
paste input "1"
type input "[DATE]"
click at [453, 287] on div "Valor do debito" at bounding box center [524, 301] width 166 height 52
click at [137, 294] on div at bounding box center [193, 306] width 166 height 35
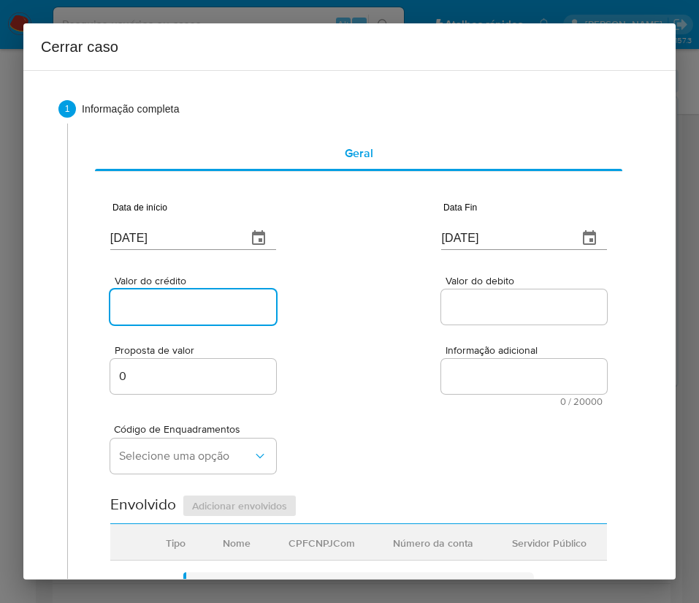
click at [136, 300] on input "Valor do crédito" at bounding box center [193, 306] width 166 height 19
click at [167, 303] on input "Valor do crédito" at bounding box center [193, 306] width 166 height 19
paste input "R$9.340.527"
type input "R$9.340.527"
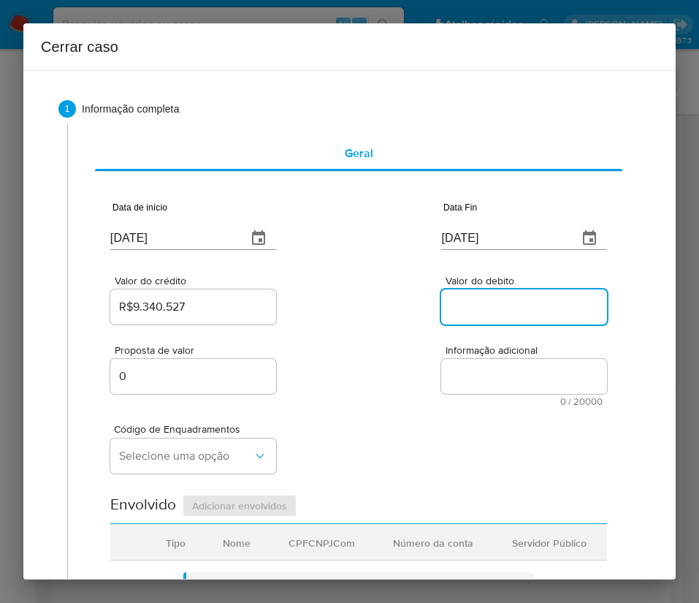
click at [515, 308] on input "Valor do debito" at bounding box center [524, 306] width 166 height 19
paste input "R$7.457.242"
type input "R$7.457.242"
click at [448, 389] on textarea "Informação adicional" at bounding box center [524, 376] width 166 height 35
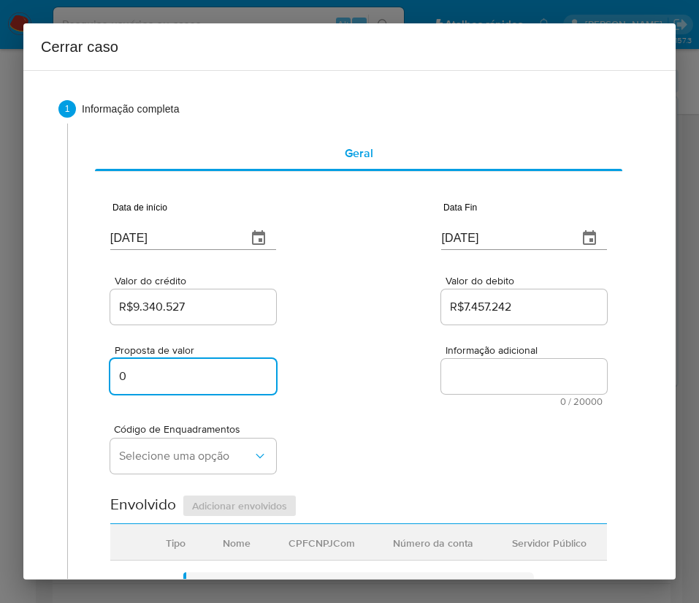
drag, startPoint x: 185, startPoint y: 367, endPoint x: 148, endPoint y: 371, distance: 36.8
click at [148, 371] on input "0" at bounding box center [193, 376] width 166 height 19
drag, startPoint x: 140, startPoint y: 381, endPoint x: 96, endPoint y: 381, distance: 43.8
click at [96, 381] on div "Data de início [DATE] Data Fin [DATE] Valor do crédito R$9.340.527 Valor do deb…" at bounding box center [359, 599] width 528 height 854
paste input "168921"
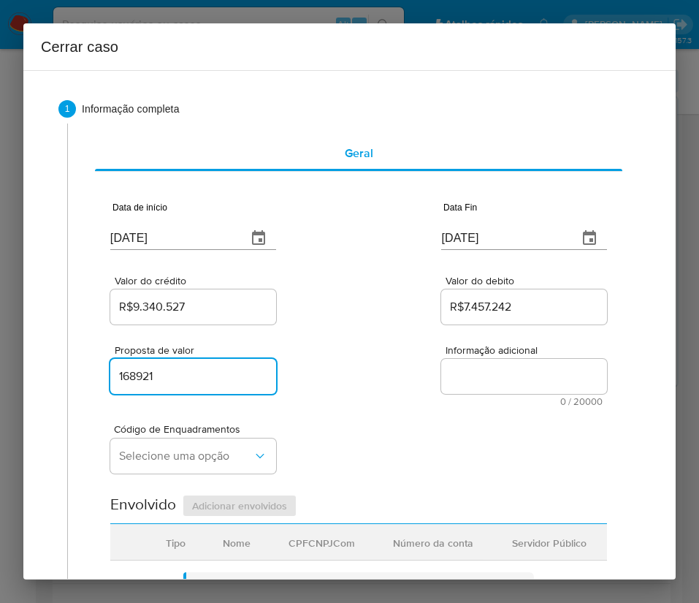
type input "168921"
click at [380, 385] on div "Proposta de valor 168921 Informação adicional 0 / 20000 20000 caracteres restan…" at bounding box center [358, 366] width 497 height 79
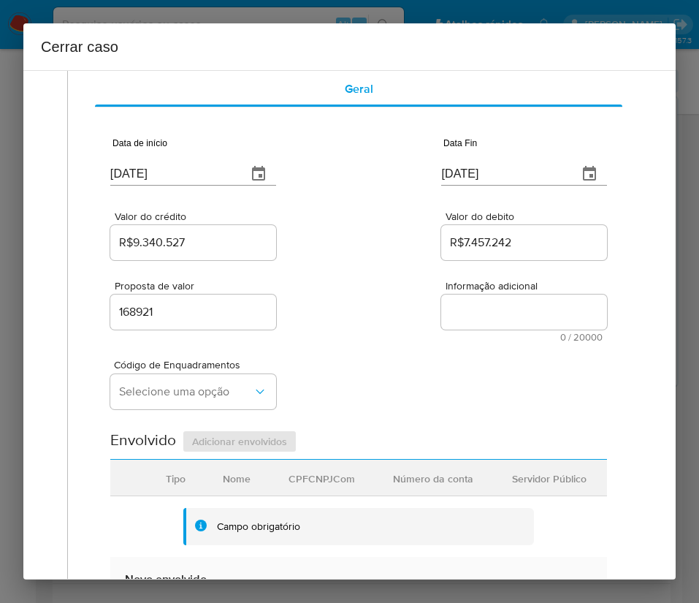
scroll to position [110, 0]
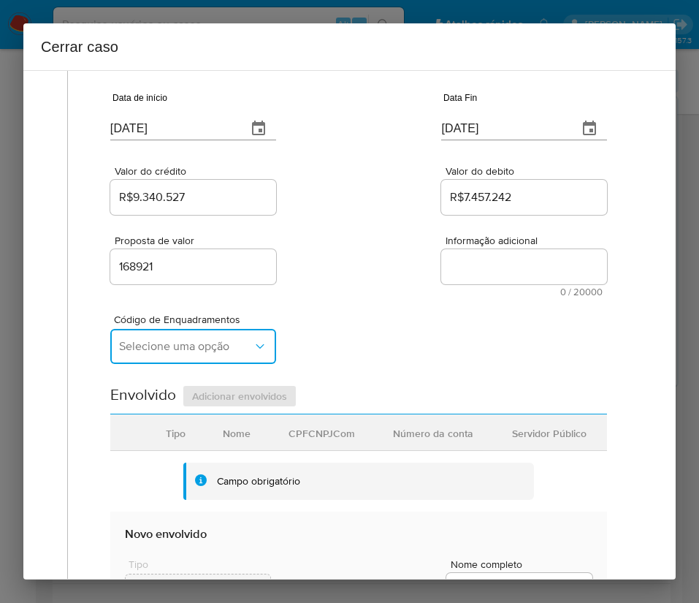
click at [180, 352] on span "Selecione uma opção" at bounding box center [186, 346] width 134 height 15
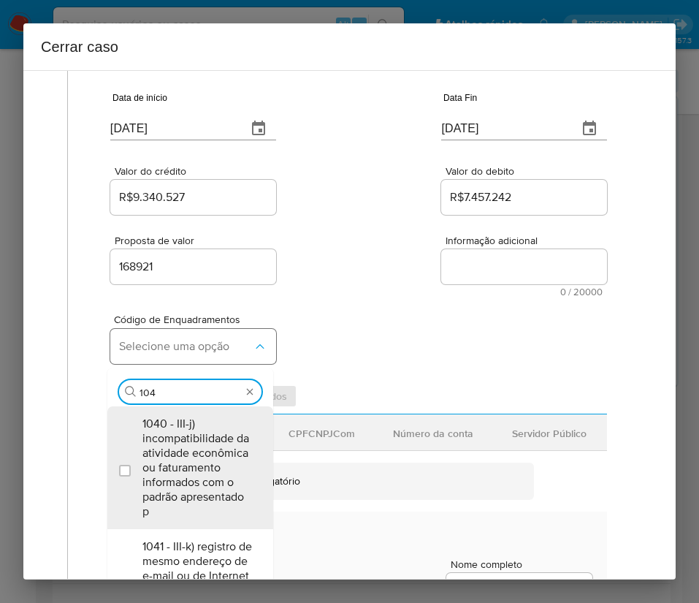
type input "1047"
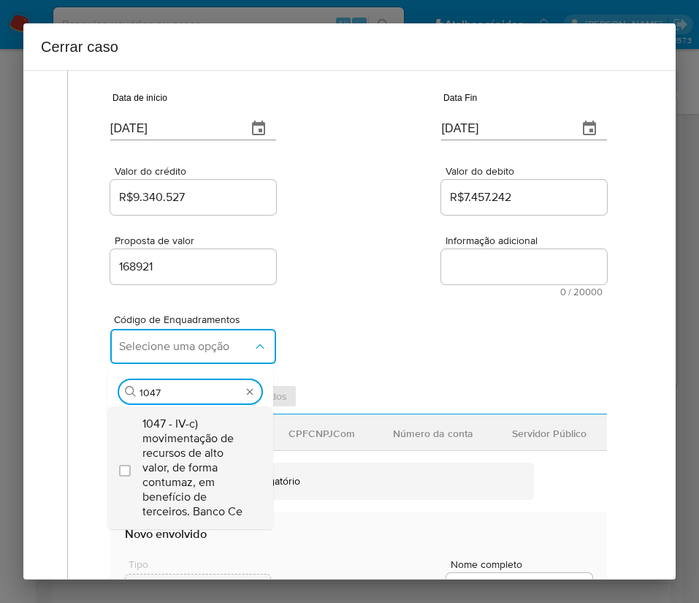
click at [171, 436] on span "1047 - IV-c) movimentação de recursos de alto valor, de forma contumaz, em bene…" at bounding box center [197, 468] width 110 height 102
checkbox input "true"
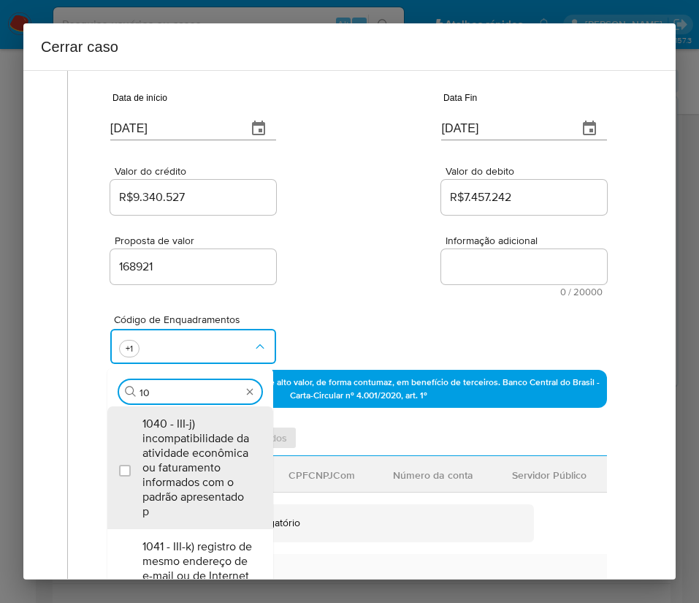
scroll to position [0, 0]
type input "1073"
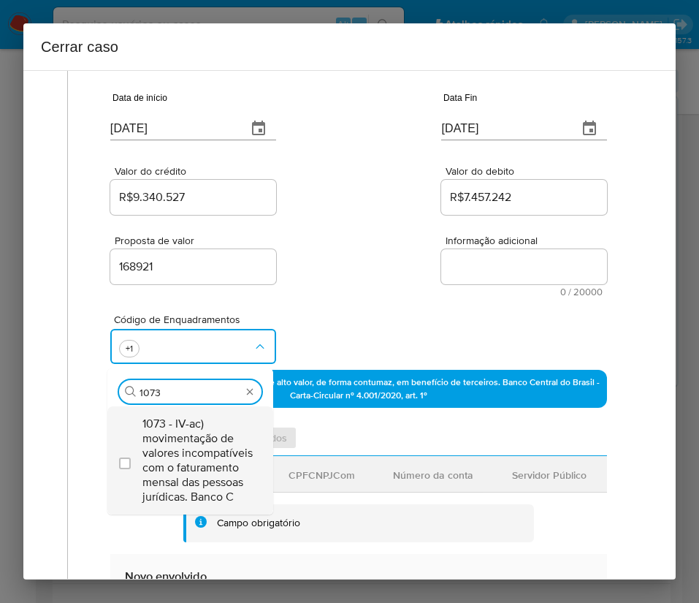
click at [175, 436] on span "1073 - IV-ac) movimentação de valores incompatíveis com o faturamento mensal da…" at bounding box center [197, 461] width 110 height 88
checkbox input "true"
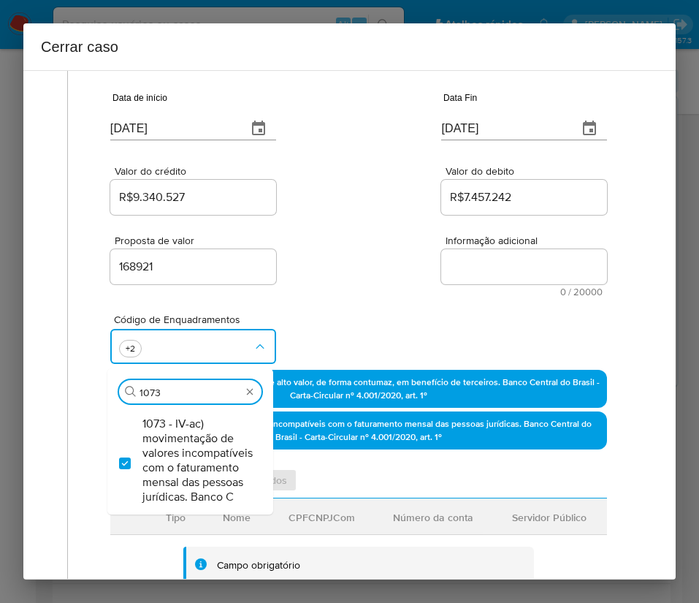
click at [294, 278] on div "Proposta de valor 168921 Informação adicional 0 / 20000 20000 caracteres restan…" at bounding box center [358, 257] width 497 height 79
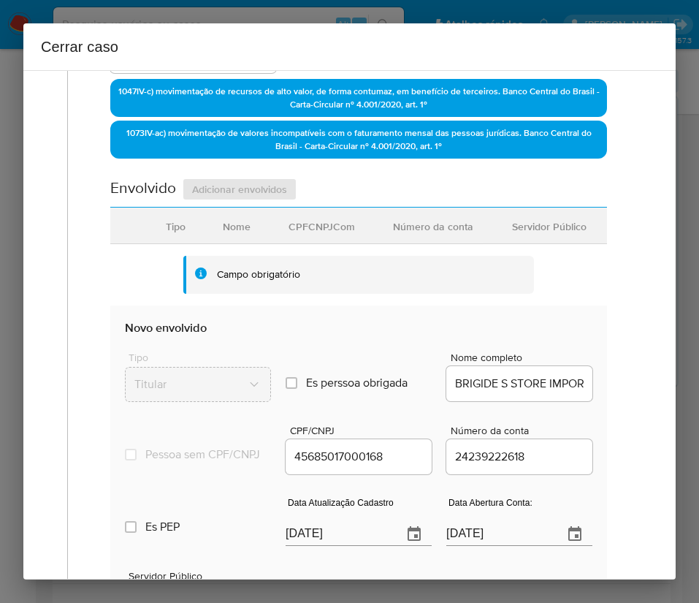
scroll to position [685, 0]
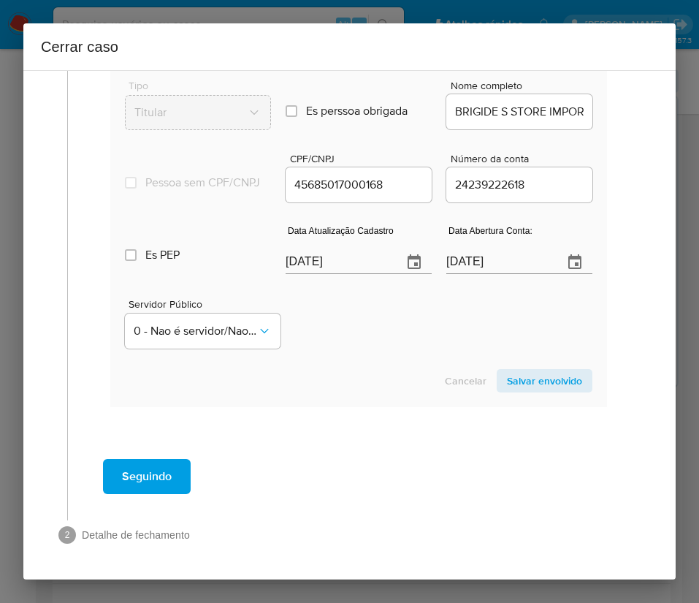
click at [339, 258] on input "[DATE]" at bounding box center [338, 262] width 105 height 23
paste input "14/08"
type input "[DATE]"
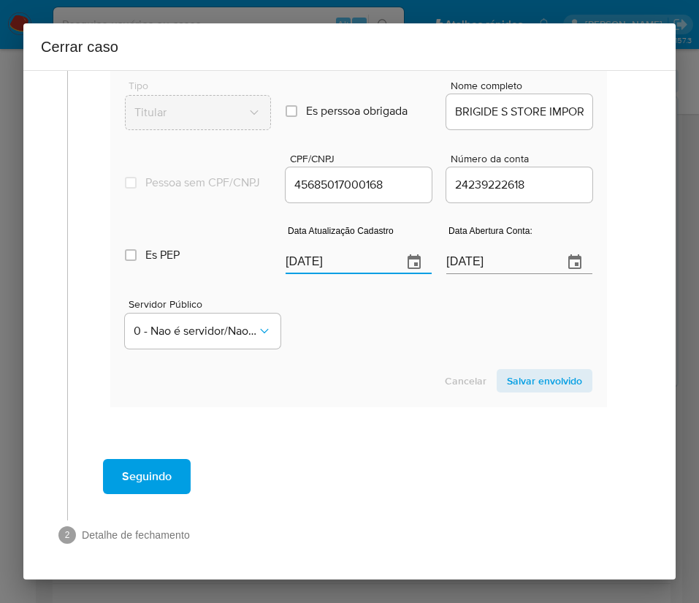
click at [387, 400] on section "Novo envolvido Tipo Titular Es perssoa obrigada Is PObrigada Nome completo BRIG…" at bounding box center [358, 220] width 497 height 373
click at [461, 259] on input "[DATE]" at bounding box center [498, 262] width 105 height 23
click at [384, 340] on div "Servidor Público 0 - Nao é servidor/[PERSON_NAME] possui informacao" at bounding box center [359, 317] width 468 height 73
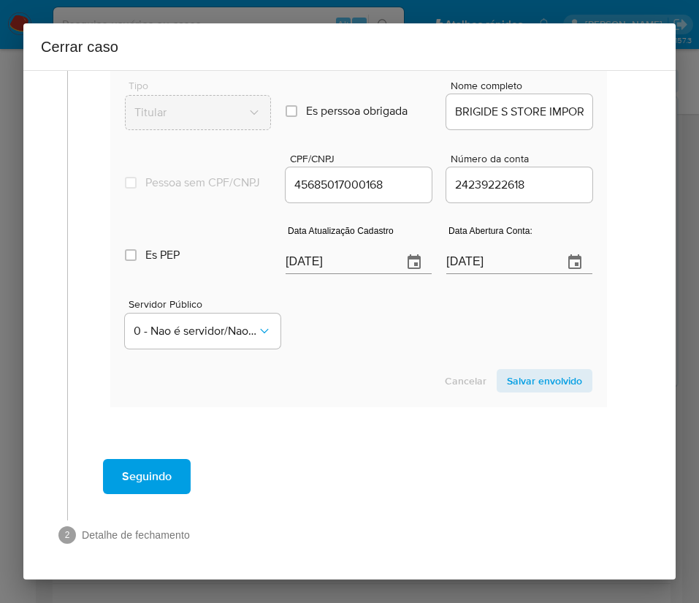
click at [512, 385] on span "Salvar envolvido" at bounding box center [544, 380] width 75 height 20
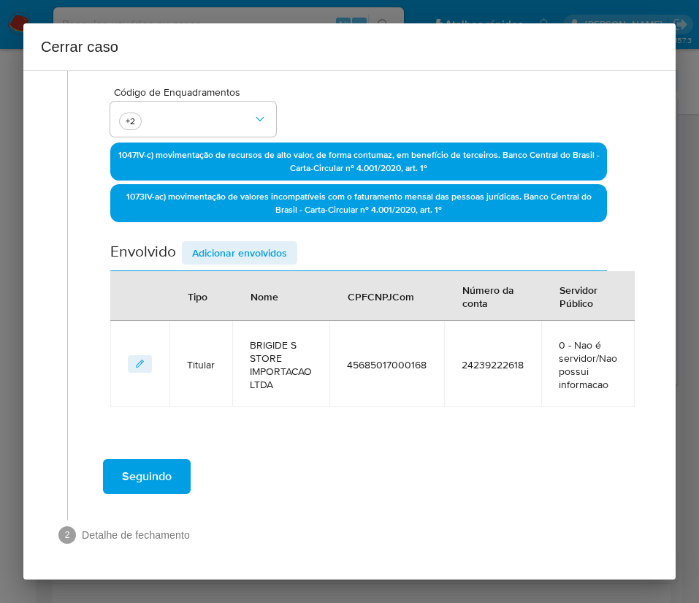
click at [260, 259] on span "Adicionar envolvidos" at bounding box center [239, 253] width 95 height 20
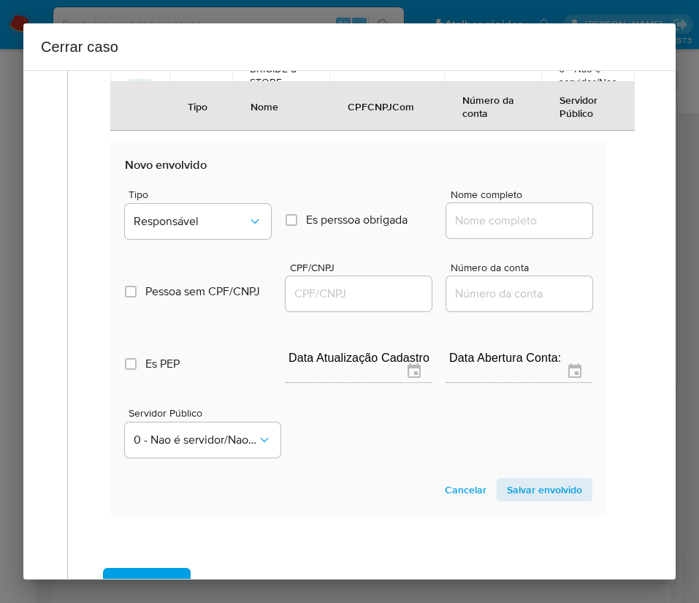
scroll to position [666, 0]
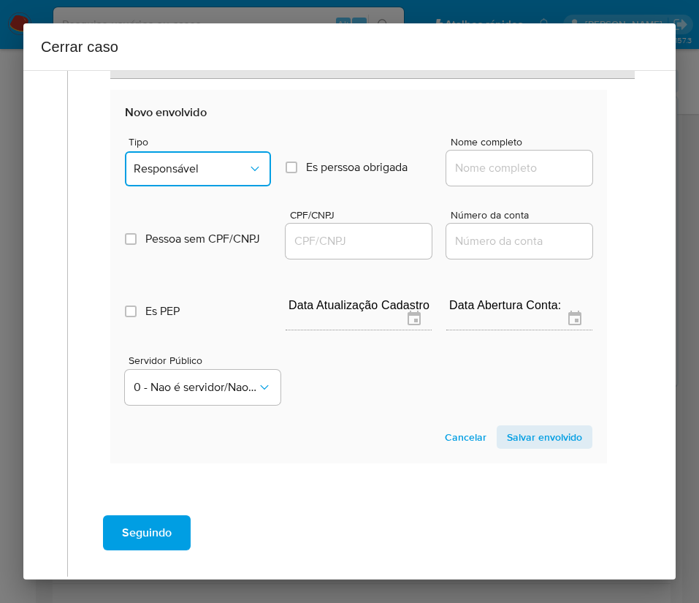
click at [224, 165] on span "Responsável" at bounding box center [191, 168] width 114 height 15
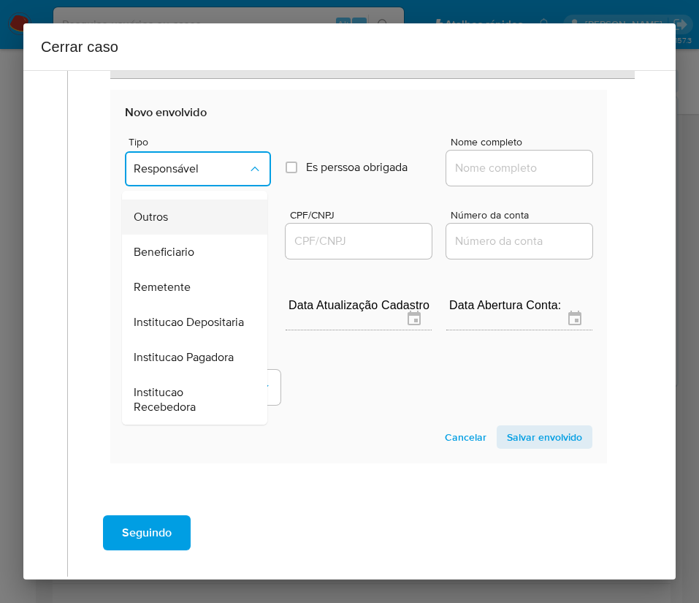
scroll to position [0, 0]
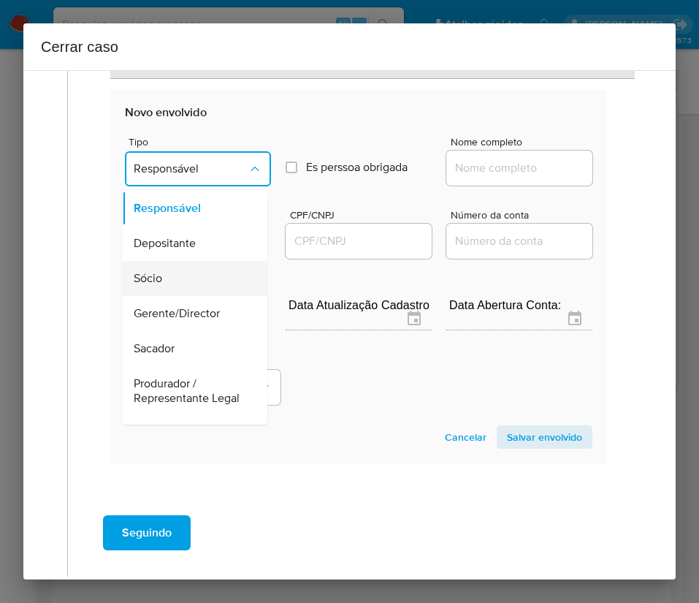
click at [166, 280] on div "Sócio" at bounding box center [190, 278] width 113 height 35
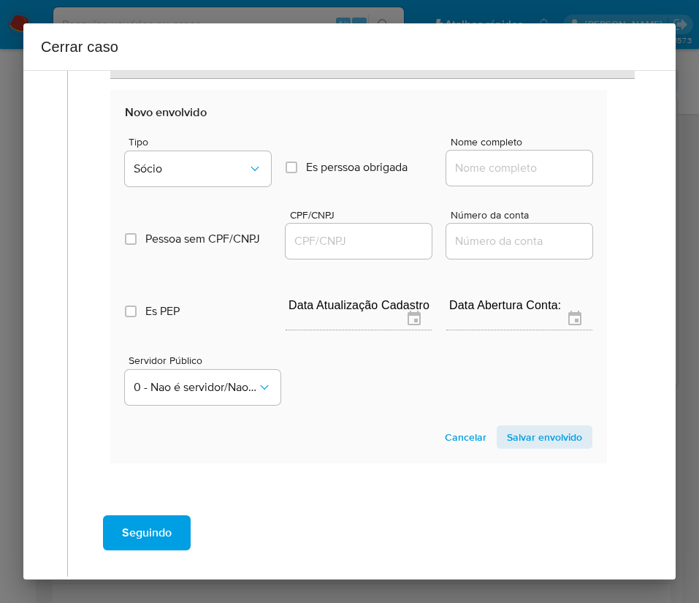
click at [471, 167] on input "Nome completo" at bounding box center [519, 168] width 146 height 19
paste input "[PERSON_NAME], 45194010893"
drag, startPoint x: 490, startPoint y: 170, endPoint x: 642, endPoint y: 167, distance: 151.3
click at [642, 167] on div "1 Informação completa Geral Data de início [DATE] Data Fin [DATE] Valor do créd…" at bounding box center [349, 324] width 653 height 509
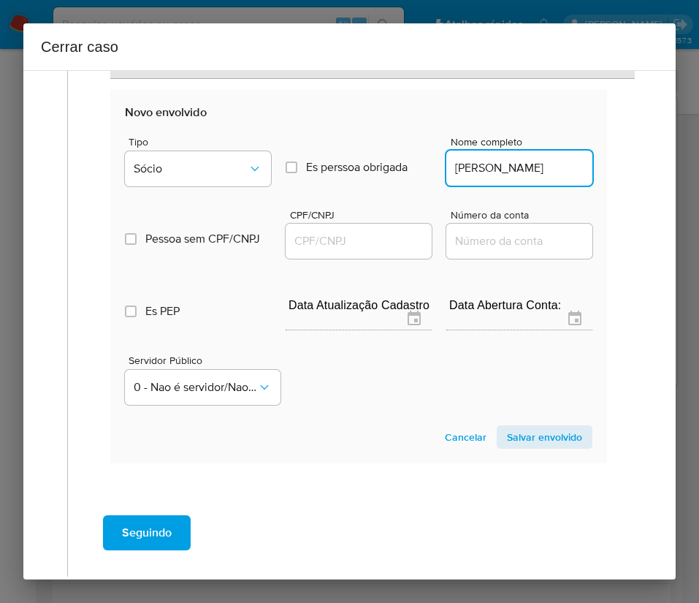
scroll to position [0, 64]
type input "[PERSON_NAME]"
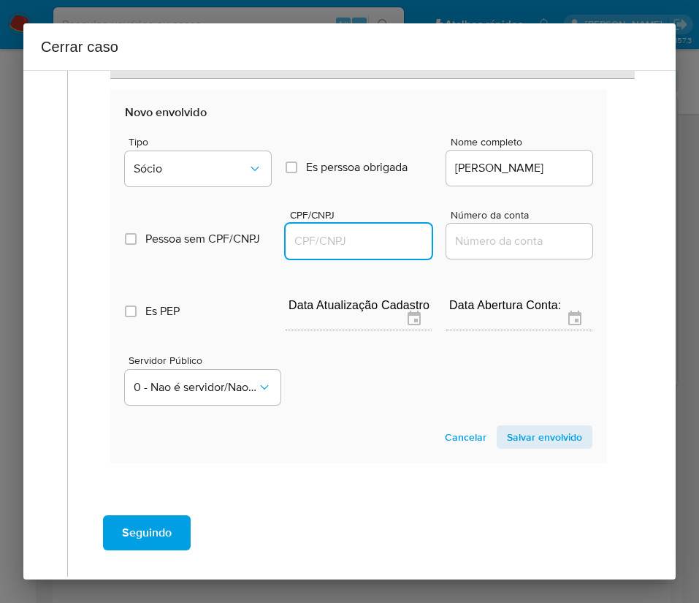
click at [358, 243] on input "CPF/CNPJ" at bounding box center [359, 241] width 146 height 19
paste input "45194010893"
type input "45194010893"
click at [510, 429] on span "Salvar envolvido" at bounding box center [544, 437] width 75 height 20
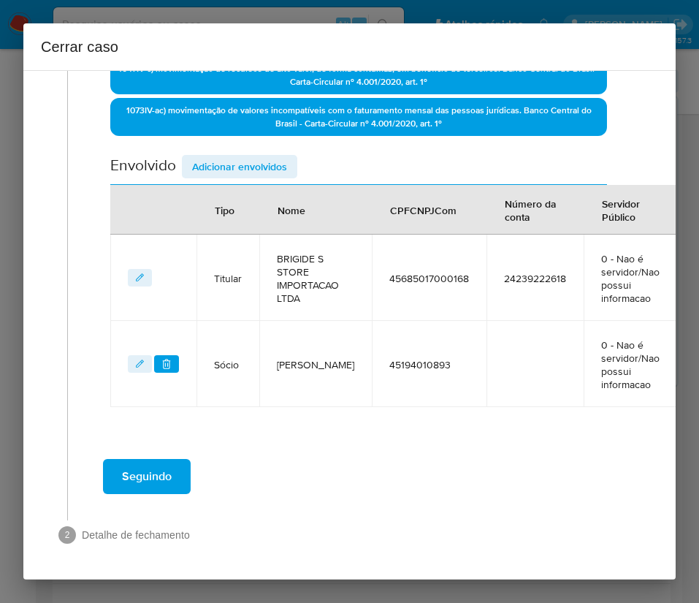
scroll to position [440, 0]
click at [285, 156] on span "Adicionar envolvidos" at bounding box center [239, 166] width 95 height 20
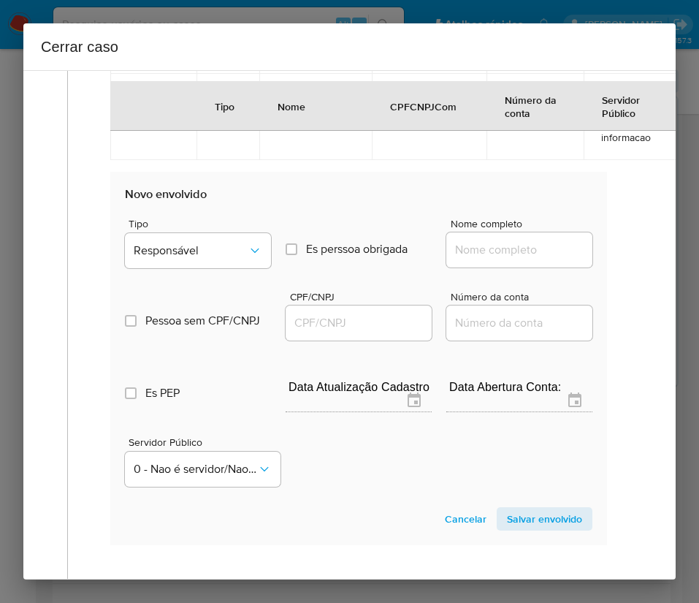
scroll to position [769, 0]
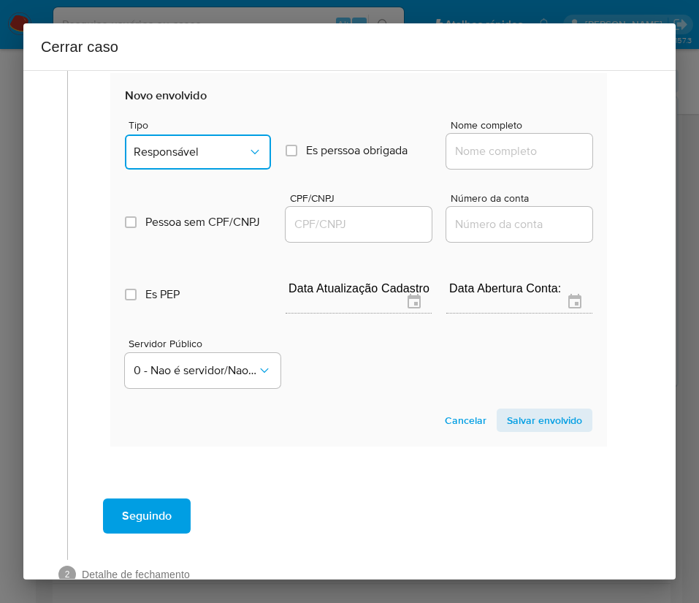
click at [236, 148] on span "Responsável" at bounding box center [191, 152] width 114 height 15
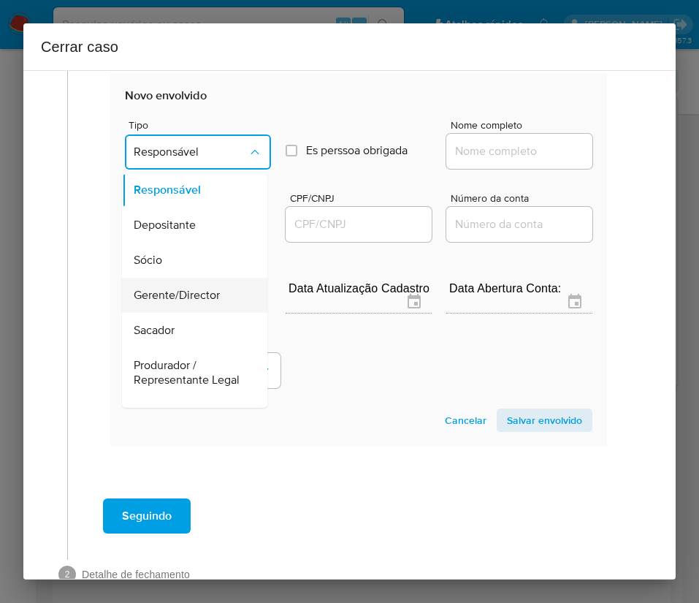
scroll to position [0, 0]
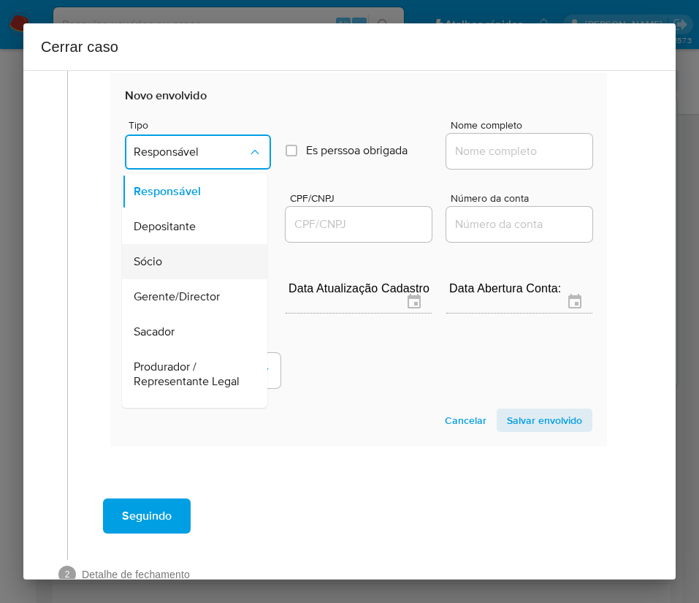
click at [169, 270] on div "Sócio" at bounding box center [190, 261] width 113 height 35
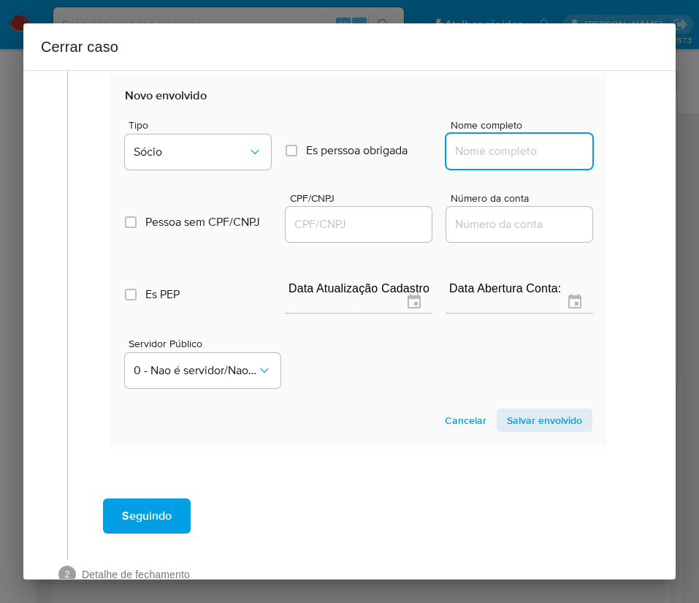
click at [493, 145] on input "Nome completo" at bounding box center [519, 151] width 146 height 19
paste input "[PERSON_NAME], 31787972895"
drag, startPoint x: 491, startPoint y: 151, endPoint x: 619, endPoint y: 157, distance: 128.0
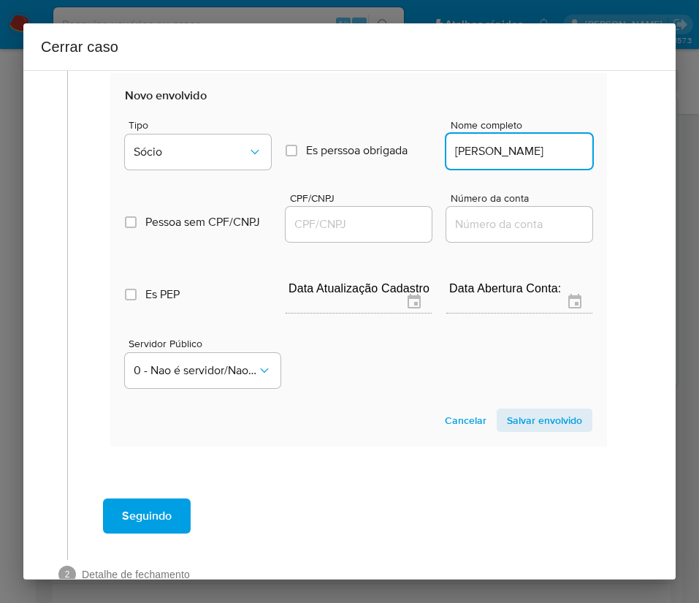
scroll to position [0, 18]
type input "[PERSON_NAME]"
drag, startPoint x: 327, startPoint y: 225, endPoint x: 372, endPoint y: 234, distance: 45.4
click at [327, 225] on input "CPF/CNPJ" at bounding box center [359, 224] width 146 height 19
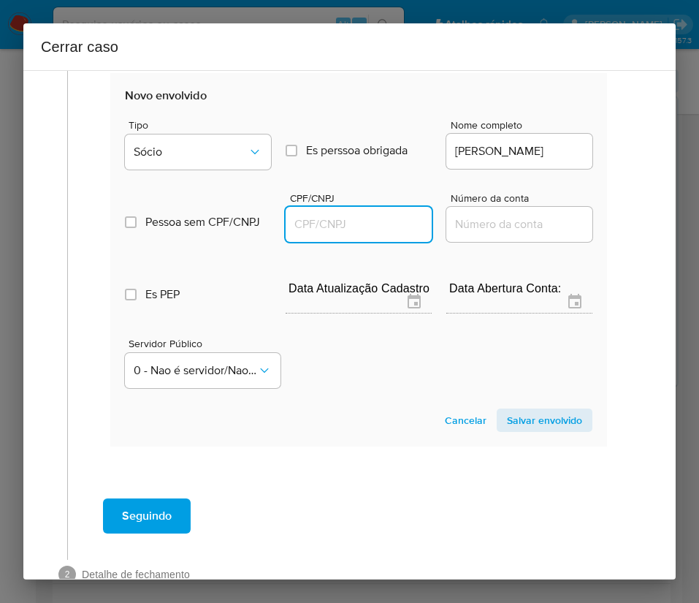
paste input "31787972895"
type input "31787972895"
click at [539, 426] on span "Salvar envolvido" at bounding box center [544, 420] width 75 height 20
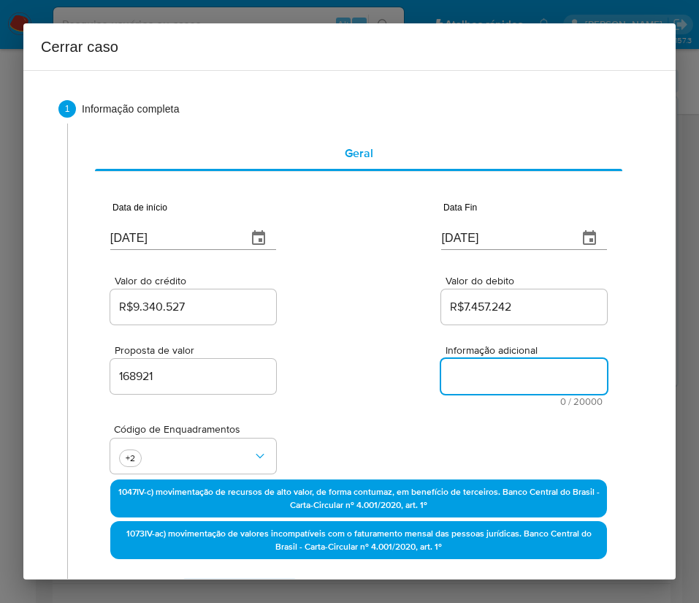
click at [472, 368] on textarea "Informação adicional" at bounding box center [524, 376] width 166 height 35
paste textarea "Loremipsumd si Ametcon Adipisc E Seddo Eiusmodtem Inci, UTLA 16630673810736, et…"
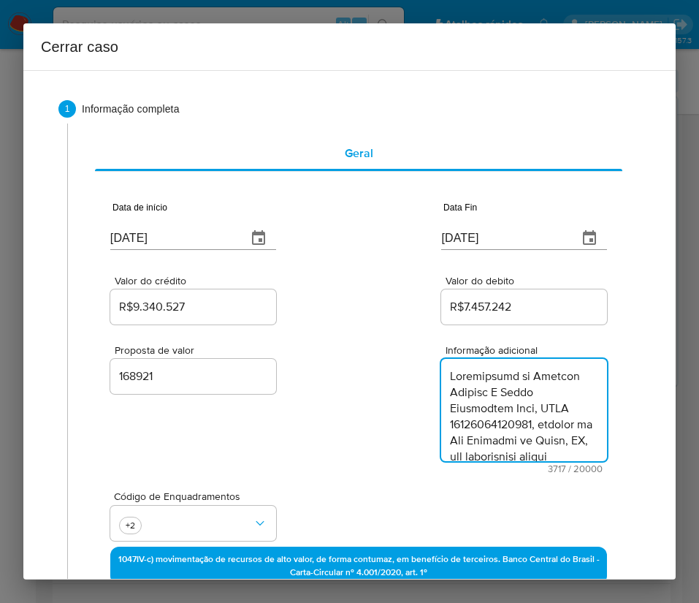
scroll to position [3332, 0]
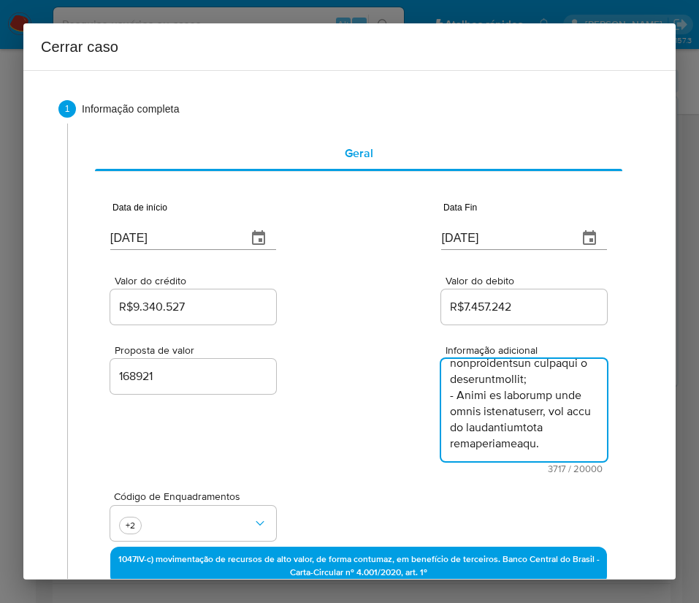
type textarea "Loremipsumd si Ametcon Adipisc E Seddo Eiusmodtem Inci, UTLA 16630673810736, et…"
click at [346, 453] on div "Proposta de valor 168921 Informação adicional 3717 / 20000 16283 caracteres res…" at bounding box center [358, 400] width 497 height 146
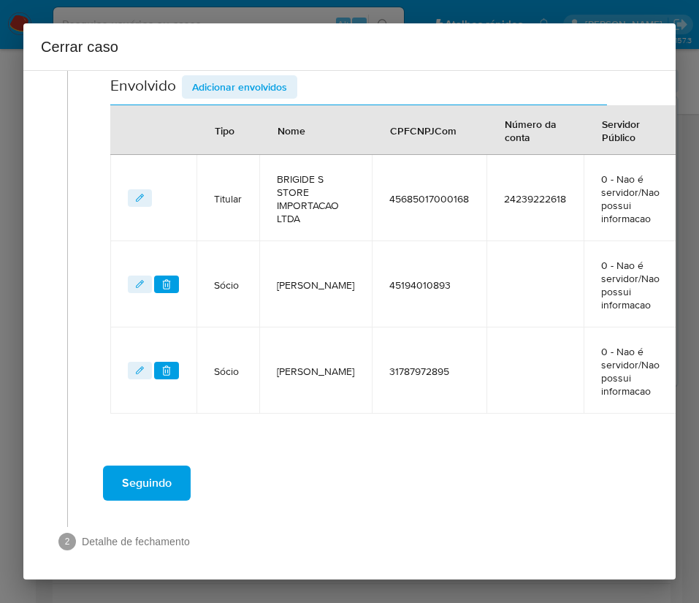
scroll to position [593, 0]
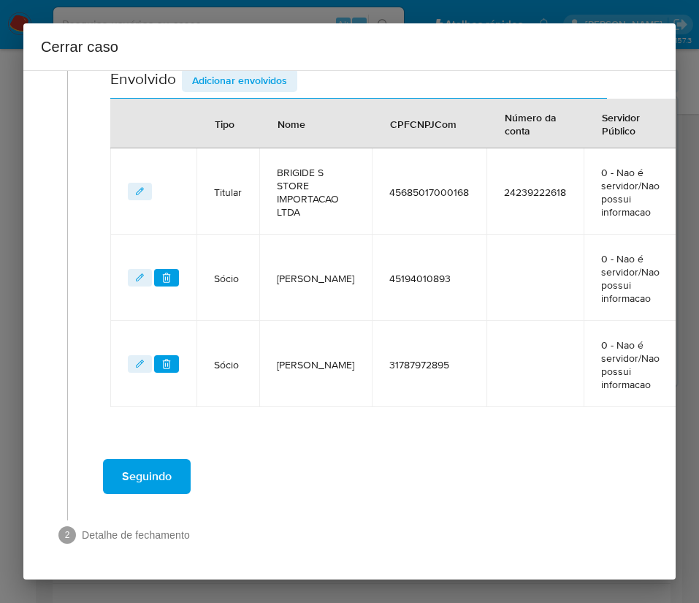
click at [167, 470] on span "Seguindo" at bounding box center [147, 476] width 50 height 32
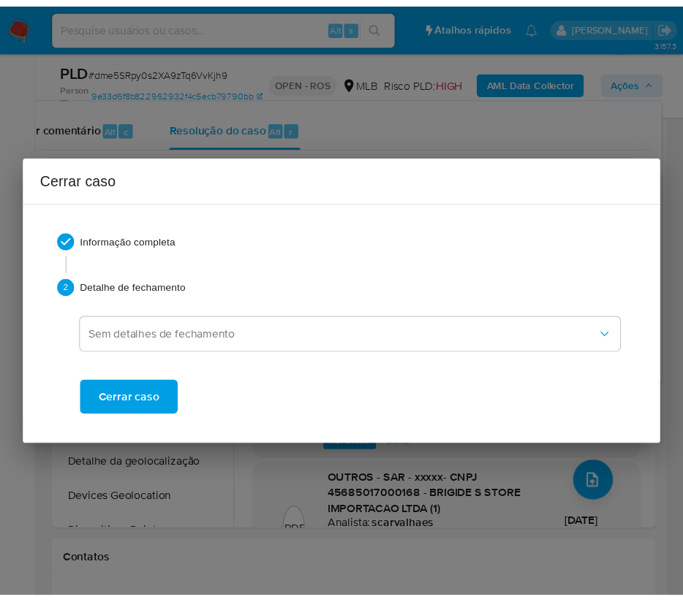
scroll to position [3196, 0]
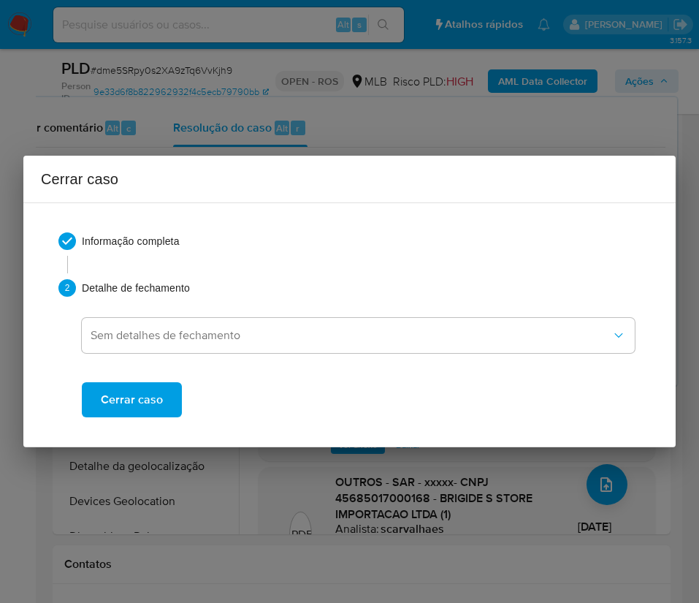
click at [161, 393] on span "Cerrar caso" at bounding box center [132, 400] width 62 height 32
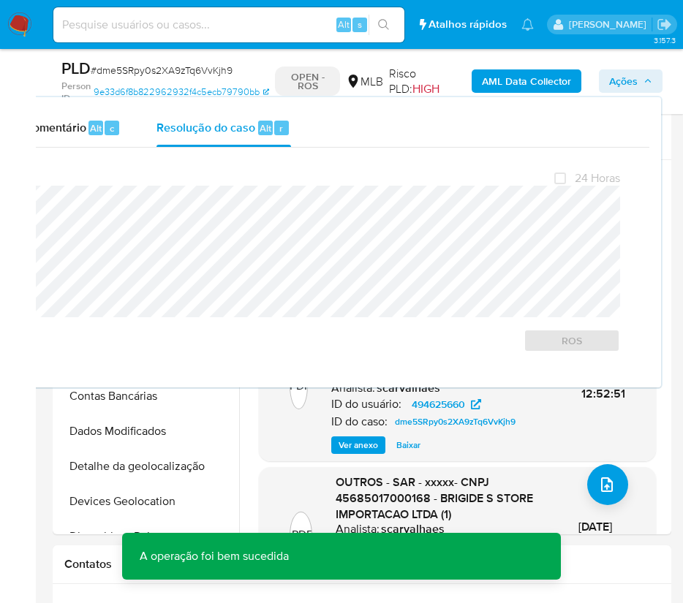
click at [197, 61] on div "PLD # dme5SRpy0s2XA9zTq6VvKjh9" at bounding box center [164, 69] width 206 height 22
copy span "dme5SRpy0s2XA9zTq6VvKjh9"
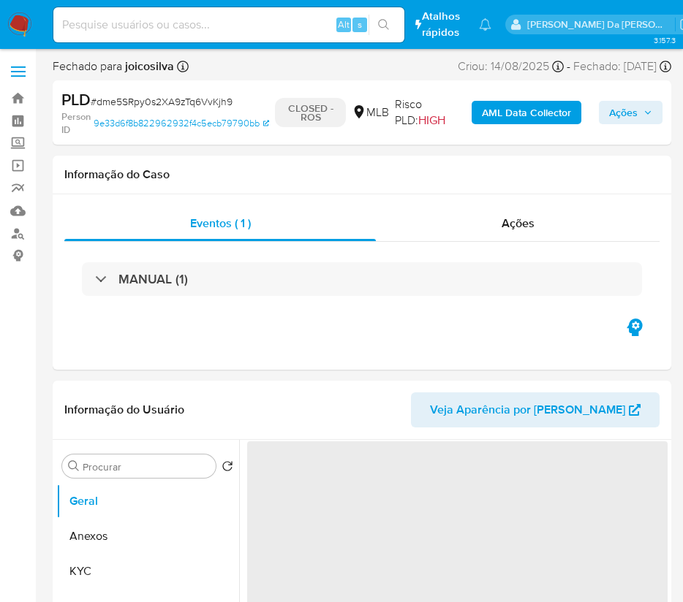
click at [23, 6] on nav "Pausado Ver notificaciones Alt s Atalhos rápidos Presiona las siguientes teclas…" at bounding box center [341, 24] width 683 height 49
select select "10"
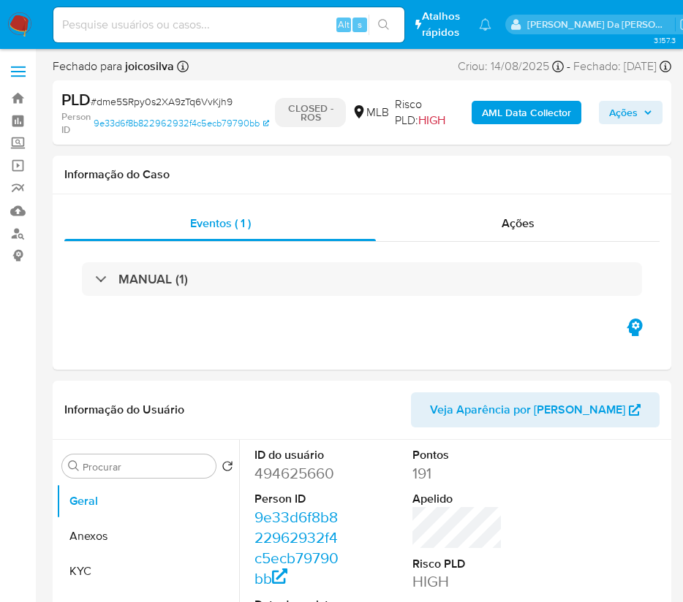
click at [25, 20] on img at bounding box center [19, 24] width 25 height 25
